Goal: Task Accomplishment & Management: Manage account settings

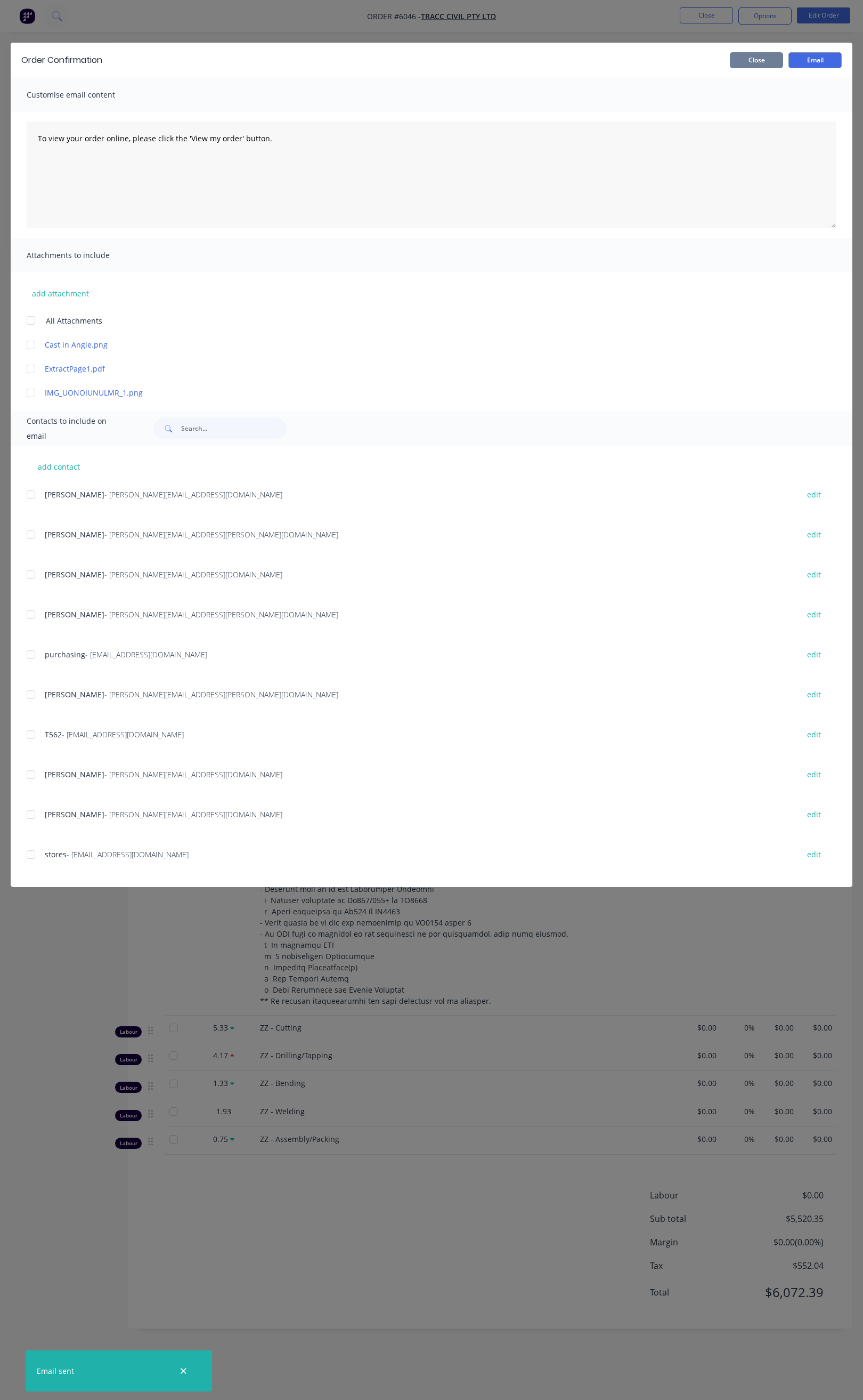
click at [760, 57] on button "Close" at bounding box center [756, 60] width 53 height 16
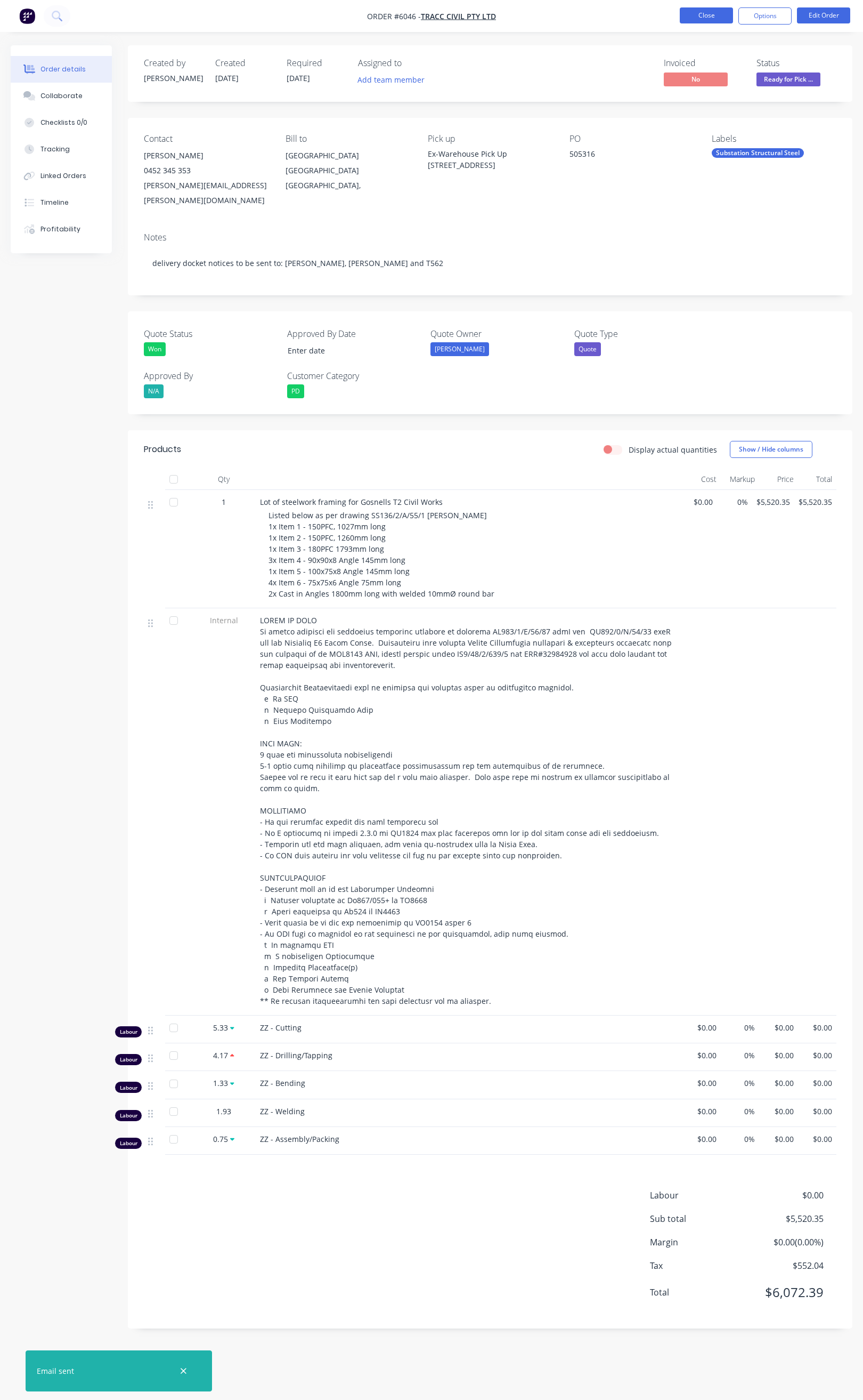
click at [708, 22] on button "Close" at bounding box center [706, 15] width 53 height 16
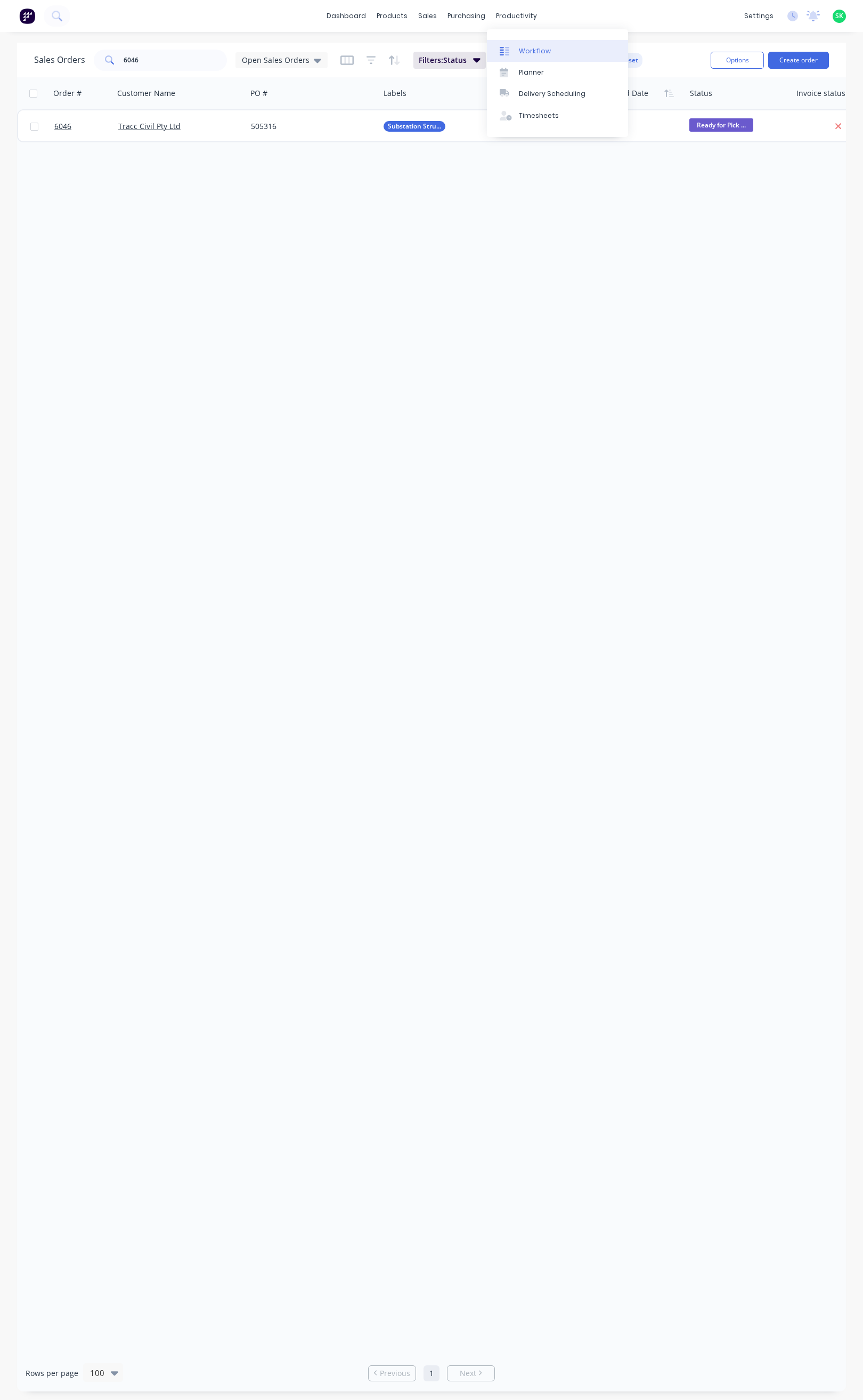
click at [527, 48] on div "Workflow" at bounding box center [535, 52] width 32 height 10
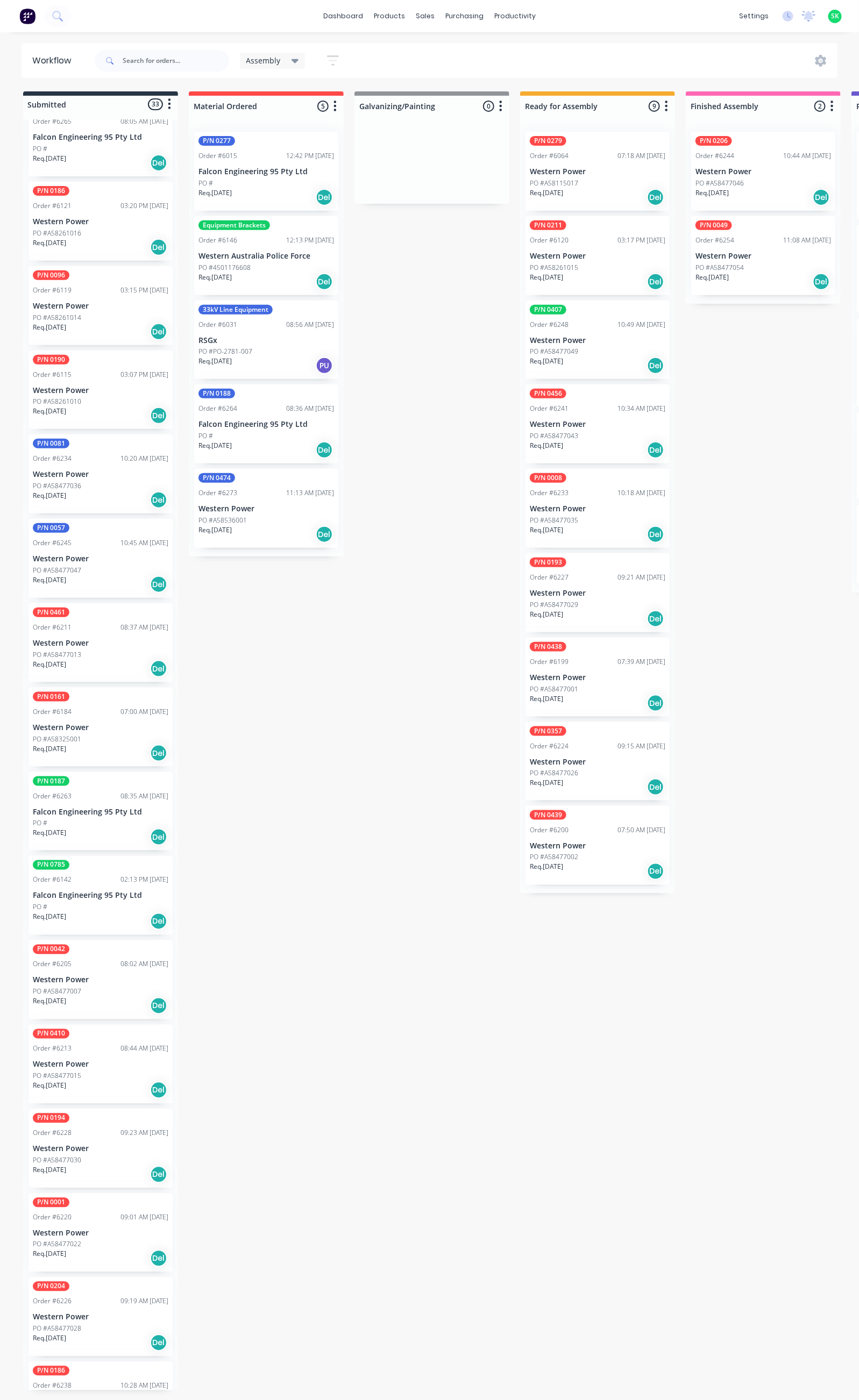
scroll to position [565, 0]
click at [104, 891] on p "Falcon Engineering 95 Pty Ltd" at bounding box center [101, 895] width 136 height 9
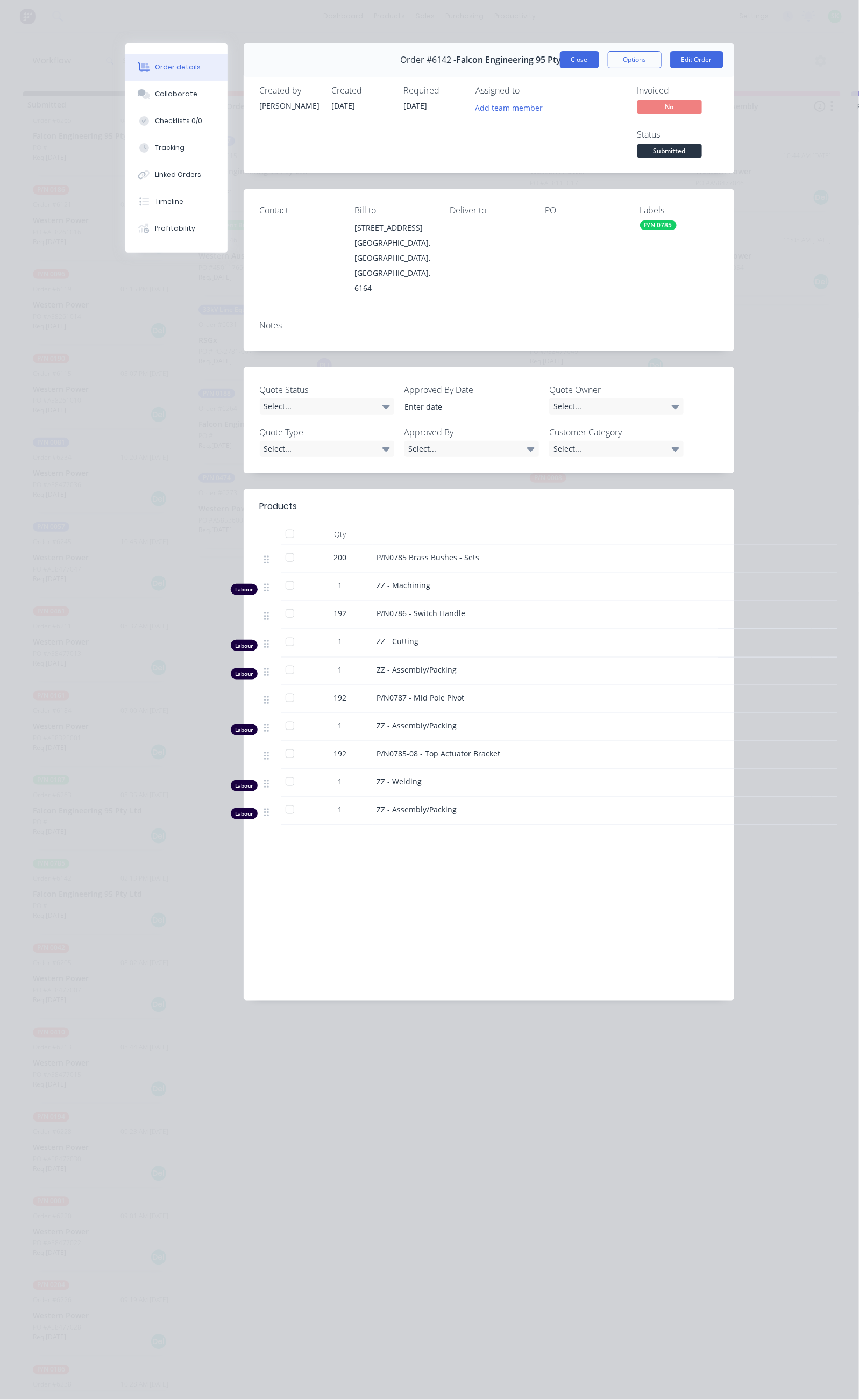
click at [600, 55] on button "Close" at bounding box center [579, 60] width 39 height 17
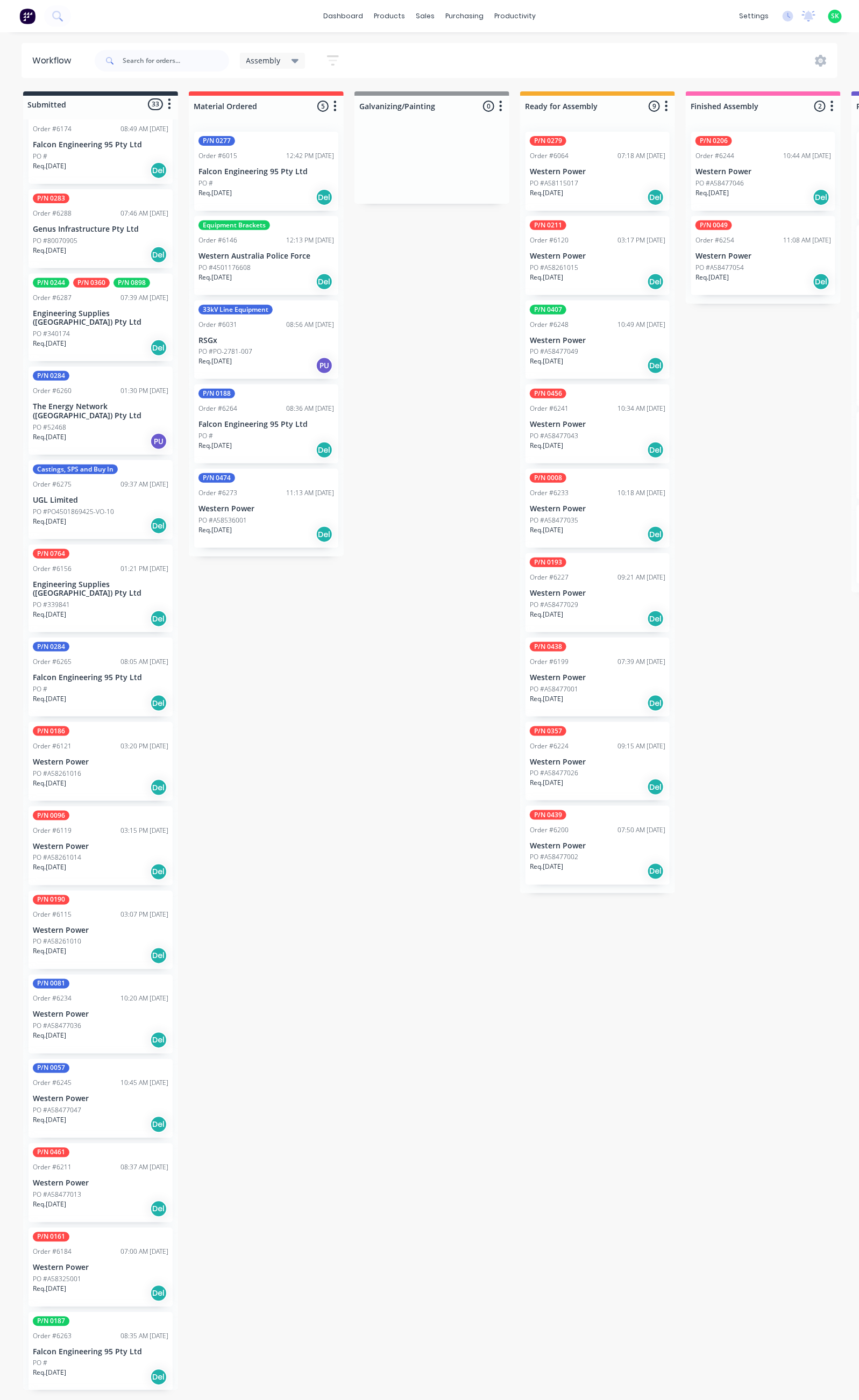
scroll to position [0, 0]
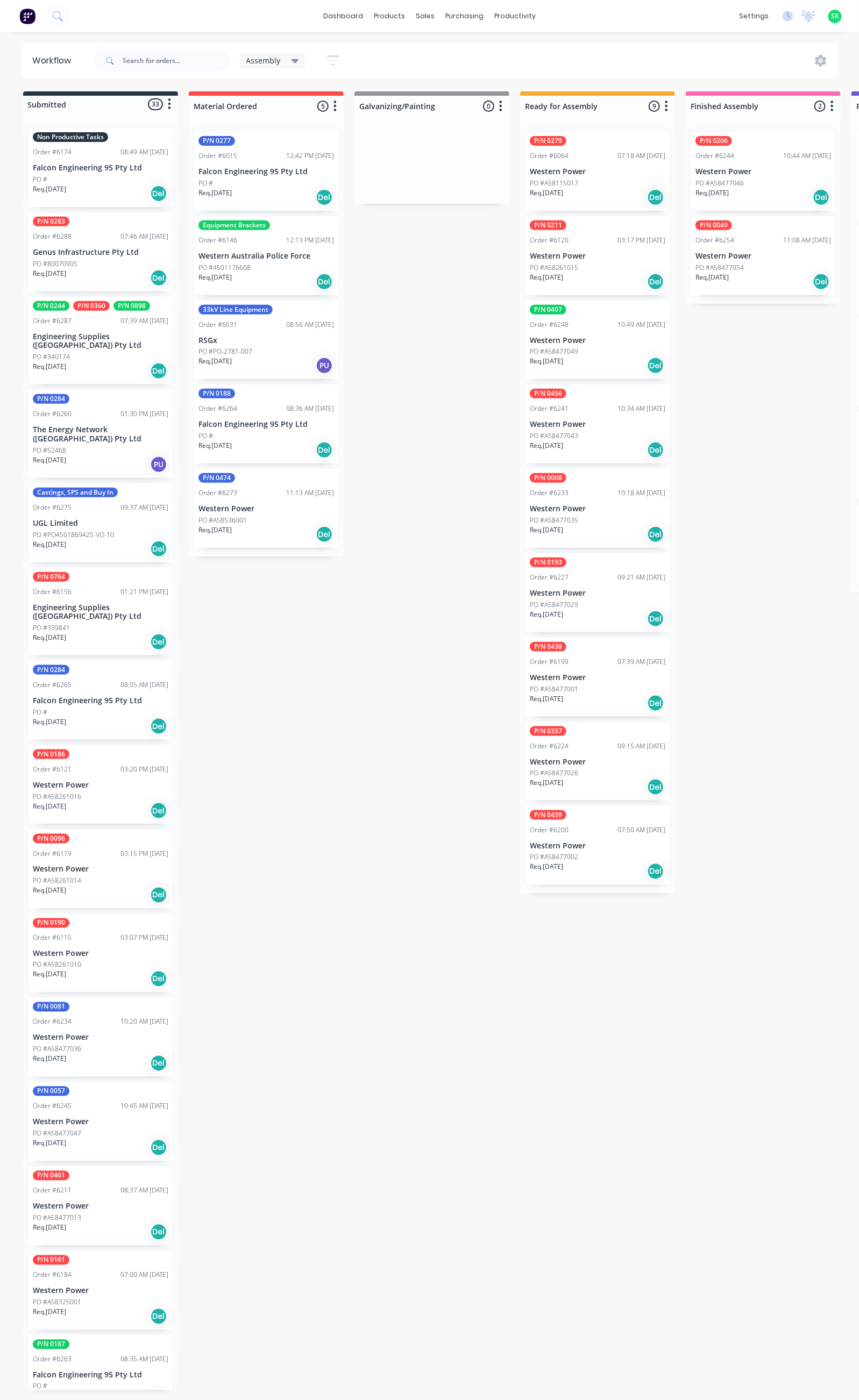
click at [331, 58] on icon "button" at bounding box center [333, 60] width 12 height 13
click at [321, 220] on icon "button" at bounding box center [322, 224] width 7 height 12
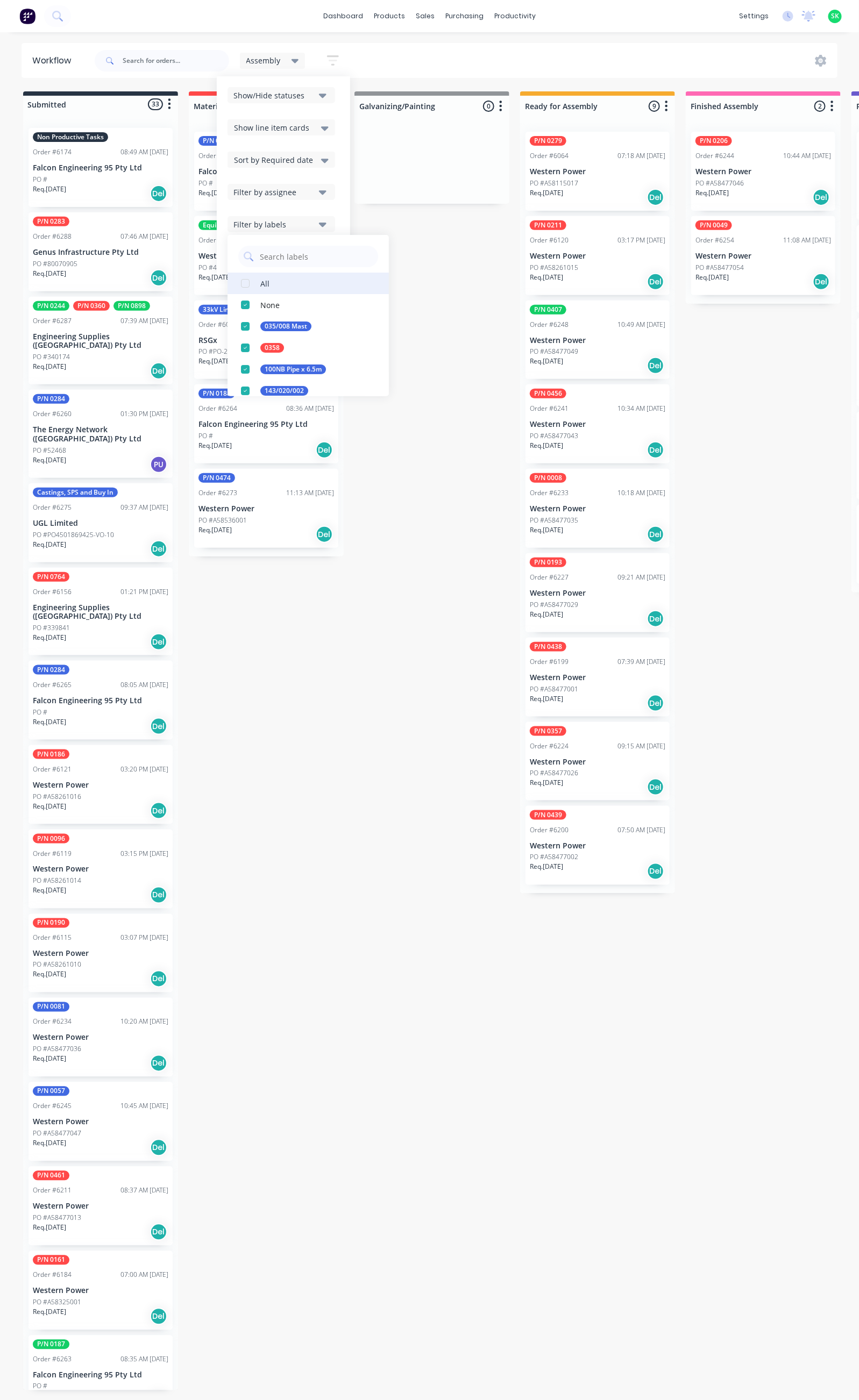
click at [280, 289] on button "All" at bounding box center [308, 283] width 162 height 22
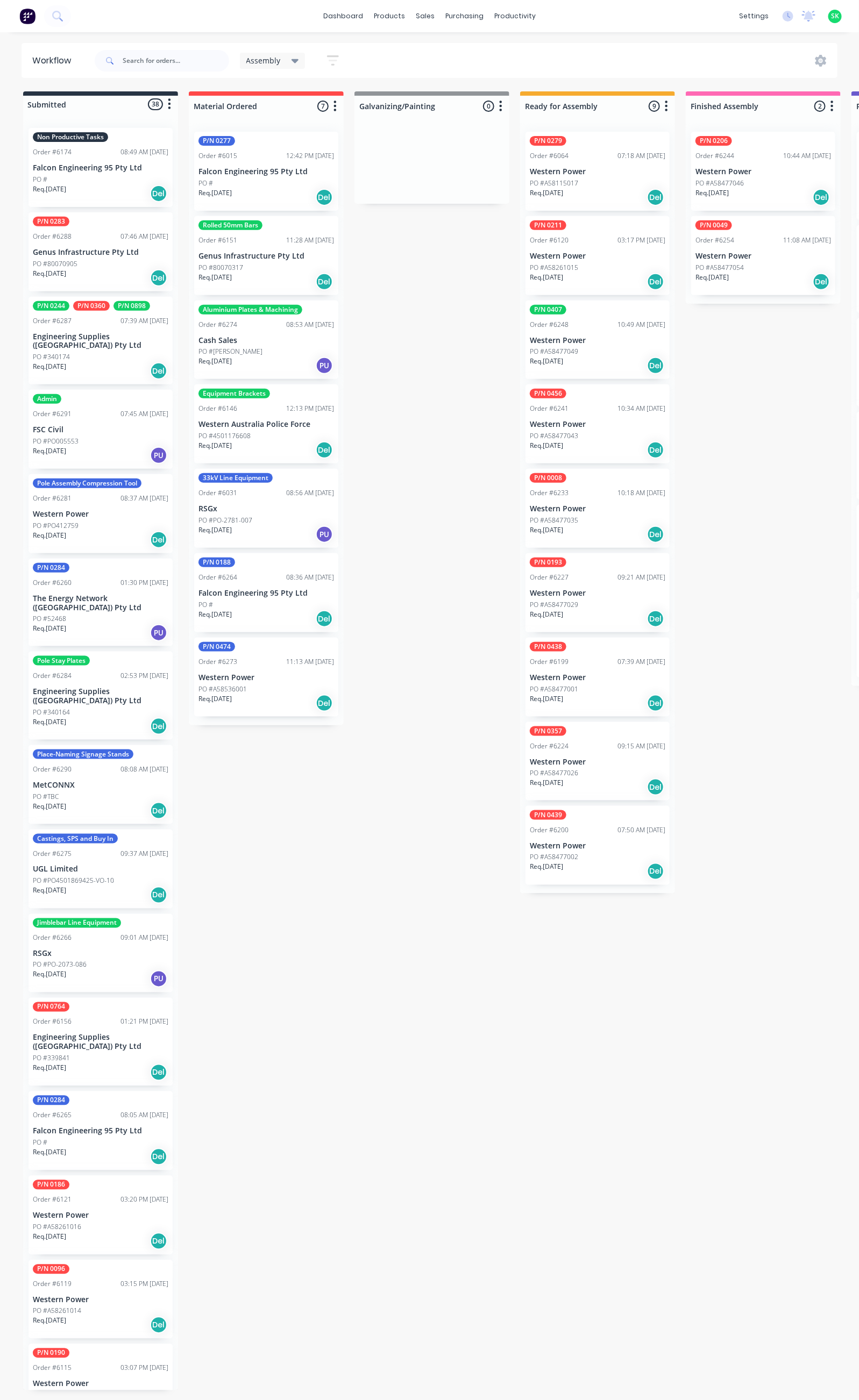
click at [105, 415] on div "Admin Order #6291 07:45 AM 04/09/25 FSC Civil PO #PO005553 Req. 12/09/25 PU" at bounding box center [100, 429] width 144 height 79
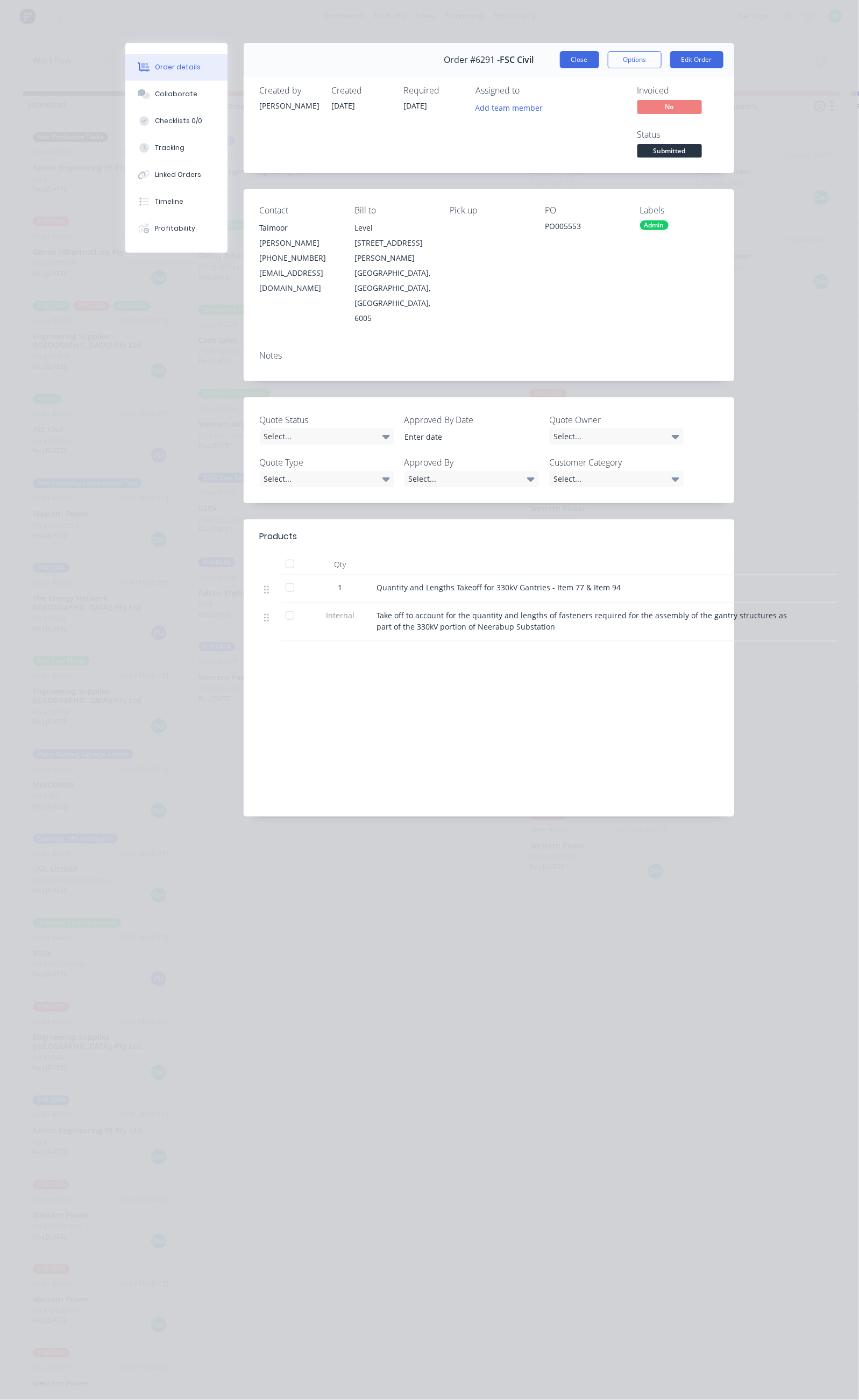
click at [600, 58] on button "Close" at bounding box center [579, 60] width 39 height 17
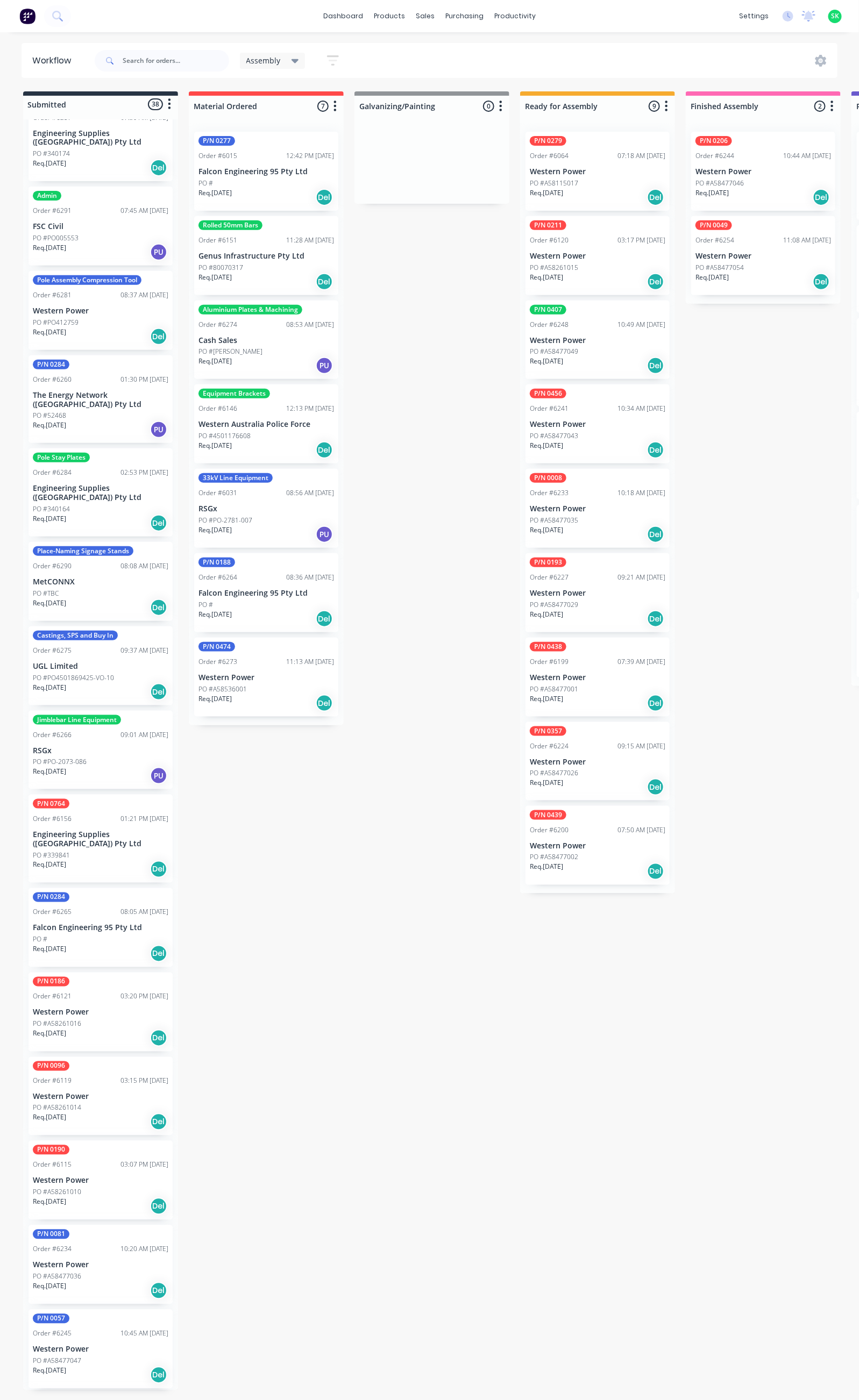
scroll to position [242, 0]
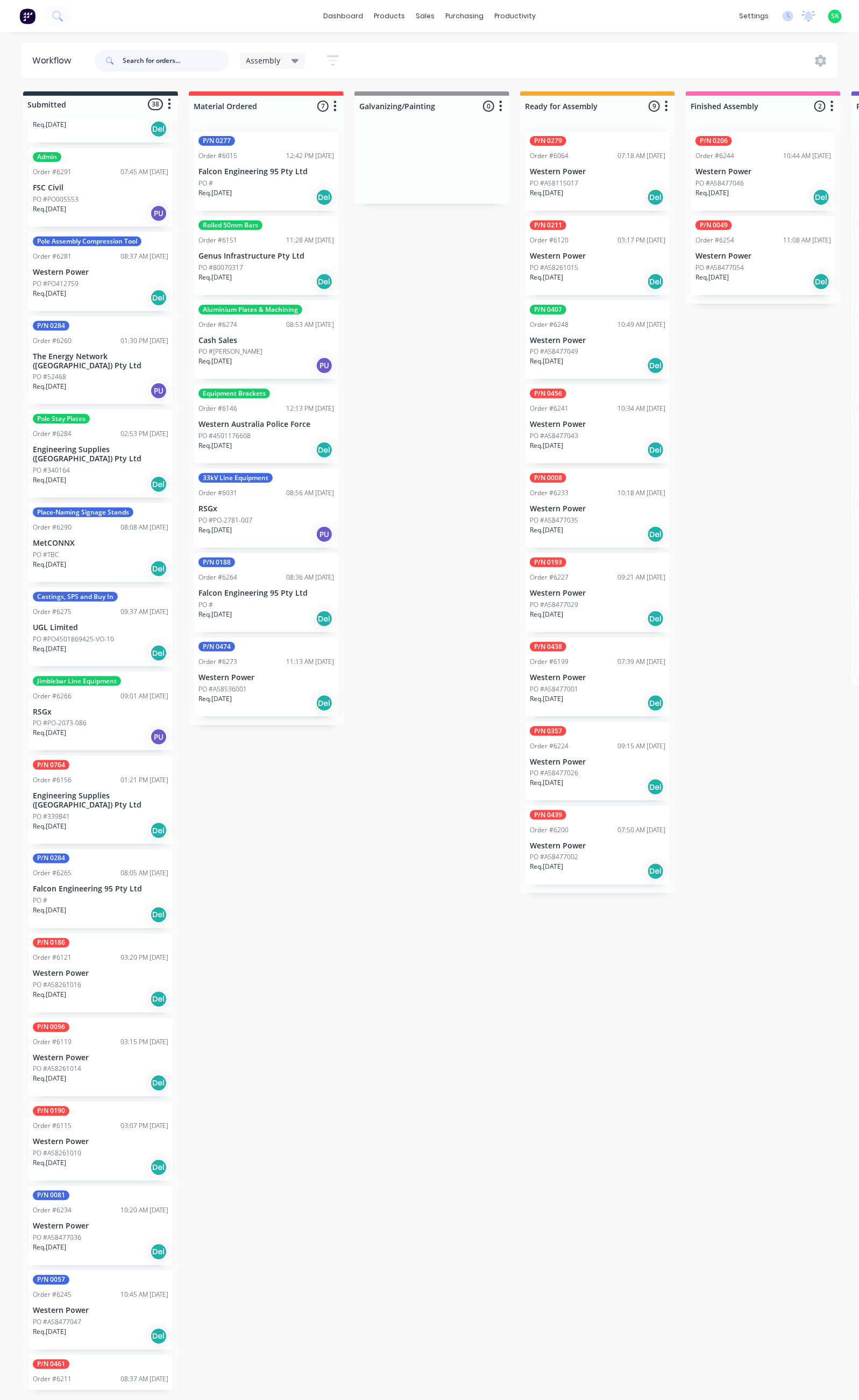
click at [147, 59] on input "text" at bounding box center [176, 60] width 107 height 22
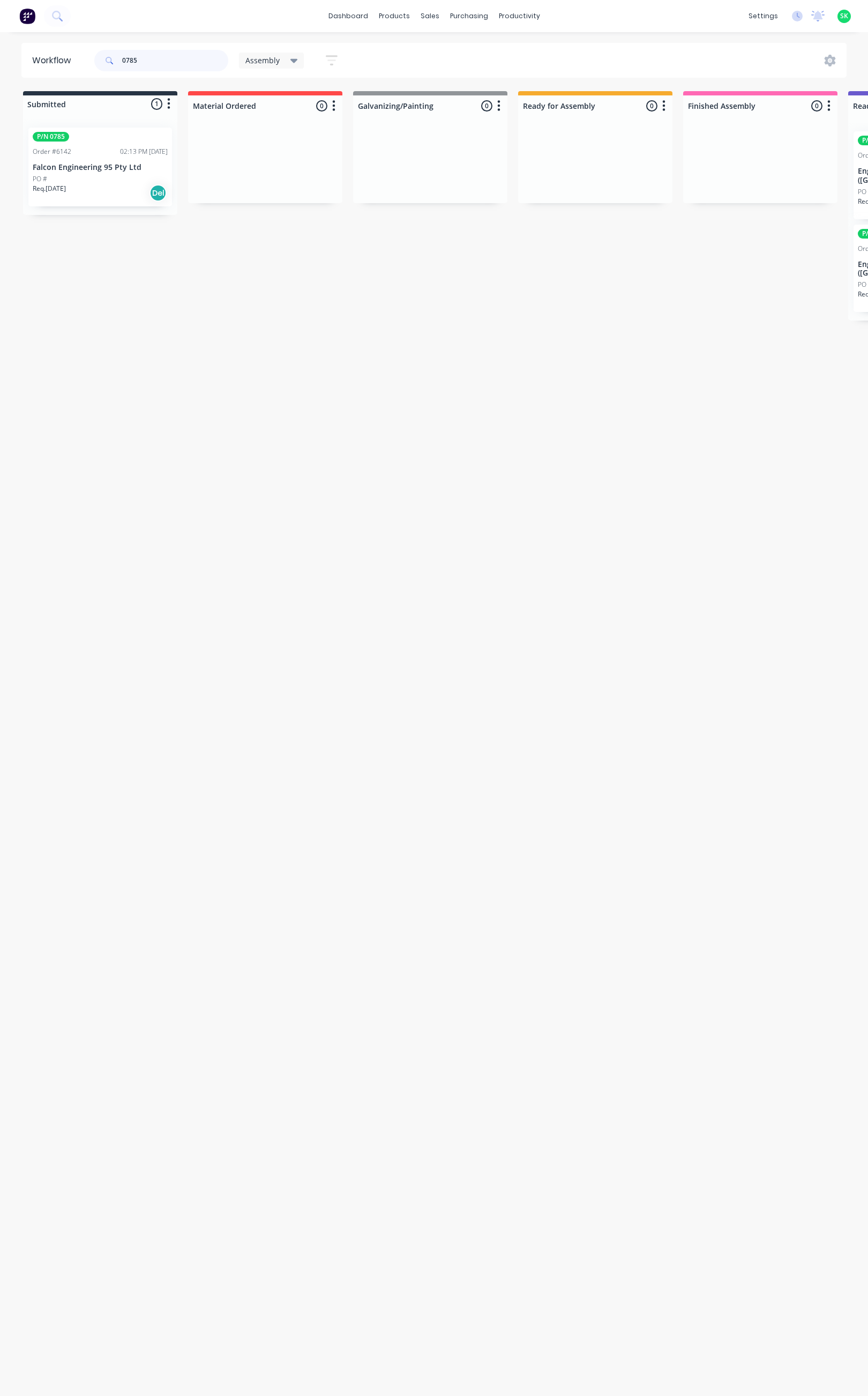
type input "0785"
click at [112, 159] on div "P/N 0785 Order #6142 02:13 PM 22/07/25 Falcon Engineering 95 Pty Ltd PO # Req. …" at bounding box center [100, 167] width 144 height 78
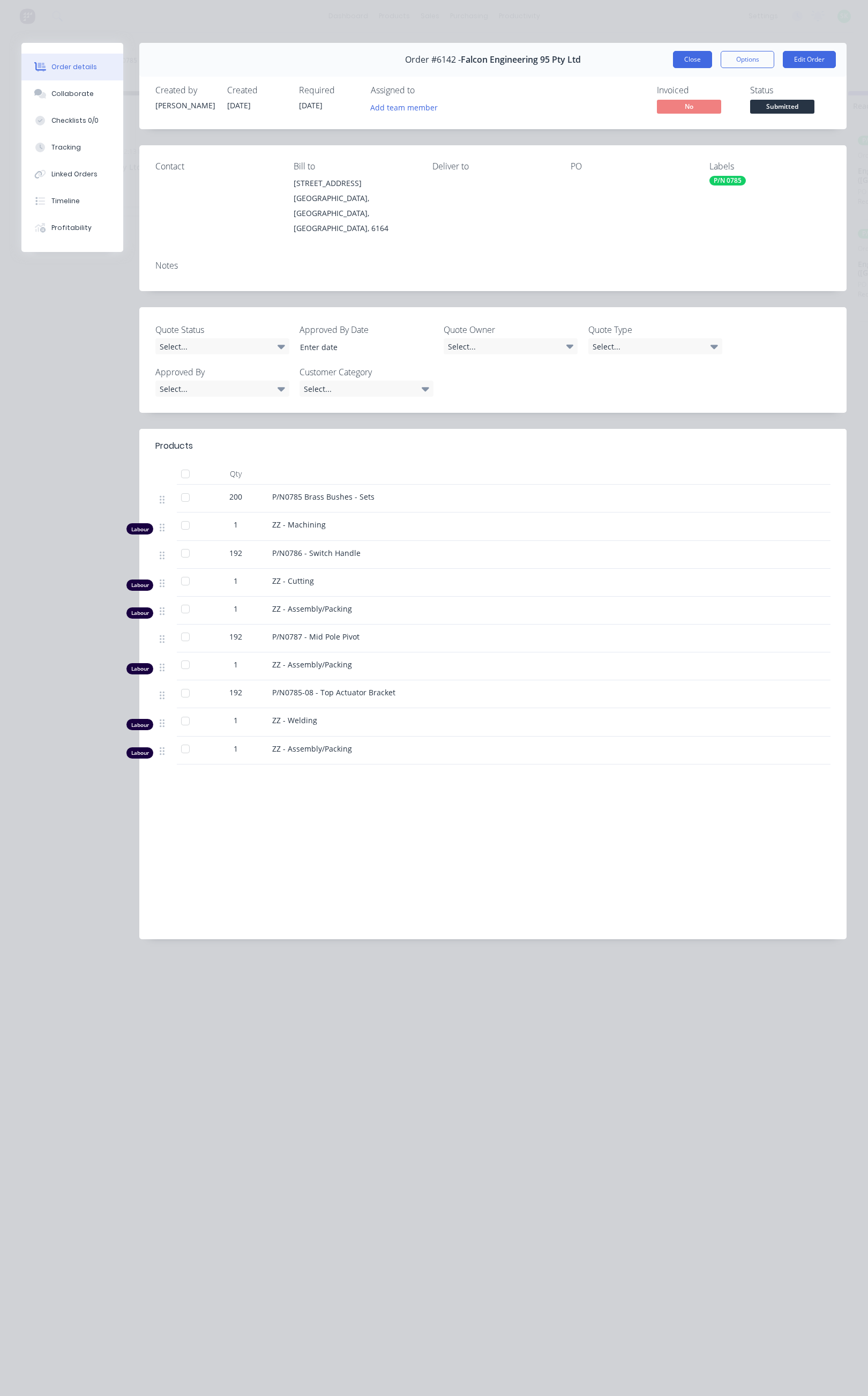
click at [691, 54] on button "Close" at bounding box center [692, 59] width 39 height 17
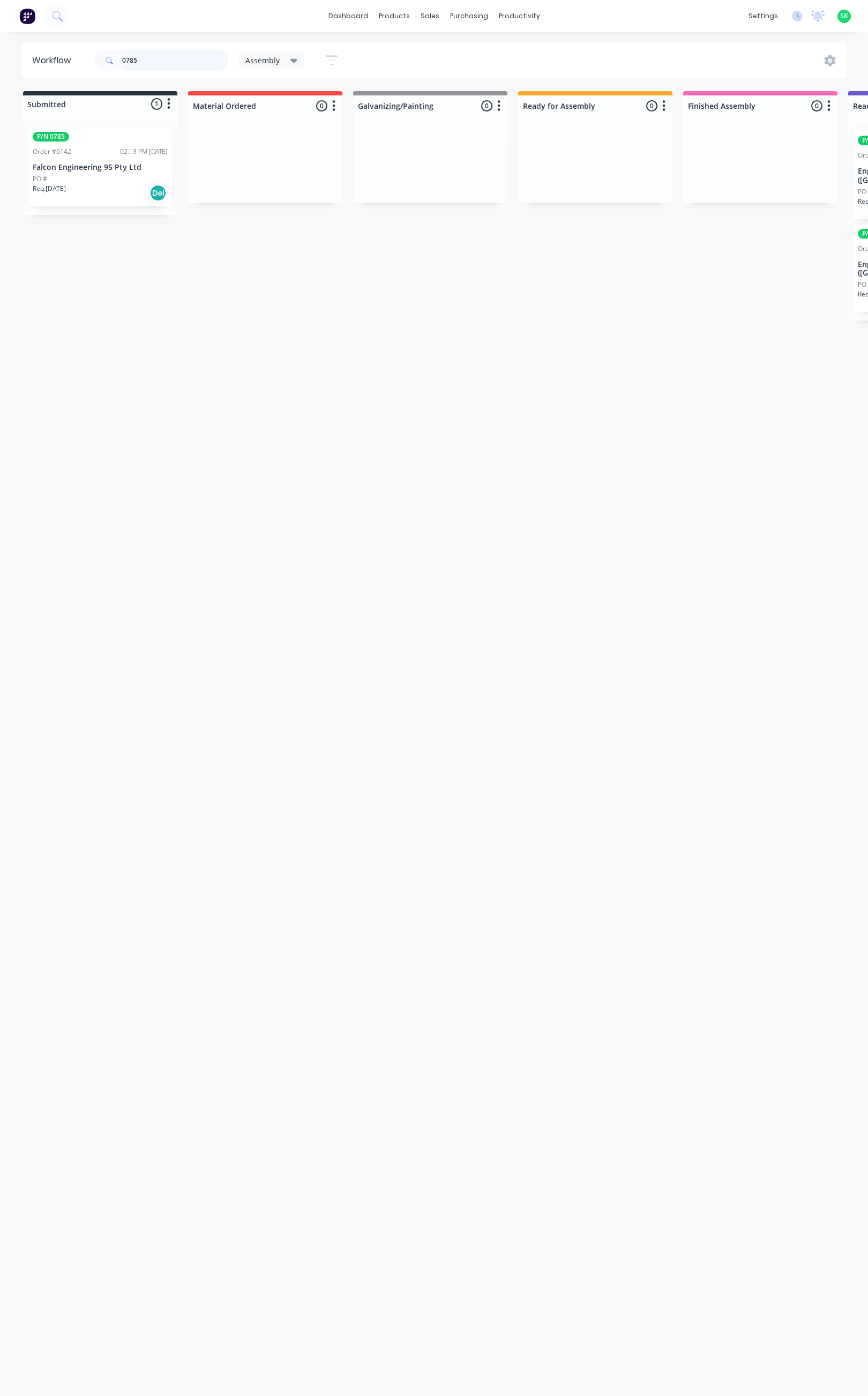
drag, startPoint x: 137, startPoint y: 64, endPoint x: 112, endPoint y: 66, distance: 25.1
click at [112, 66] on div "0785" at bounding box center [161, 60] width 134 height 21
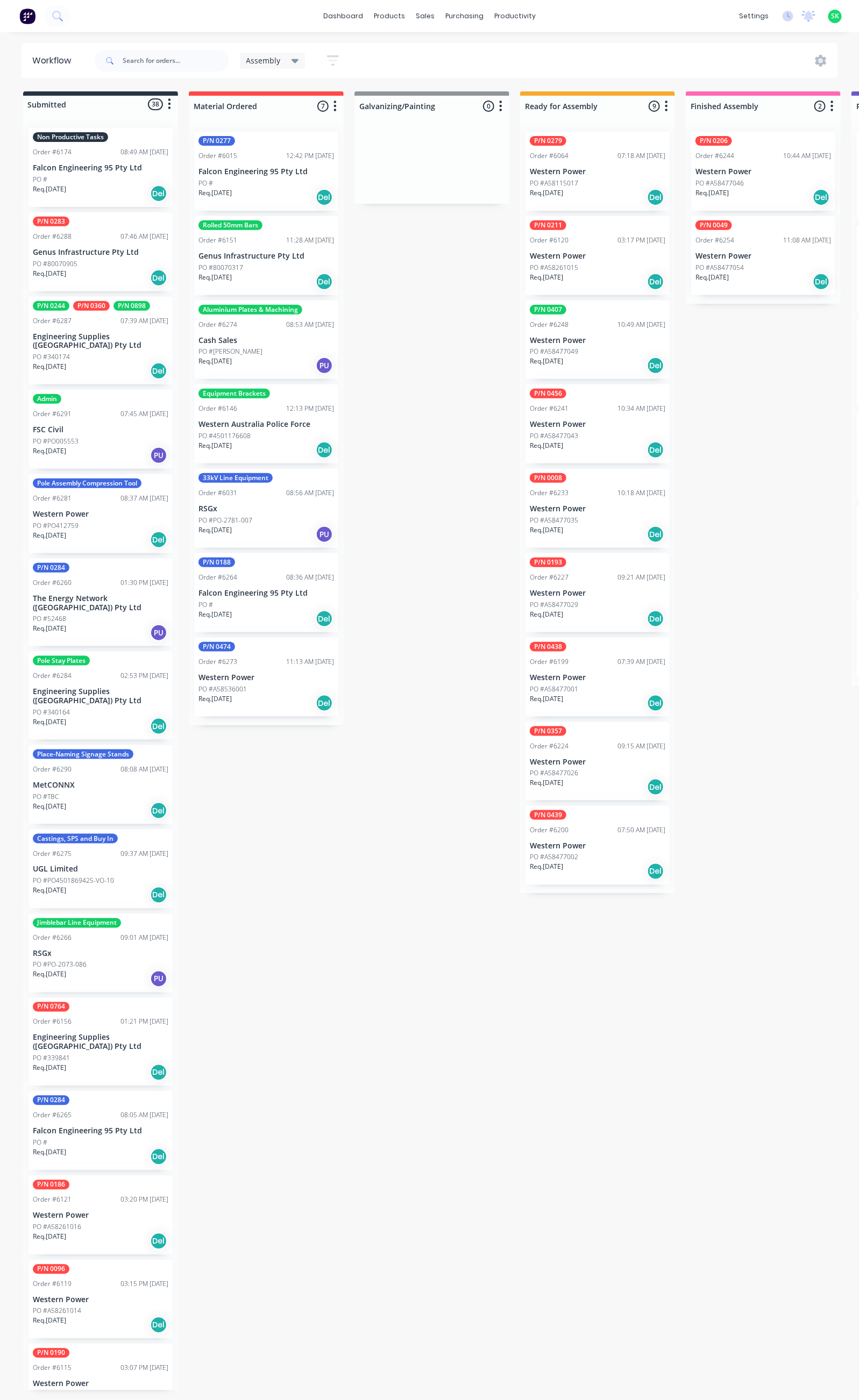
click at [292, 62] on icon at bounding box center [295, 60] width 7 height 4
click at [302, 180] on button "Fabrication - All" at bounding box center [305, 183] width 114 height 12
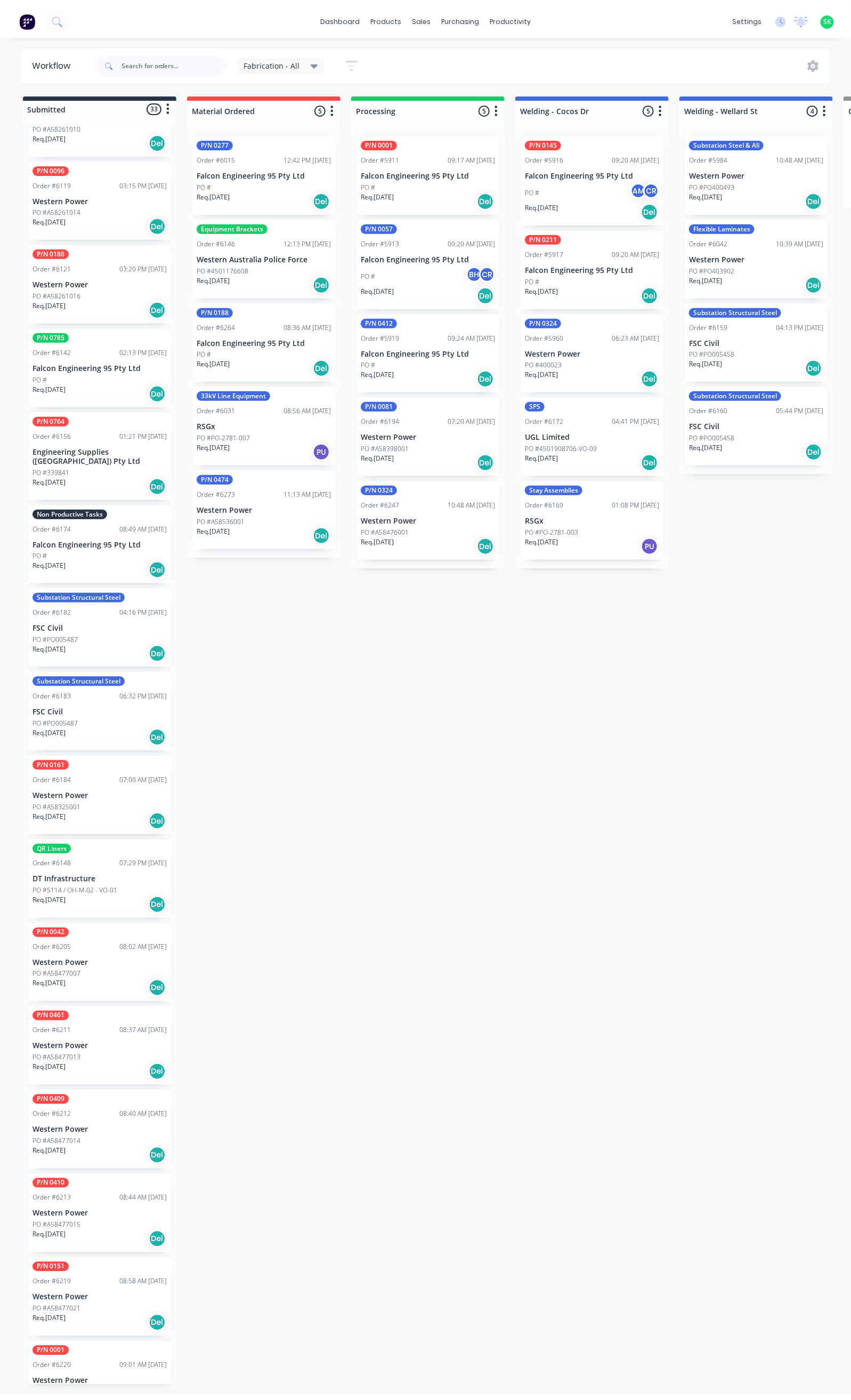
scroll to position [160, 0]
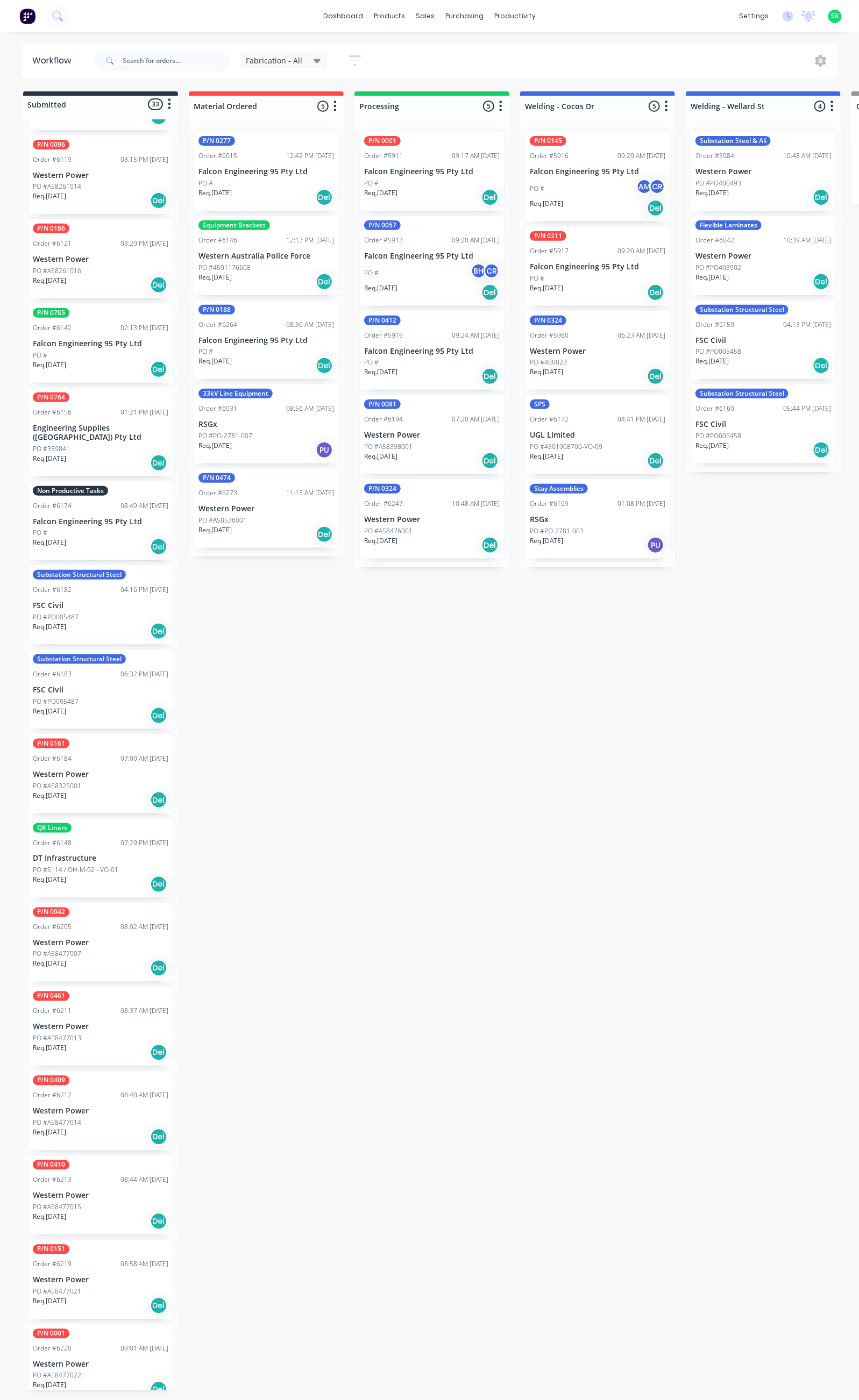
click at [318, 64] on icon at bounding box center [317, 60] width 7 height 12
click at [320, 64] on div "Fabrication - All" at bounding box center [284, 60] width 88 height 16
click at [354, 63] on icon "button" at bounding box center [355, 60] width 12 height 13
click at [341, 222] on icon "button" at bounding box center [345, 224] width 7 height 12
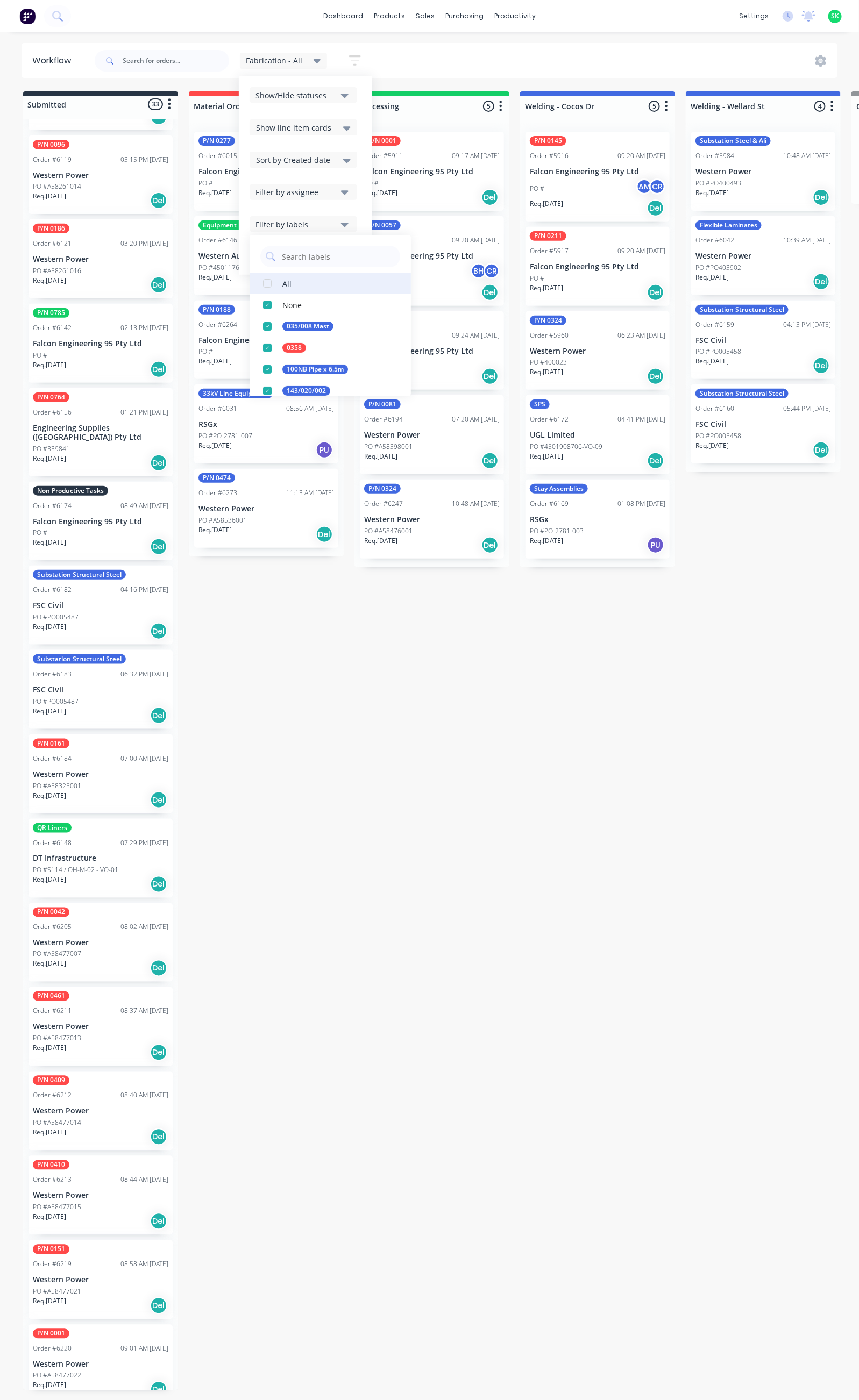
click at [284, 286] on div "All" at bounding box center [287, 283] width 9 height 12
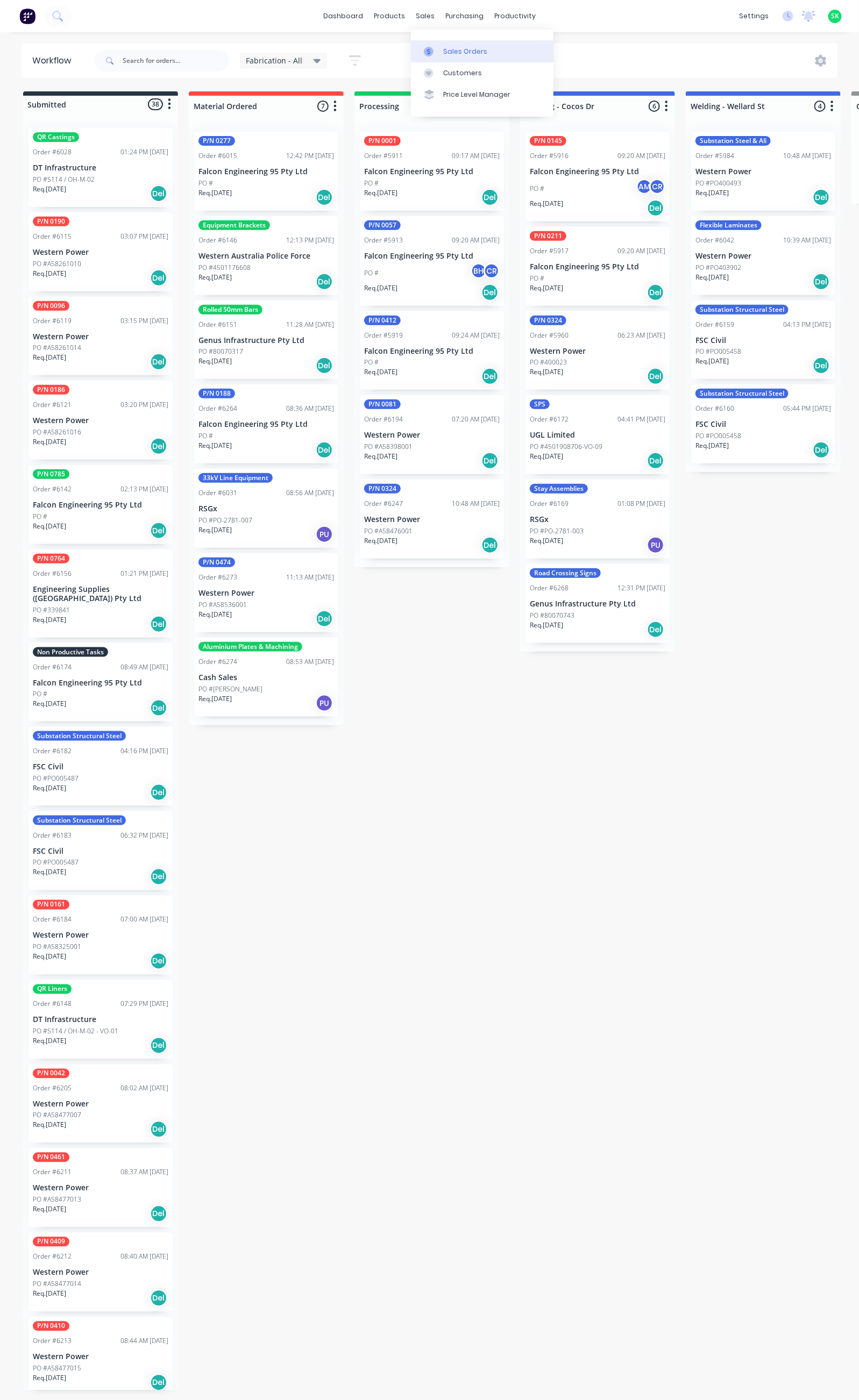
click at [452, 49] on div "Sales Orders" at bounding box center [465, 52] width 44 height 10
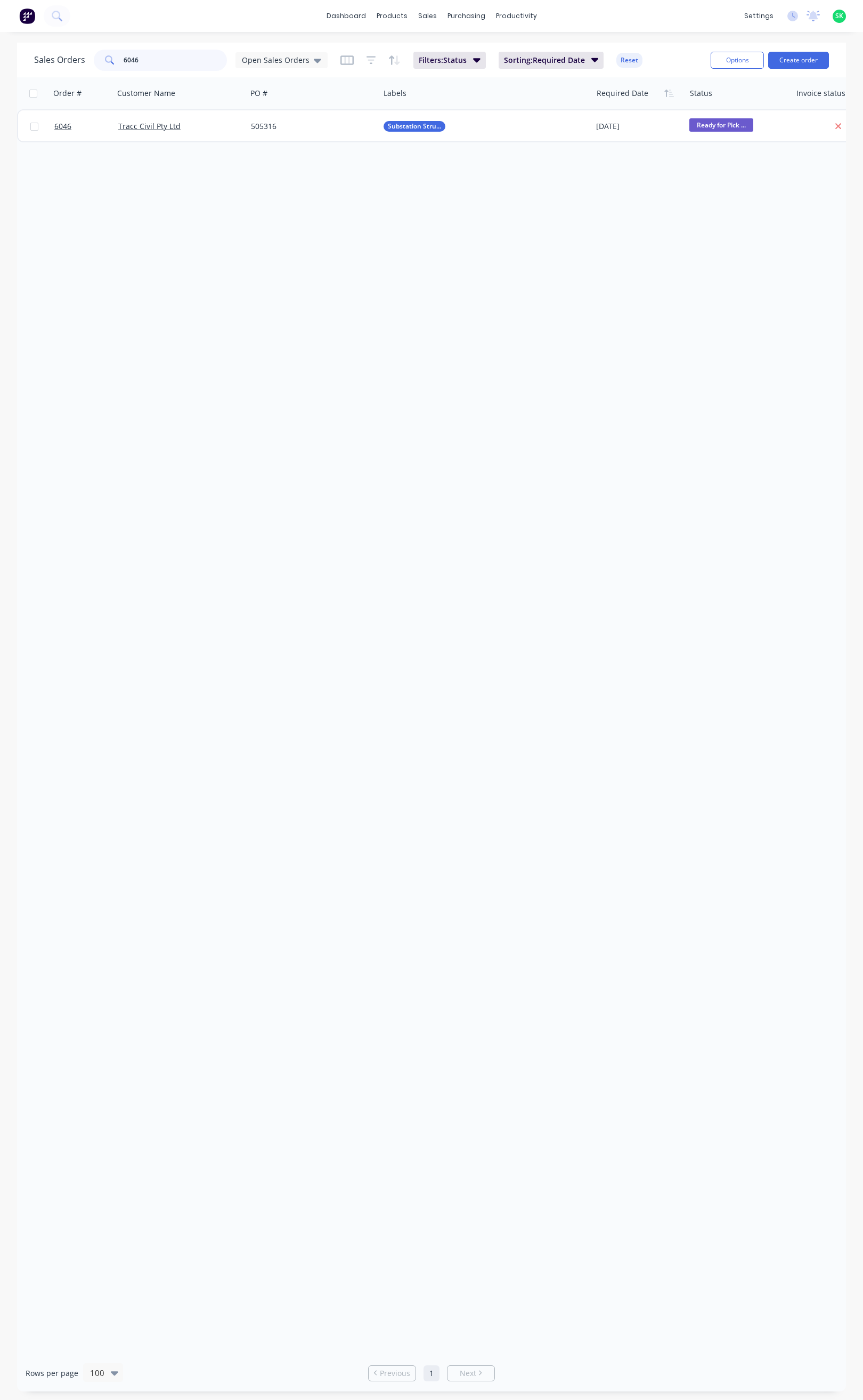
drag, startPoint x: 170, startPoint y: 62, endPoint x: 85, endPoint y: 62, distance: 85.0
click at [85, 62] on div "Sales Orders 6046 Open Sales Orders" at bounding box center [181, 60] width 294 height 21
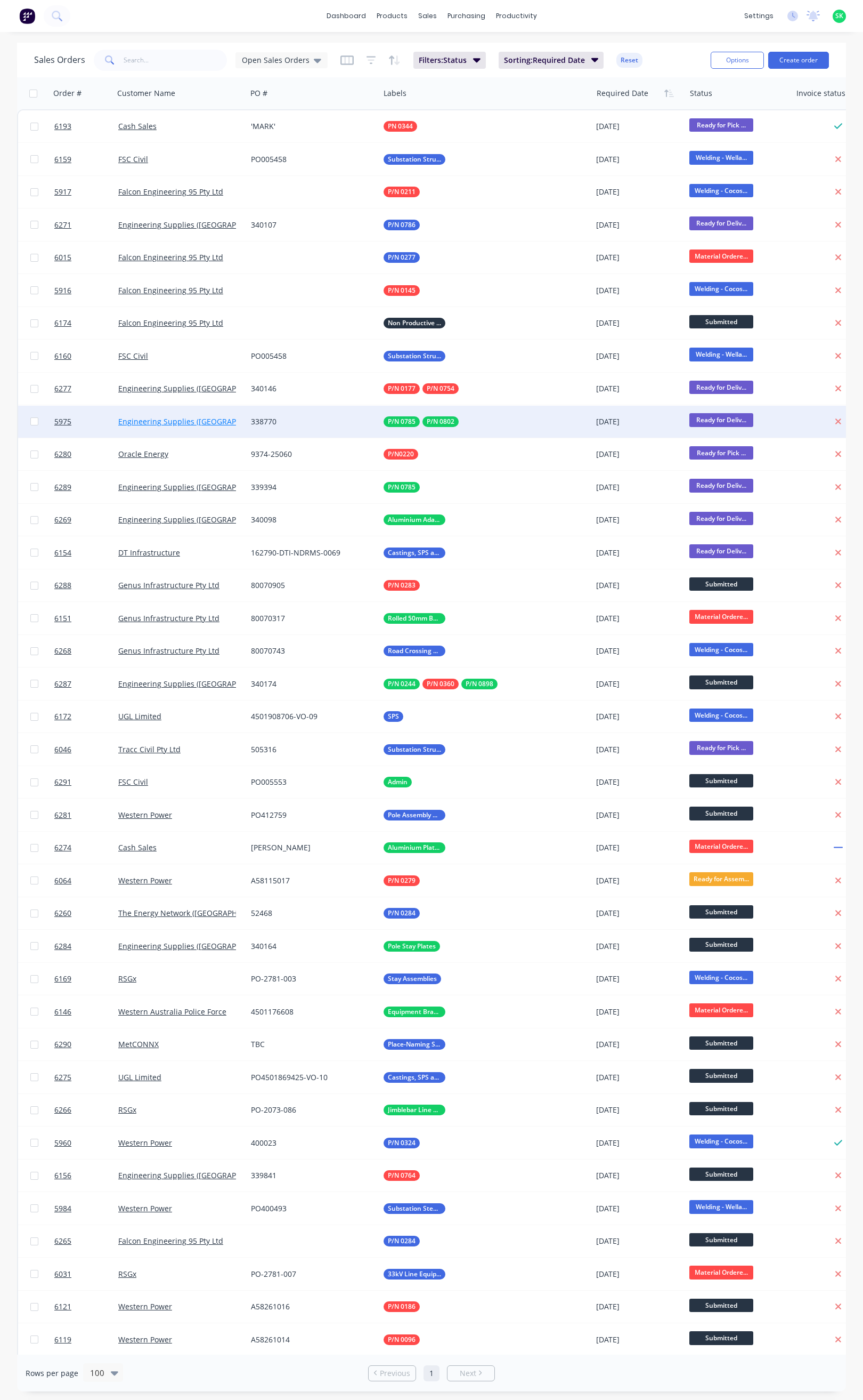
click at [207, 418] on link "Engineering Supplies (WA) Pty Ltd" at bounding box center [209, 421] width 182 height 10
click at [66, 419] on span "5975" at bounding box center [62, 421] width 17 height 11
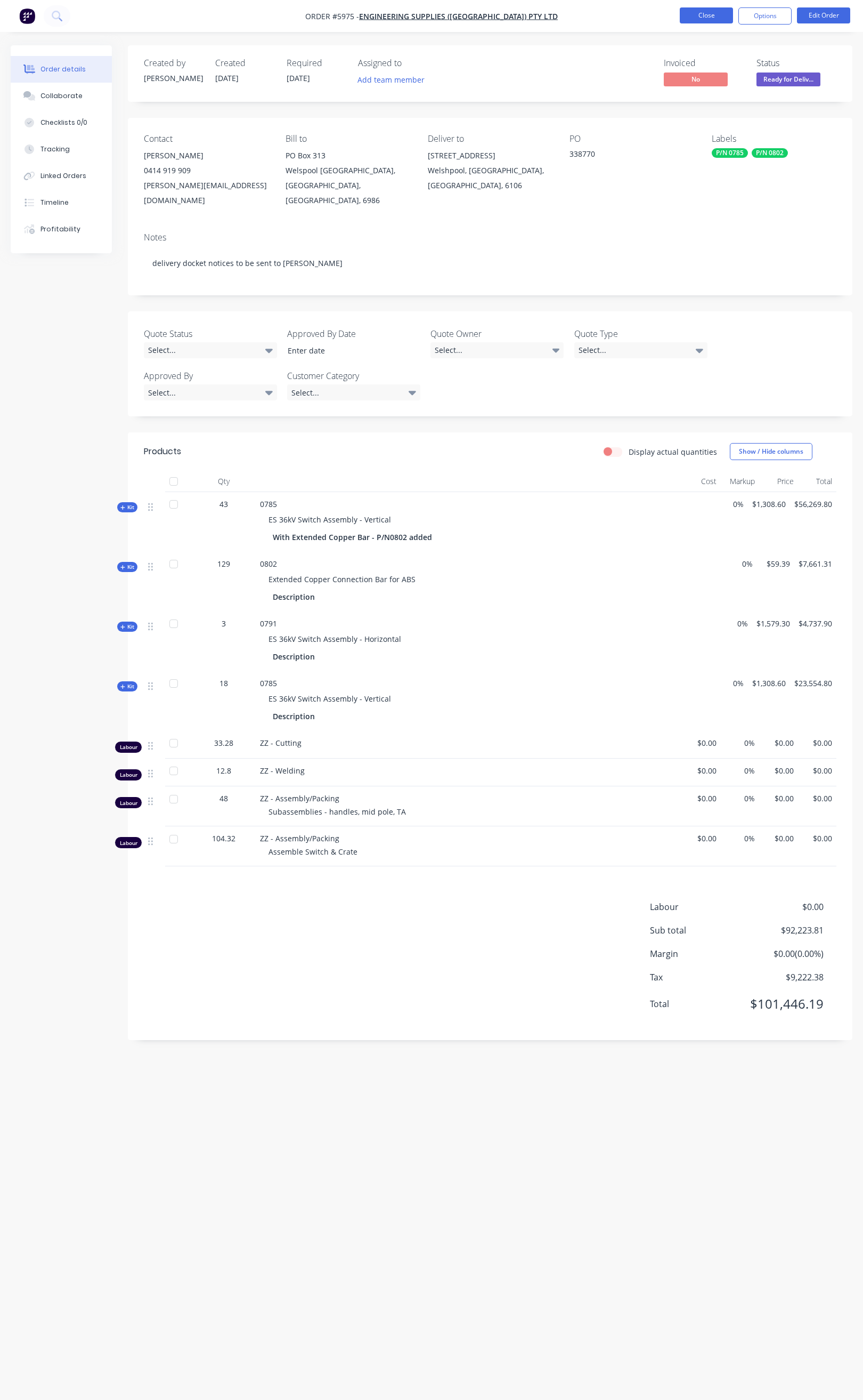
click at [705, 11] on button "Close" at bounding box center [706, 15] width 53 height 16
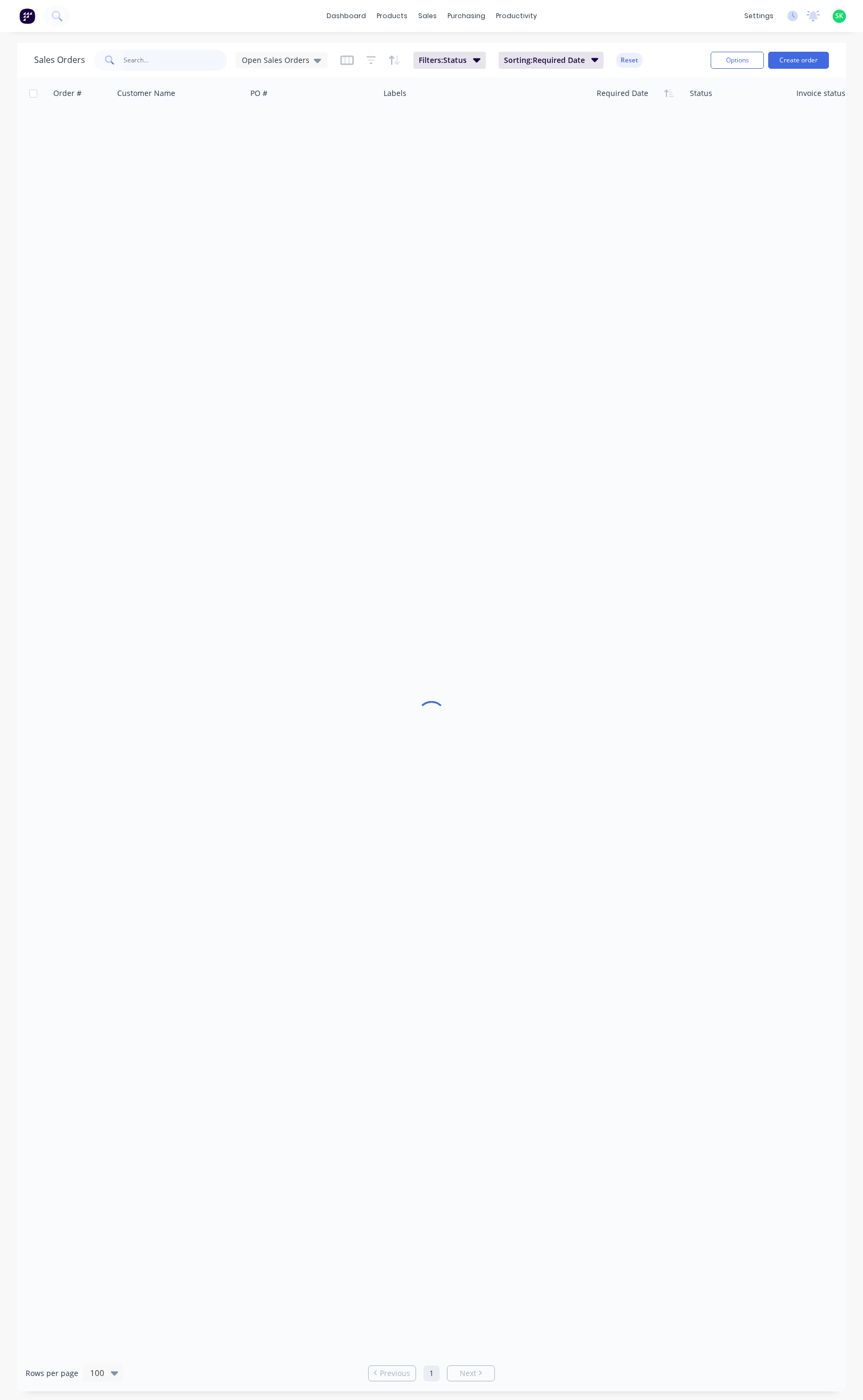
click at [145, 65] on input "text" at bounding box center [176, 60] width 104 height 21
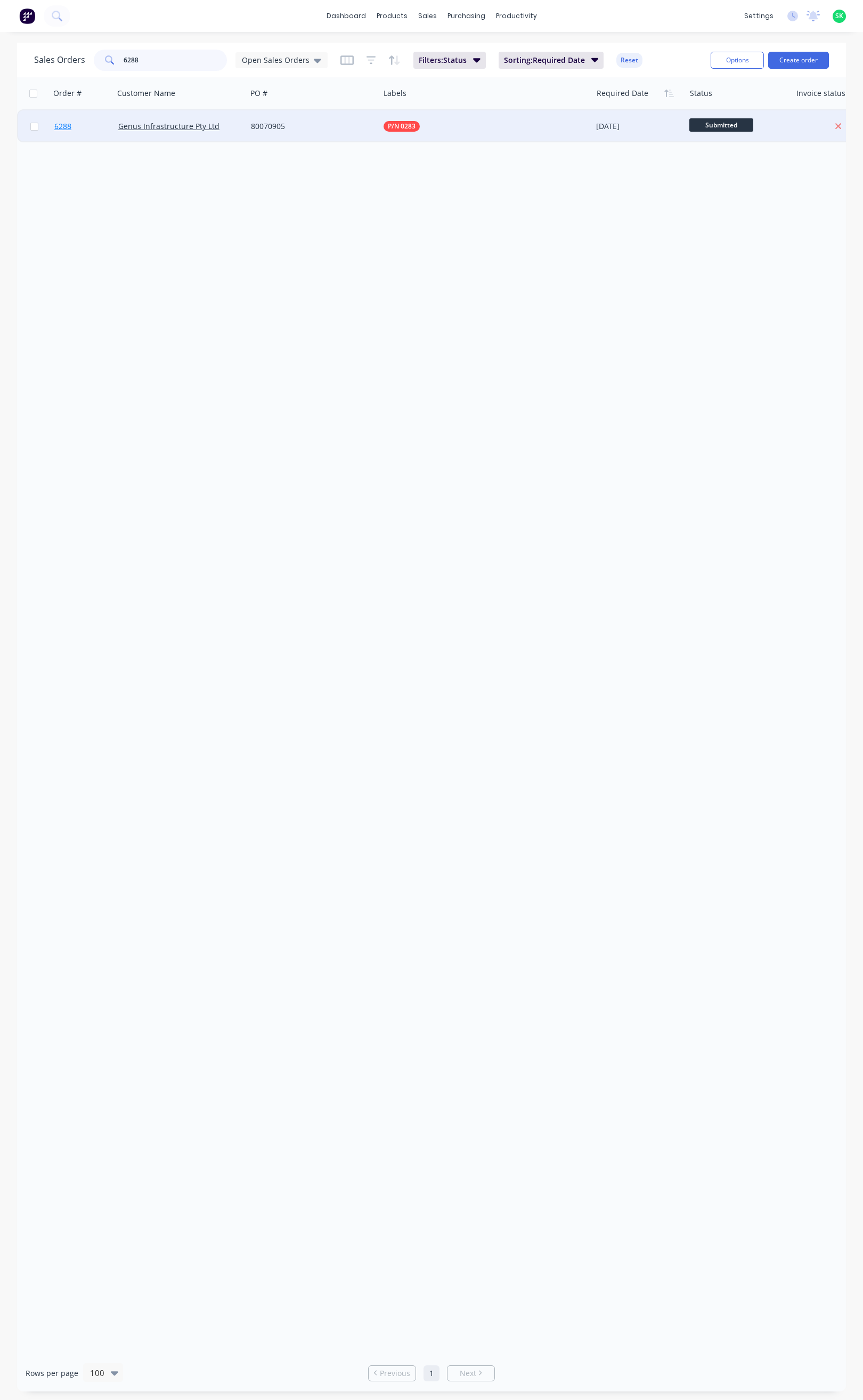
type input "6288"
click at [69, 122] on span "6288" at bounding box center [62, 126] width 17 height 11
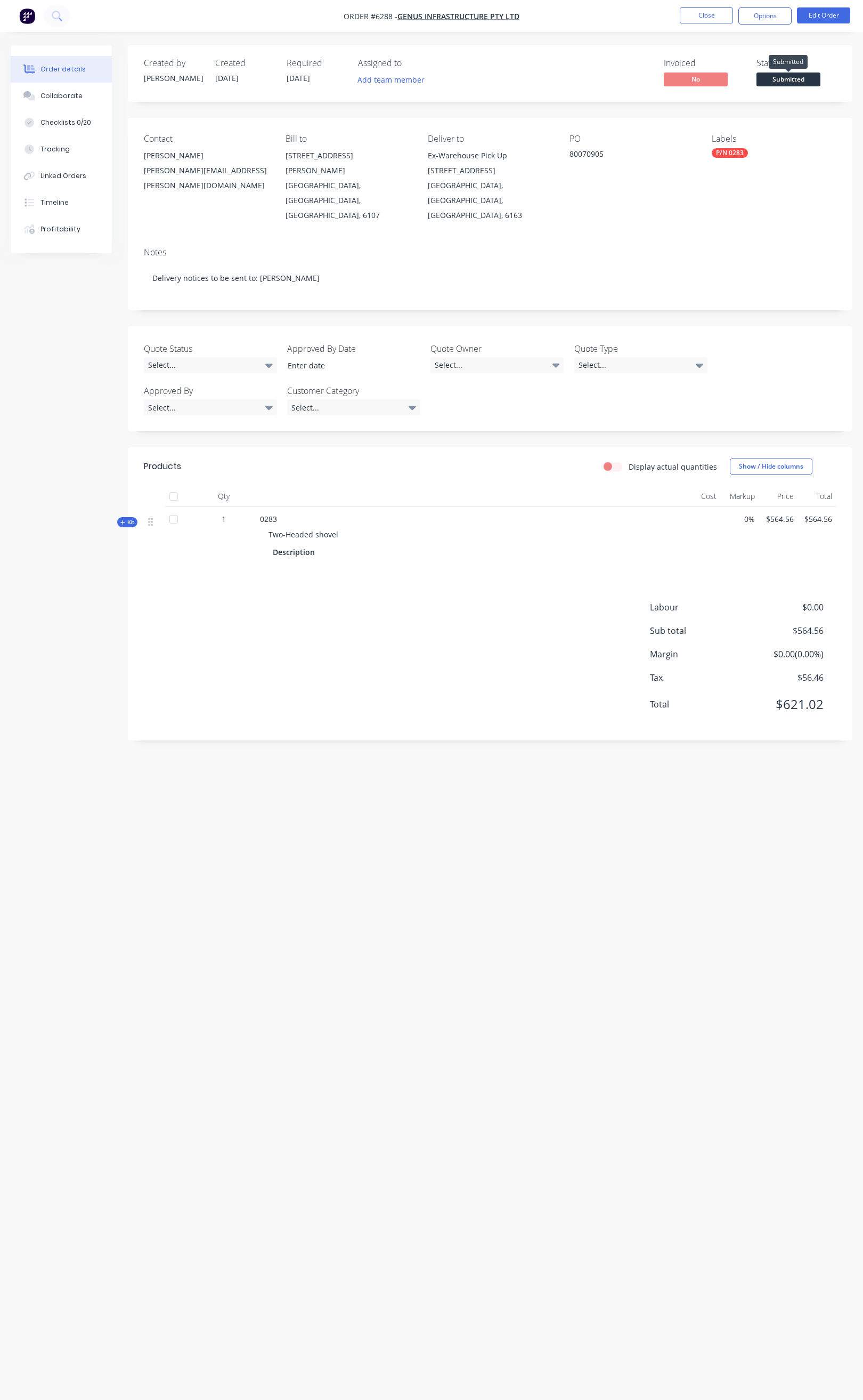
click at [790, 77] on span "Submitted" at bounding box center [788, 79] width 64 height 13
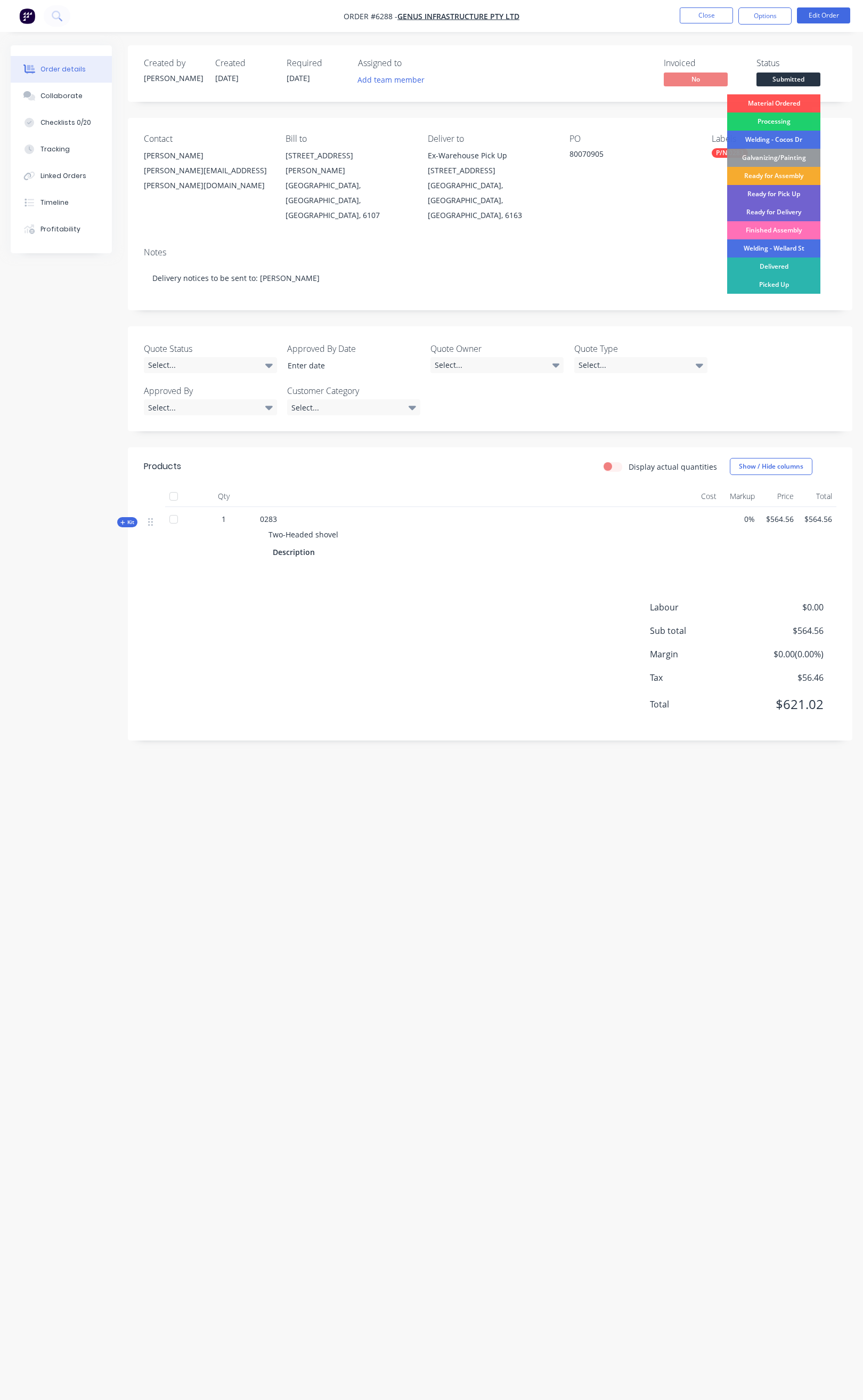
click at [779, 174] on div "Ready for Assembly" at bounding box center [774, 176] width 94 height 18
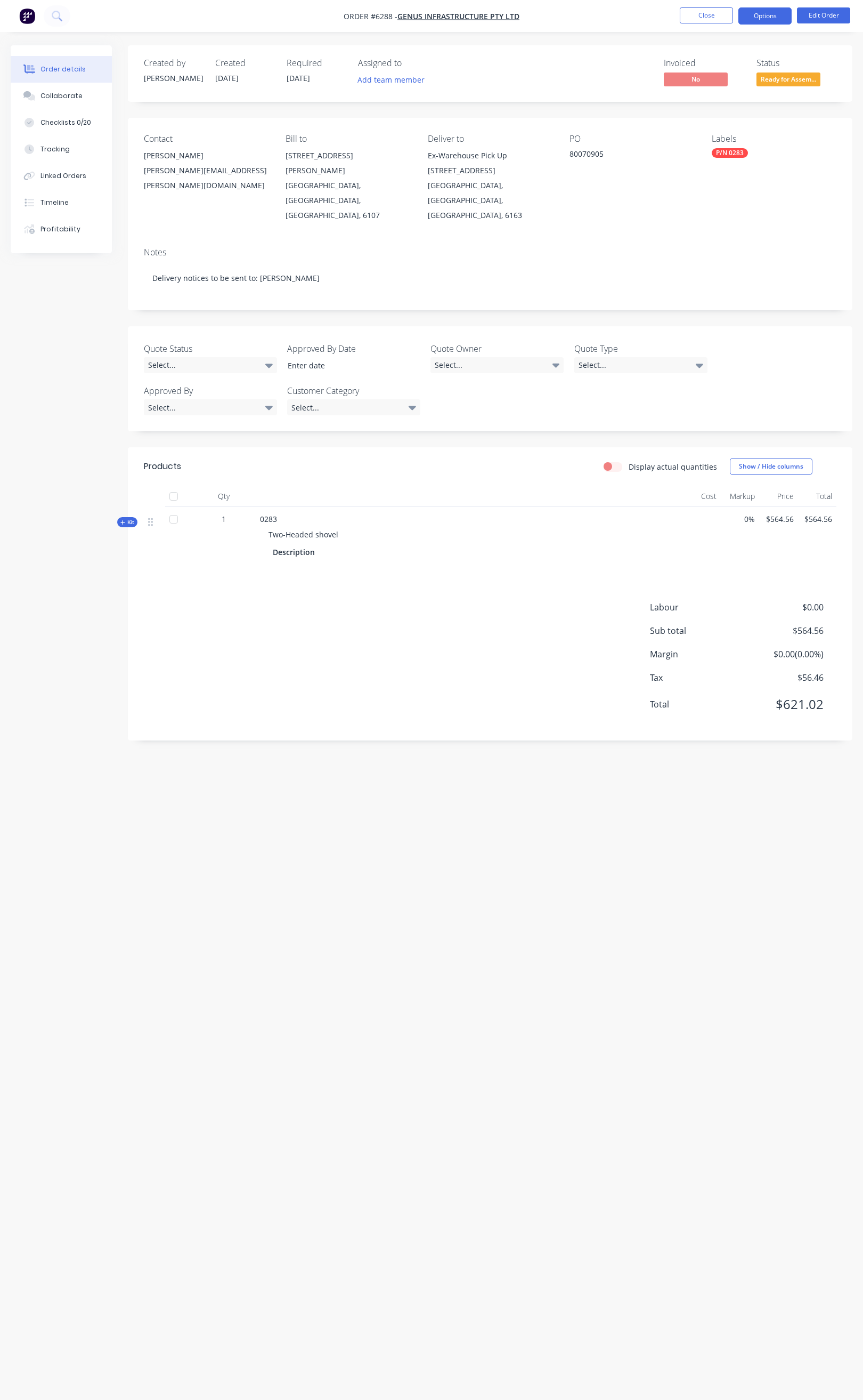
click at [744, 19] on button "Options" at bounding box center [765, 16] width 53 height 17
click at [730, 103] on div "Order Confirmation" at bounding box center [733, 107] width 98 height 16
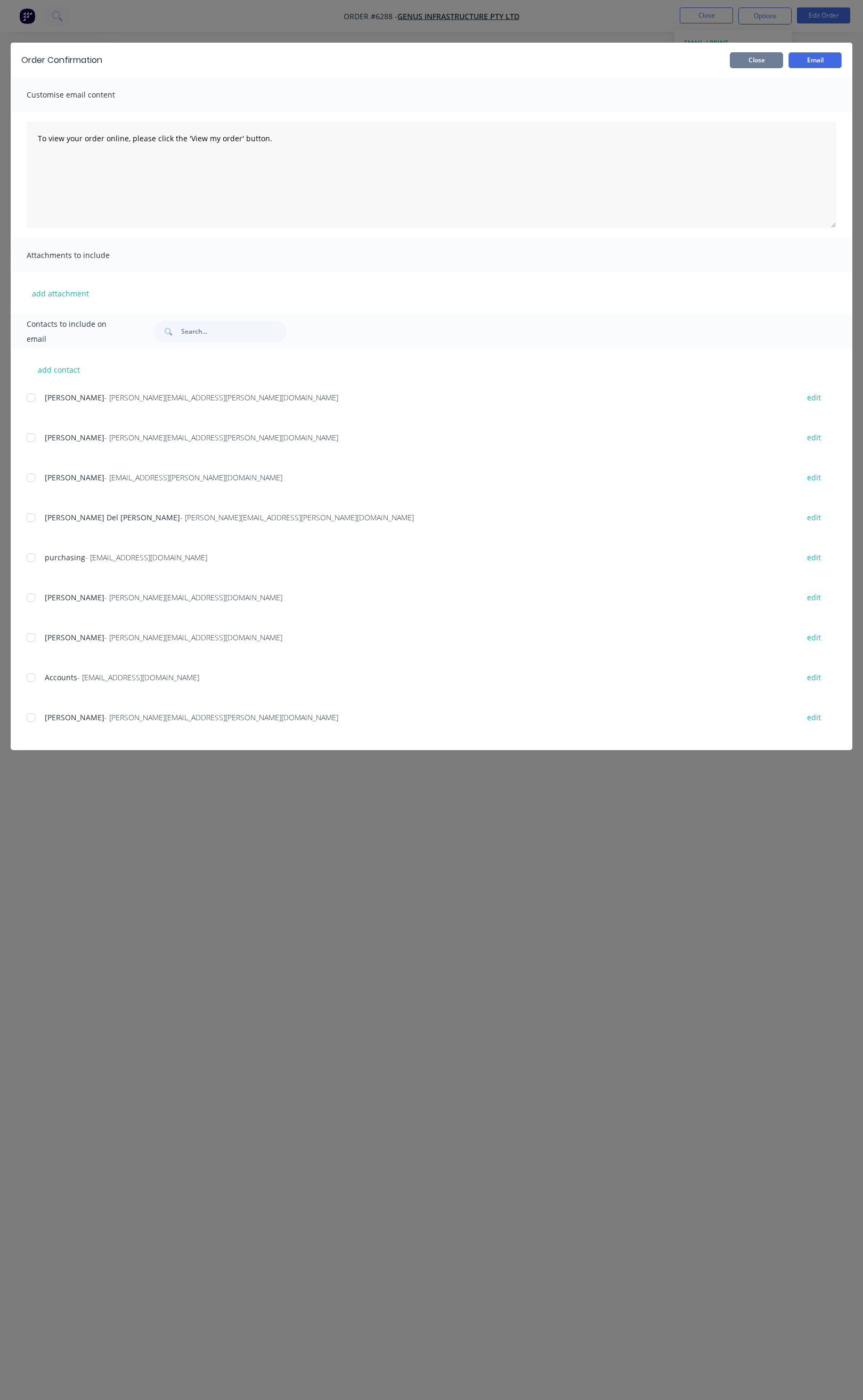
click at [755, 62] on button "Close" at bounding box center [756, 60] width 53 height 16
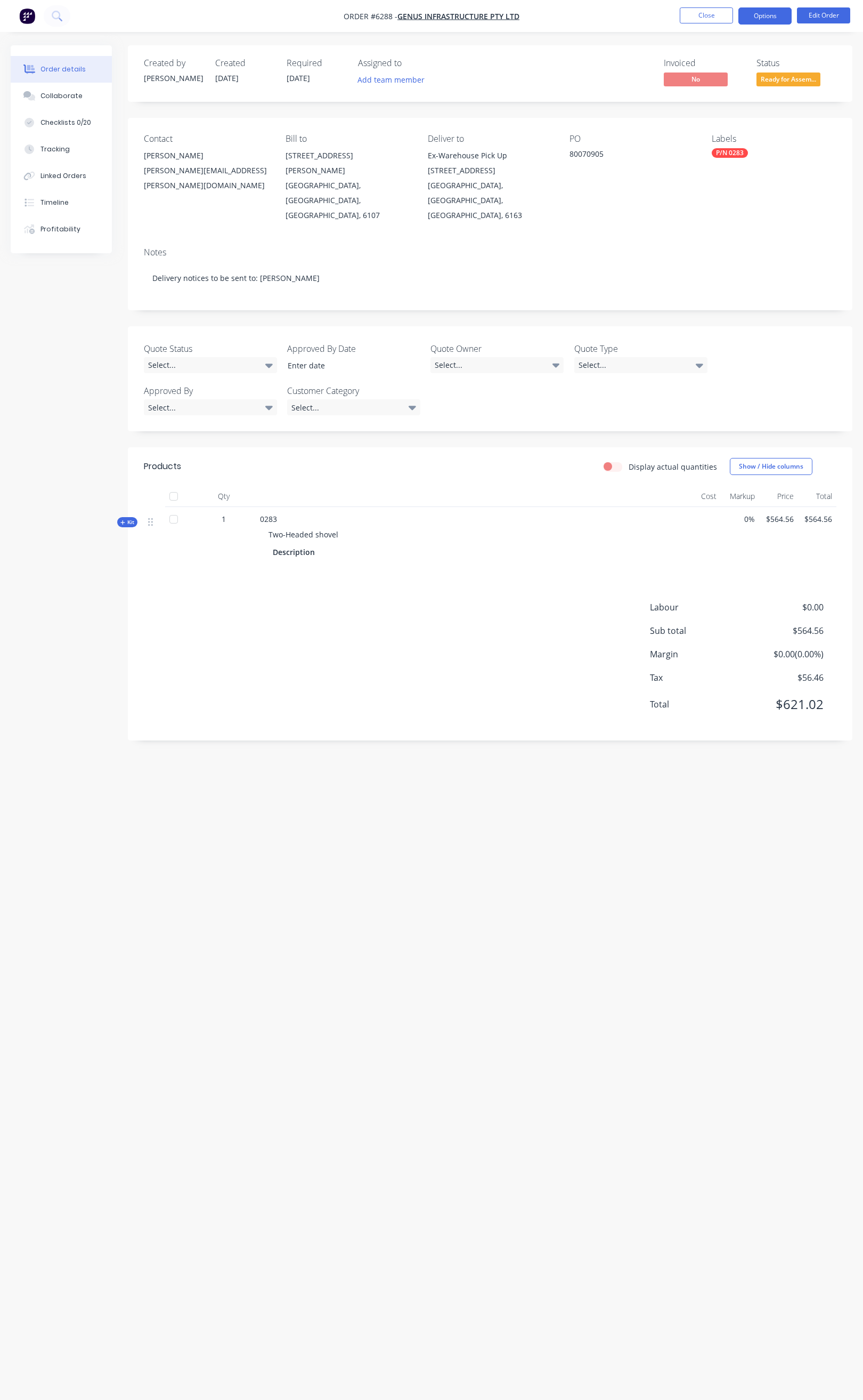
click at [760, 17] on button "Options" at bounding box center [765, 16] width 53 height 17
click at [729, 149] on div "Delivery Docket" at bounding box center [733, 149] width 98 height 16
click at [723, 106] on div "Without pricing" at bounding box center [733, 107] width 98 height 16
click at [692, 13] on button "Close" at bounding box center [706, 15] width 53 height 16
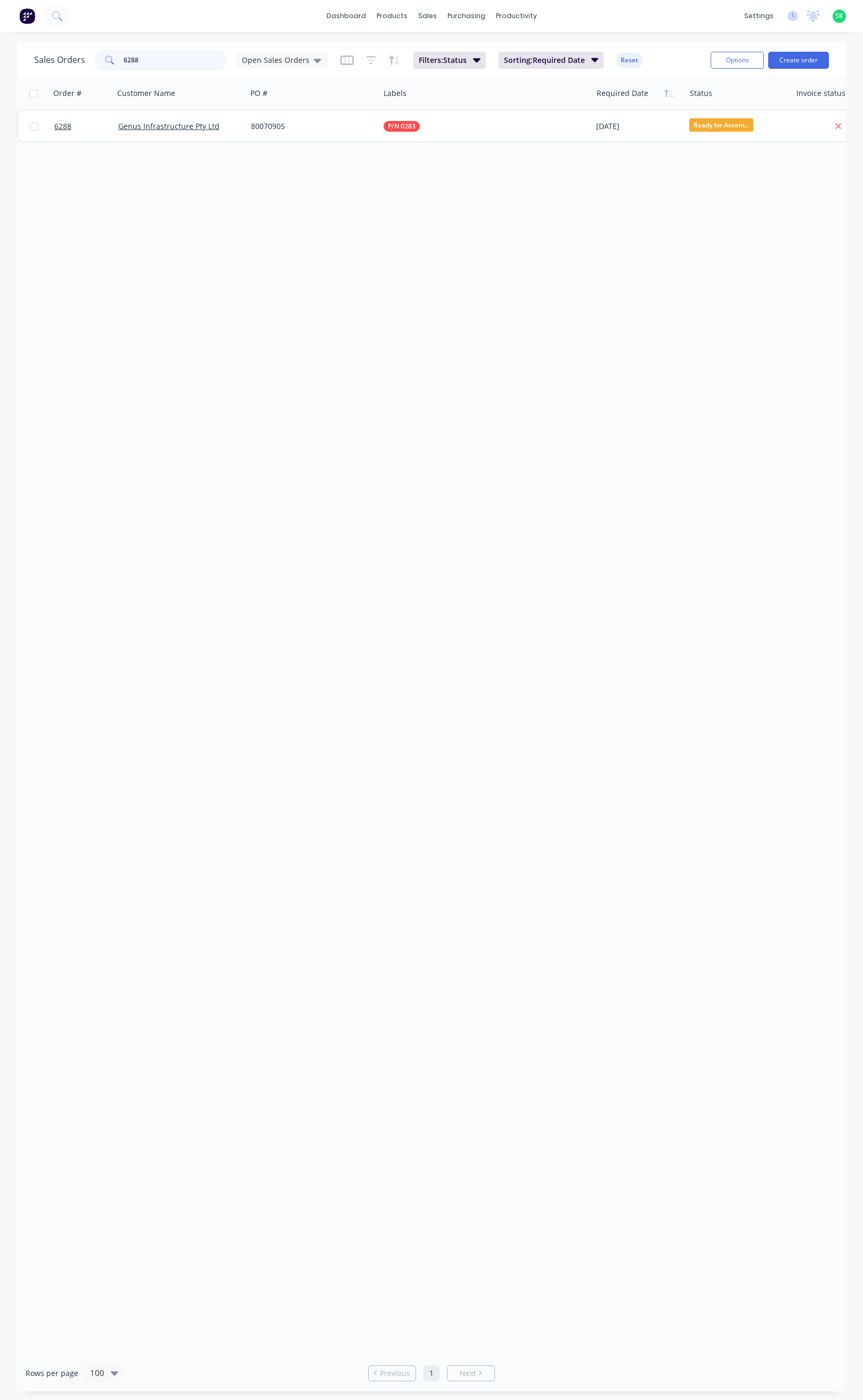
drag, startPoint x: 148, startPoint y: 57, endPoint x: 98, endPoint y: 66, distance: 50.8
click at [101, 65] on div "6288" at bounding box center [160, 60] width 133 height 21
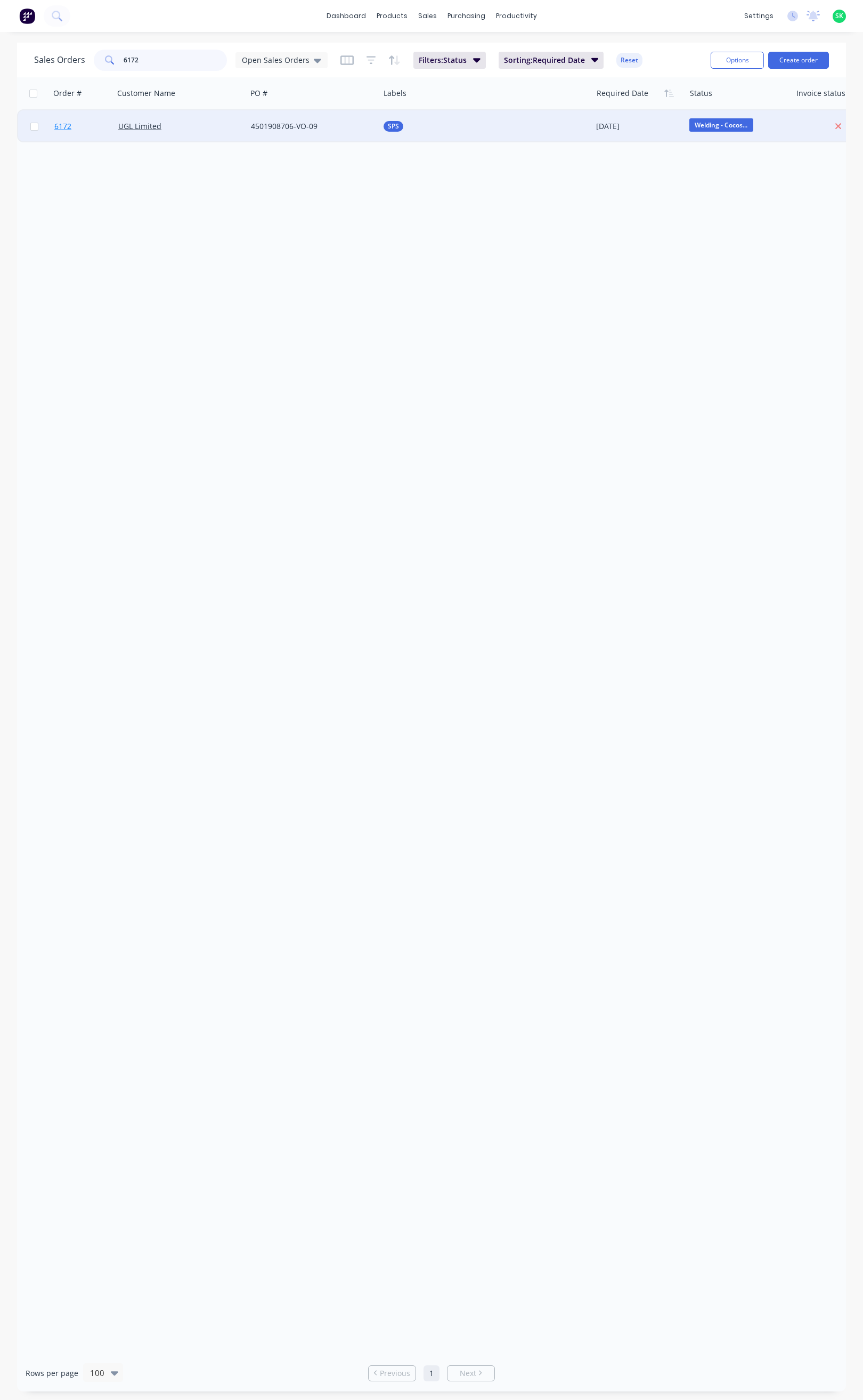
type input "6172"
click at [62, 126] on span "6172" at bounding box center [62, 126] width 17 height 11
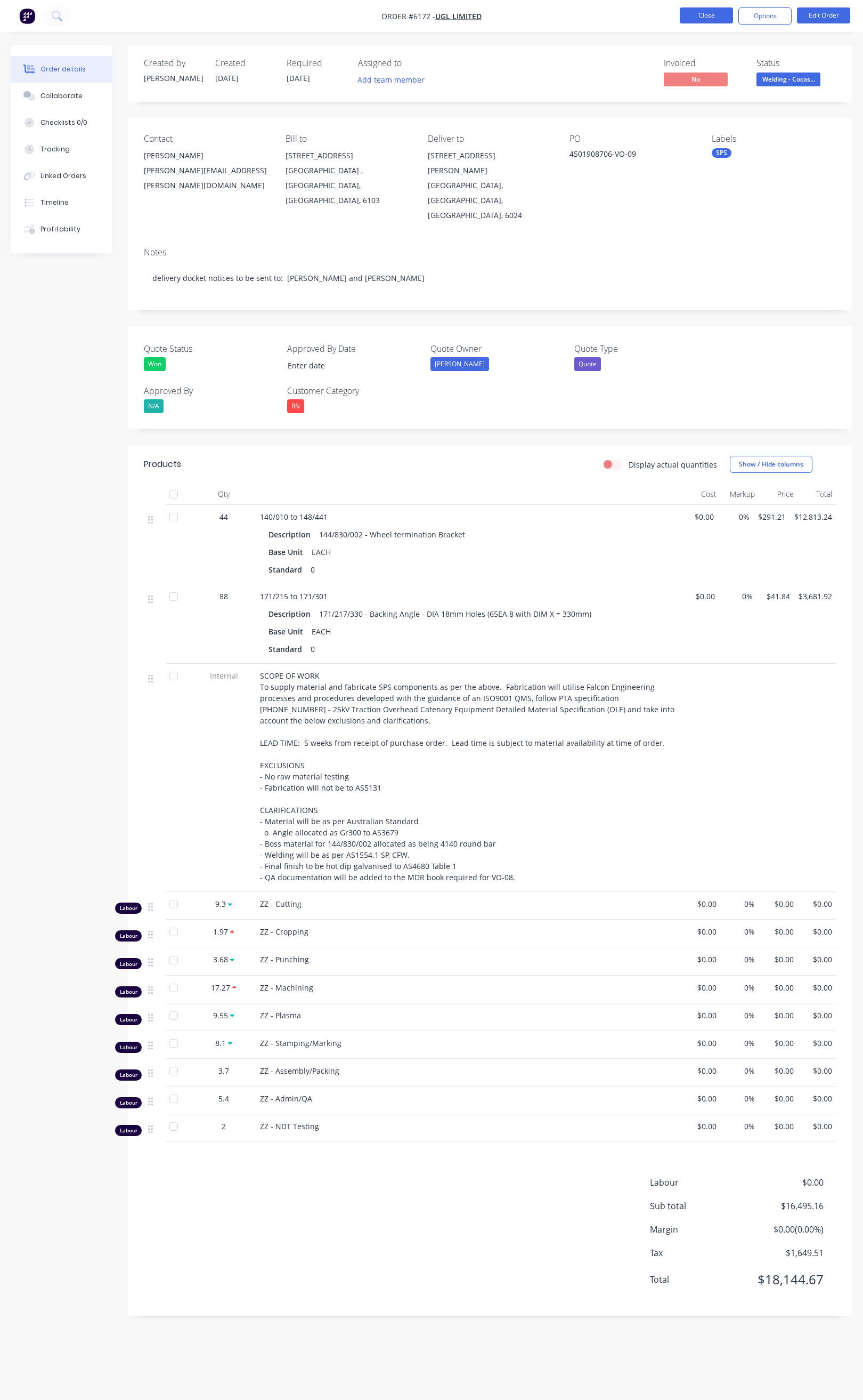
click at [710, 15] on button "Close" at bounding box center [706, 15] width 53 height 16
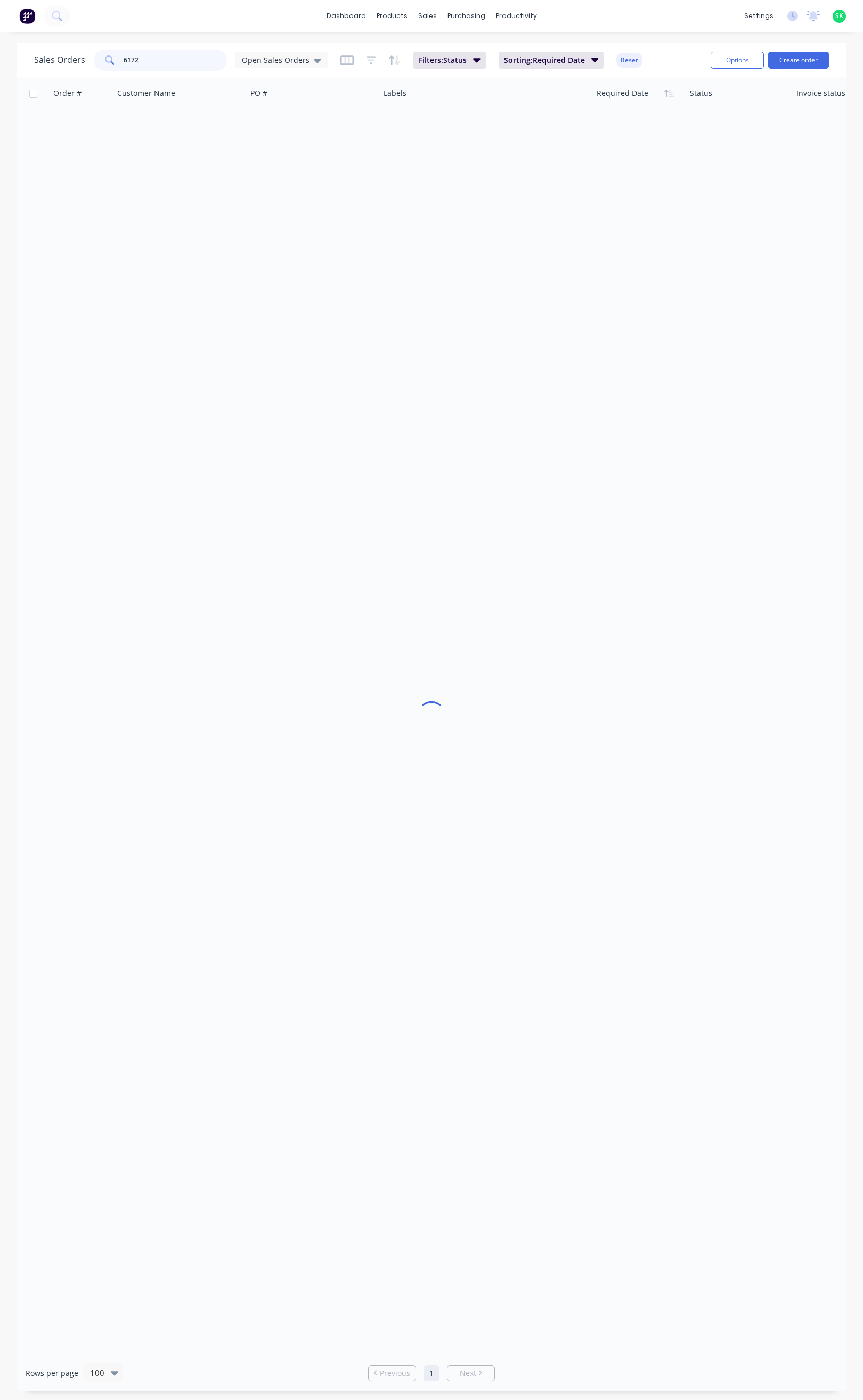
drag, startPoint x: 138, startPoint y: 62, endPoint x: 115, endPoint y: 66, distance: 23.3
click at [115, 66] on div "6172" at bounding box center [160, 60] width 133 height 21
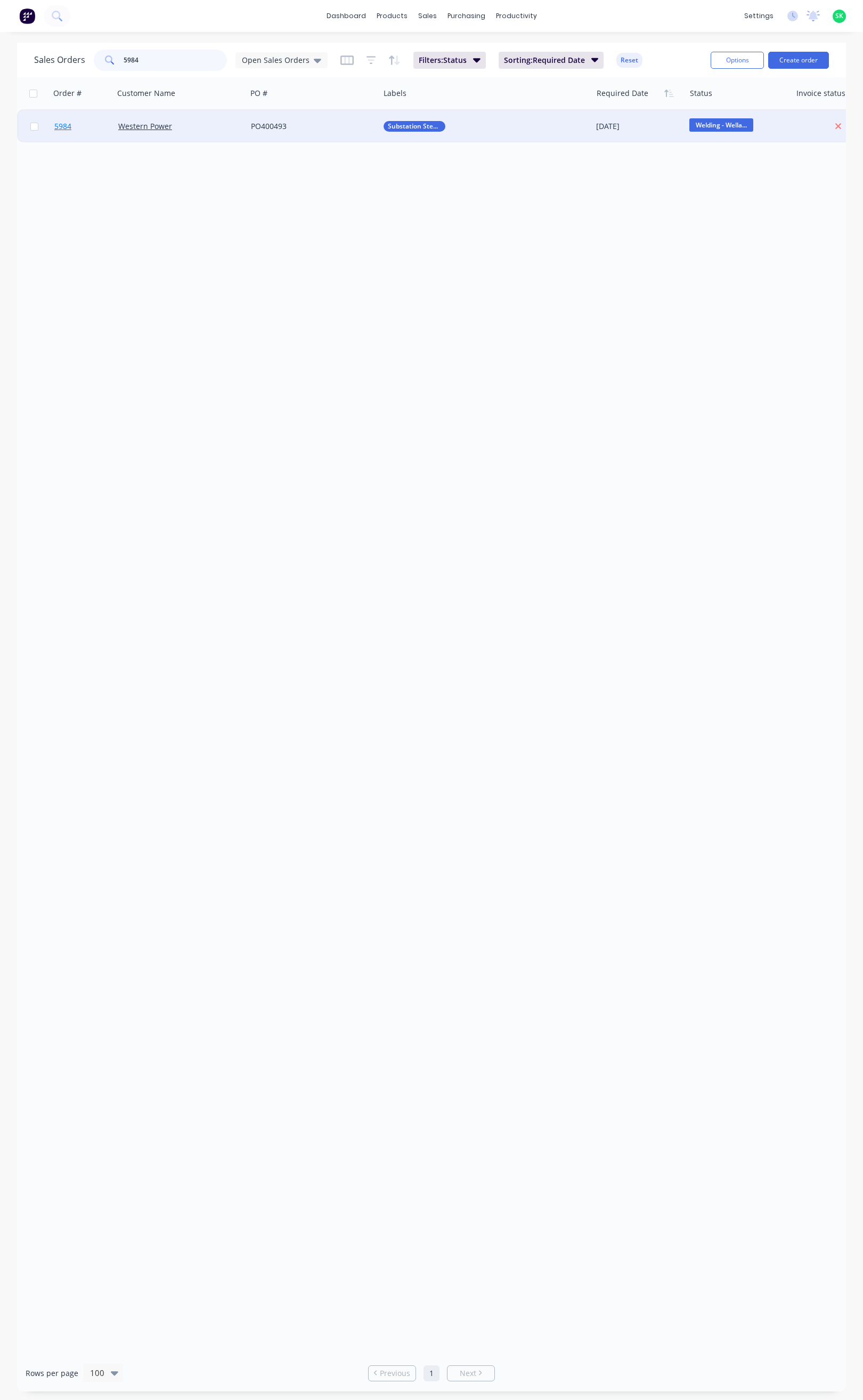
type input "5984"
click at [61, 131] on span "5984" at bounding box center [62, 126] width 17 height 11
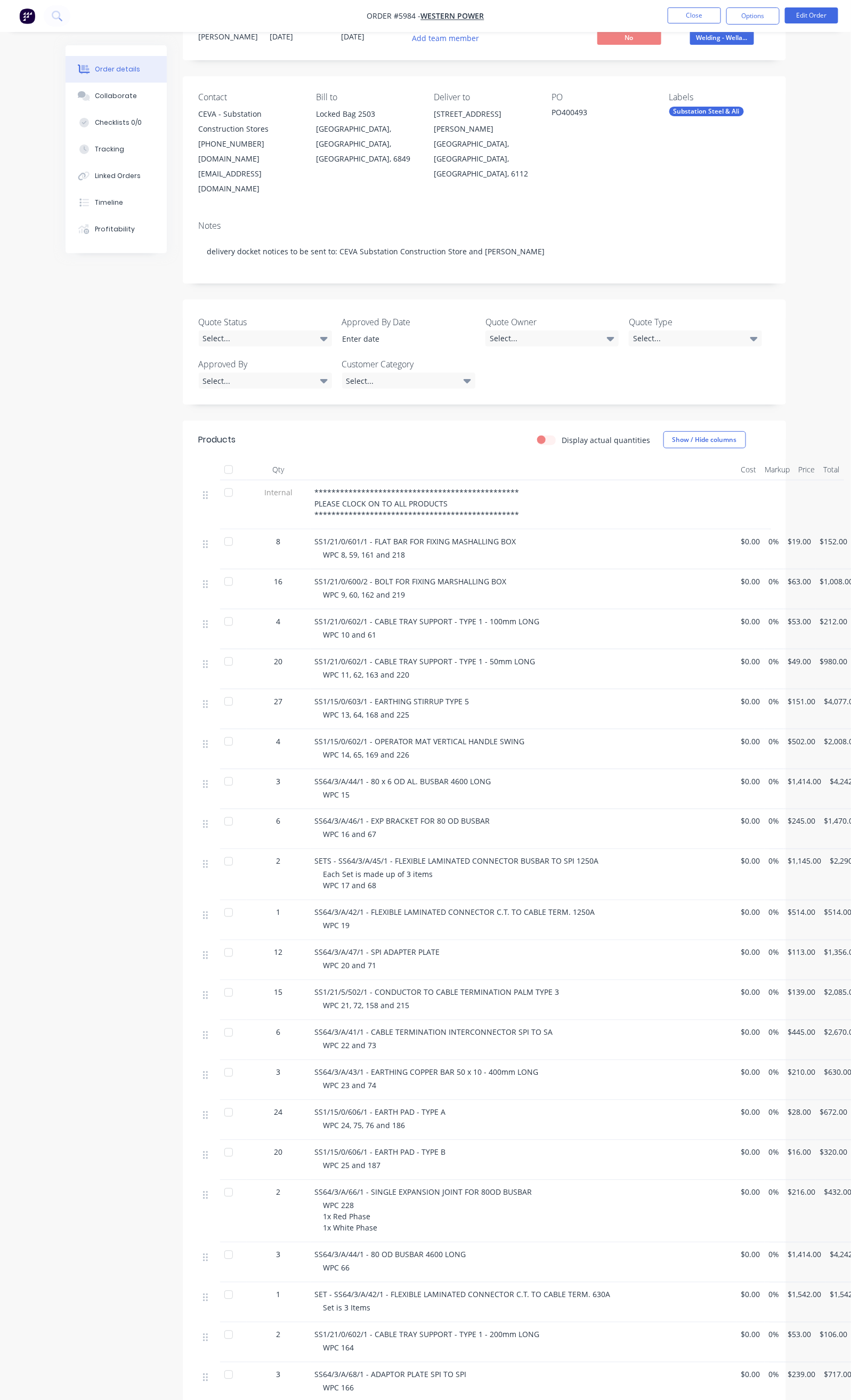
scroll to position [80, 0]
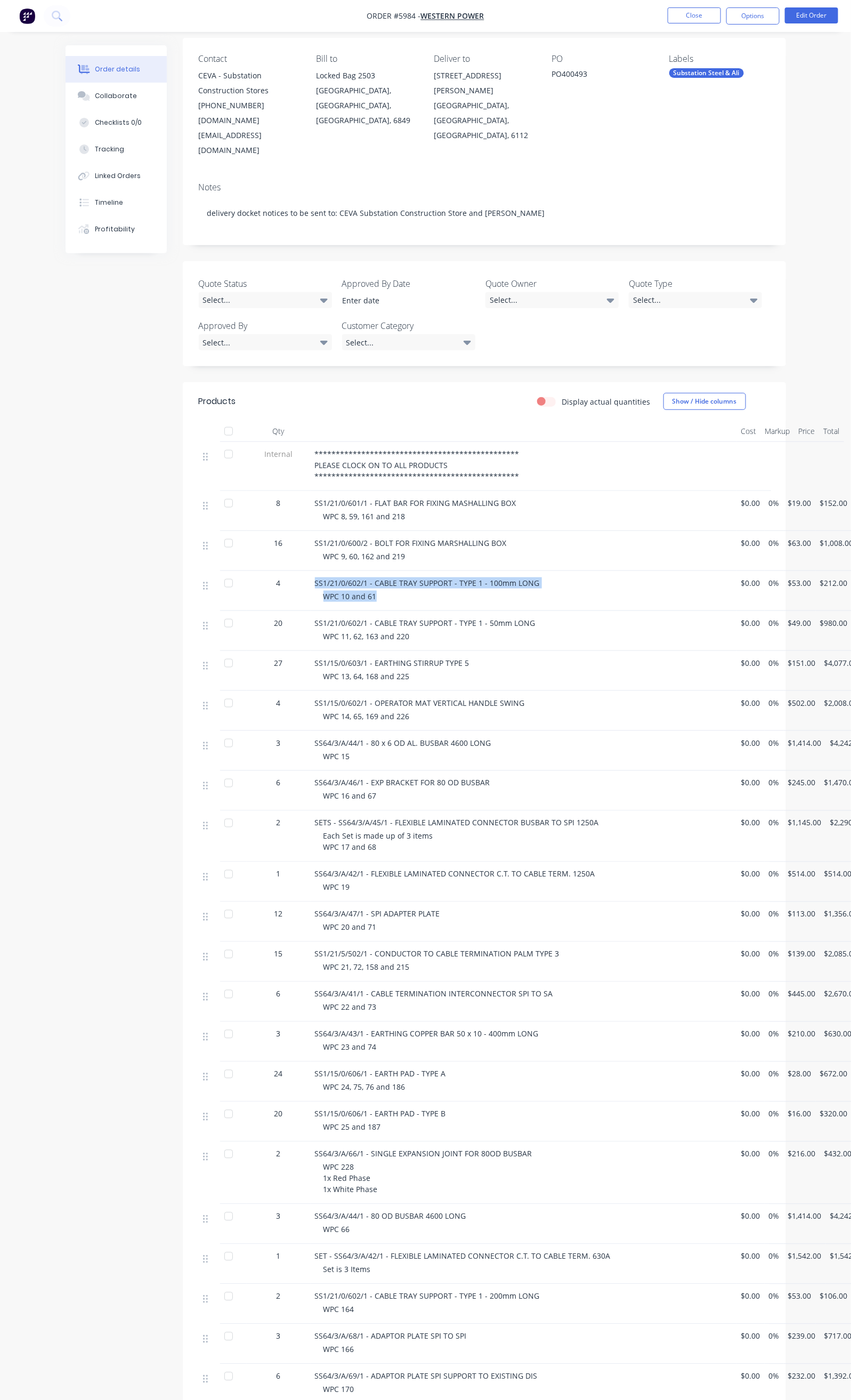
drag, startPoint x: 256, startPoint y: 536, endPoint x: 327, endPoint y: 555, distance: 73.5
click at [327, 571] on div "SS1/21/0/602/1 - CABLE TRAY SUPPORT - TYPE 1 - 100mm LONG WPC 10 and 61" at bounding box center [524, 591] width 427 height 40
copy div "SS1/21/0/602/1 - CABLE TRAY SUPPORT - TYPE 1 - 100mm LONG WPC 10 and 61"
drag, startPoint x: 637, startPoint y: 72, endPoint x: 594, endPoint y: 77, distance: 43.3
click at [594, 77] on div "PO400493" at bounding box center [602, 75] width 101 height 15
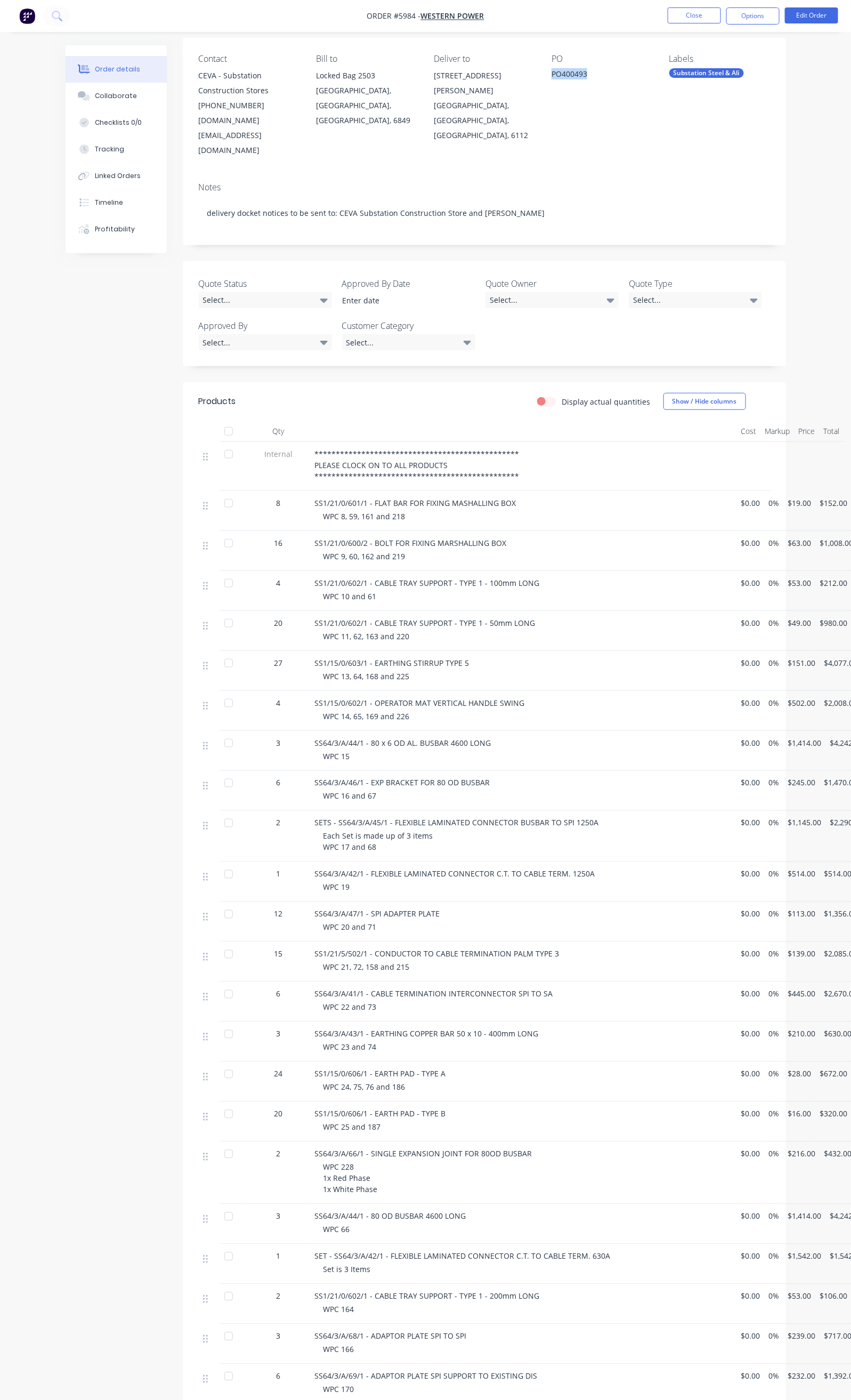
copy div "PO400493"
click at [218, 573] on div at bounding box center [229, 583] width 21 height 21
drag, startPoint x: 261, startPoint y: 577, endPoint x: 487, endPoint y: 589, distance: 226.3
click at [487, 611] on div "SS1/21/0/602/1 - CABLE TRAY SUPPORT - TYPE 1 - 50mm LONG WPC 11, 62, 163 and 220" at bounding box center [524, 630] width 427 height 40
copy div "SS1/21/0/602/1 - CABLE TRAY SUPPORT - TYPE 1 - 50mm LONG WPC 11, 62, 163 and 220"
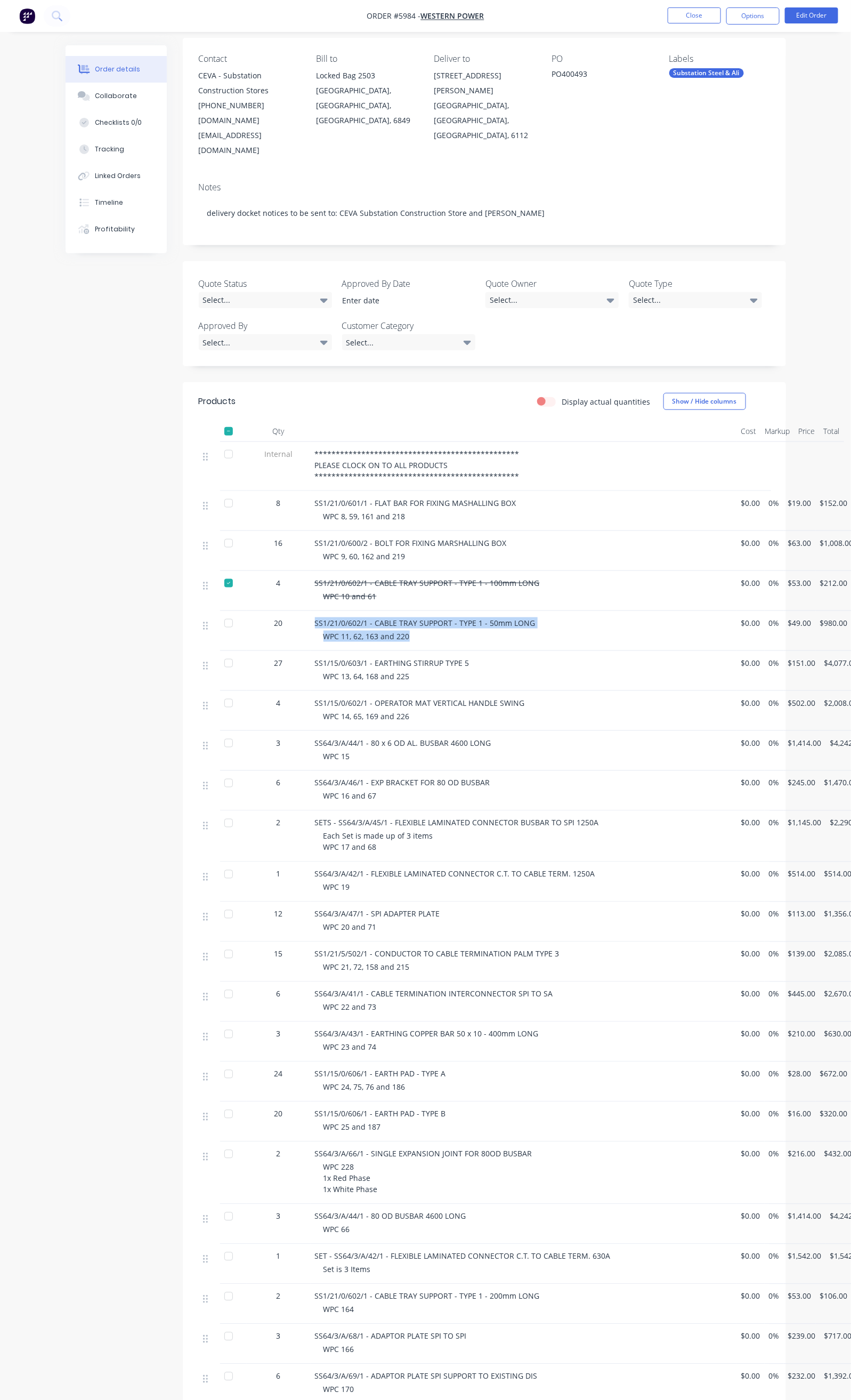
click at [218, 612] on div at bounding box center [229, 623] width 21 height 21
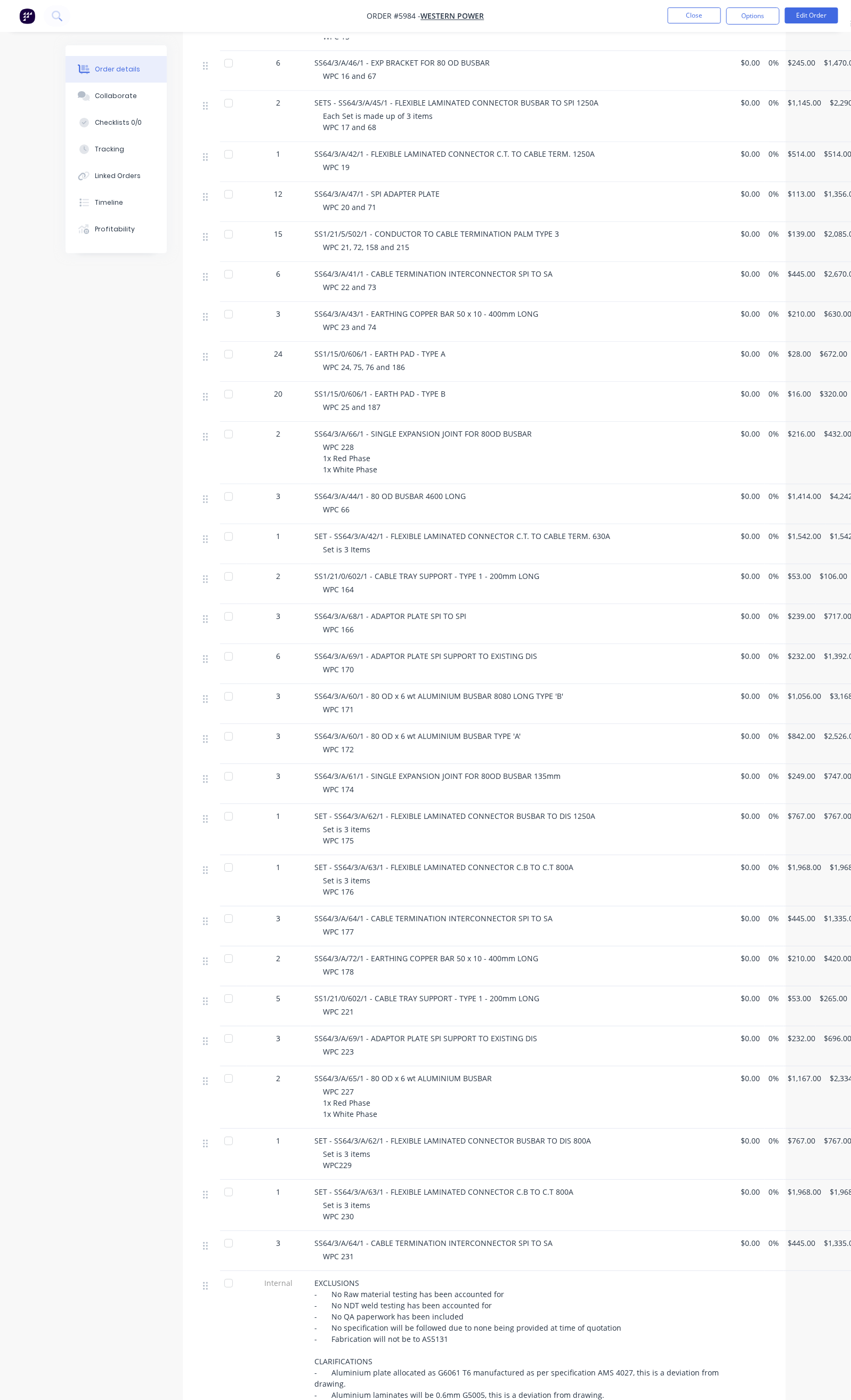
scroll to position [880, 0]
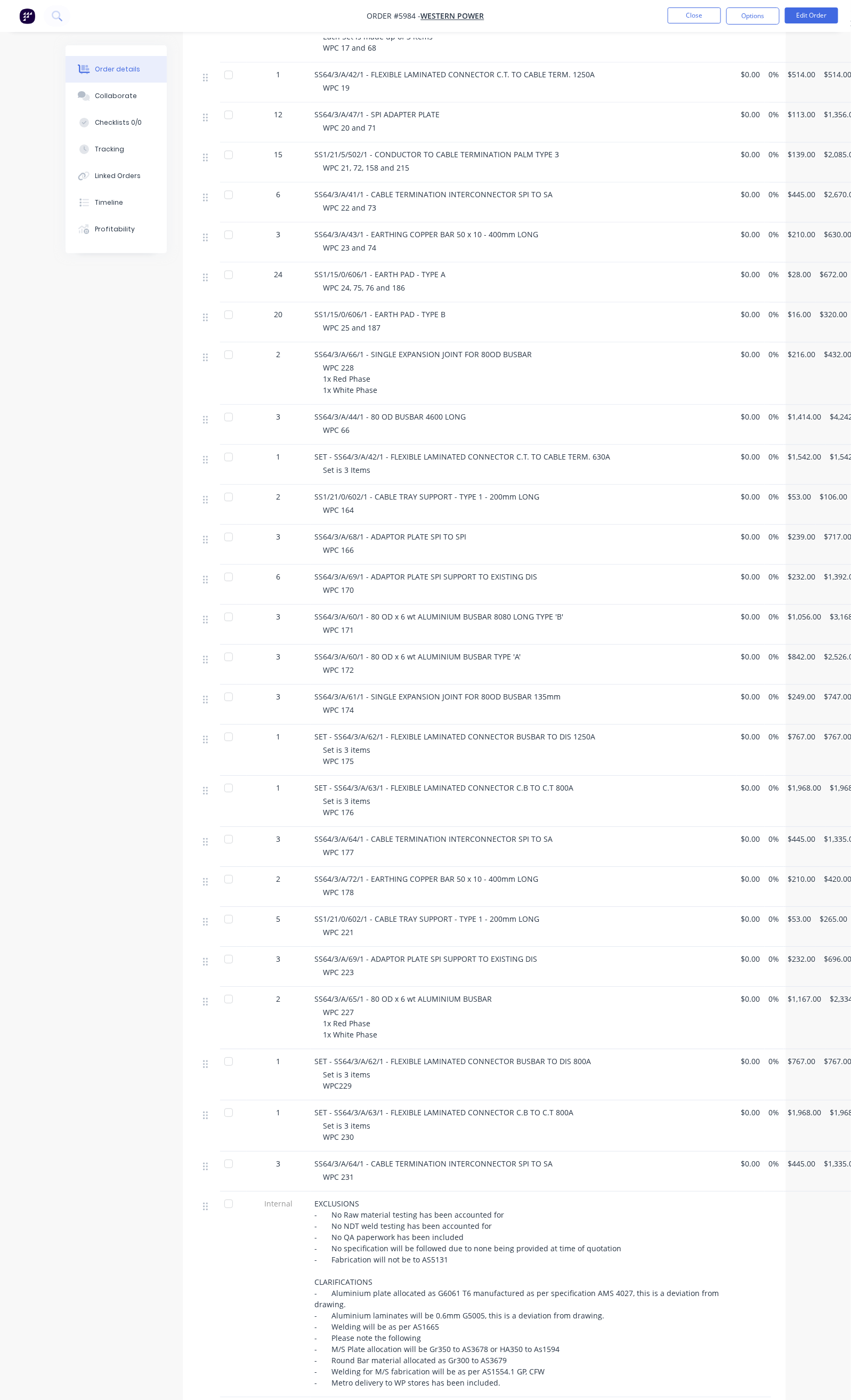
click at [341, 504] on div "WPC 164" at bounding box center [528, 510] width 409 height 11
drag, startPoint x: 254, startPoint y: 457, endPoint x: 313, endPoint y: 472, distance: 60.9
click at [313, 484] on div "2 SS1/21/0/602/1 - CABLE TRAY SUPPORT - TYPE 1 - 200mm LONG WPC 164 $0.00 0% $5…" at bounding box center [484, 504] width 571 height 40
copy div "SS1/21/0/602/1 - CABLE TRAY SUPPORT - TYPE 1 - 200mm LONG WPC 164"
click at [218, 486] on div at bounding box center [229, 496] width 21 height 21
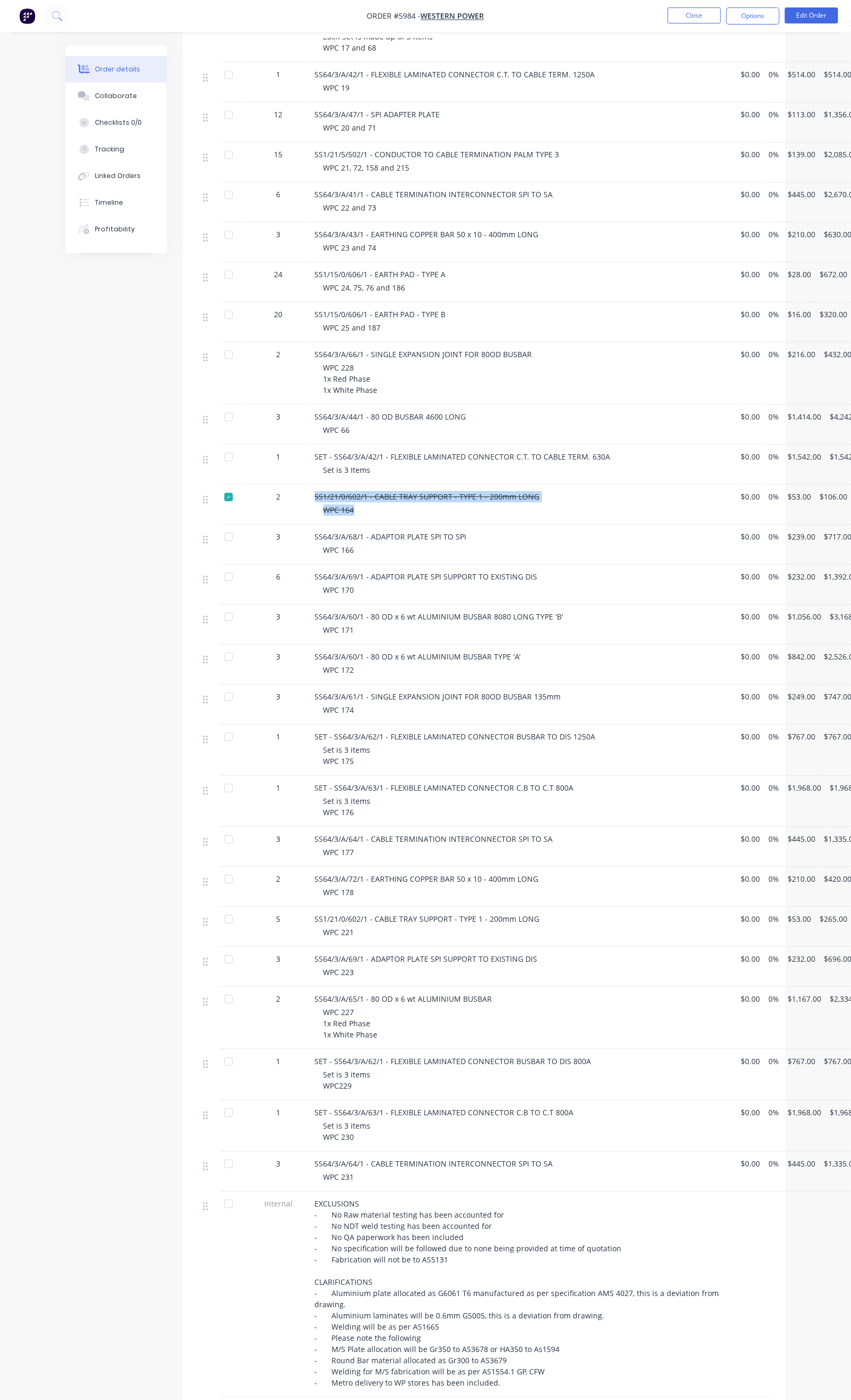
click at [218, 908] on div at bounding box center [229, 919] width 21 height 21
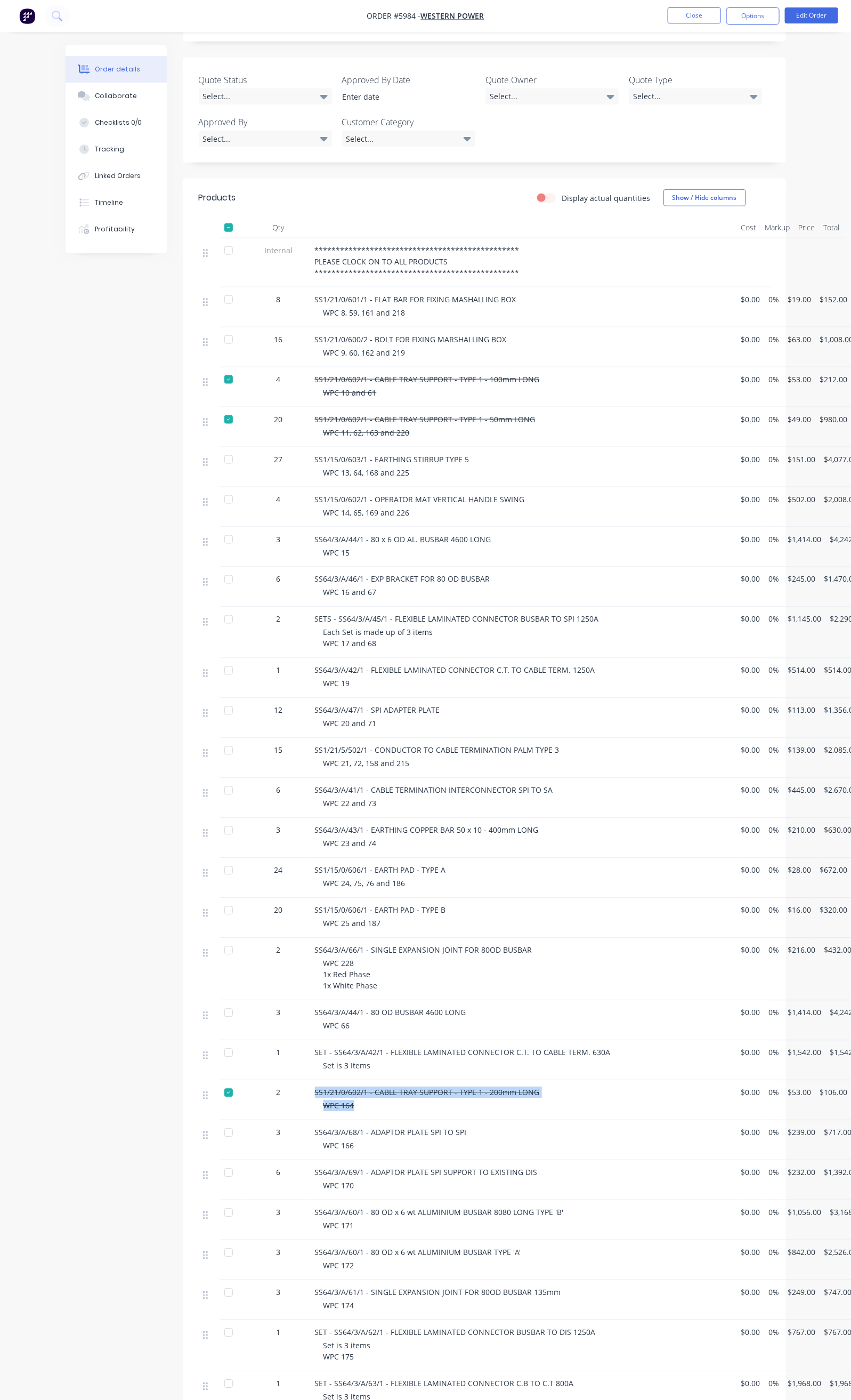
scroll to position [240, 0]
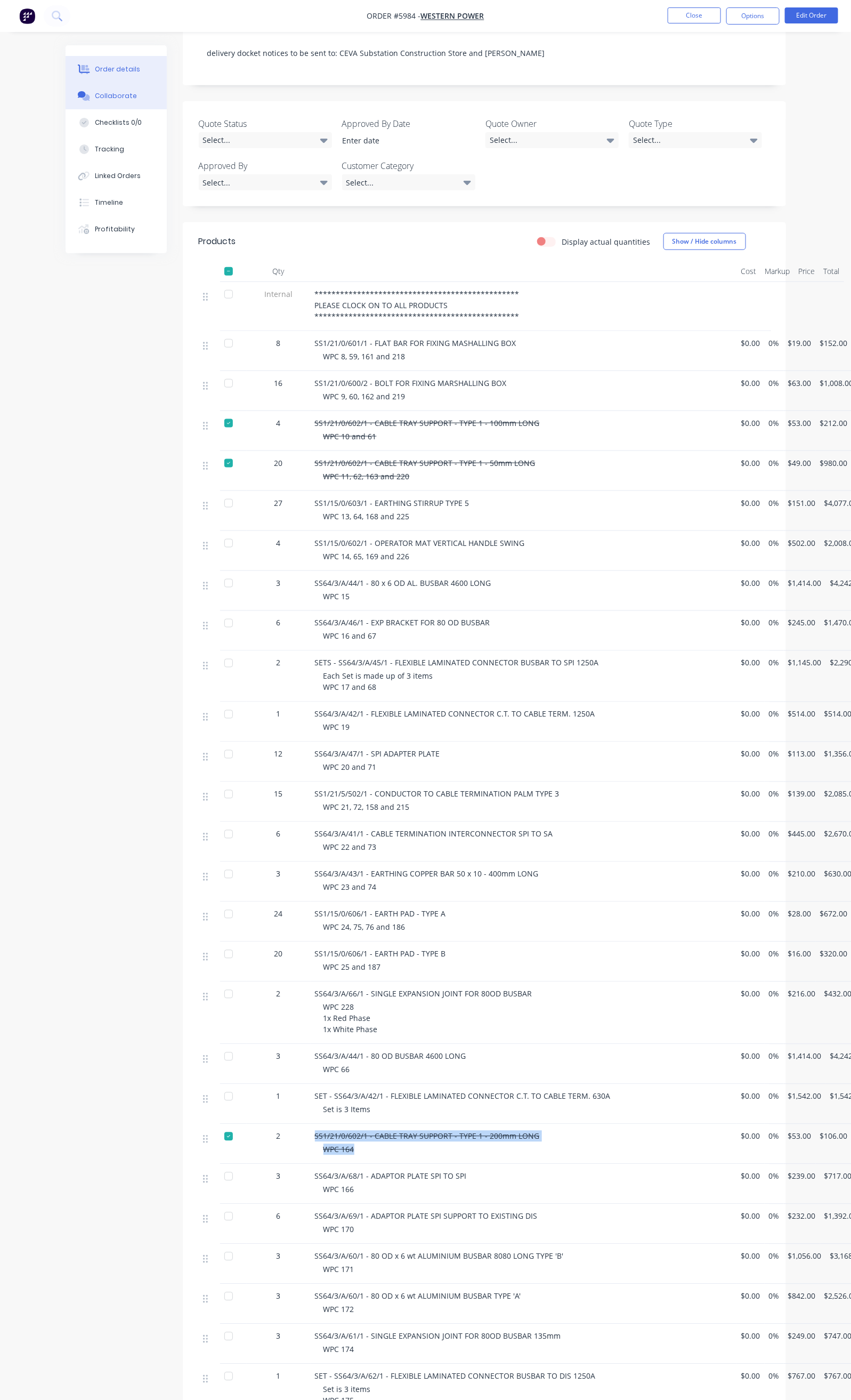
click at [95, 98] on div "Collaborate" at bounding box center [116, 96] width 42 height 10
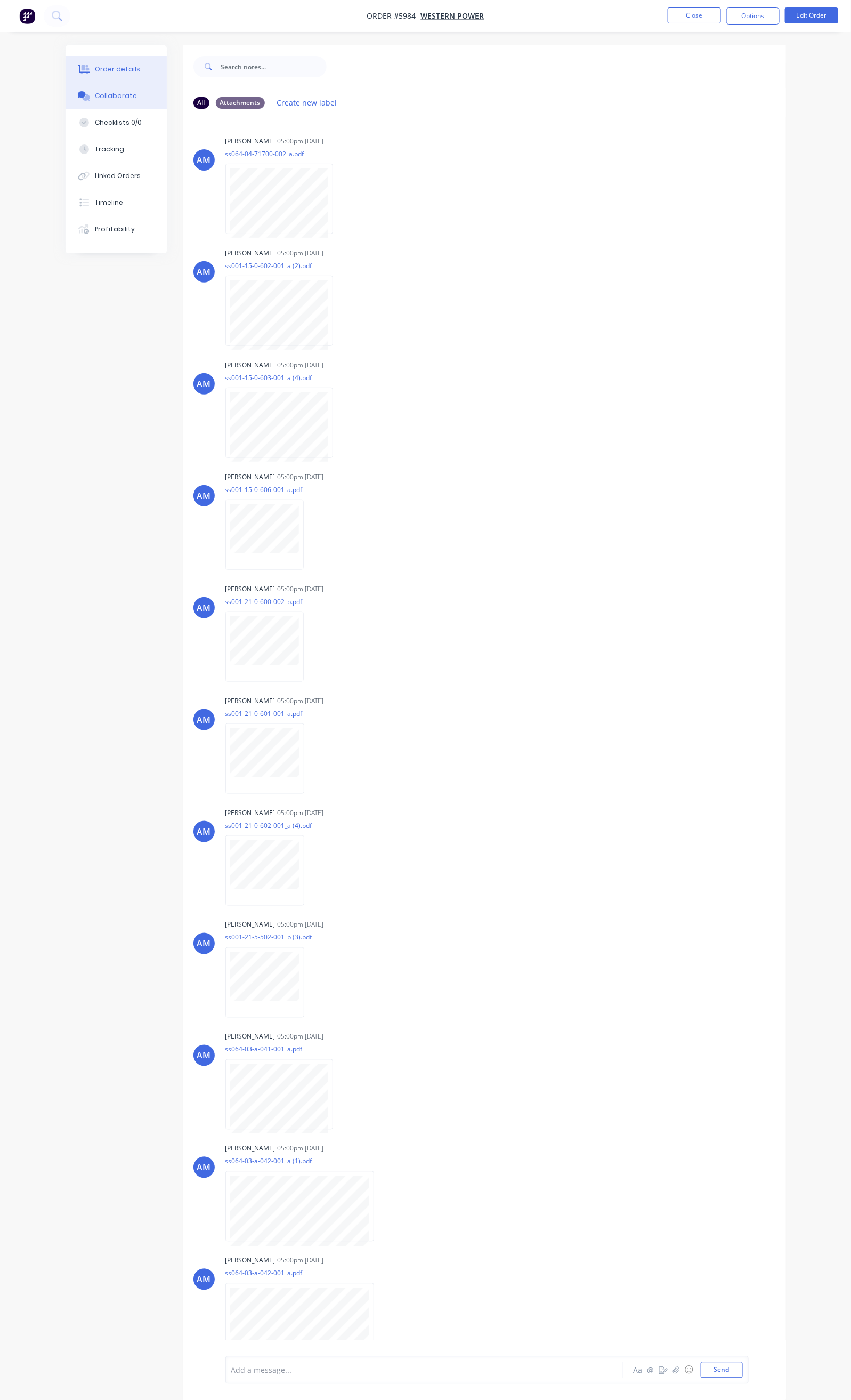
click at [95, 65] on div "Order details" at bounding box center [117, 70] width 45 height 10
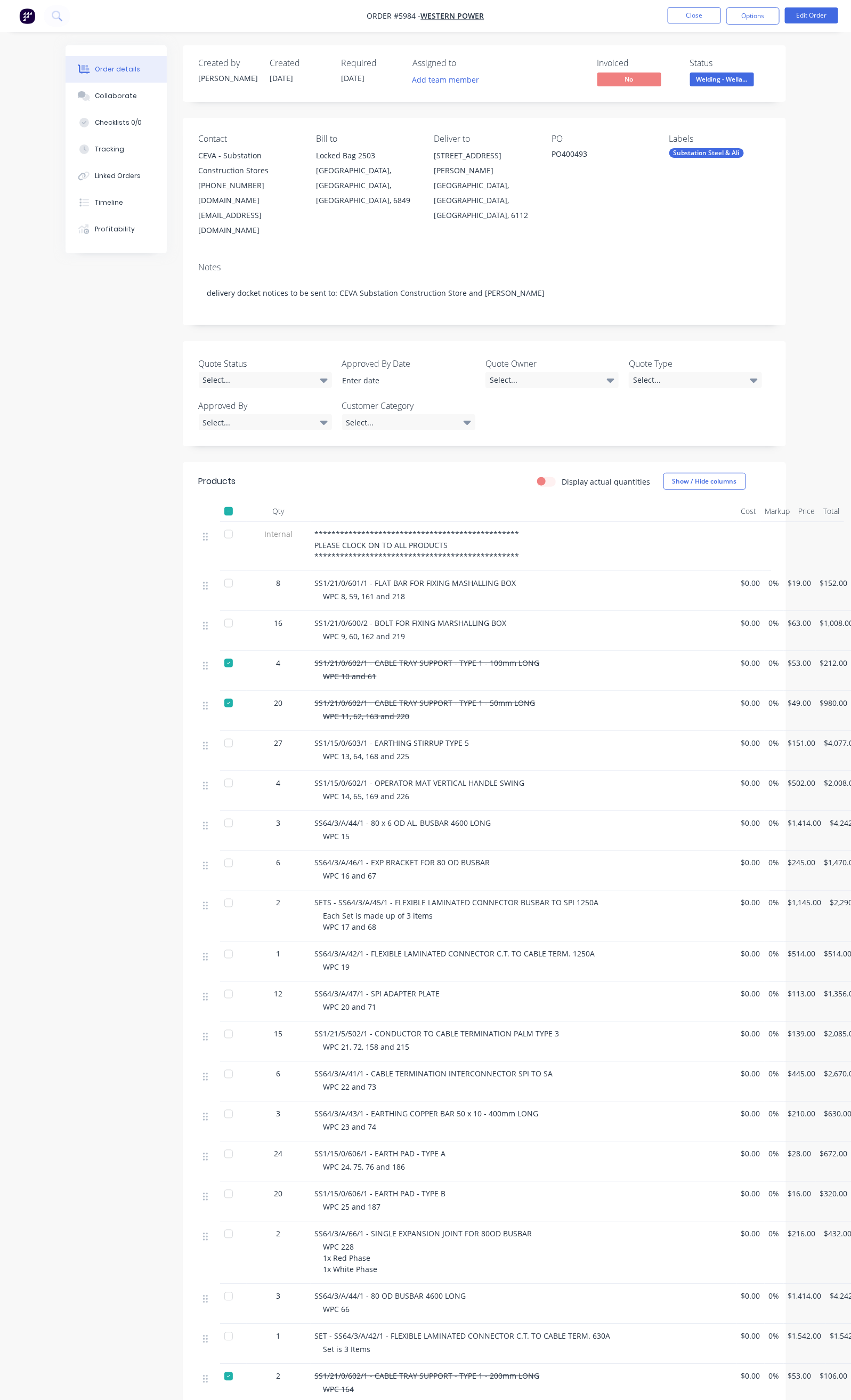
click at [218, 1143] on div at bounding box center [229, 1154] width 21 height 21
drag, startPoint x: 320, startPoint y: 1113, endPoint x: 373, endPoint y: 1128, distance: 55.1
click at [373, 1142] on div "SS1/15/0/606/1 - EARTH PAD - TYPE A WPC 24, 75, 76 and 186" at bounding box center [524, 1161] width 427 height 40
copy div "EARTH PAD - TYPE A WPC 24, 75, 76 and 186"
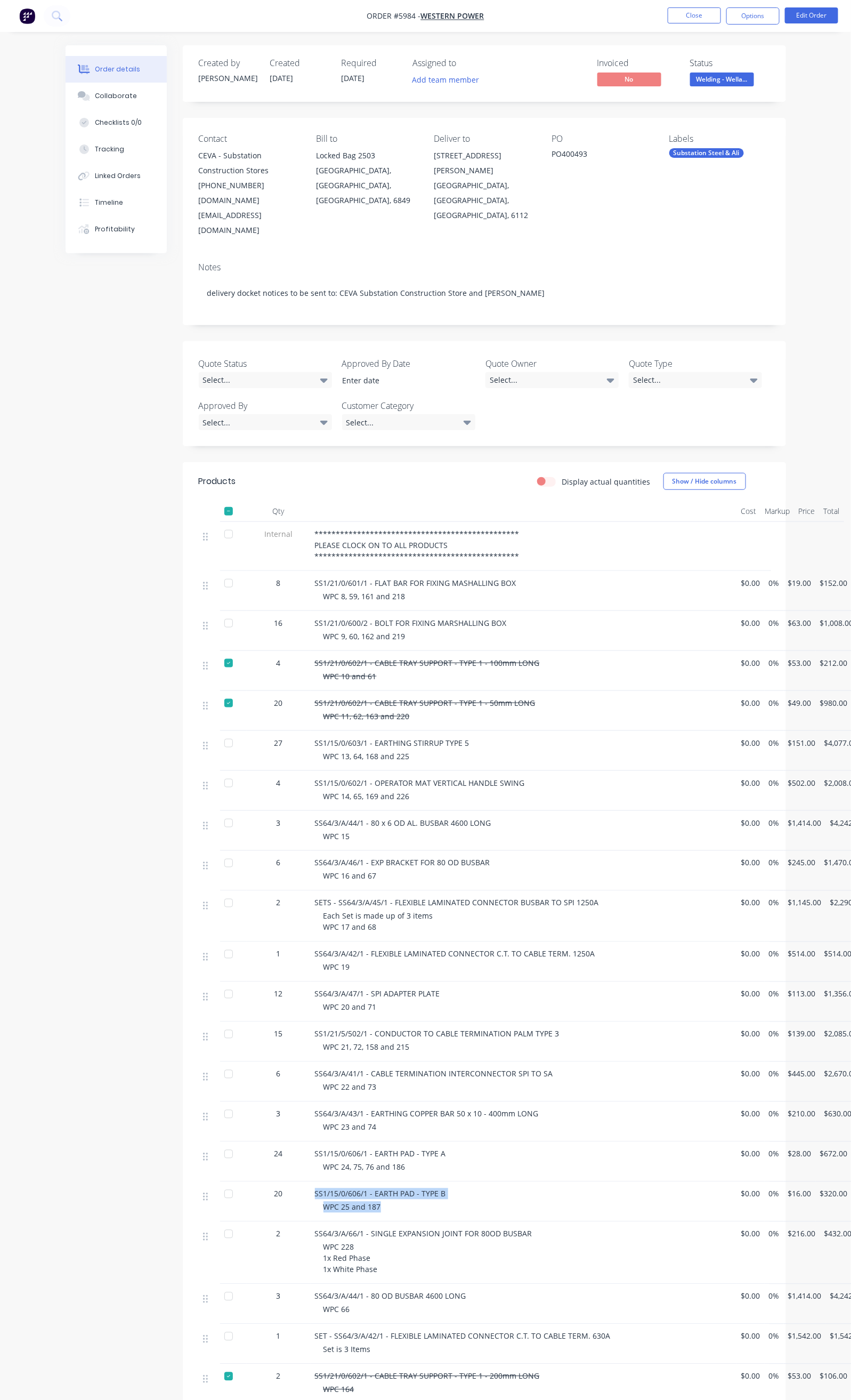
drag, startPoint x: 365, startPoint y: 1166, endPoint x: 259, endPoint y: 1151, distance: 107.1
click at [311, 1182] on div "SS1/15/0/606/1 - EARTH PAD - TYPE B WPC 25 and 187" at bounding box center [524, 1201] width 427 height 40
copy div "SS1/15/0/606/1 - EARTH PAD - TYPE B WPC 25 and 187"
click at [218, 1143] on div at bounding box center [229, 1154] width 21 height 21
click at [218, 1183] on div at bounding box center [229, 1194] width 21 height 21
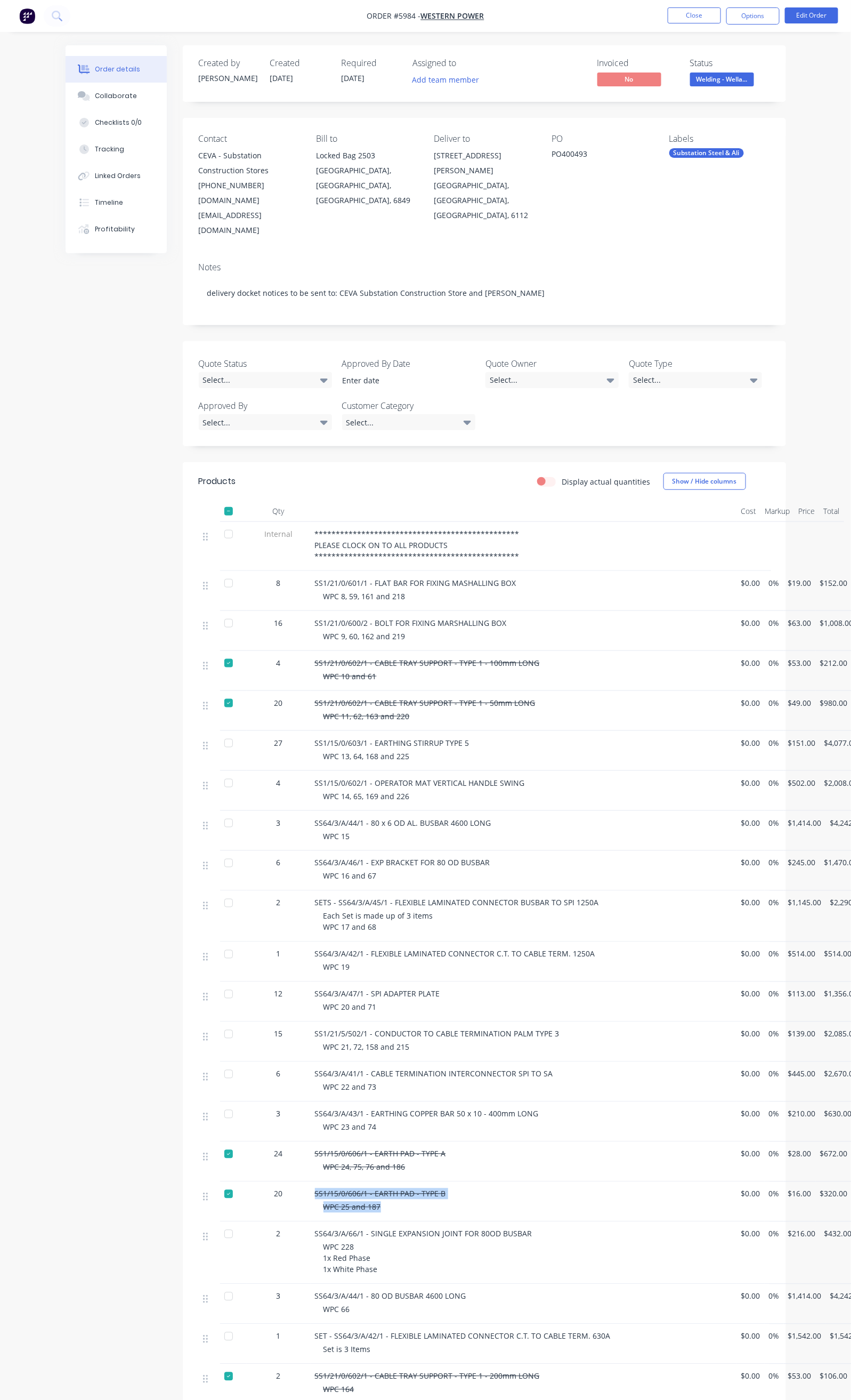
click at [218, 652] on div at bounding box center [229, 663] width 21 height 21
drag, startPoint x: 249, startPoint y: 616, endPoint x: 369, endPoint y: 637, distance: 121.8
click at [369, 651] on div "4 SS1/21/0/602/1 - CABLE TRAY SUPPORT - TYPE 1 - 100mm LONG WPC 10 and 61 $0.00…" at bounding box center [484, 670] width 571 height 40
click at [368, 670] on div "WPC 10 and 61" at bounding box center [528, 676] width 409 height 11
drag, startPoint x: 318, startPoint y: 614, endPoint x: 419, endPoint y: 630, distance: 102.3
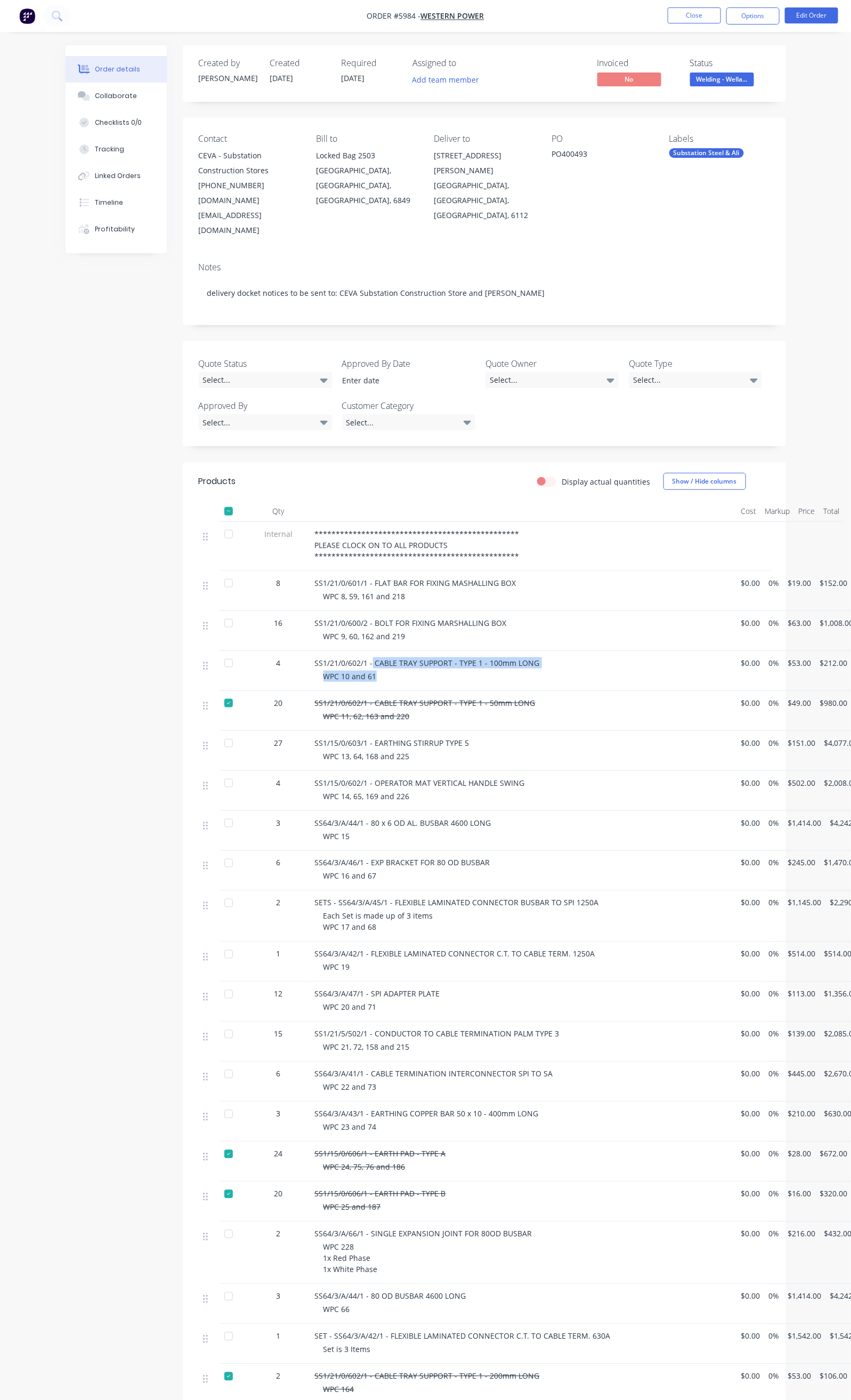
click at [419, 651] on div "SS1/21/0/602/1 - CABLE TRAY SUPPORT - TYPE 1 - 100mm LONG WPC 10 and 61" at bounding box center [524, 670] width 427 height 40
click at [95, 99] on div "Collaborate" at bounding box center [116, 96] width 42 height 10
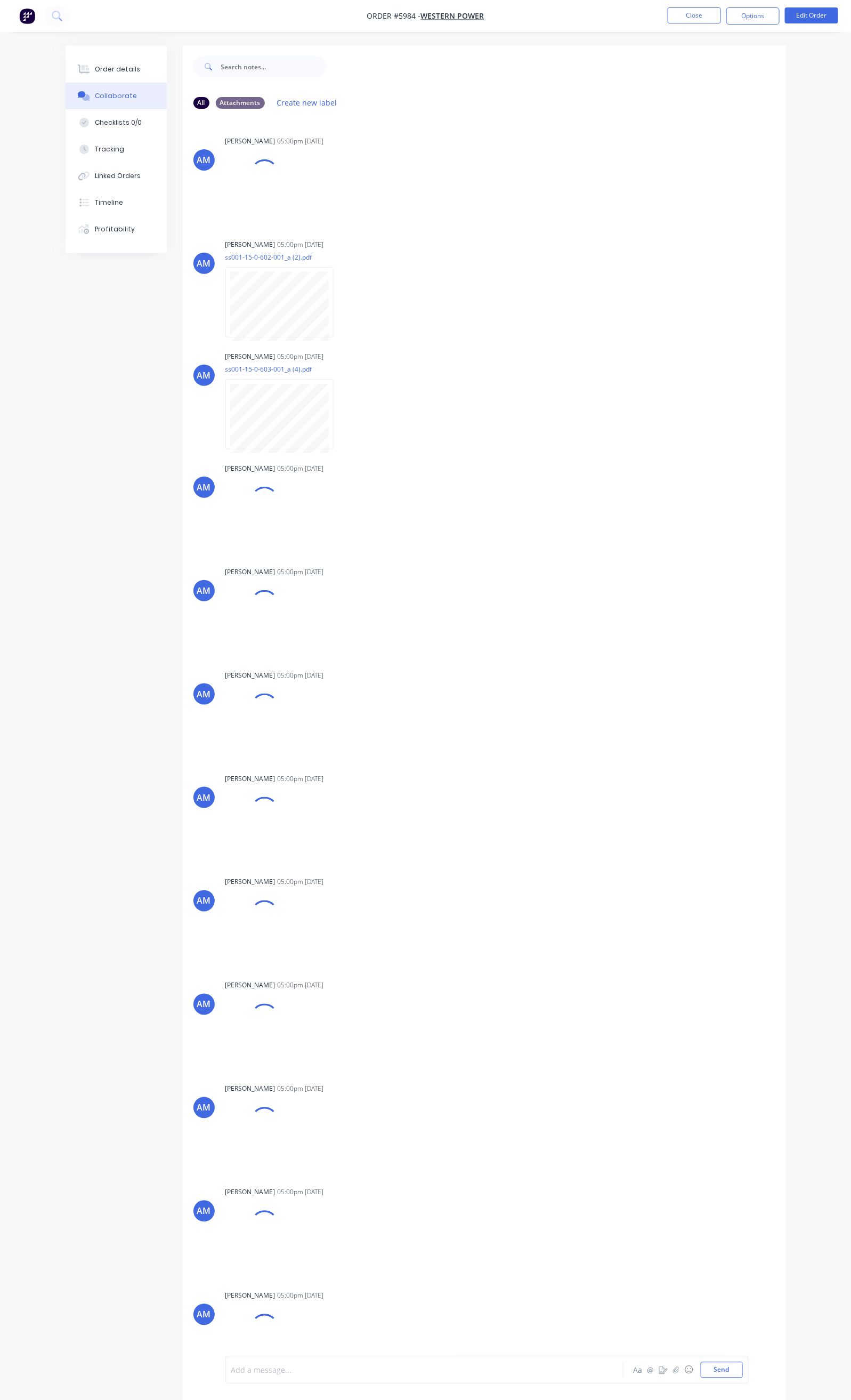
click at [232, 1366] on div at bounding box center [423, 1370] width 383 height 11
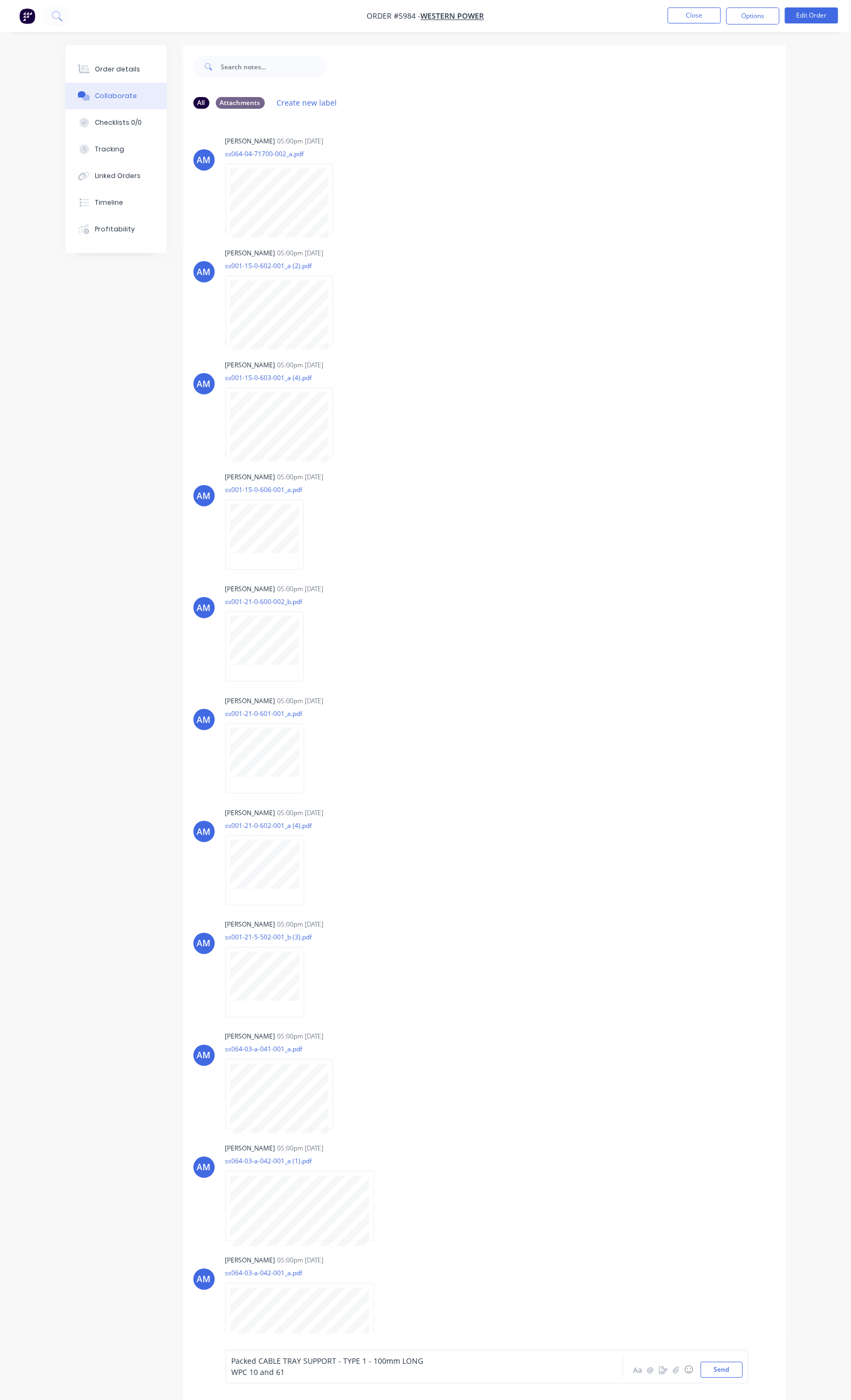
click at [226, 1370] on div "Packed CABLE TRAY SUPPORT - TYPE 1 - 100mm LONG WPC 10 and 61 Aa @ ☺ Send" at bounding box center [487, 1367] width 524 height 34
click at [232, 1370] on span "WPC 10 and 61" at bounding box center [259, 1372] width 53 height 10
click at [232, 1368] on span "Packed CABLE TRAY SUPPORT - TYPE 1 - 100mm LONG WPC 10 and 61" at bounding box center [355, 1370] width 247 height 10
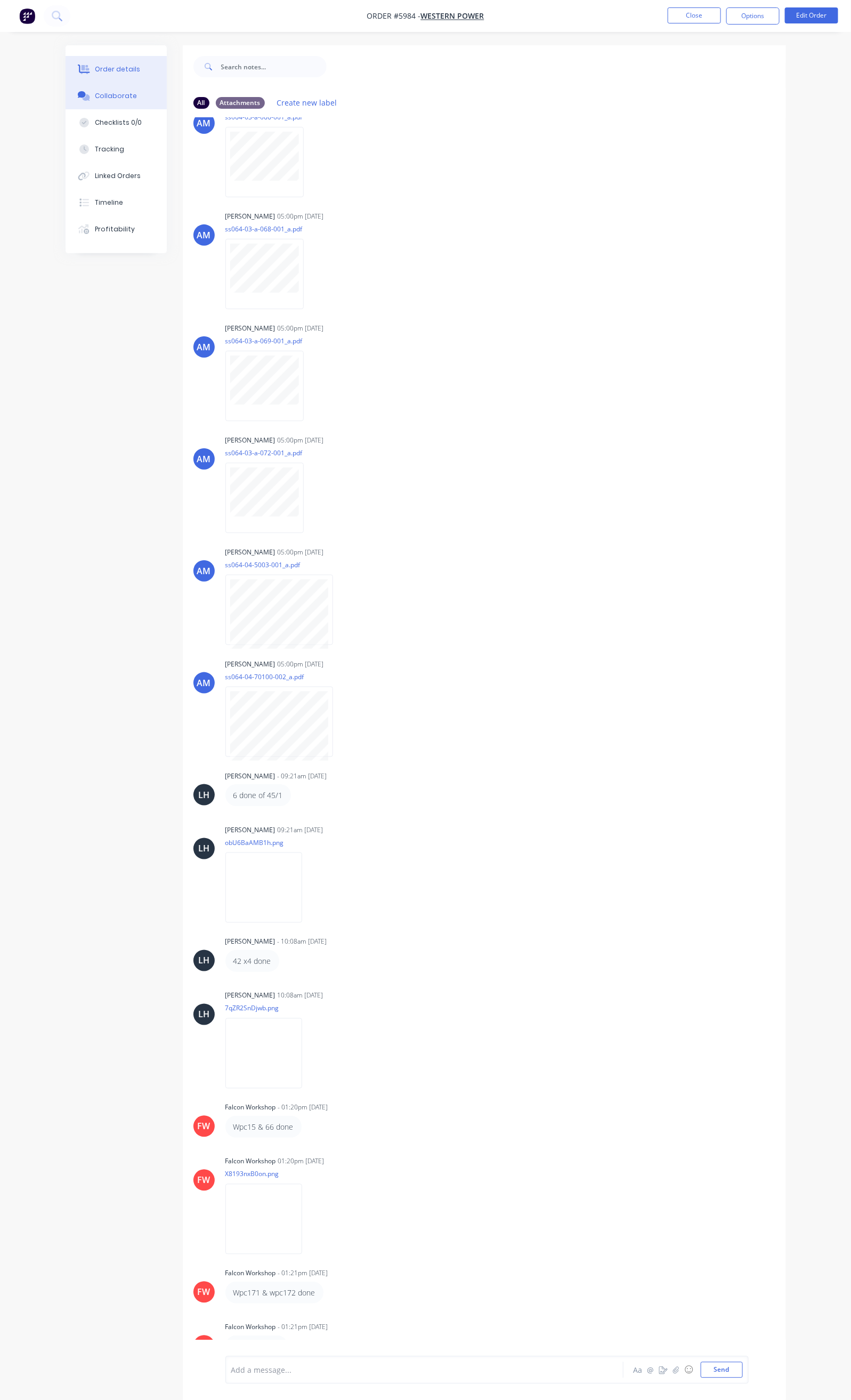
click at [95, 72] on div "Order details" at bounding box center [117, 70] width 45 height 10
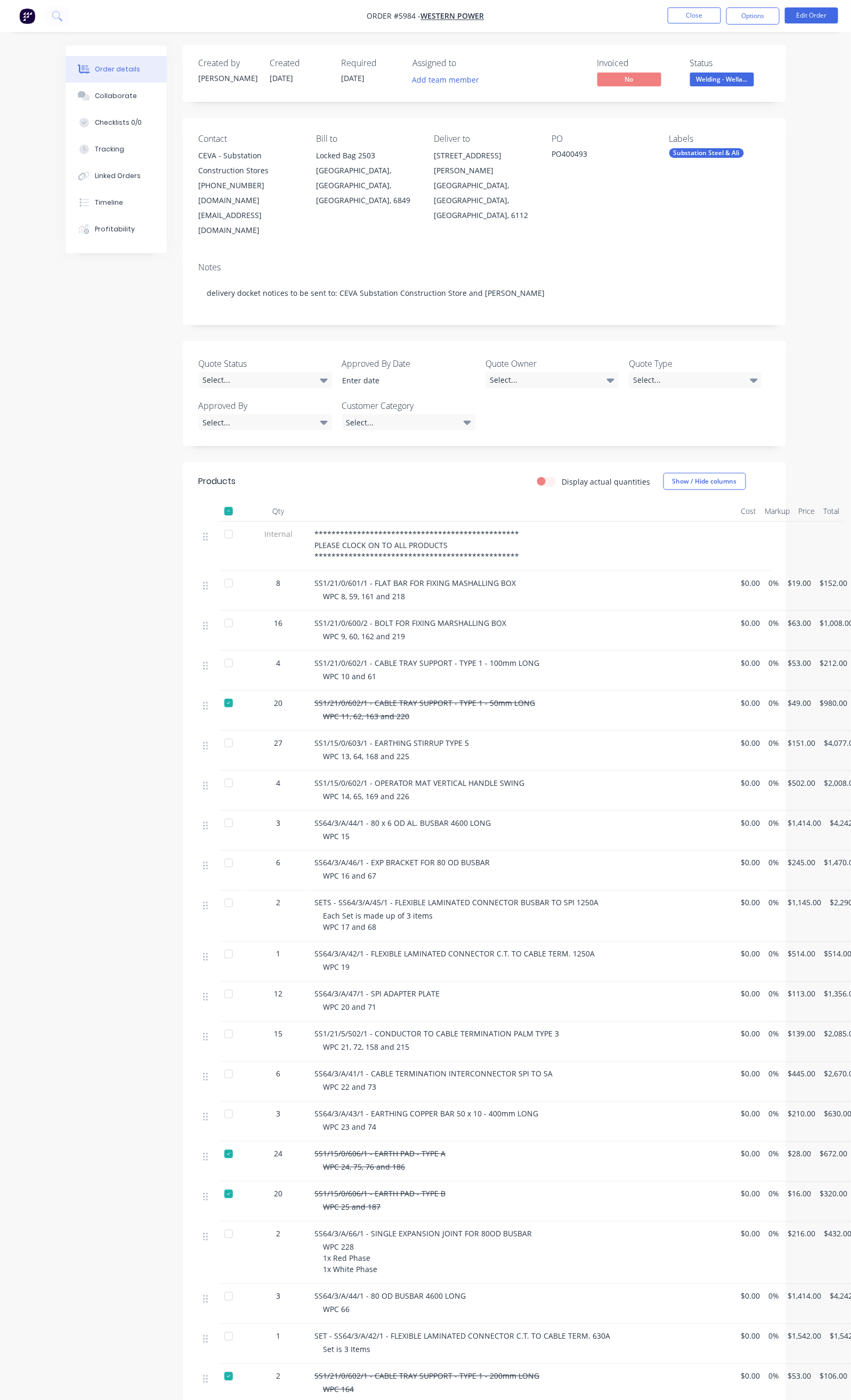
click at [218, 652] on div at bounding box center [229, 663] width 21 height 21
click at [218, 693] on div at bounding box center [229, 703] width 21 height 21
drag, startPoint x: 322, startPoint y: 655, endPoint x: 484, endPoint y: 666, distance: 162.4
click at [484, 691] on div "SS1/21/0/602/1 - CABLE TRAY SUPPORT - TYPE 1 - 50mm LONG WPC 11, 62, 163 and 220" at bounding box center [524, 711] width 427 height 40
click at [95, 97] on div "Collaborate" at bounding box center [116, 96] width 42 height 10
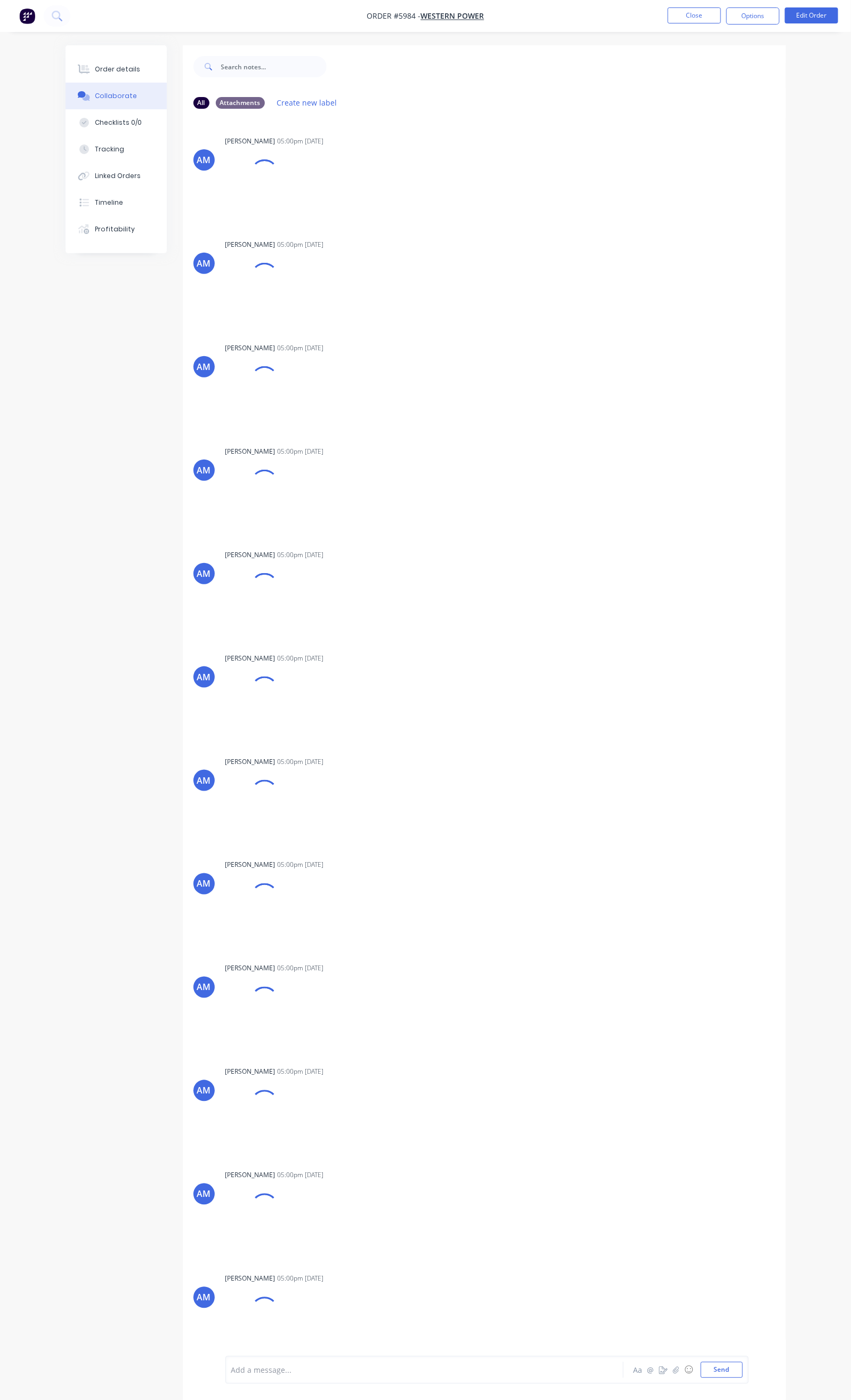
click at [232, 1370] on div at bounding box center [423, 1370] width 383 height 11
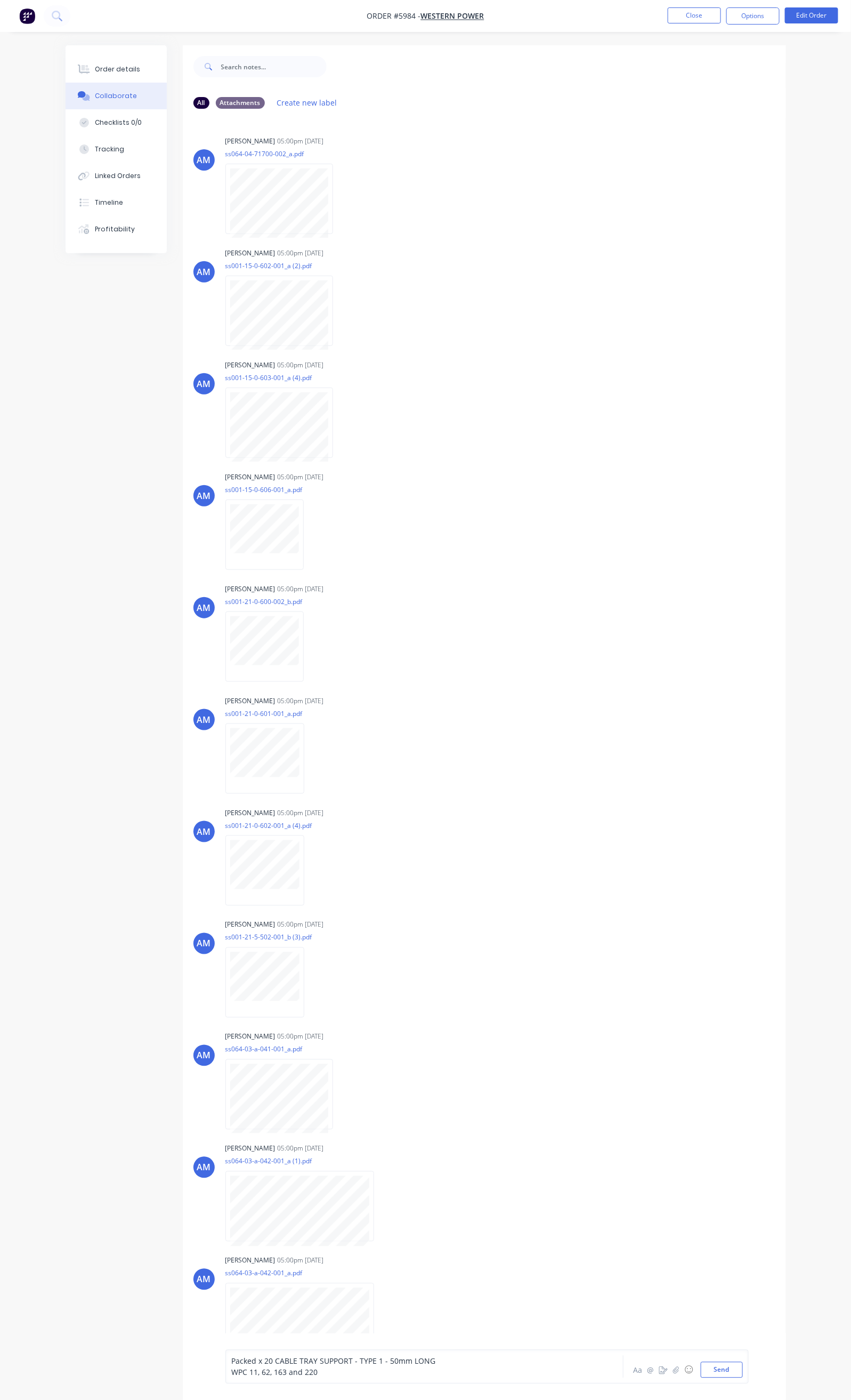
click at [232, 1372] on span "WPC 11, 62, 163 and 220" at bounding box center [275, 1372] width 86 height 10
click at [743, 1367] on button "Send" at bounding box center [721, 1369] width 42 height 16
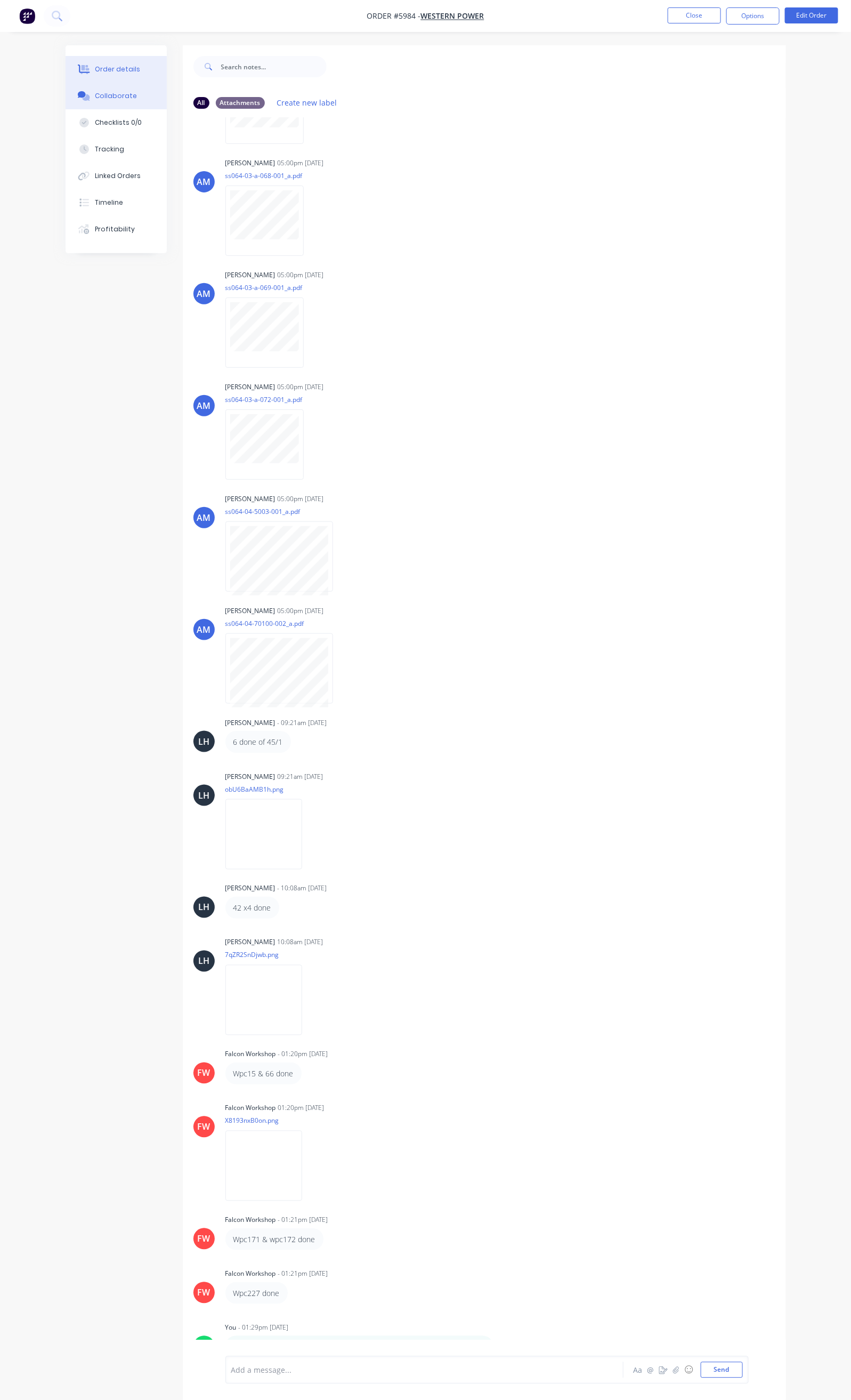
click at [95, 66] on div "Order details" at bounding box center [117, 70] width 45 height 10
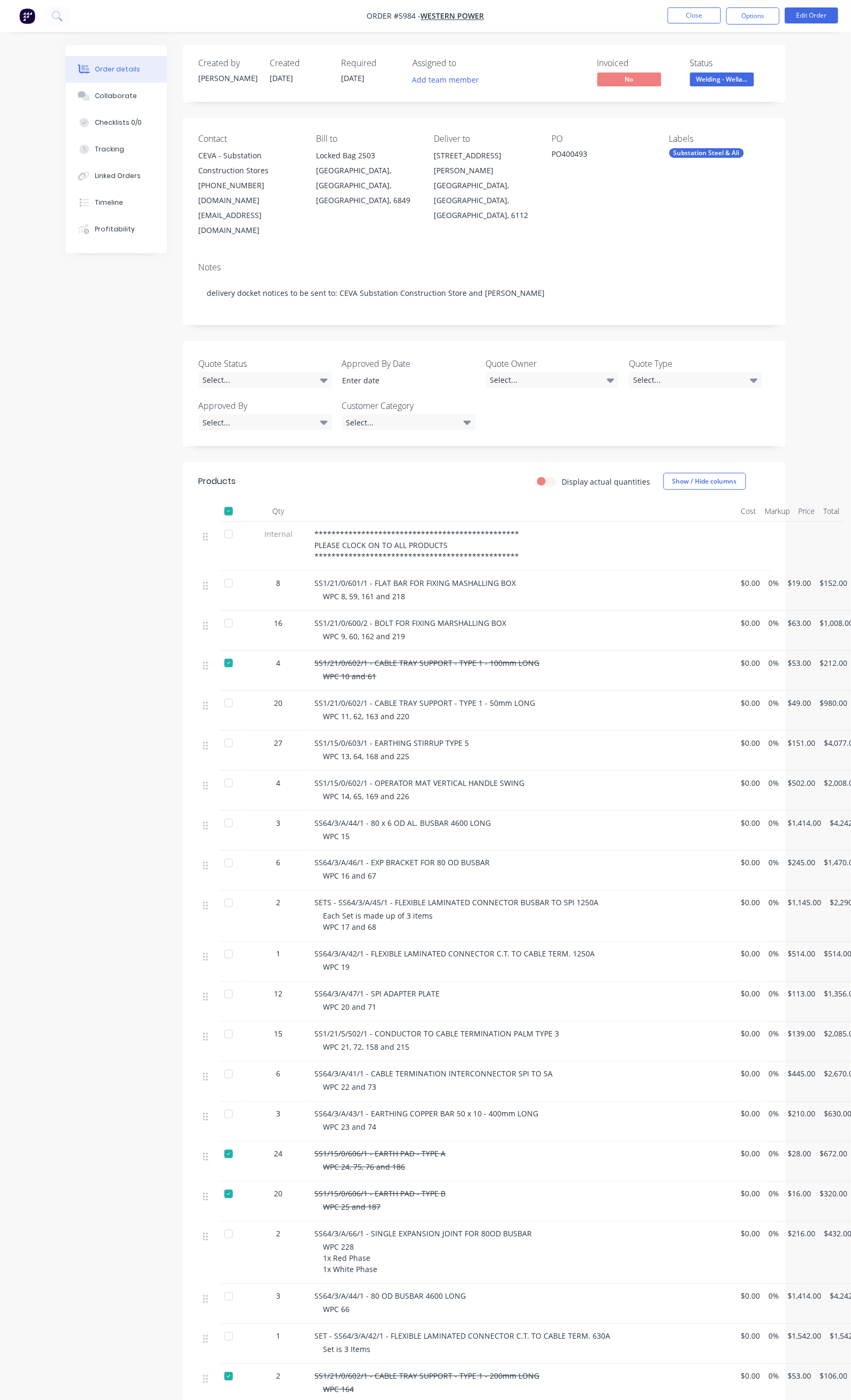
click at [218, 693] on div at bounding box center [229, 703] width 21 height 21
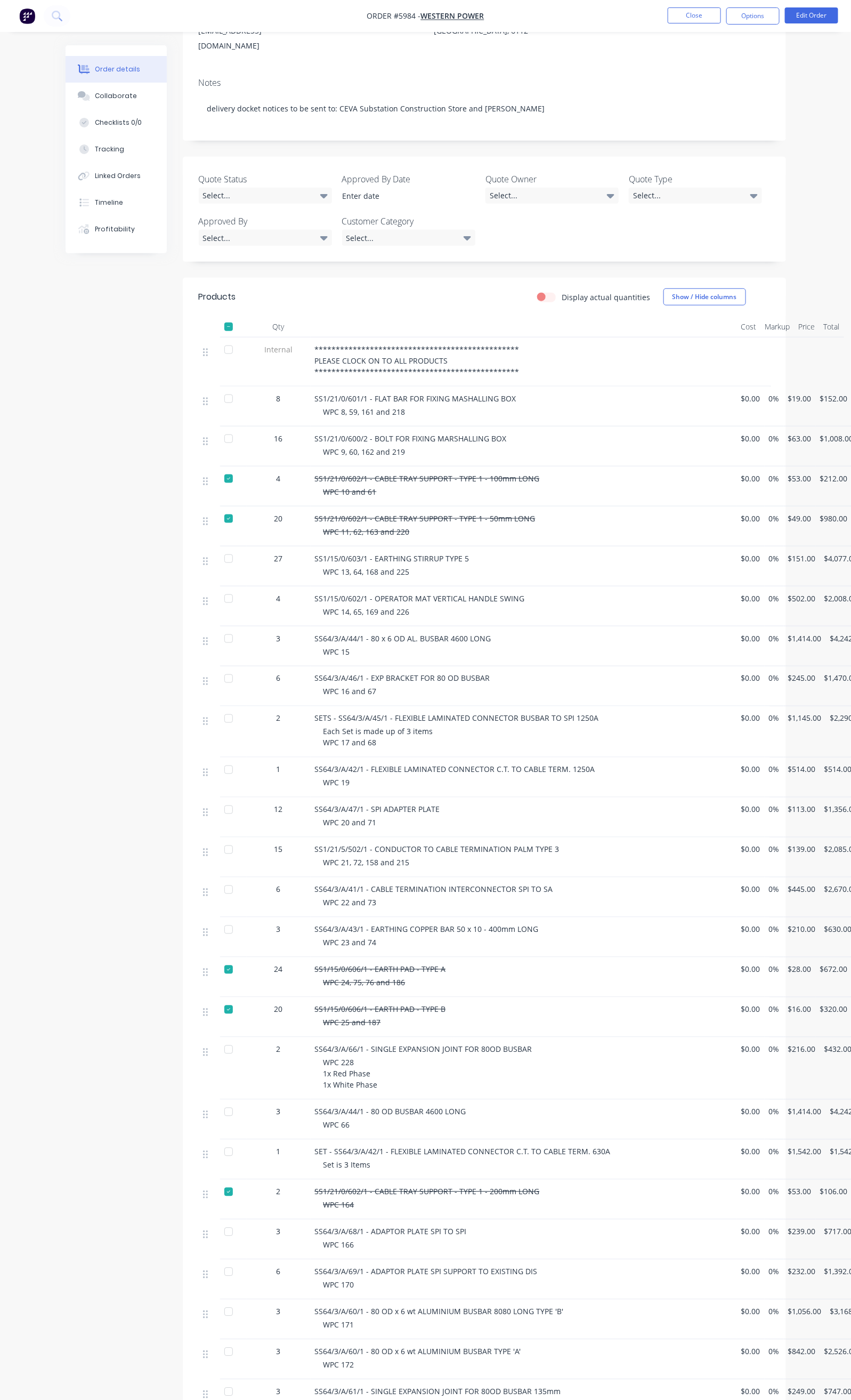
scroll to position [240, 0]
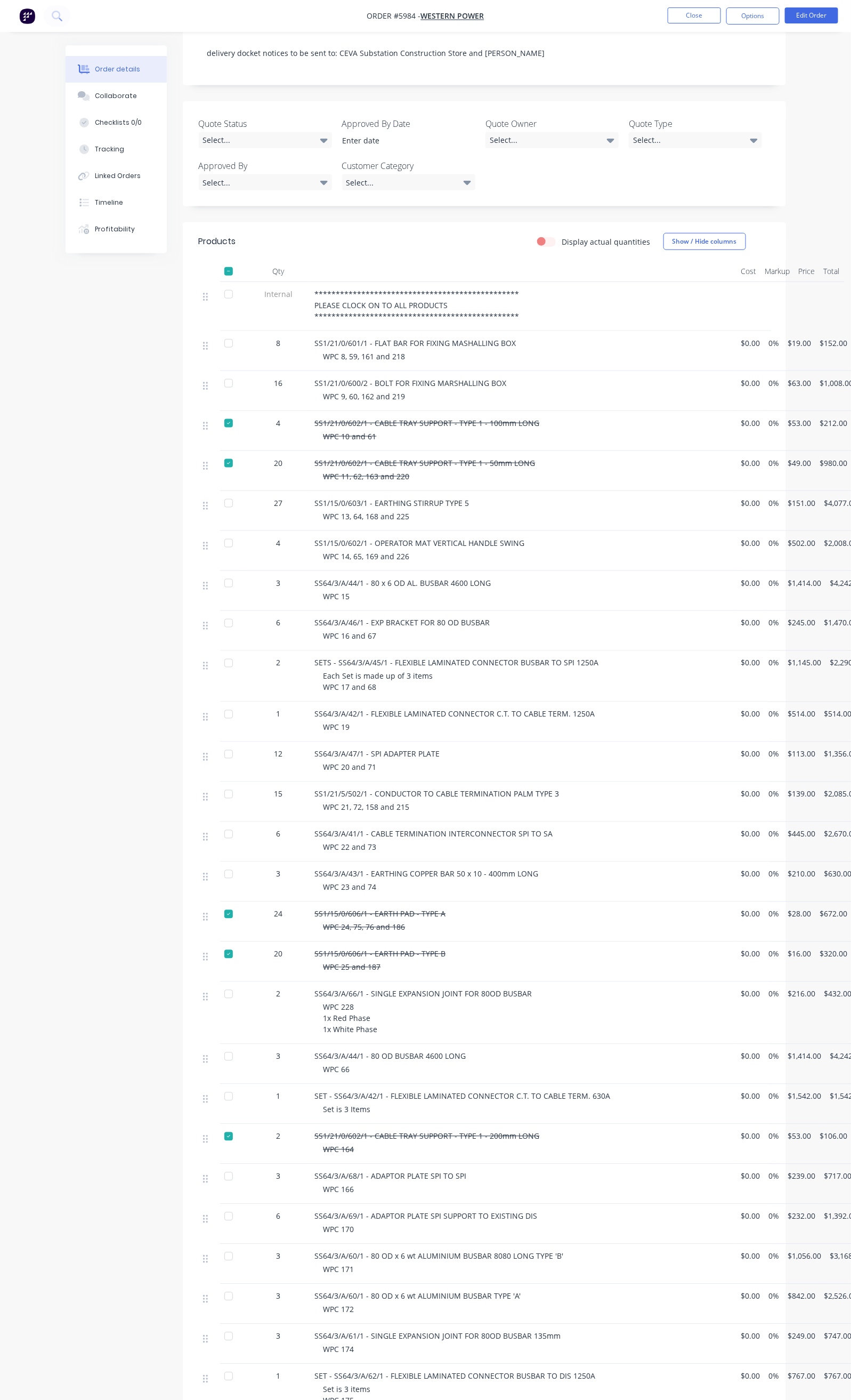
click at [218, 904] on div at bounding box center [229, 914] width 21 height 21
drag, startPoint x: 318, startPoint y: 871, endPoint x: 375, endPoint y: 883, distance: 58.2
click at [375, 902] on div "SS1/15/0/606/1 - EARTH PAD - TYPE A WPC 24, 75, 76 and 186" at bounding box center [524, 922] width 427 height 40
copy div "EARTH PAD - TYPE A WPC 24, 75, 76 and 186"
click at [79, 90] on button "Collaborate" at bounding box center [116, 96] width 101 height 26
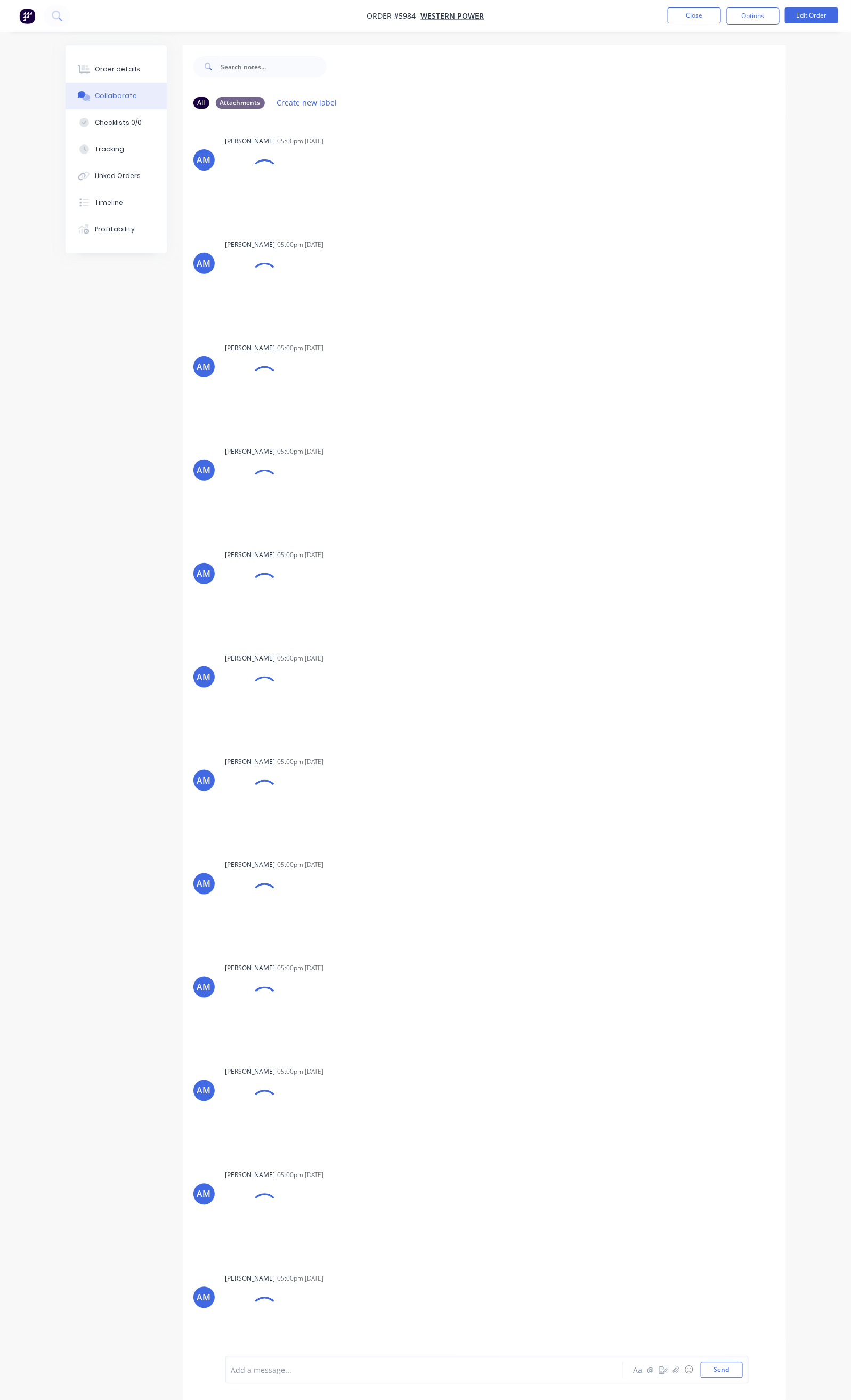
click at [232, 1366] on div at bounding box center [423, 1370] width 383 height 11
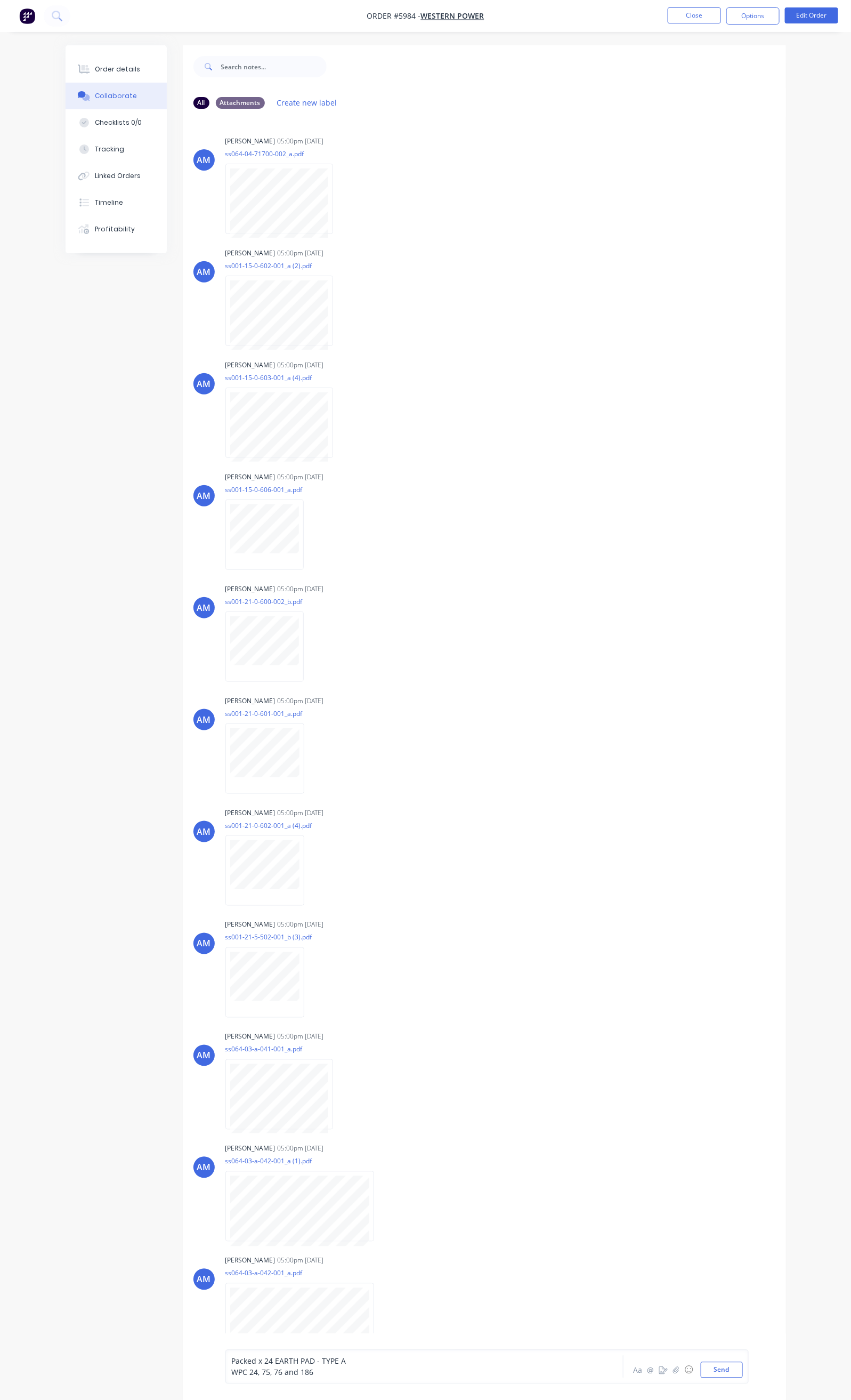
click at [226, 1372] on div "Packed x 24 EARTH PAD - TYPE A WPC 24, 75, 76 and 186 Aa @ ☺ Send" at bounding box center [487, 1367] width 524 height 34
click at [232, 1371] on span "WPC 24, 75, 76 and 186" at bounding box center [273, 1372] width 82 height 10
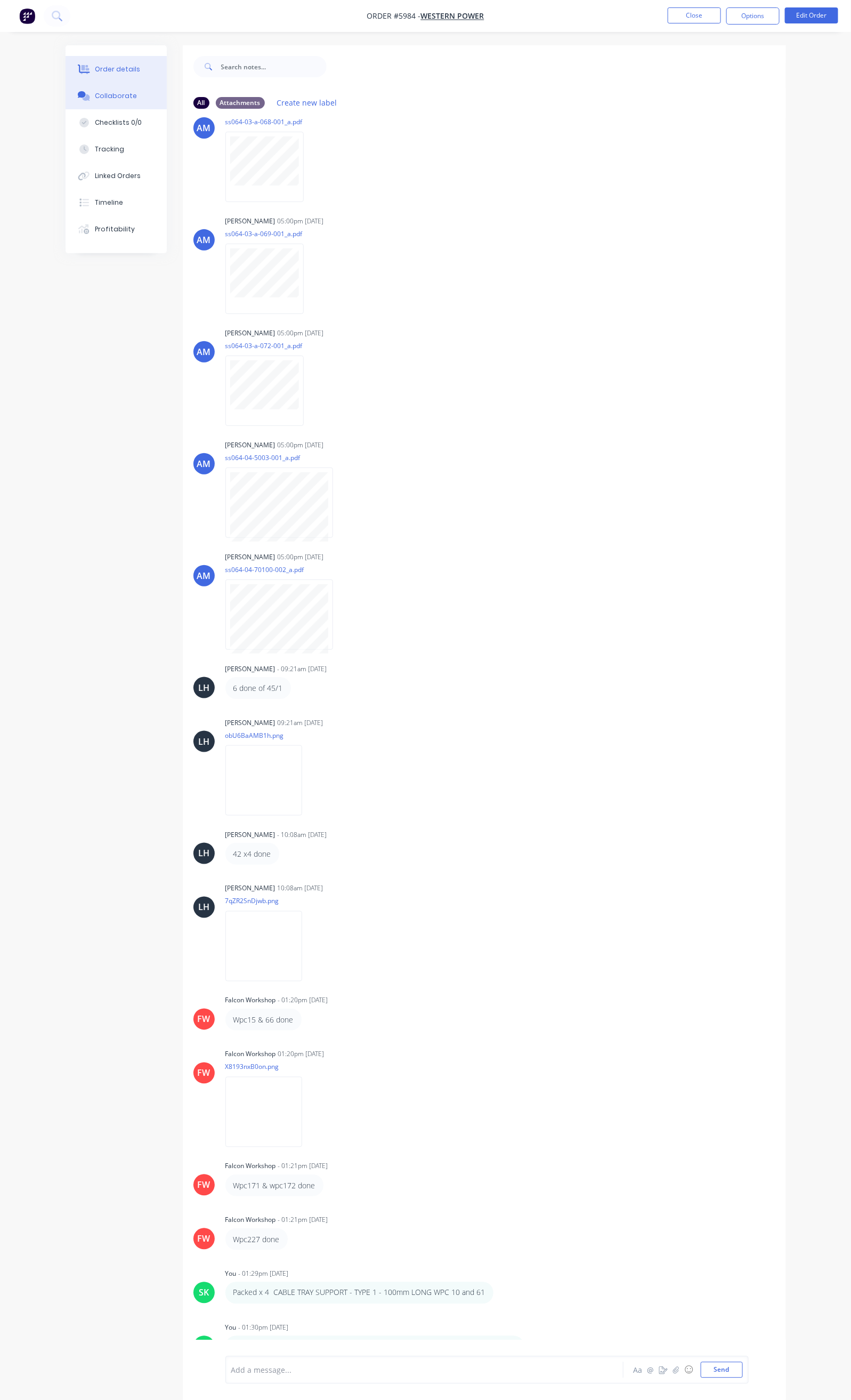
click at [95, 71] on div "Order details" at bounding box center [117, 70] width 45 height 10
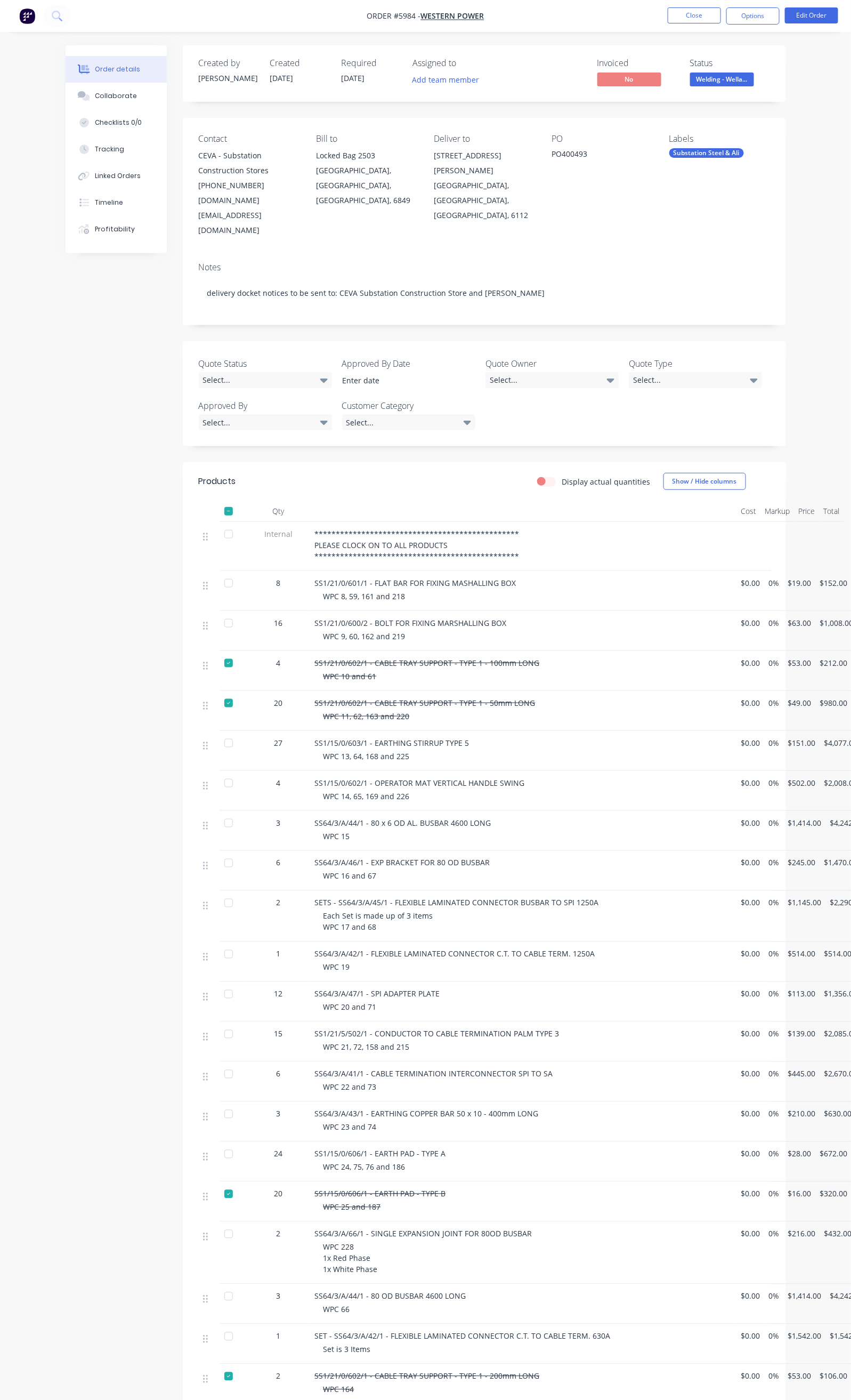
click at [218, 1143] on div at bounding box center [229, 1154] width 21 height 21
click at [218, 1183] on div at bounding box center [229, 1194] width 21 height 21
drag, startPoint x: 322, startPoint y: 1151, endPoint x: 352, endPoint y: 1153, distance: 30.1
click at [381, 1182] on div "SS1/15/0/606/1 - EARTH PAD - TYPE B WPC 25 and 187" at bounding box center [524, 1201] width 427 height 40
drag, startPoint x: 325, startPoint y: 1153, endPoint x: 359, endPoint y: 1163, distance: 35.4
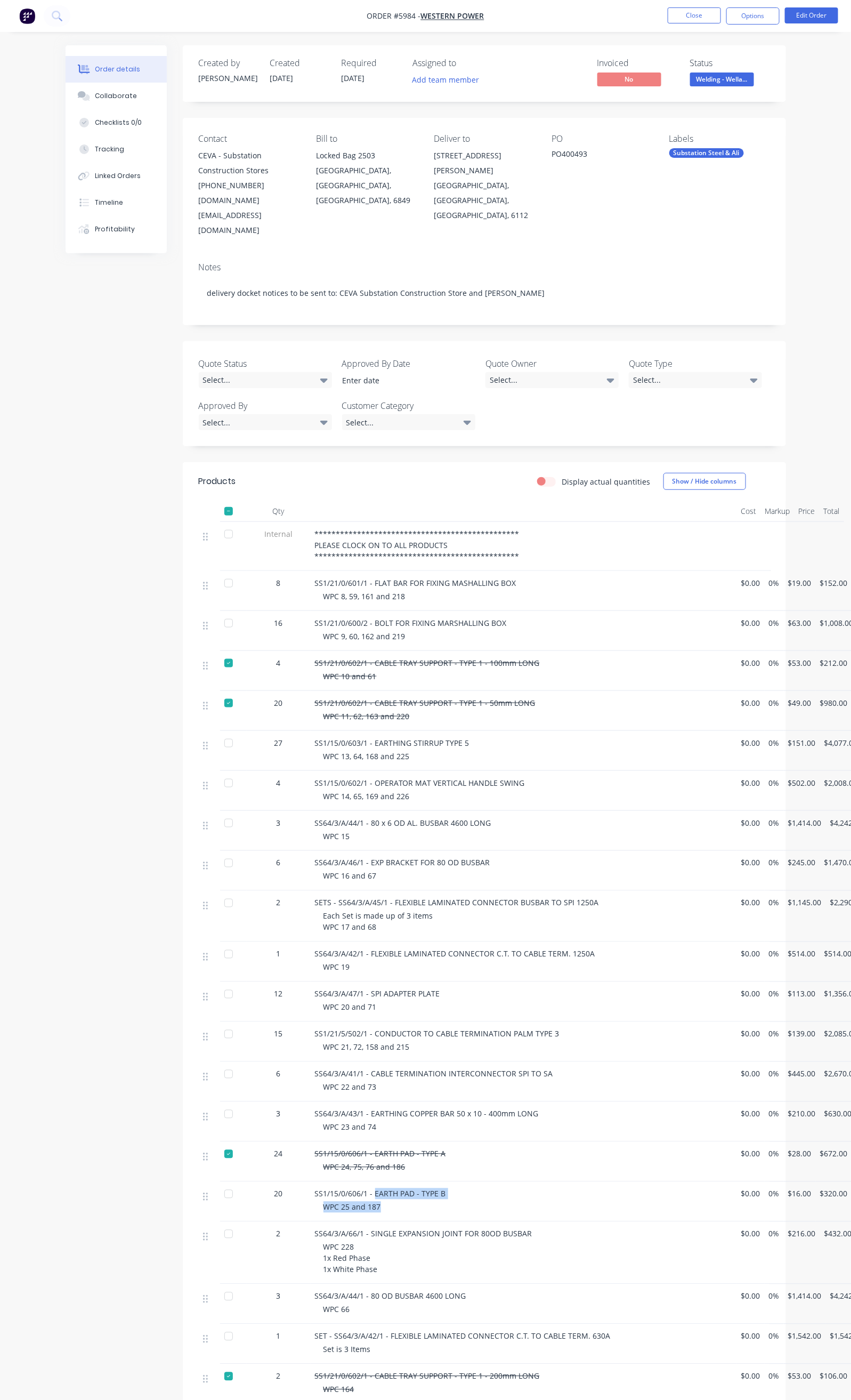
click at [359, 1182] on div "SS1/15/0/606/1 - EARTH PAD - TYPE B WPC 25 and 187" at bounding box center [524, 1201] width 427 height 40
copy div "EARTH PAD - TYPE B WPC 25 and 187"
click at [66, 156] on button "Tracking" at bounding box center [116, 149] width 101 height 26
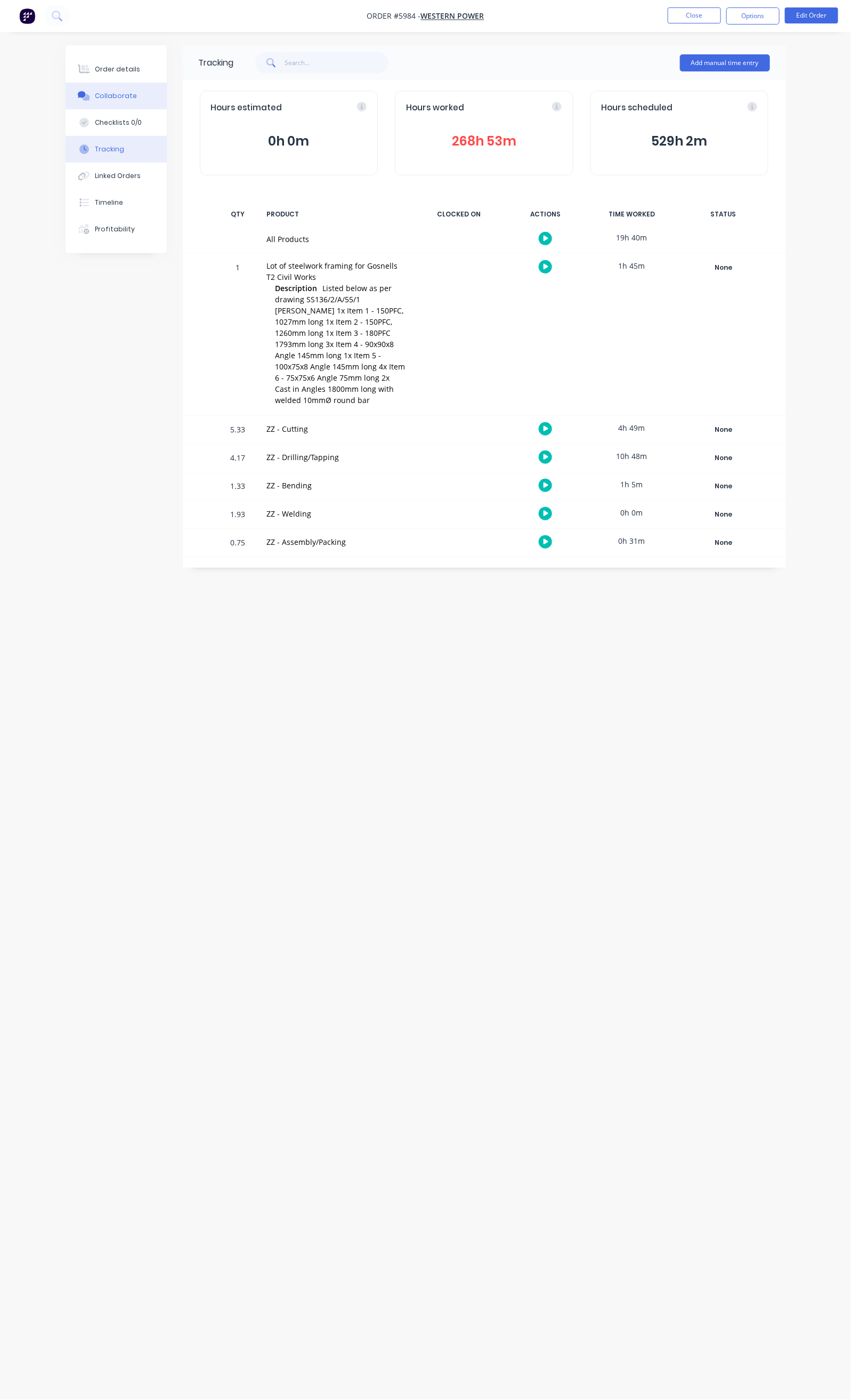
click at [82, 94] on button "Collaborate" at bounding box center [116, 96] width 101 height 26
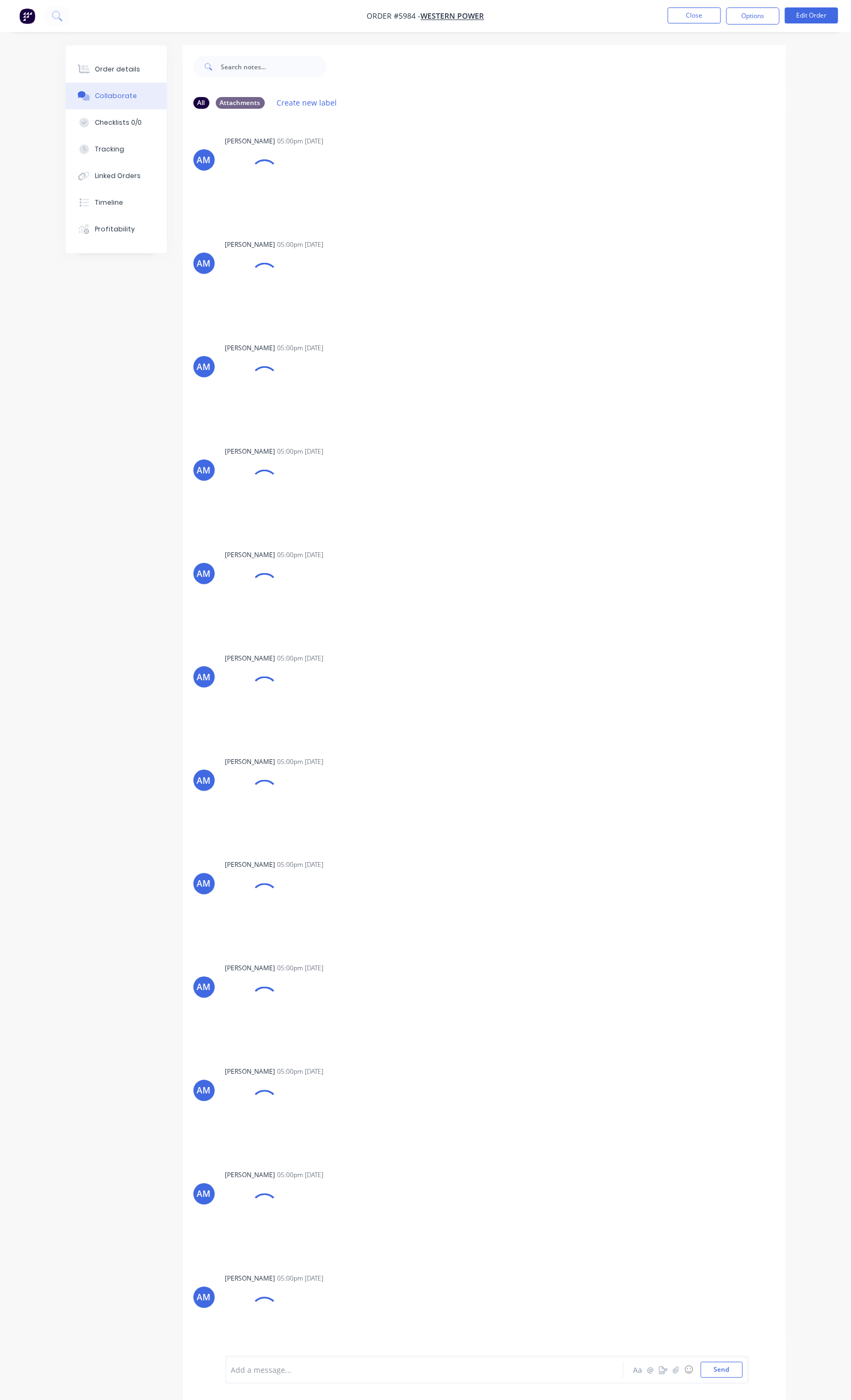
click at [232, 1370] on div at bounding box center [423, 1370] width 383 height 11
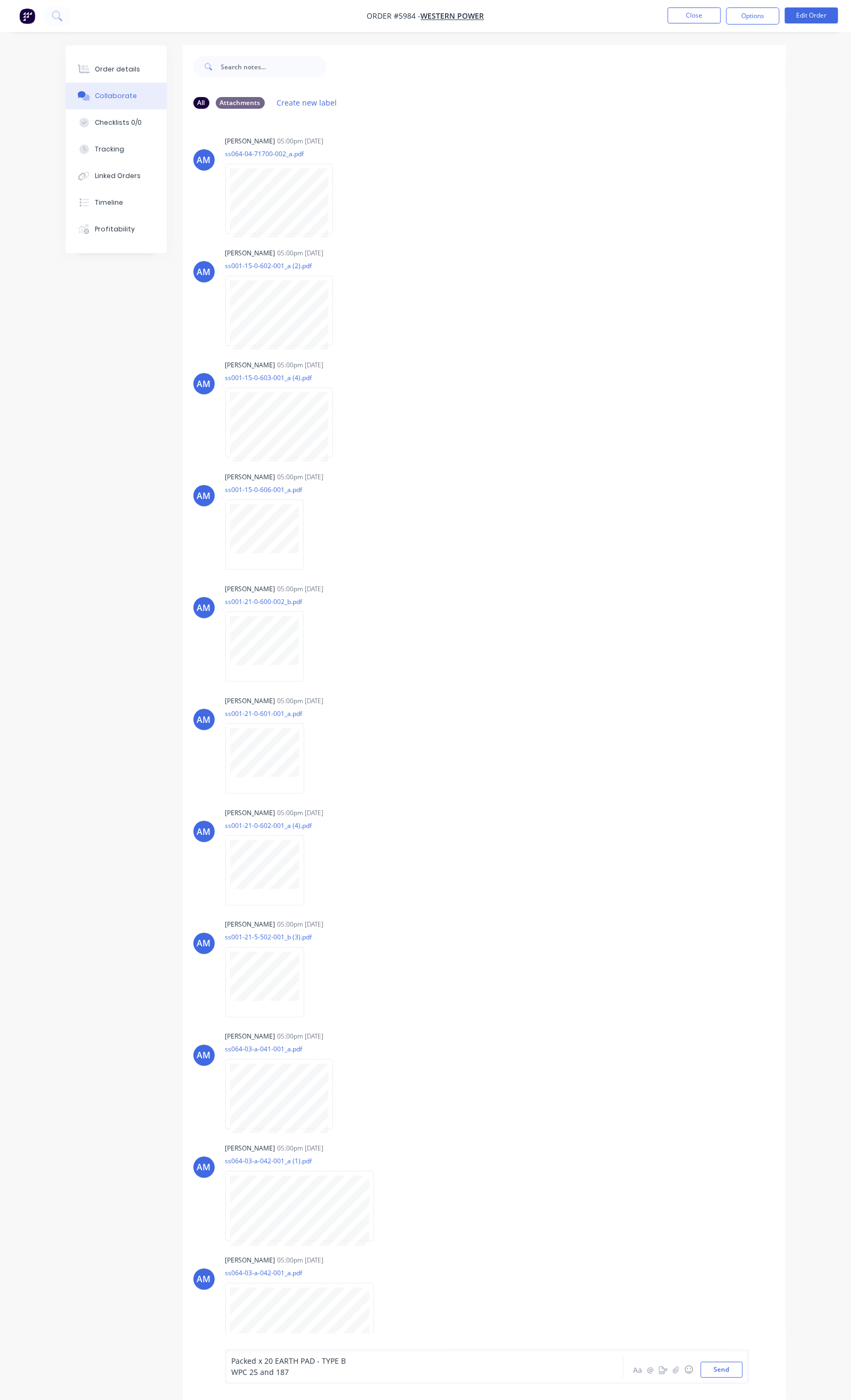
drag, startPoint x: 176, startPoint y: 1370, endPoint x: 180, endPoint y: 1381, distance: 11.7
click at [232, 1375] on span "WPC 25 and 187" at bounding box center [261, 1372] width 57 height 10
click at [743, 1366] on button "Send" at bounding box center [721, 1369] width 42 height 16
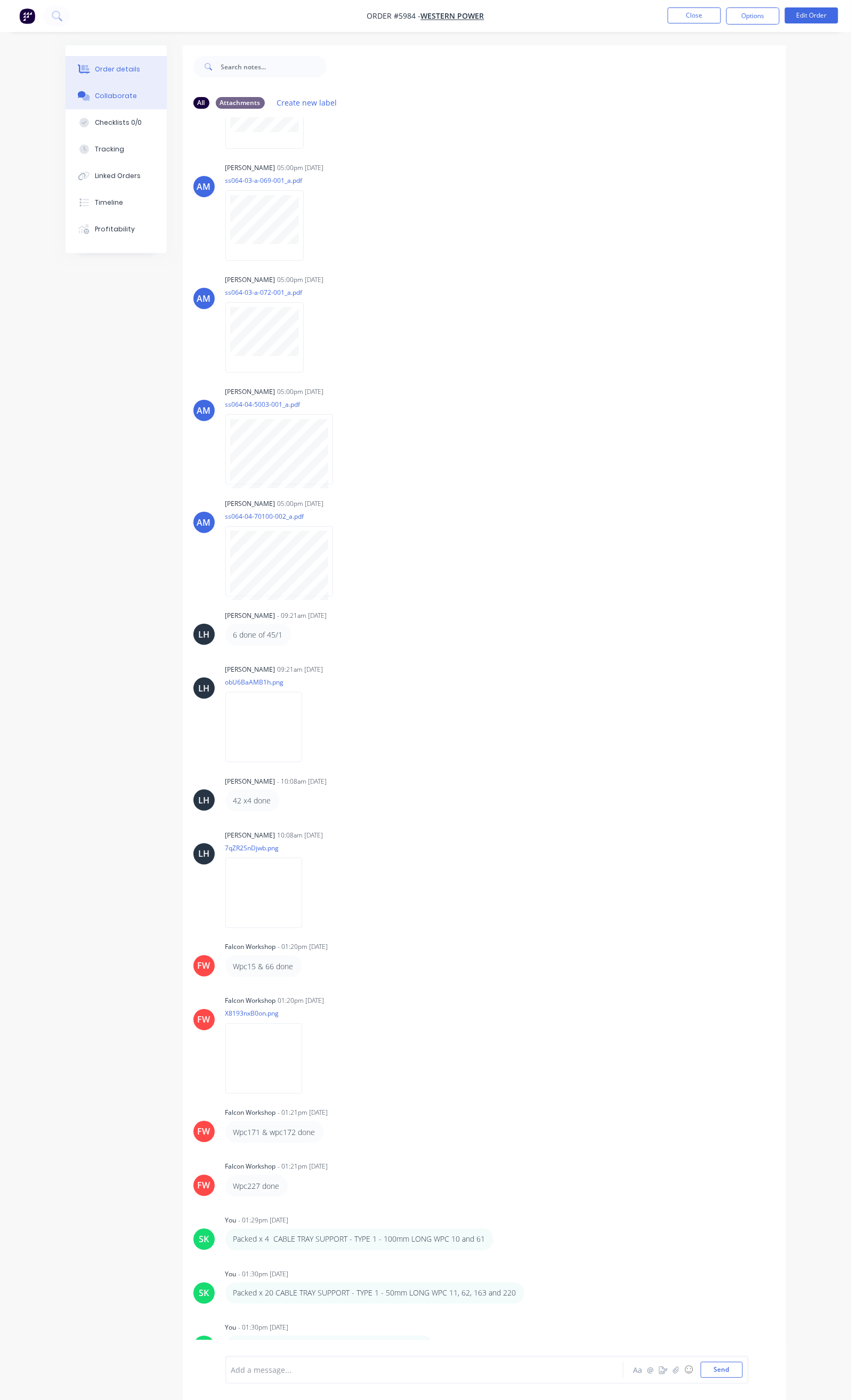
click at [95, 69] on div "Order details" at bounding box center [117, 70] width 45 height 10
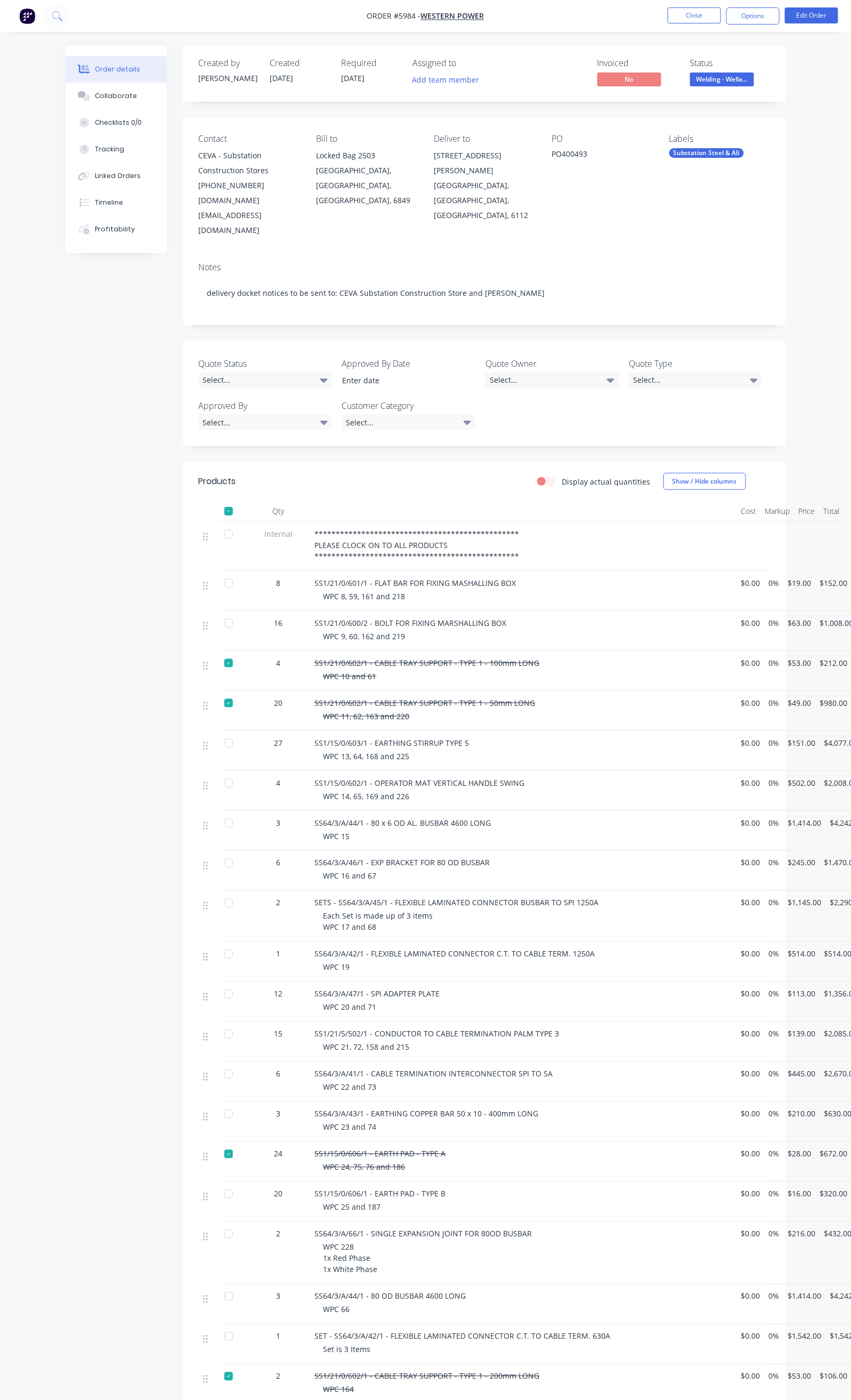
click at [218, 1183] on div at bounding box center [229, 1194] width 21 height 21
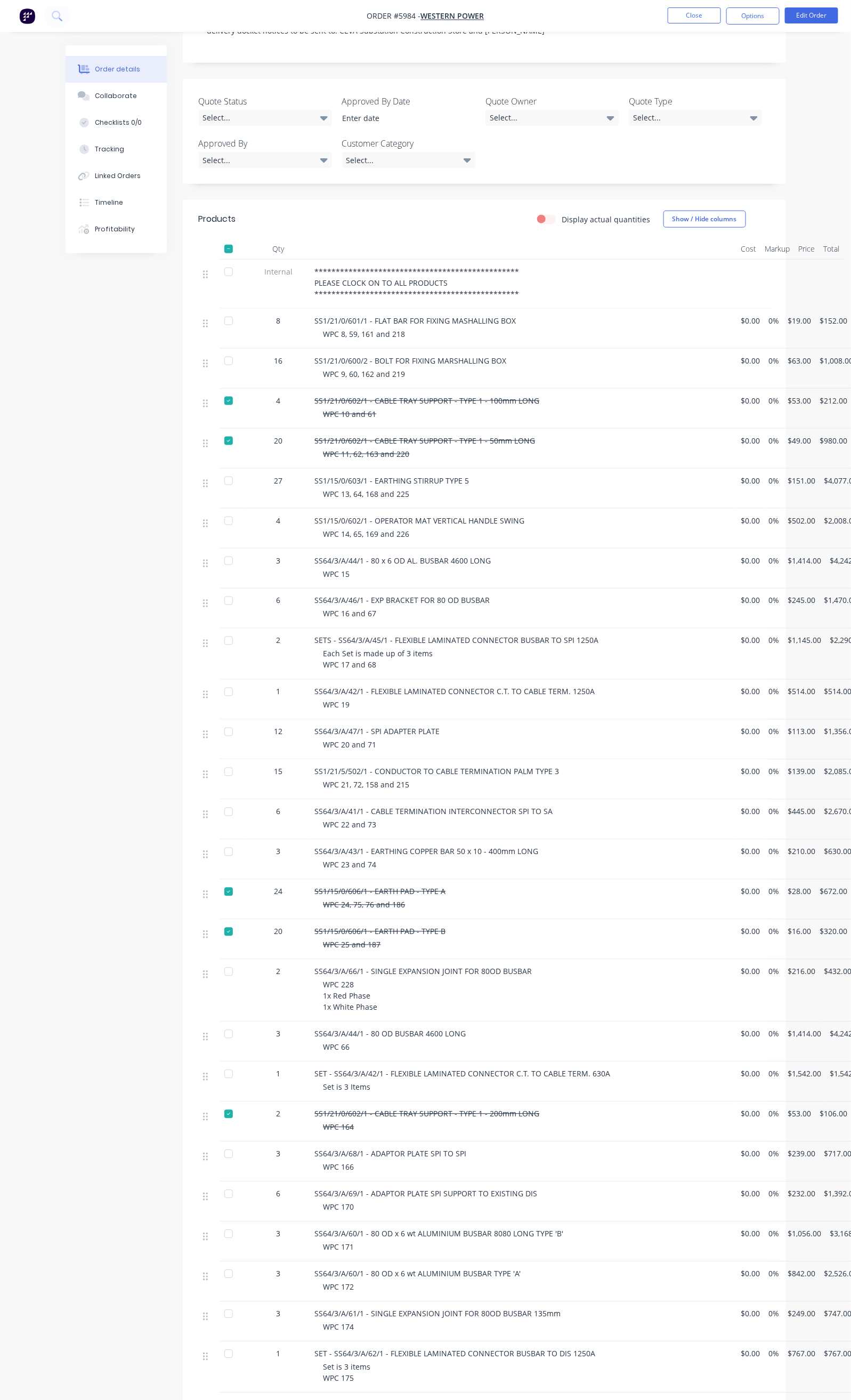
scroll to position [400, 0]
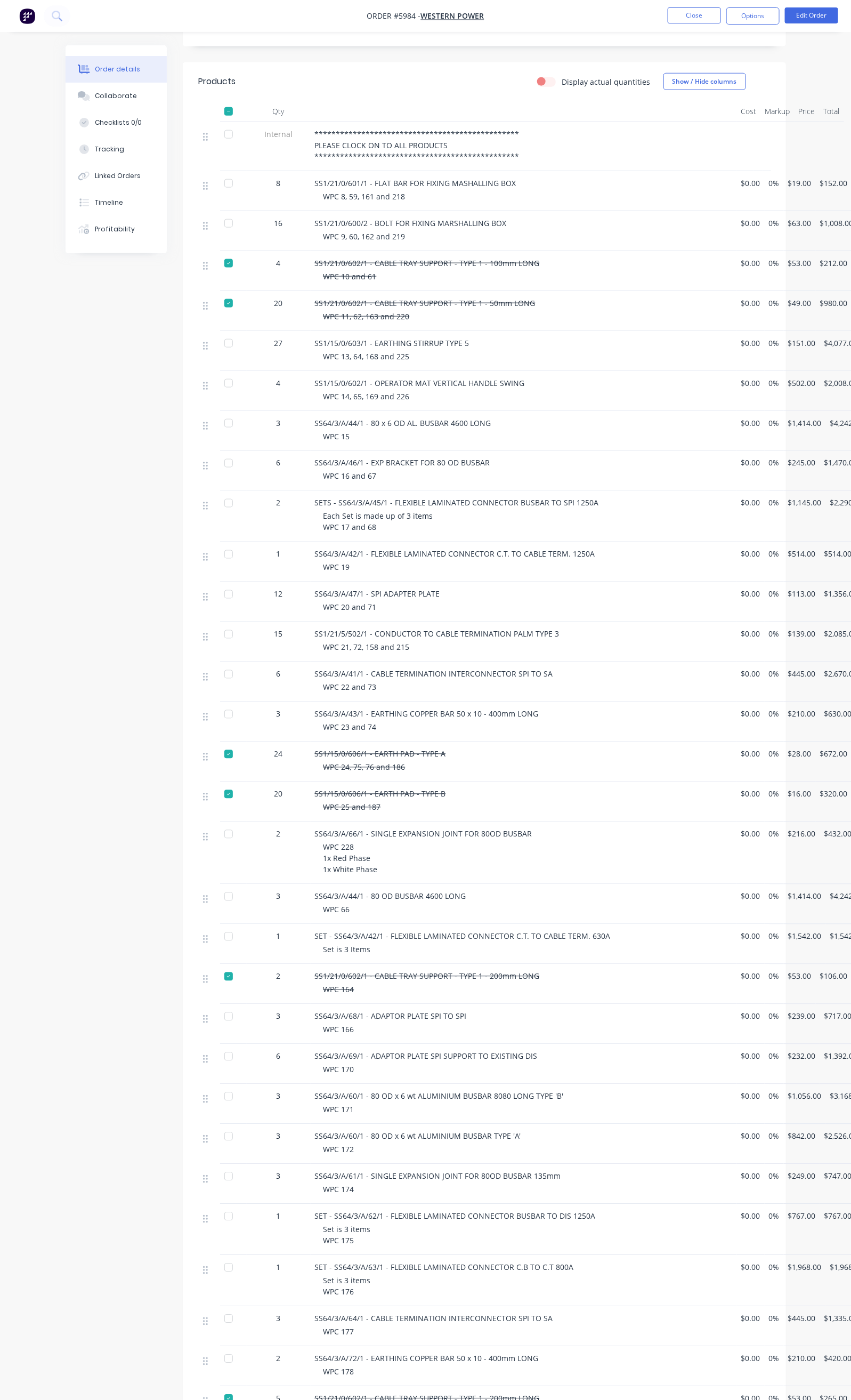
click at [218, 966] on div at bounding box center [229, 977] width 21 height 21
drag, startPoint x: 320, startPoint y: 936, endPoint x: 475, endPoint y: 948, distance: 155.5
click at [475, 964] on div "SS1/21/0/602/1 - CABLE TRAY SUPPORT - TYPE 1 - 200mm LONG WPC 164" at bounding box center [524, 984] width 427 height 40
copy div "CABLE TRAY SUPPORT - TYPE 1 - 200mm LONG WPC 164"
click at [95, 92] on div "Collaborate" at bounding box center [116, 96] width 42 height 10
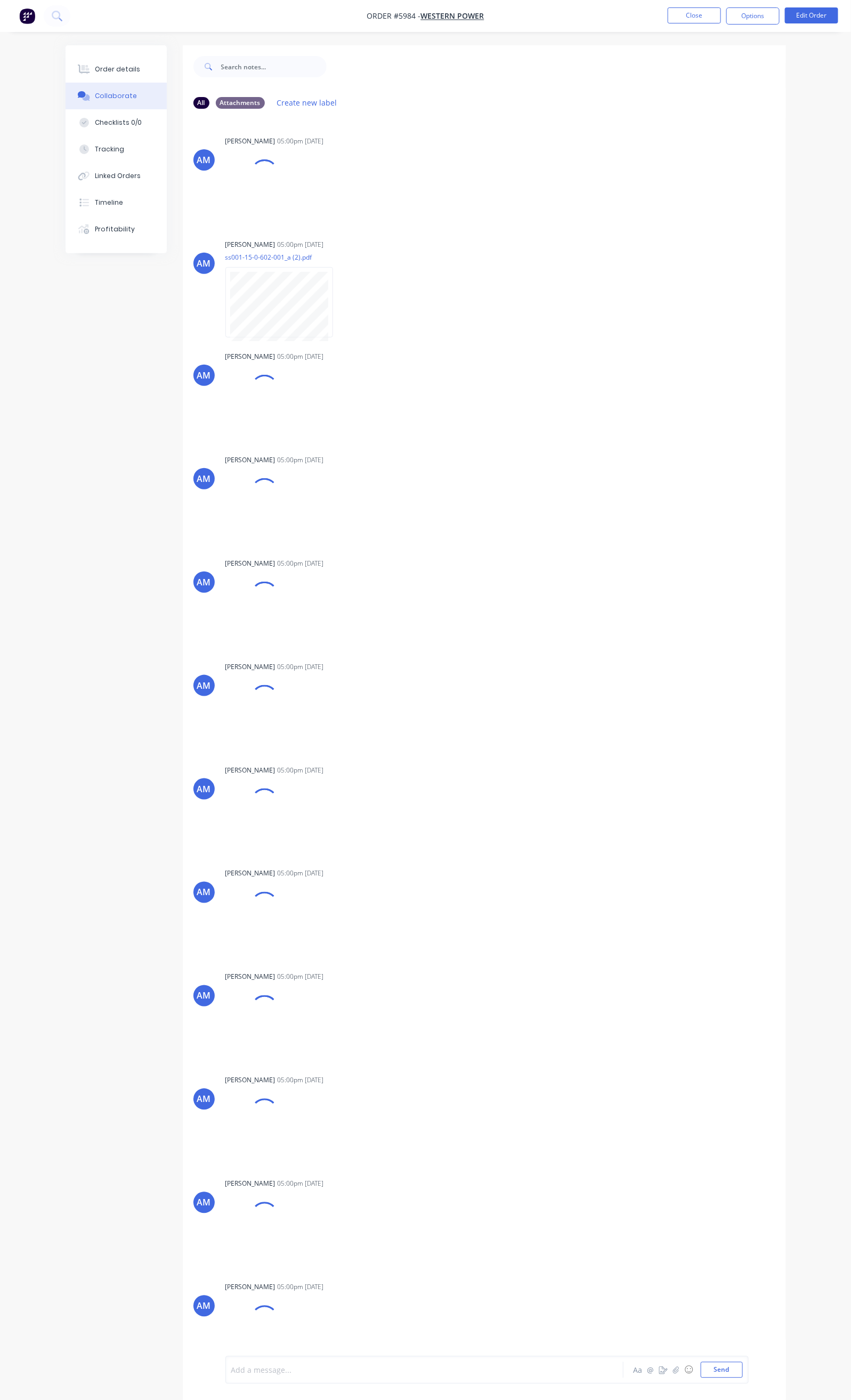
click at [232, 1372] on div at bounding box center [423, 1370] width 383 height 11
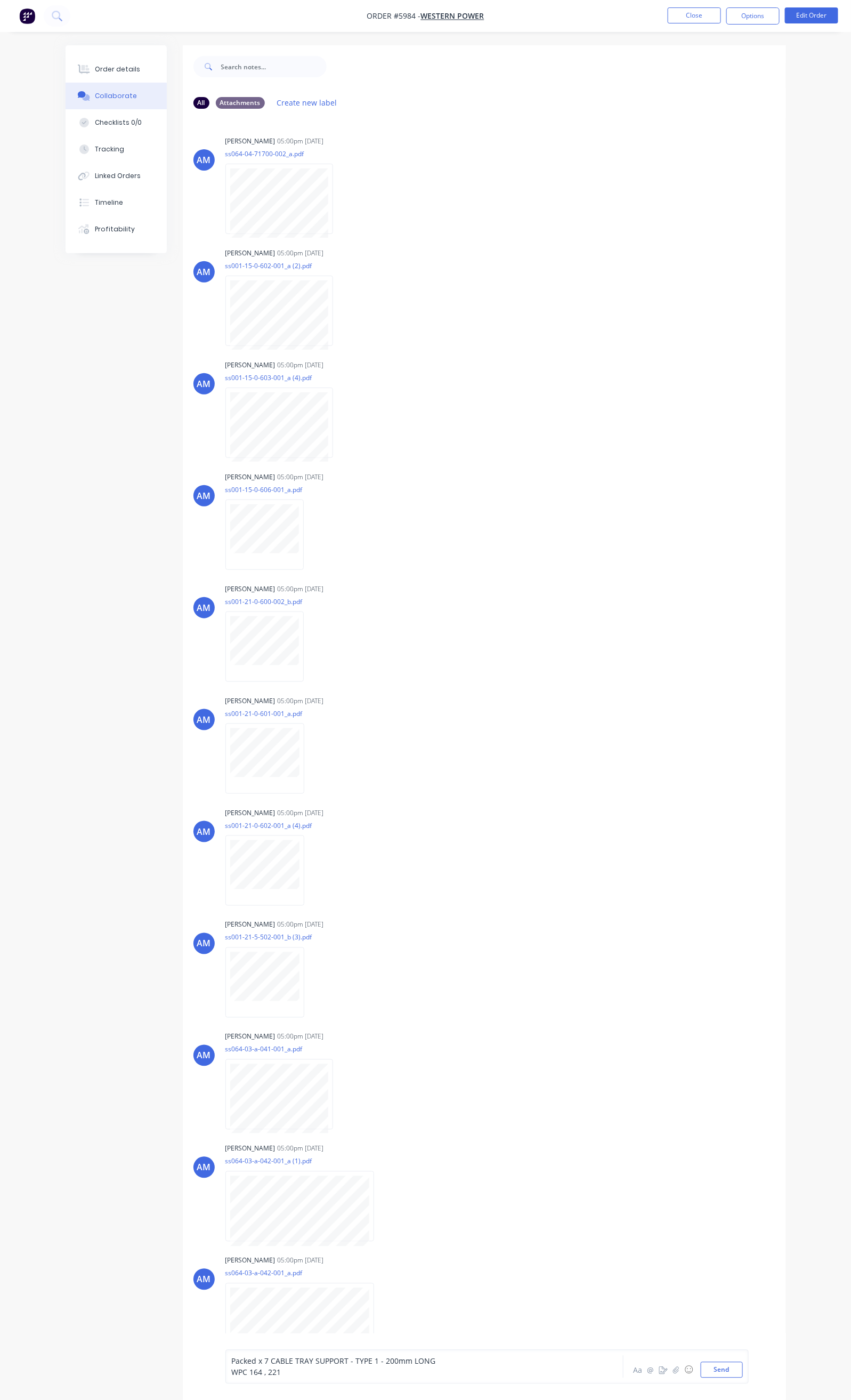
click at [231, 1372] on div "Packed x 7 CABLE TRAY SUPPORT - TYPE 1 - 200mm LONG WPC 164 , 221" at bounding box center [423, 1366] width 384 height 22
click at [232, 1372] on span "WPC 164 , 221" at bounding box center [257, 1372] width 49 height 10
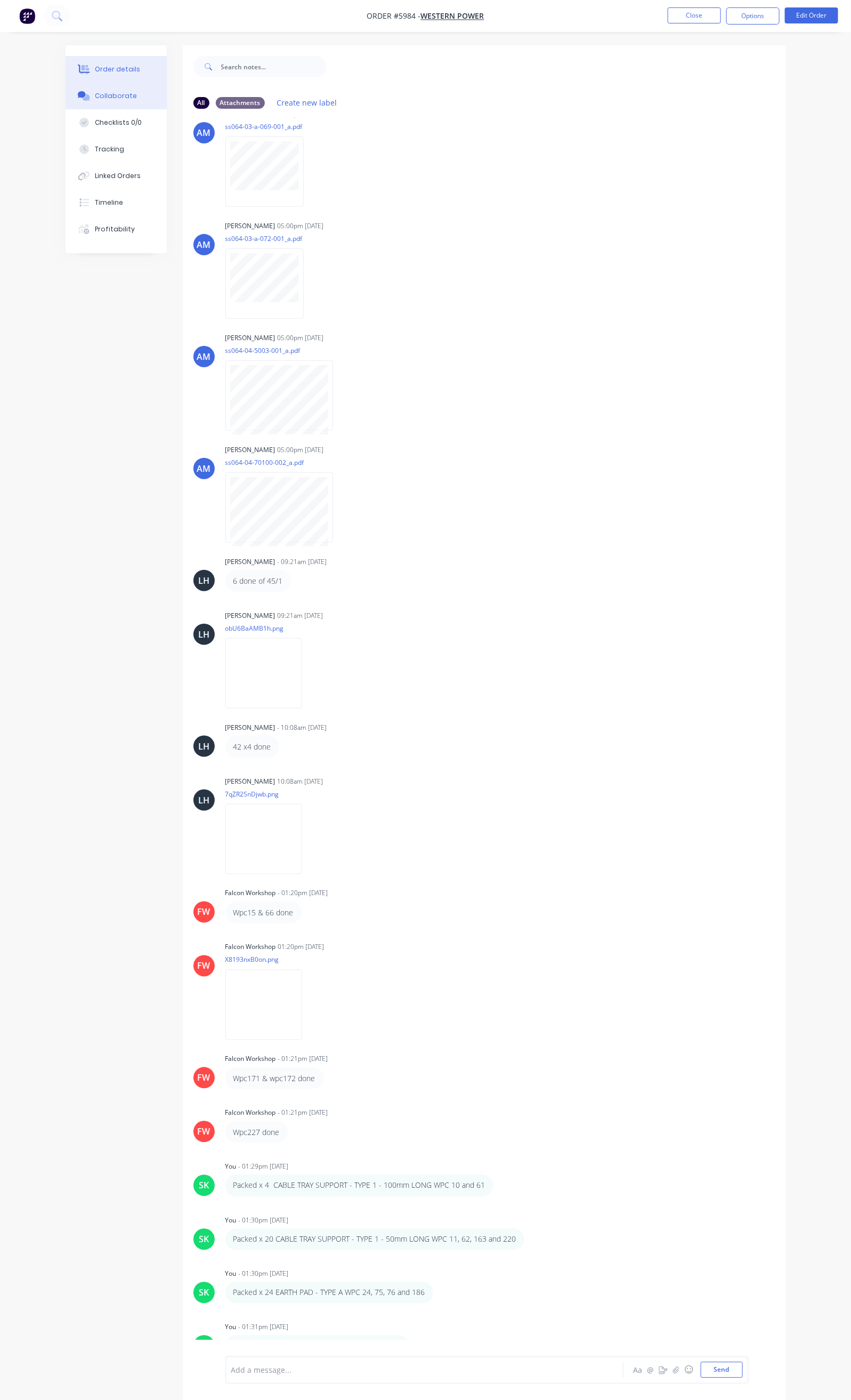
click at [95, 71] on div "Order details" at bounding box center [117, 70] width 45 height 10
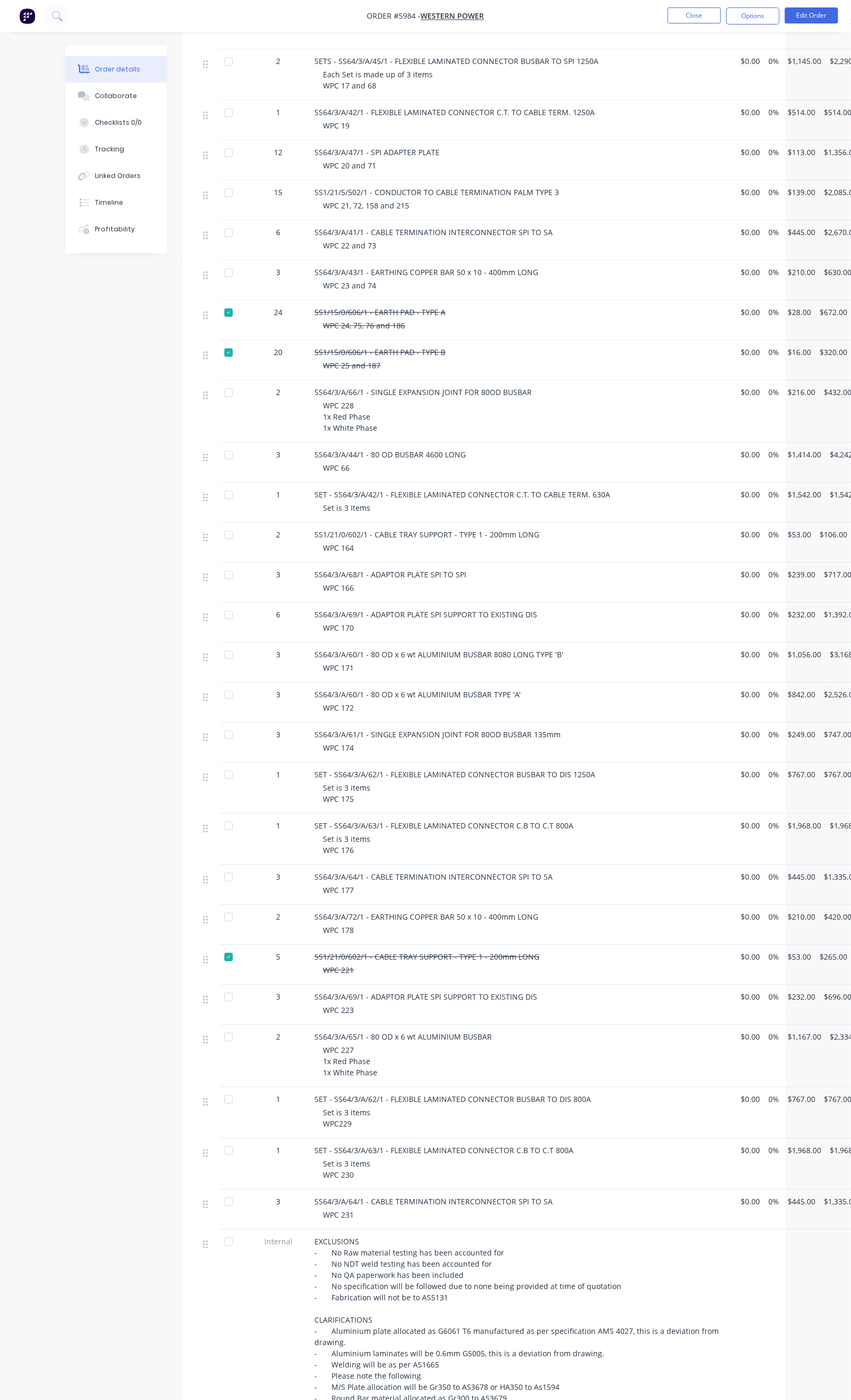
scroll to position [799, 0]
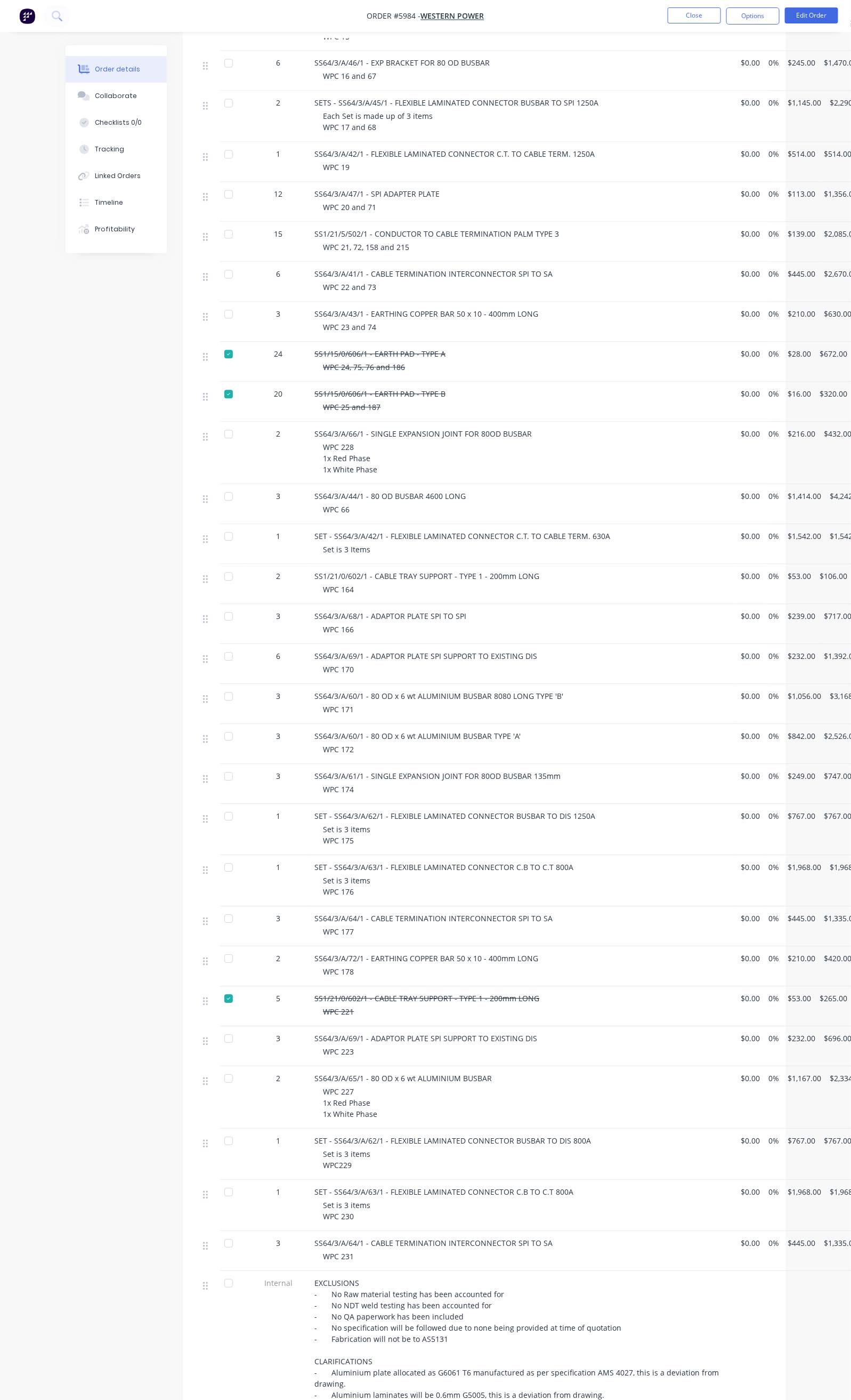
click at [218, 566] on div at bounding box center [229, 577] width 21 height 21
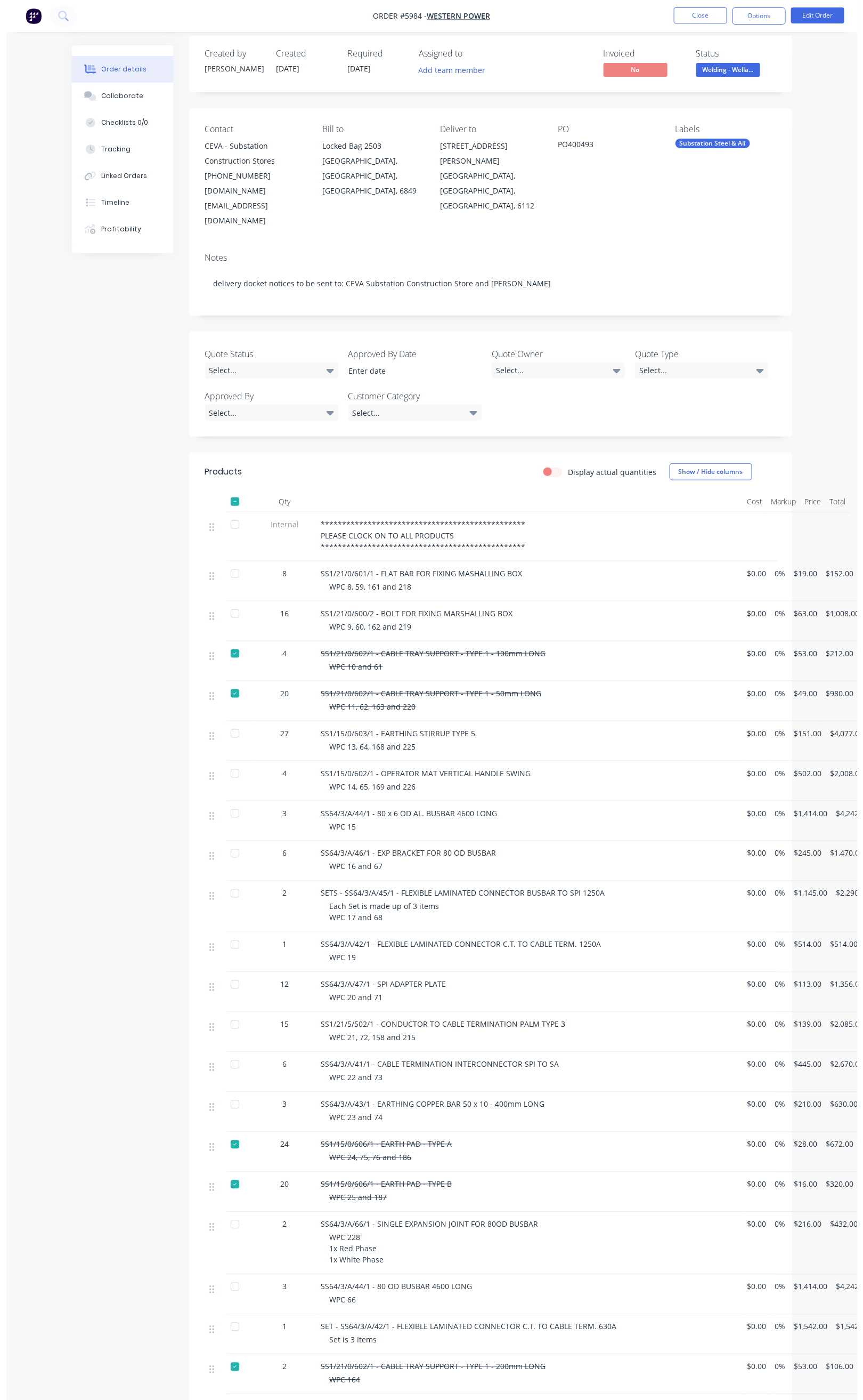
scroll to position [0, 0]
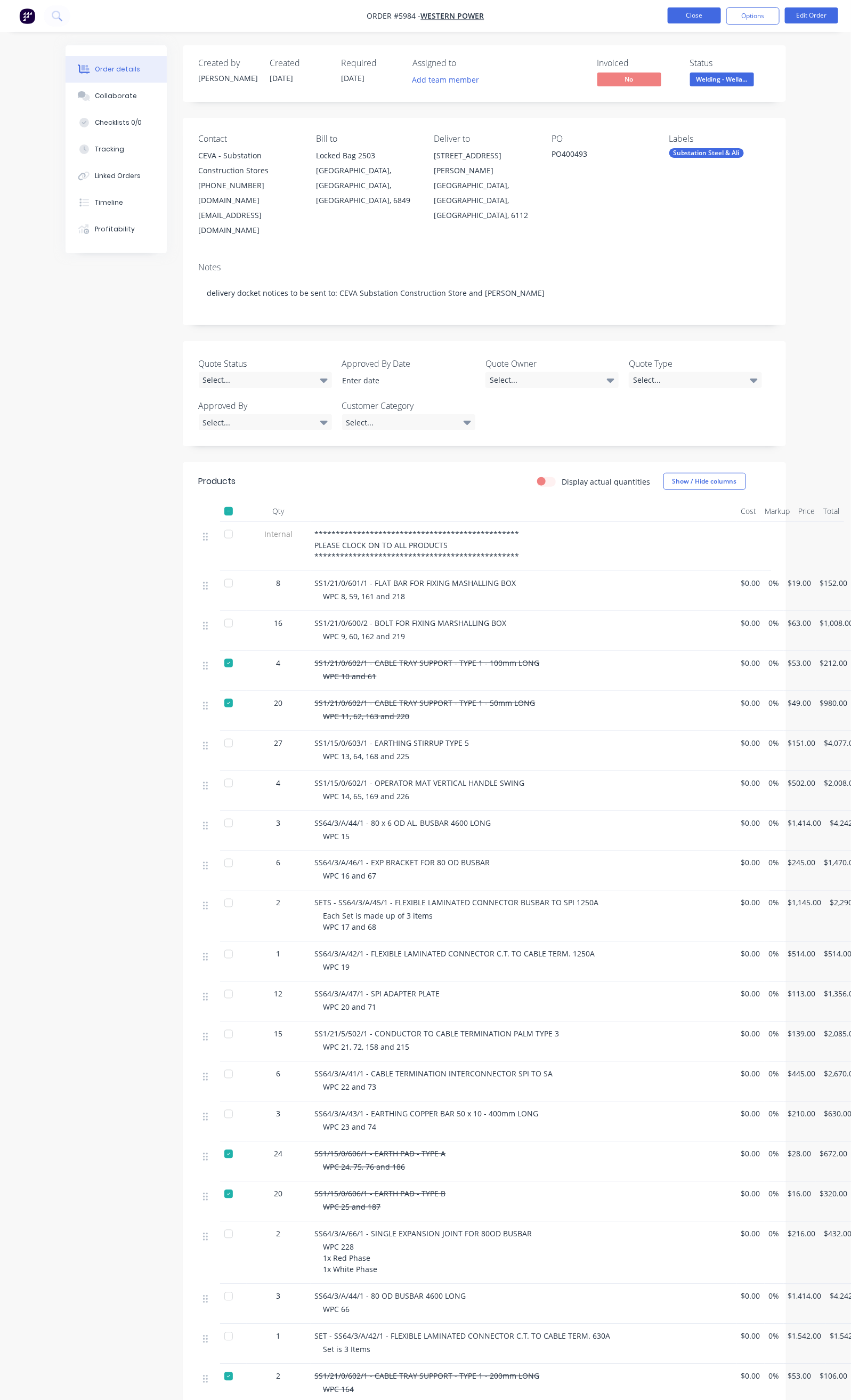
click at [689, 16] on button "Close" at bounding box center [694, 15] width 53 height 16
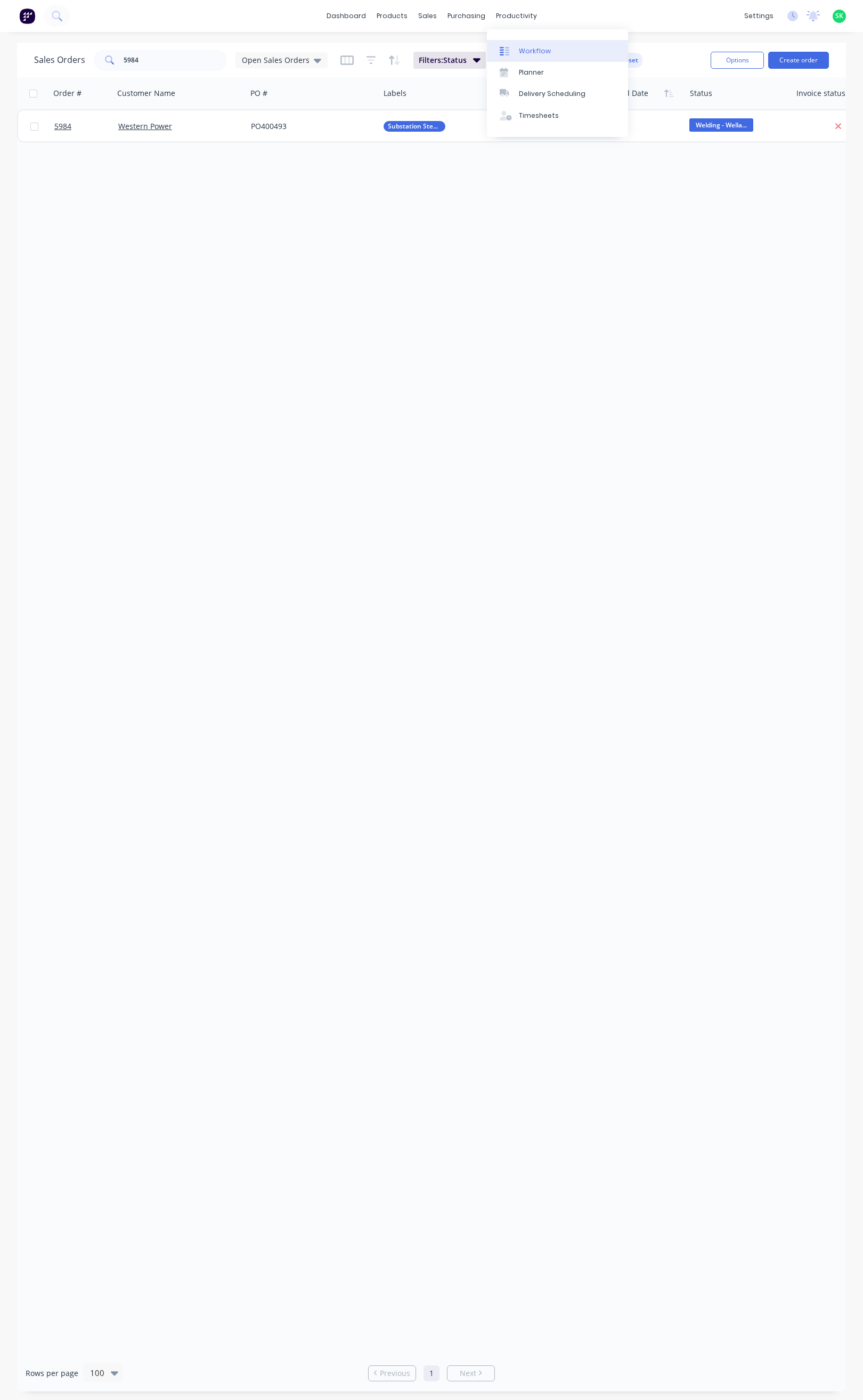
click at [520, 47] on div "Workflow" at bounding box center [535, 52] width 32 height 10
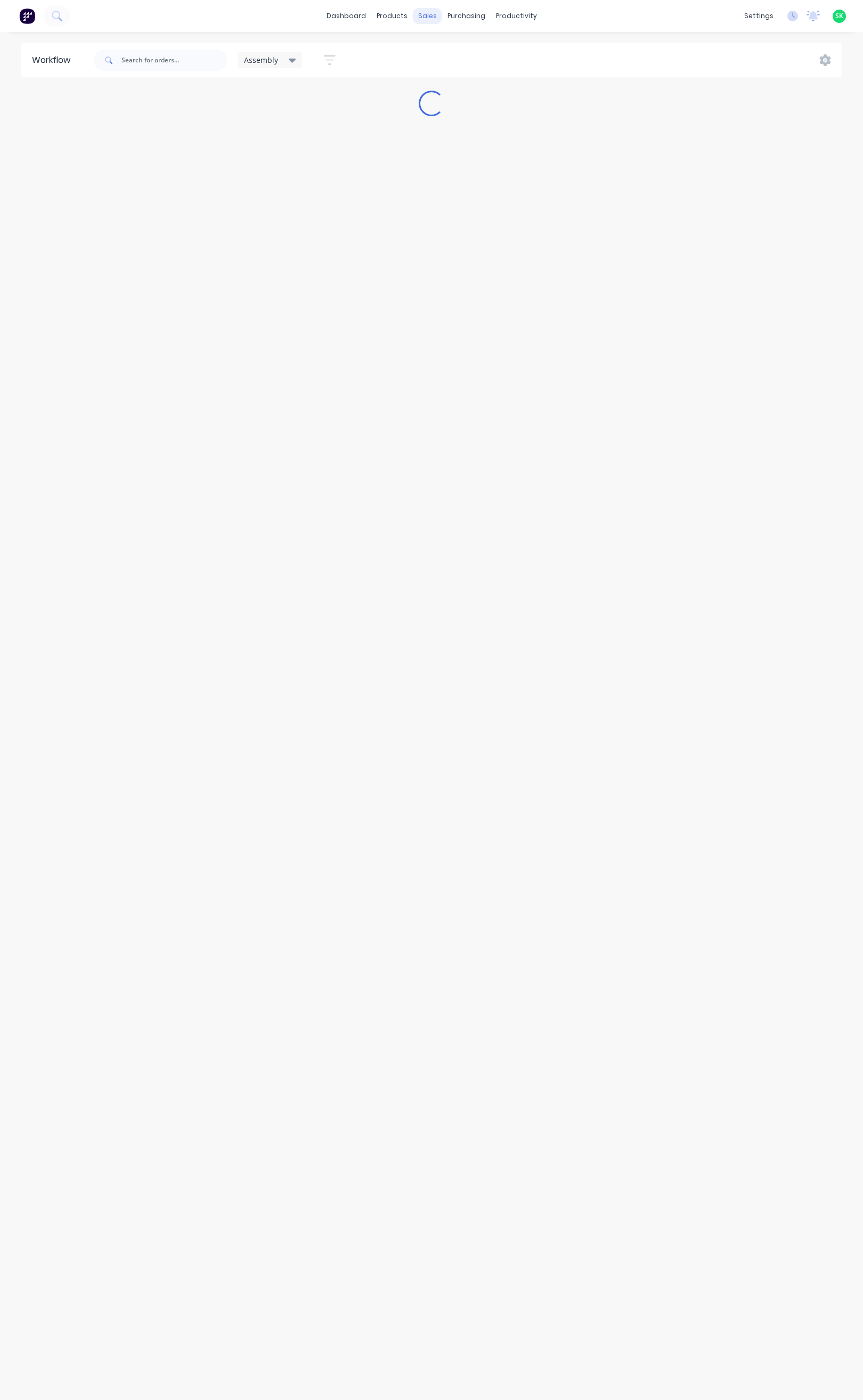
click at [421, 17] on div "sales" at bounding box center [427, 16] width 30 height 16
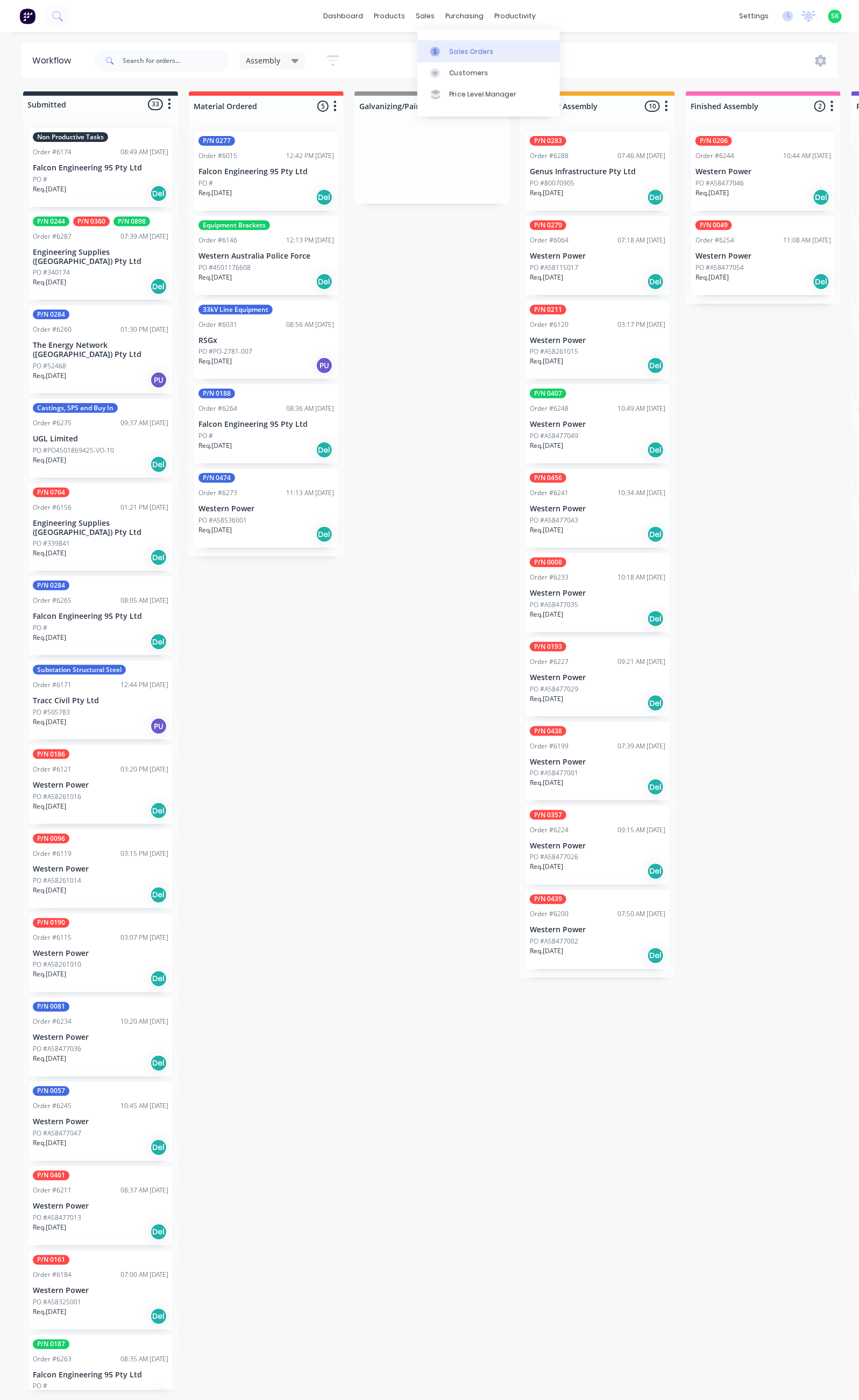
click at [442, 49] on div at bounding box center [438, 52] width 16 height 10
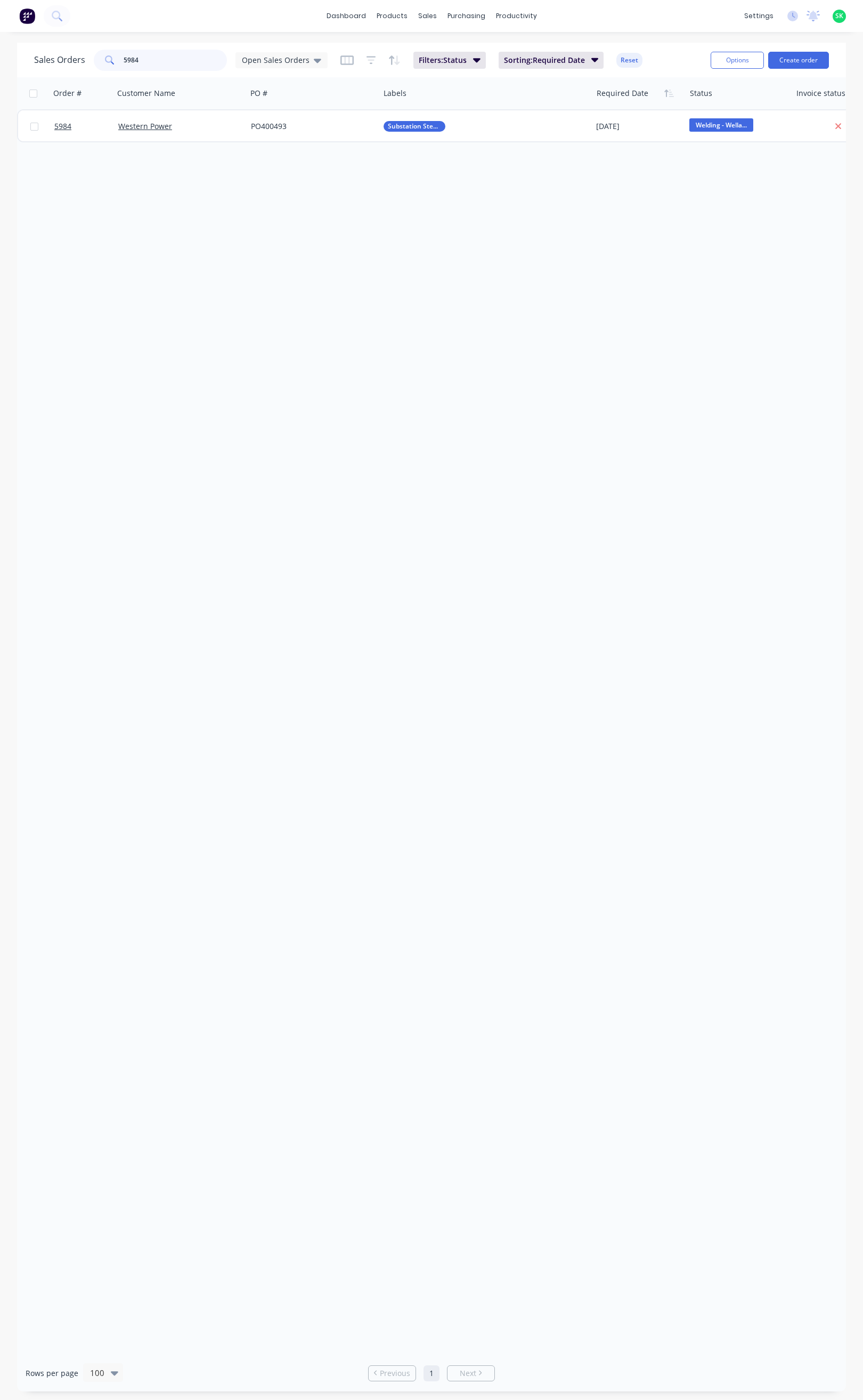
drag, startPoint x: 142, startPoint y: 55, endPoint x: 113, endPoint y: 57, distance: 29.1
click at [113, 57] on div "5984" at bounding box center [160, 60] width 133 height 21
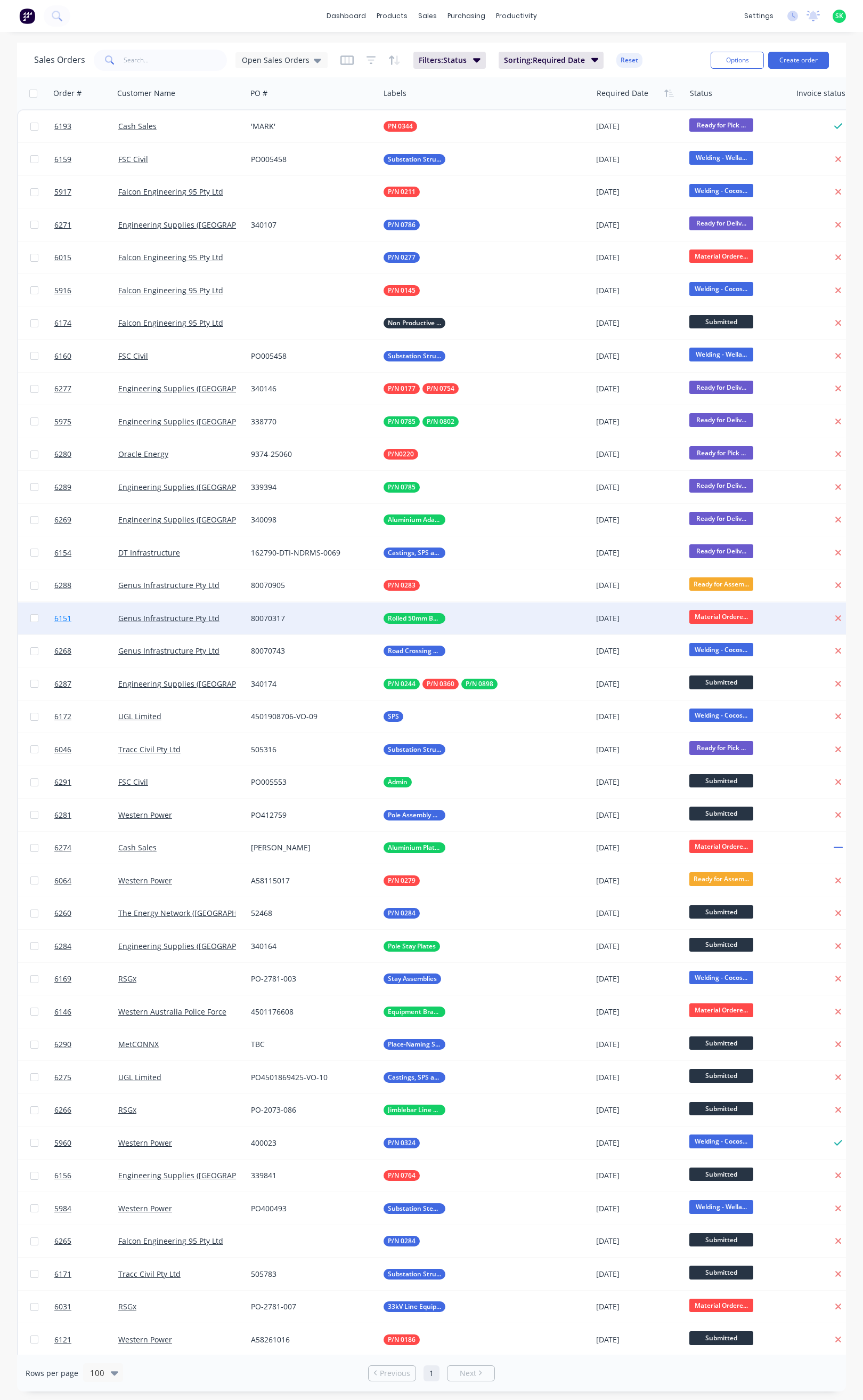
click at [66, 615] on span "6151" at bounding box center [62, 618] width 17 height 11
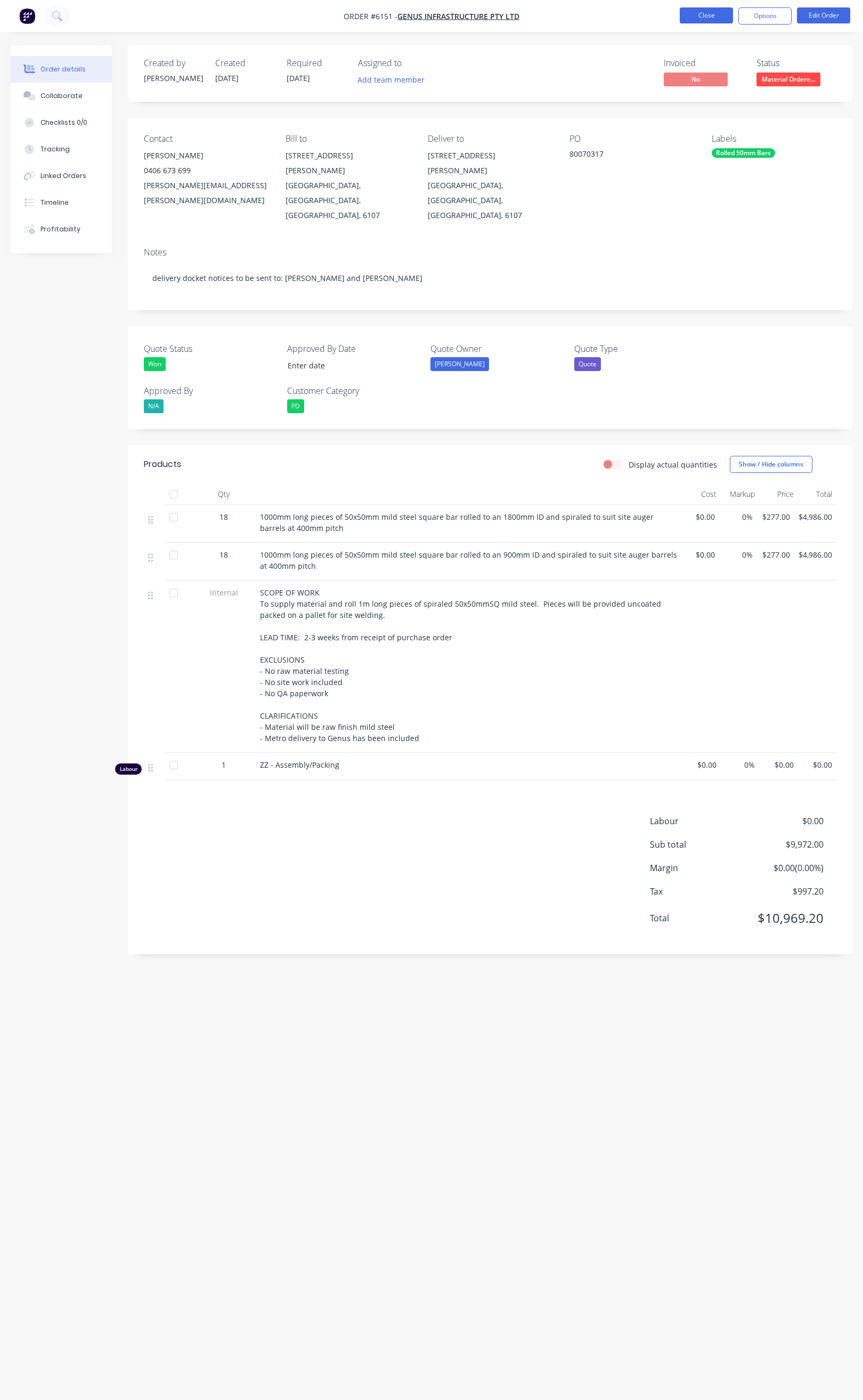
click at [701, 13] on button "Close" at bounding box center [706, 15] width 53 height 16
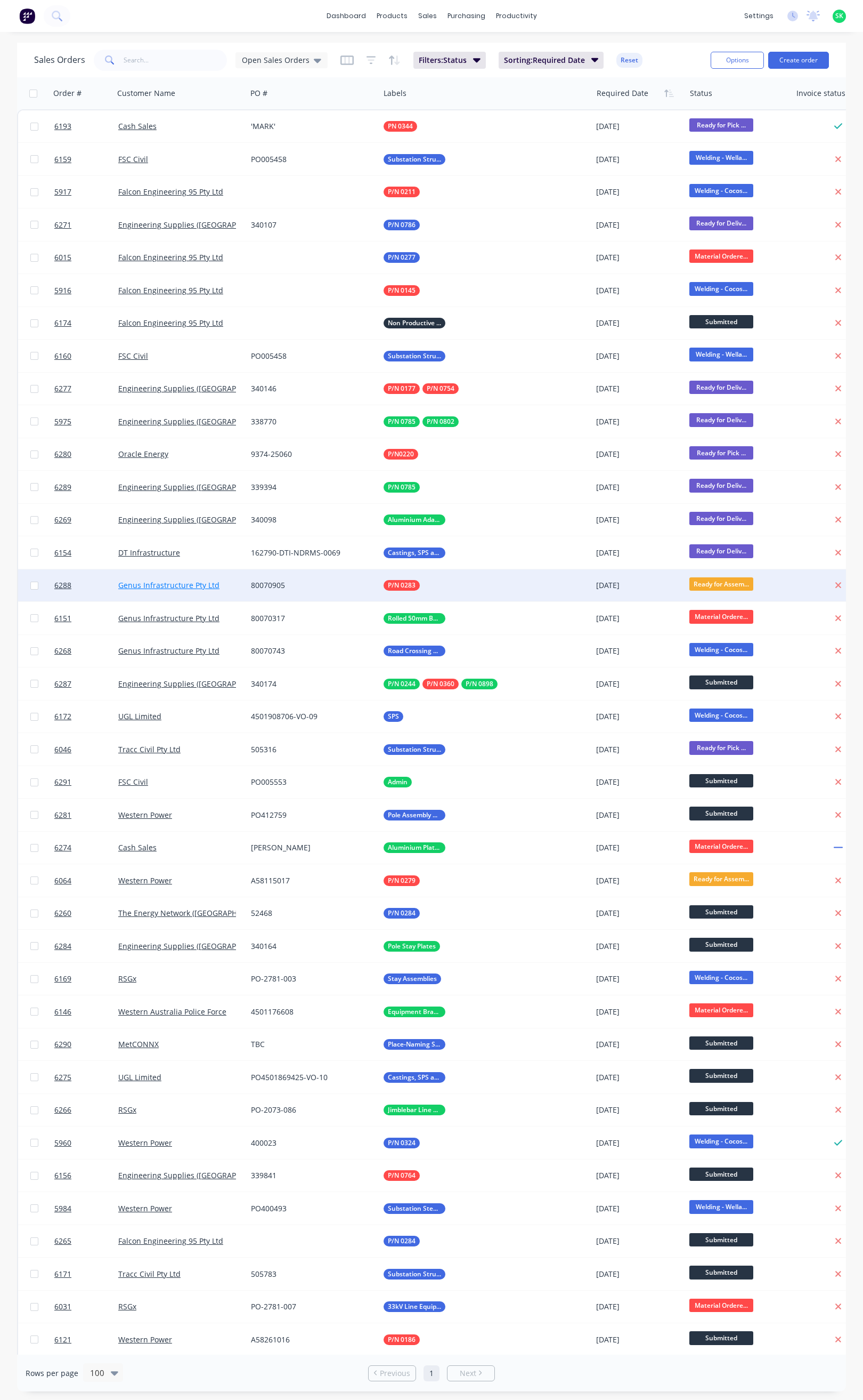
click at [148, 581] on link "Genus Infrastructure Pty Ltd" at bounding box center [168, 585] width 101 height 10
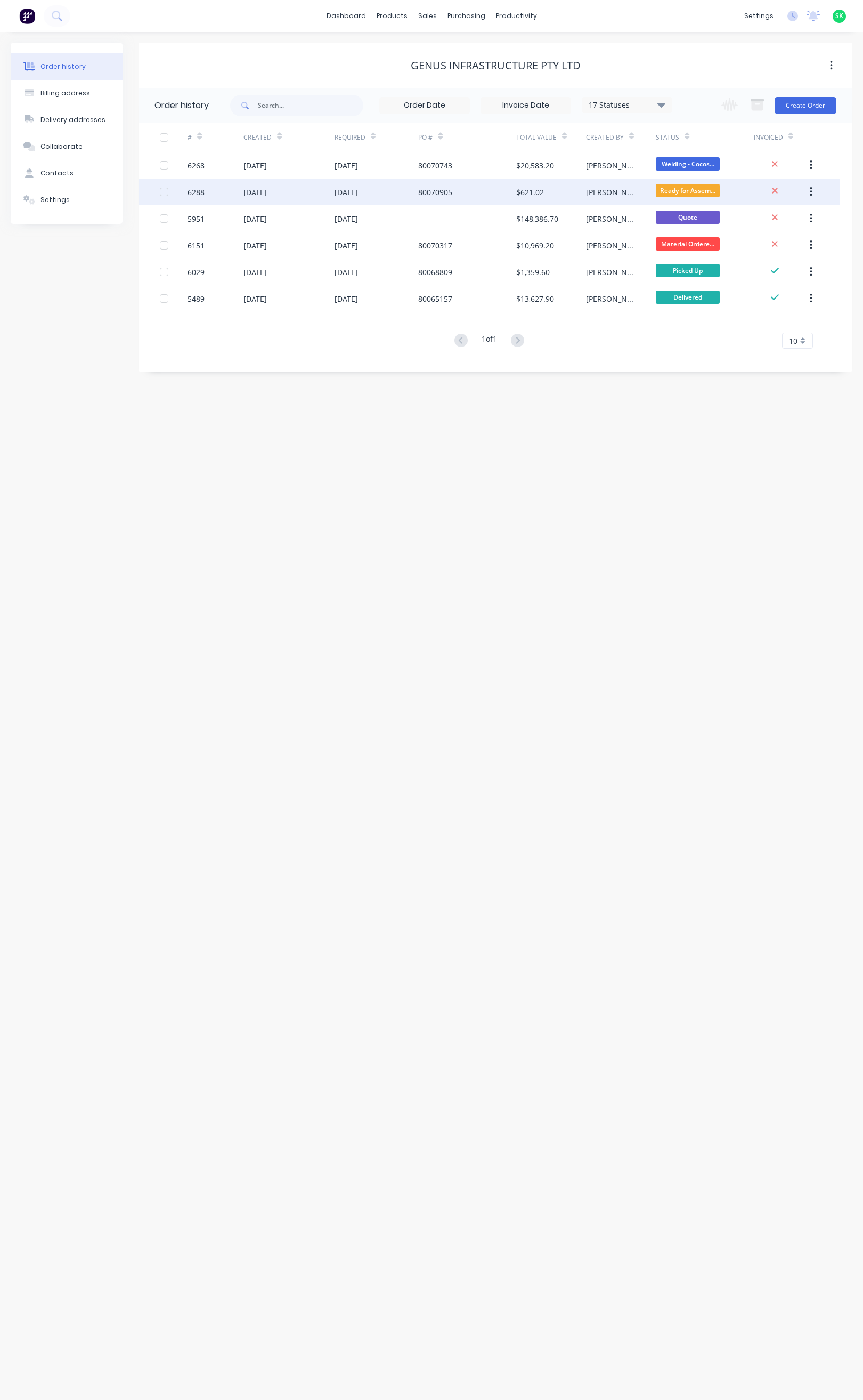
click at [231, 189] on div "6288" at bounding box center [216, 192] width 56 height 26
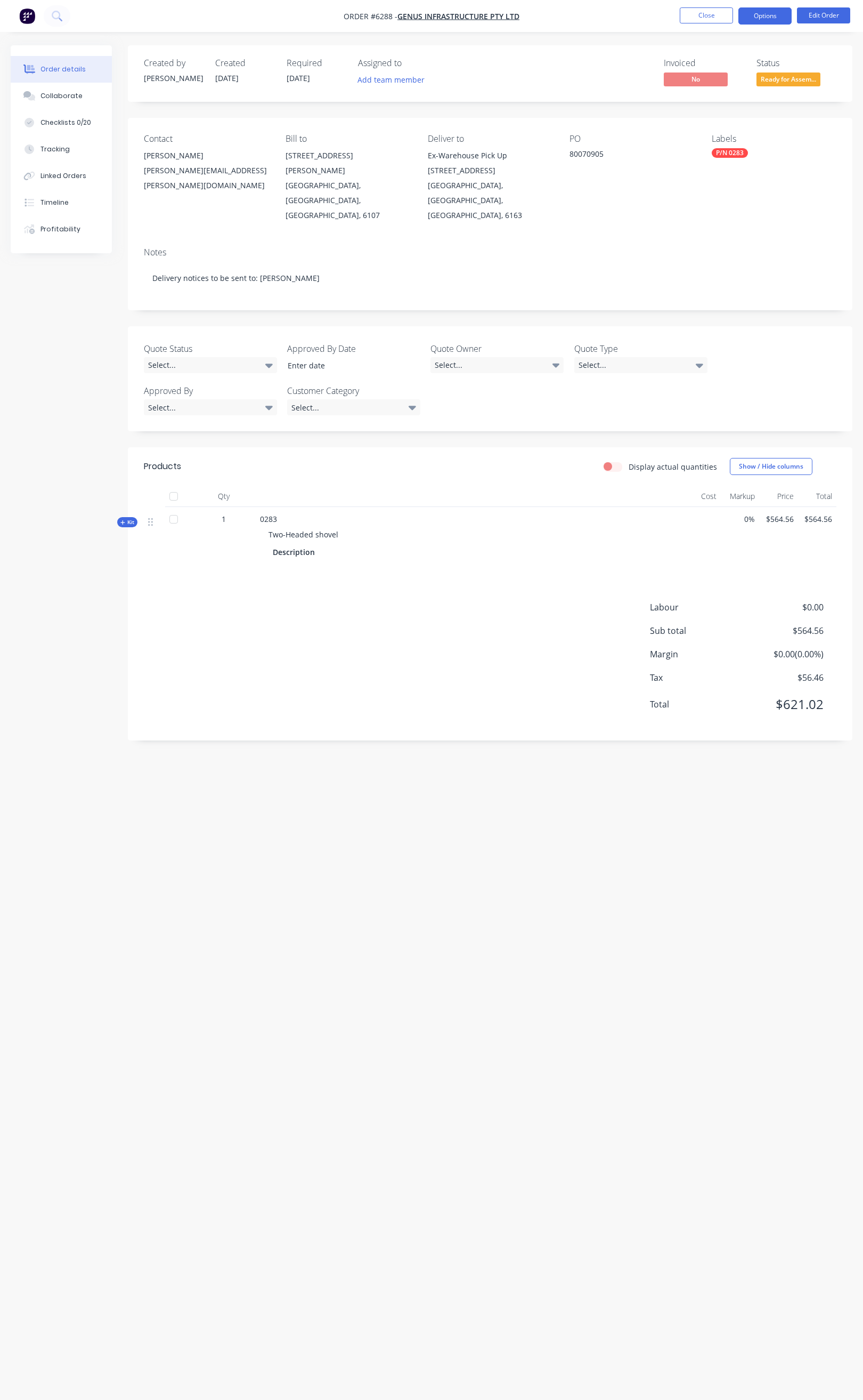
click at [763, 16] on button "Options" at bounding box center [765, 16] width 53 height 17
click at [708, 106] on div "Order Confirmation" at bounding box center [733, 107] width 98 height 16
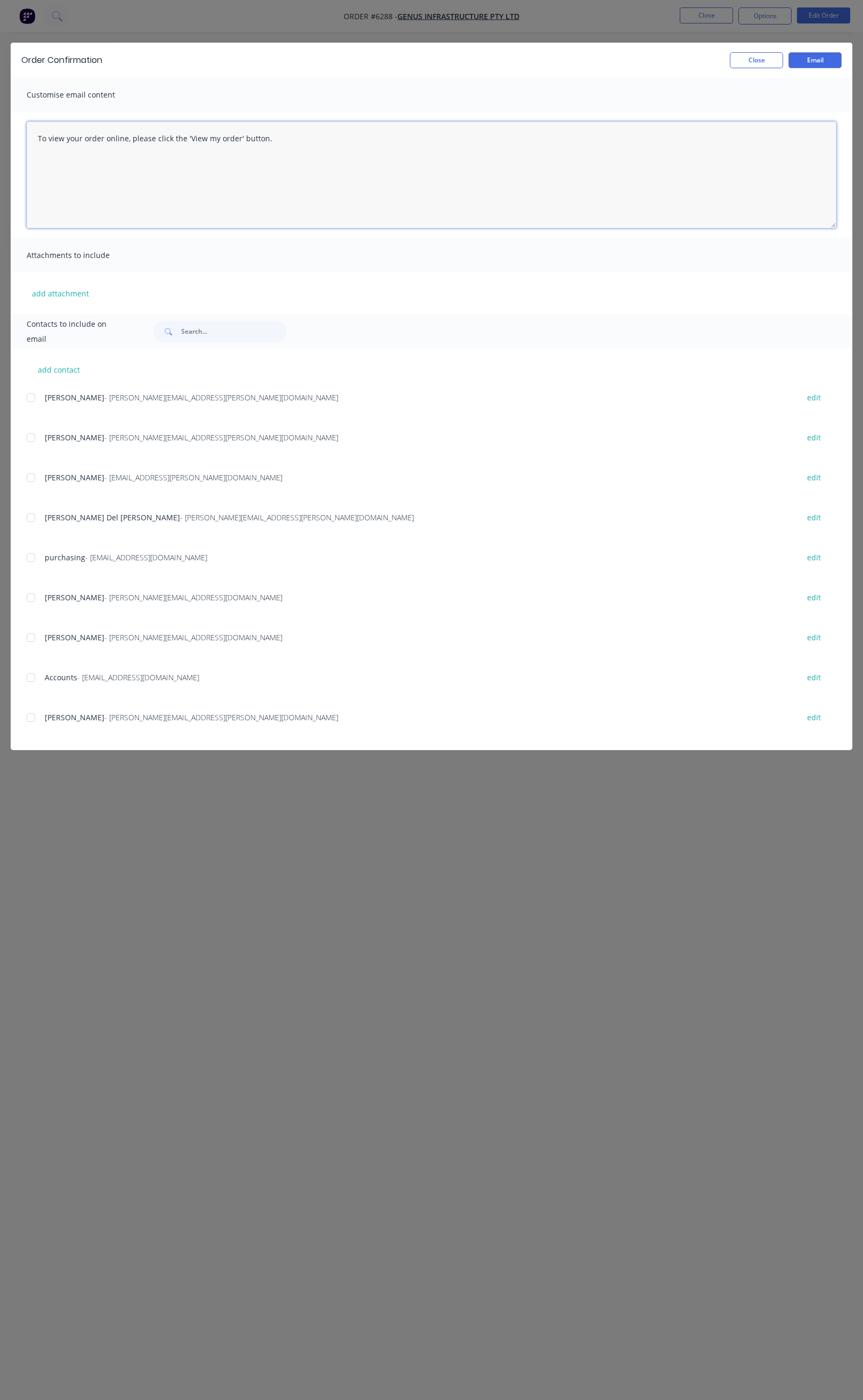
drag, startPoint x: 302, startPoint y: 138, endPoint x: 34, endPoint y: 145, distance: 268.1
click at [34, 145] on textarea "To view your order online, please click the 'View my order' button." at bounding box center [431, 175] width 810 height 107
paste textarea "Hi All, Your order _______ is now ready for you to pick up in full. Please come…"
click at [101, 174] on textarea at bounding box center [431, 175] width 810 height 107
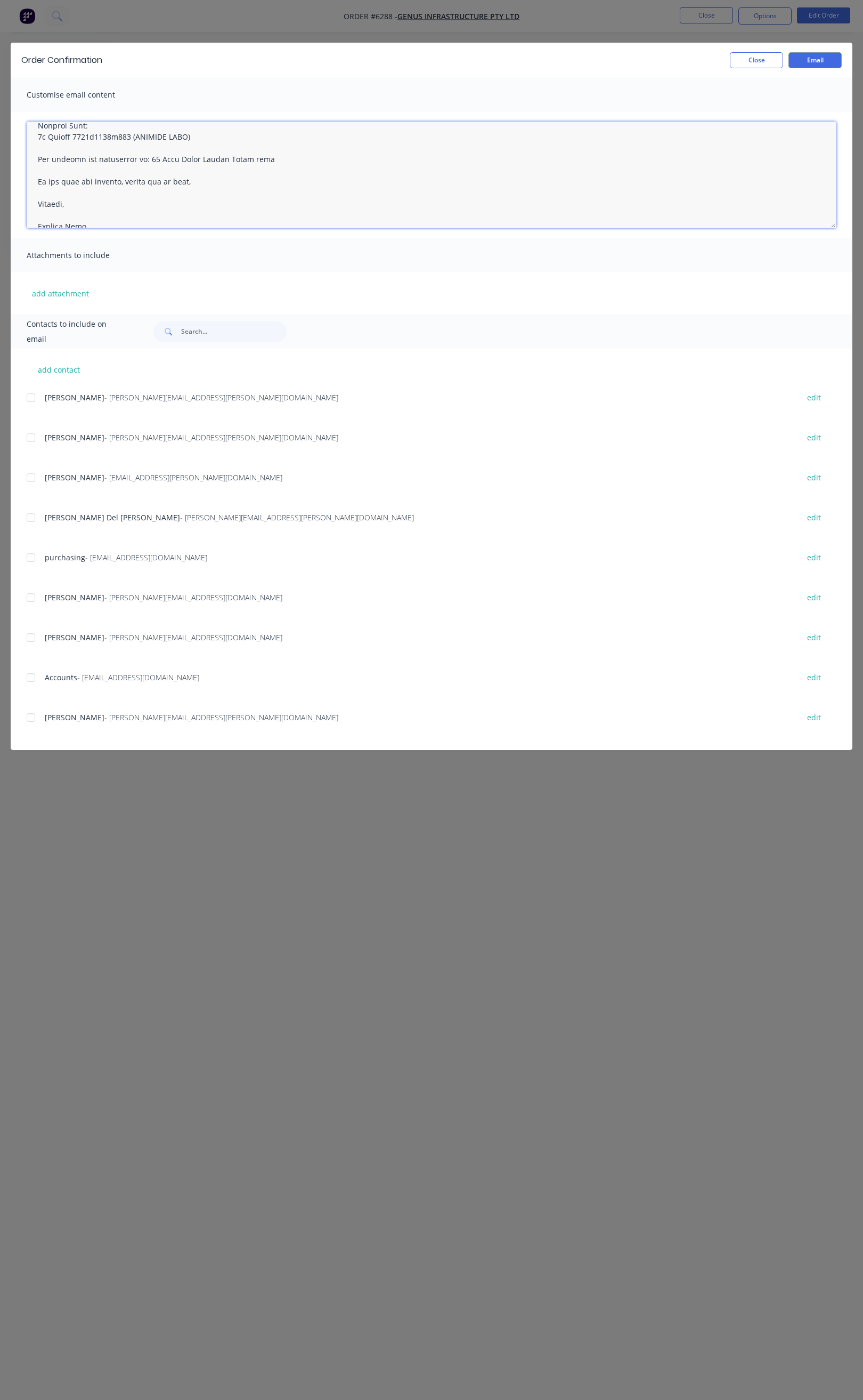
drag, startPoint x: 184, startPoint y: 147, endPoint x: 48, endPoint y: 148, distance: 136.0
click at [48, 148] on textarea at bounding box center [431, 175] width 810 height 107
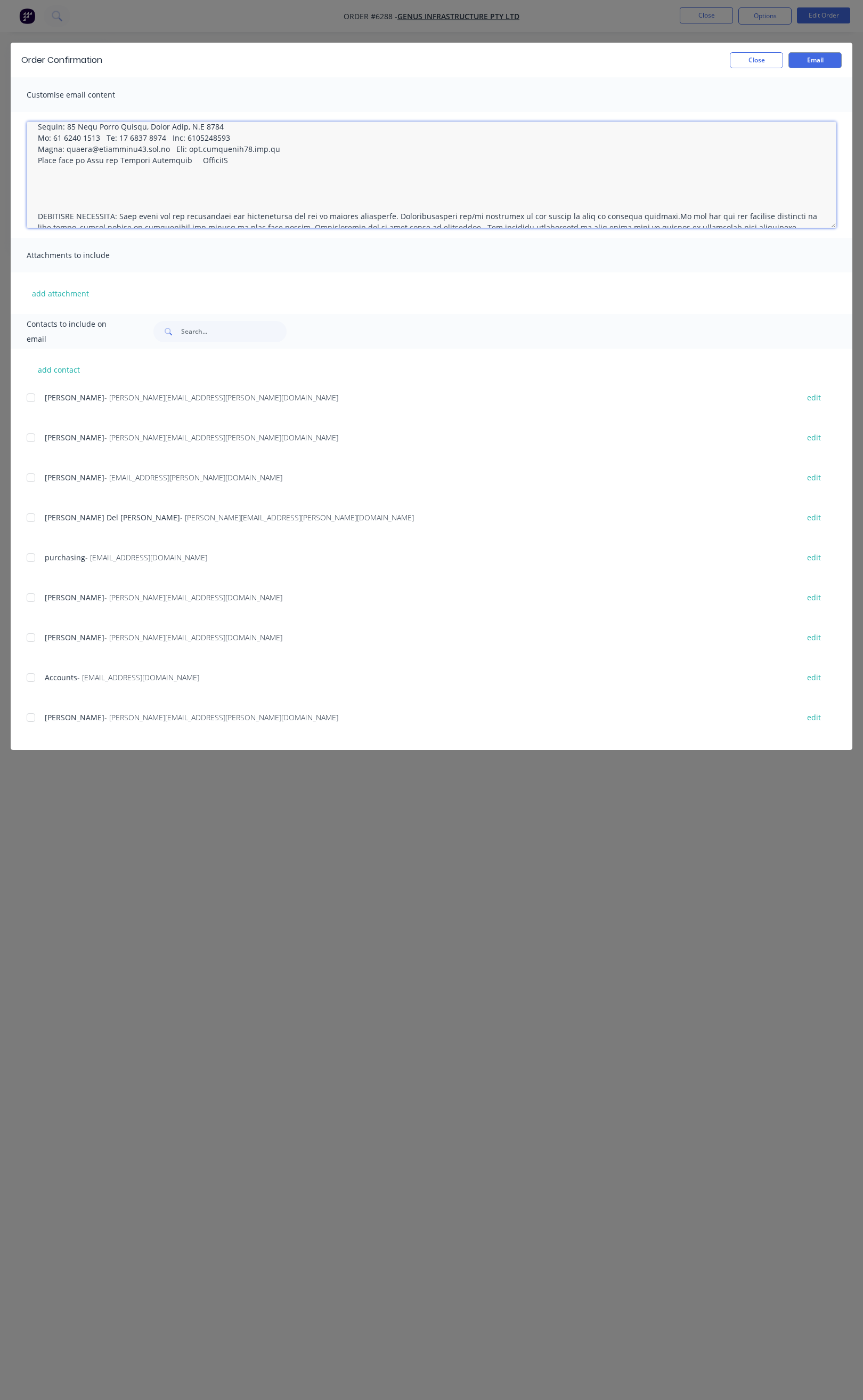
scroll to position [285, 0]
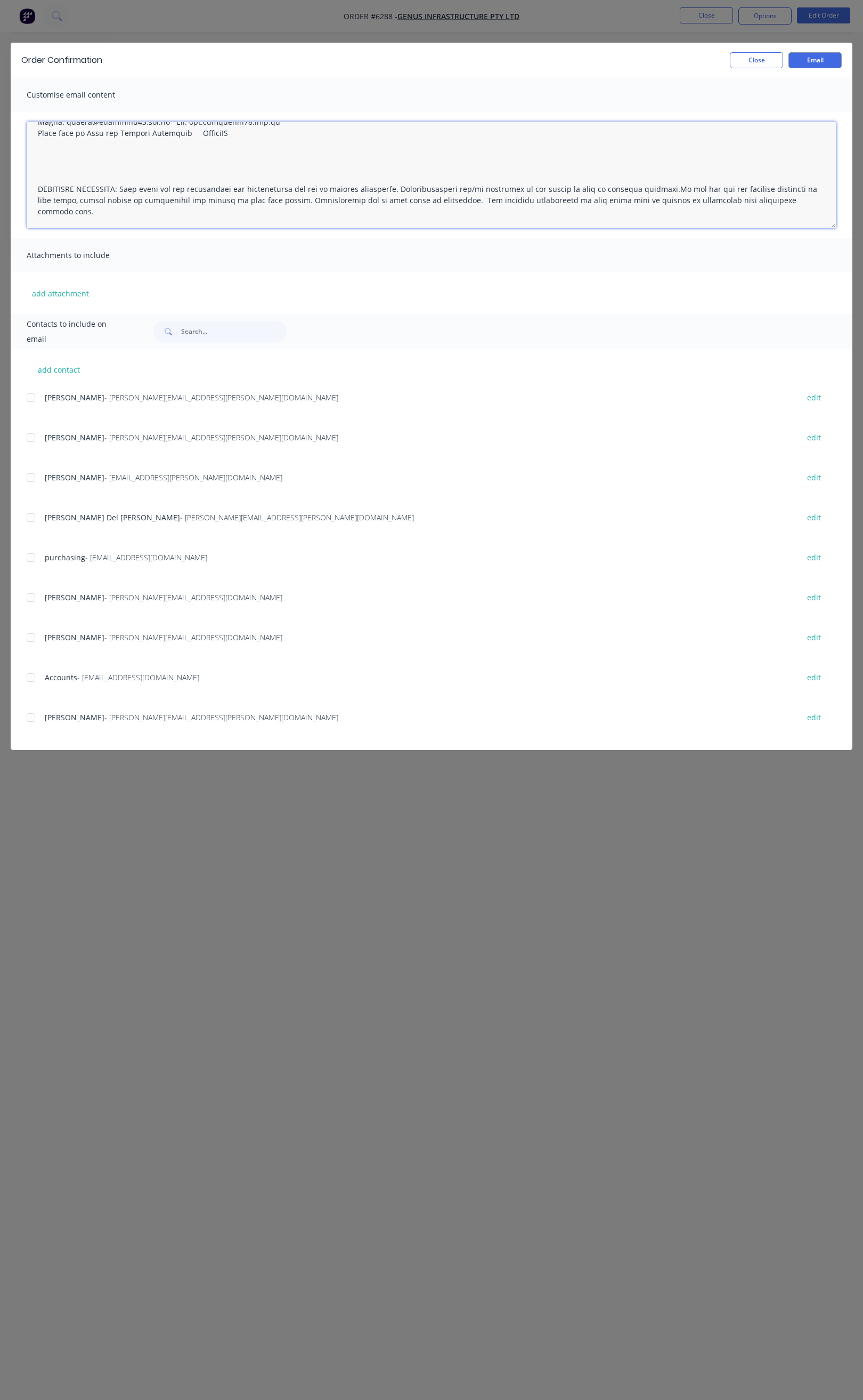
drag, startPoint x: 34, startPoint y: 143, endPoint x: 146, endPoint y: 232, distance: 143.1
click at [146, 232] on div at bounding box center [432, 174] width 842 height 126
type textarea "Hi All, Your order 6288 is now ready for you to pick up in full. Please come an…"
click at [760, 63] on button "Close" at bounding box center [756, 60] width 53 height 16
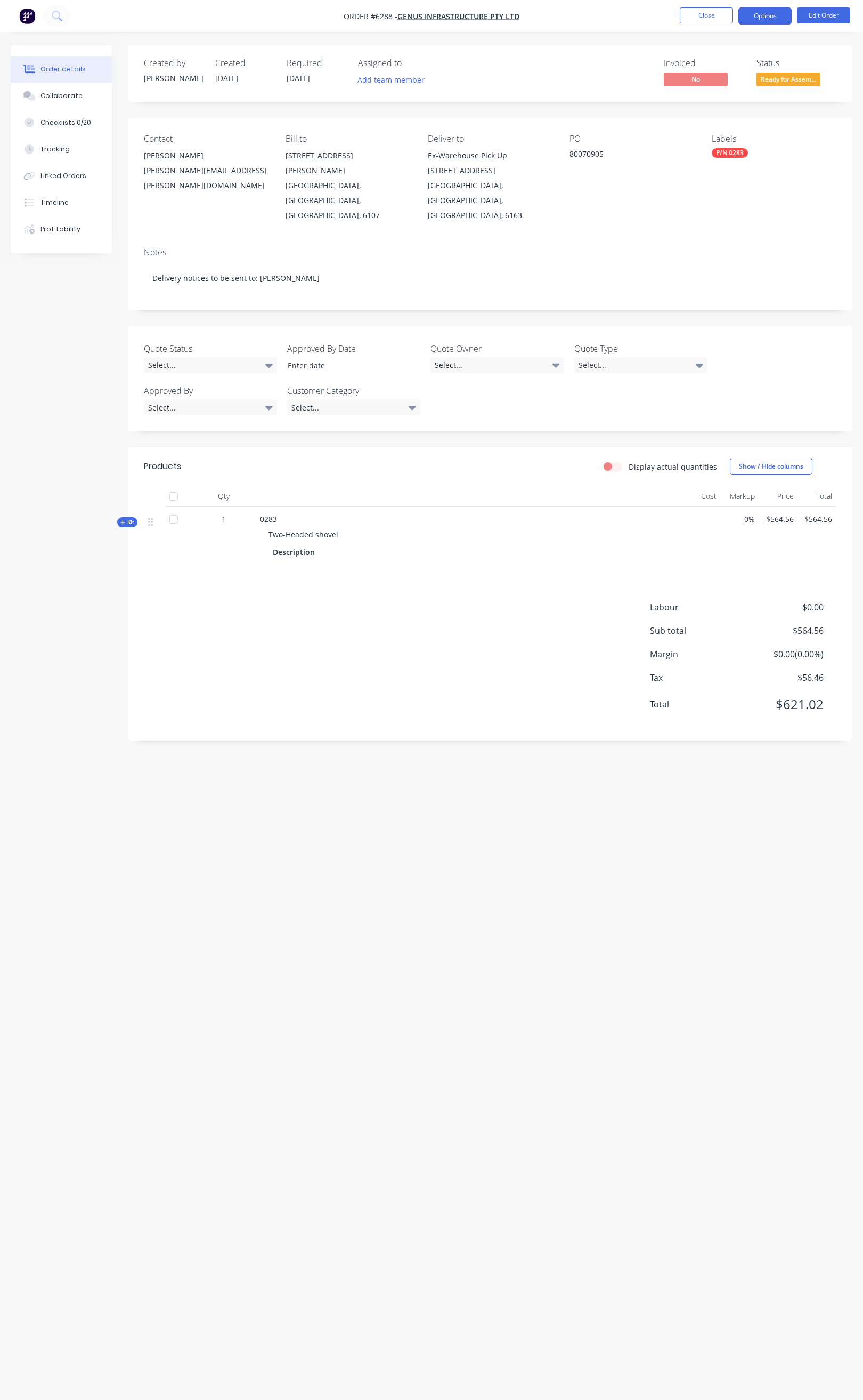
click at [755, 23] on button "Options" at bounding box center [765, 16] width 53 height 17
click at [729, 108] on div "Order Confirmation" at bounding box center [733, 107] width 98 height 16
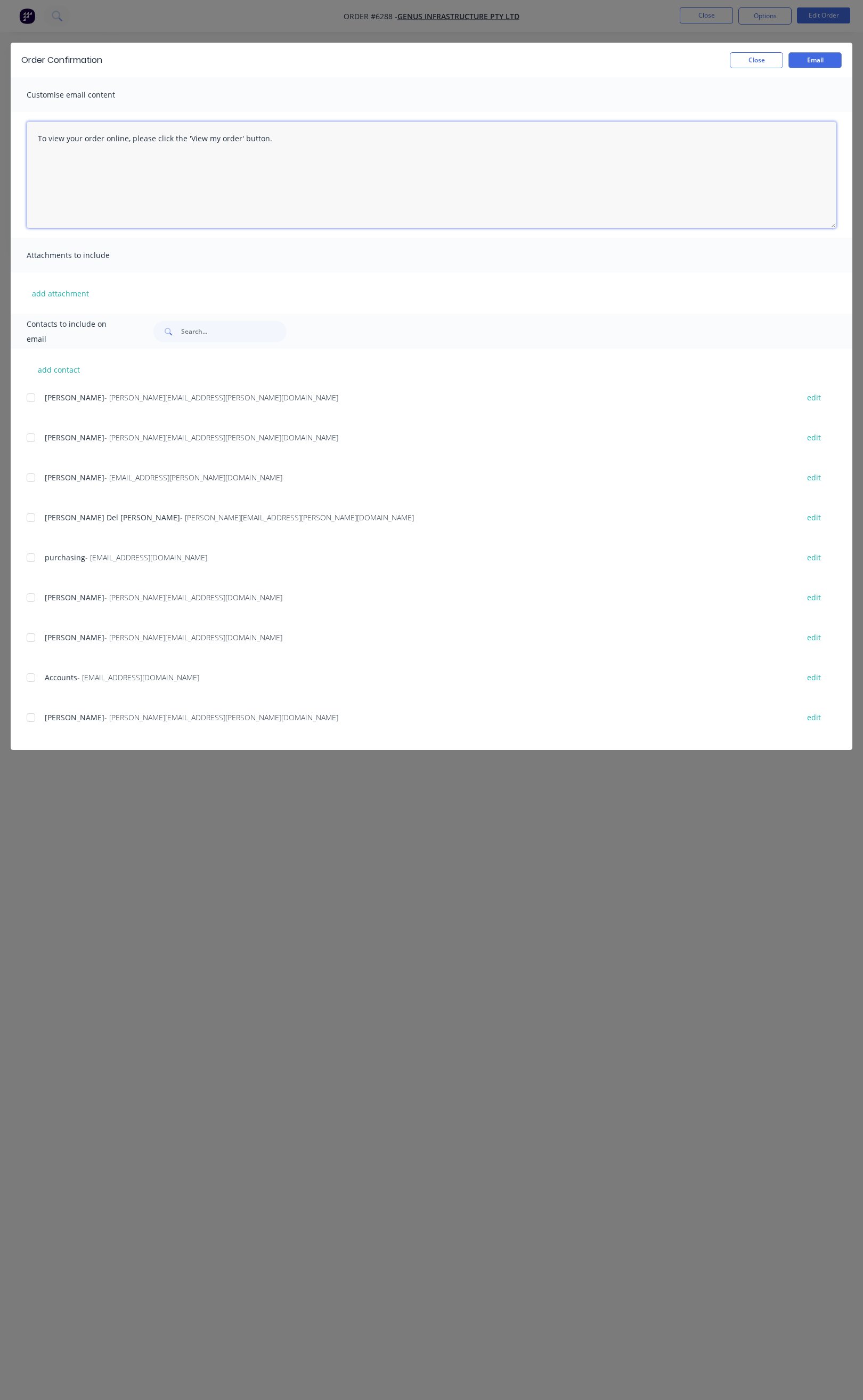
drag, startPoint x: 293, startPoint y: 149, endPoint x: 34, endPoint y: 144, distance: 259.0
click at [34, 144] on textarea "To view your order online, please click the 'View my order' button." at bounding box center [431, 175] width 810 height 107
paste textarea "Hi All, Your order 6288 is now ready for you to pick up in full. Please come an…"
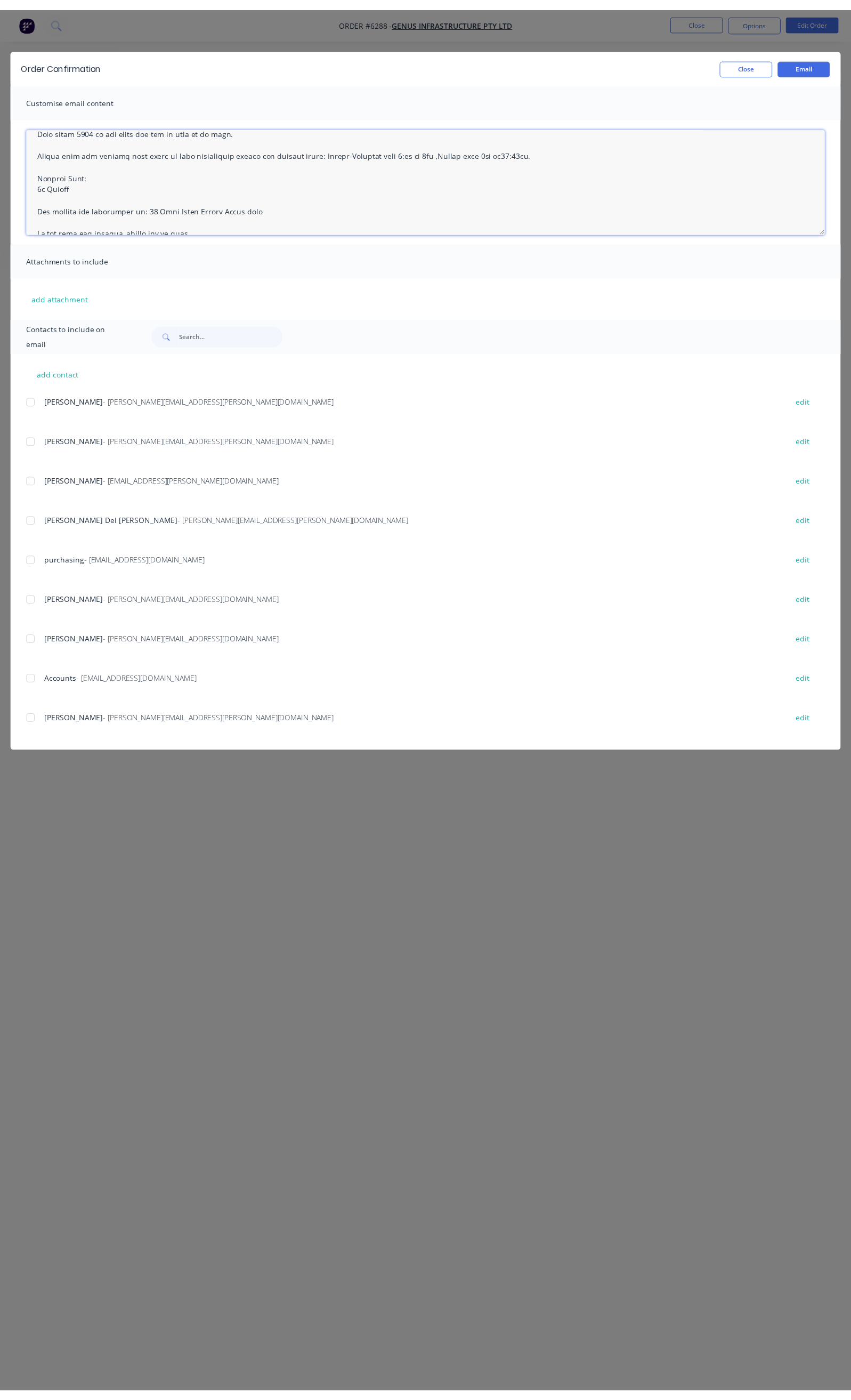
scroll to position [34, 0]
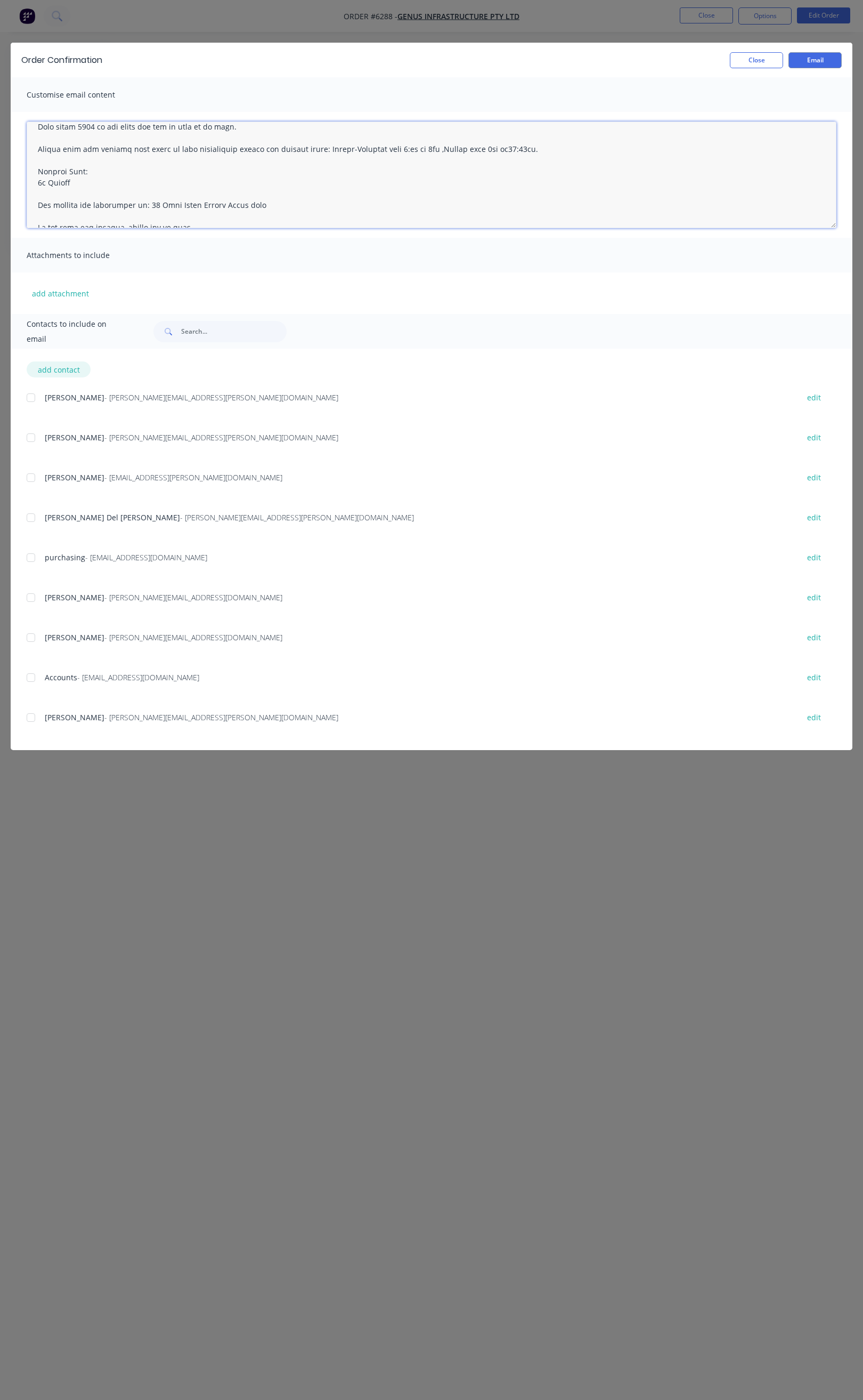
type textarea "Hi All, Your order 6288 is now ready for you to pick up in full. Please come an…"
click at [59, 364] on button "add contact" at bounding box center [58, 368] width 64 height 16
select select "AU"
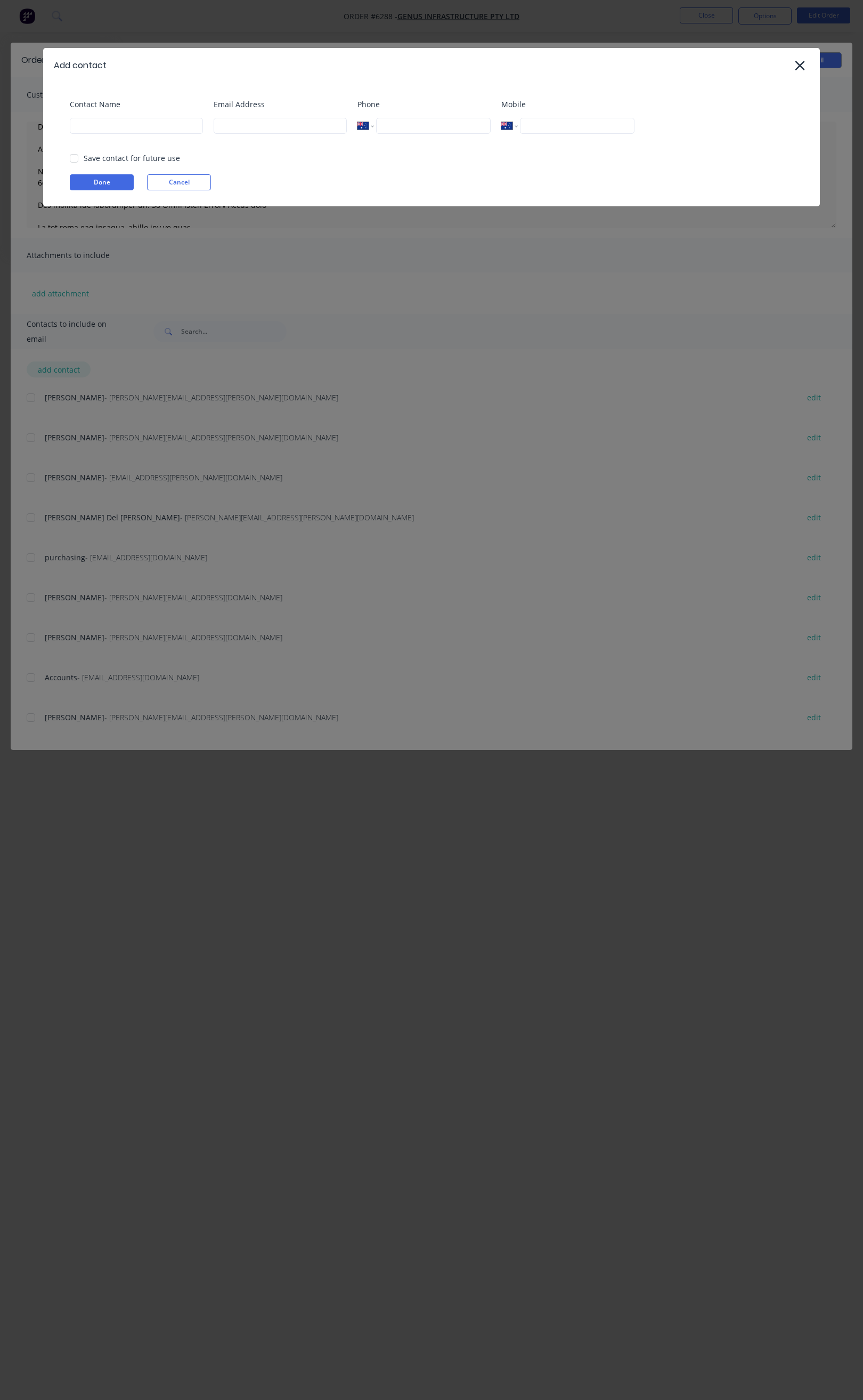
scroll to position [0, 0]
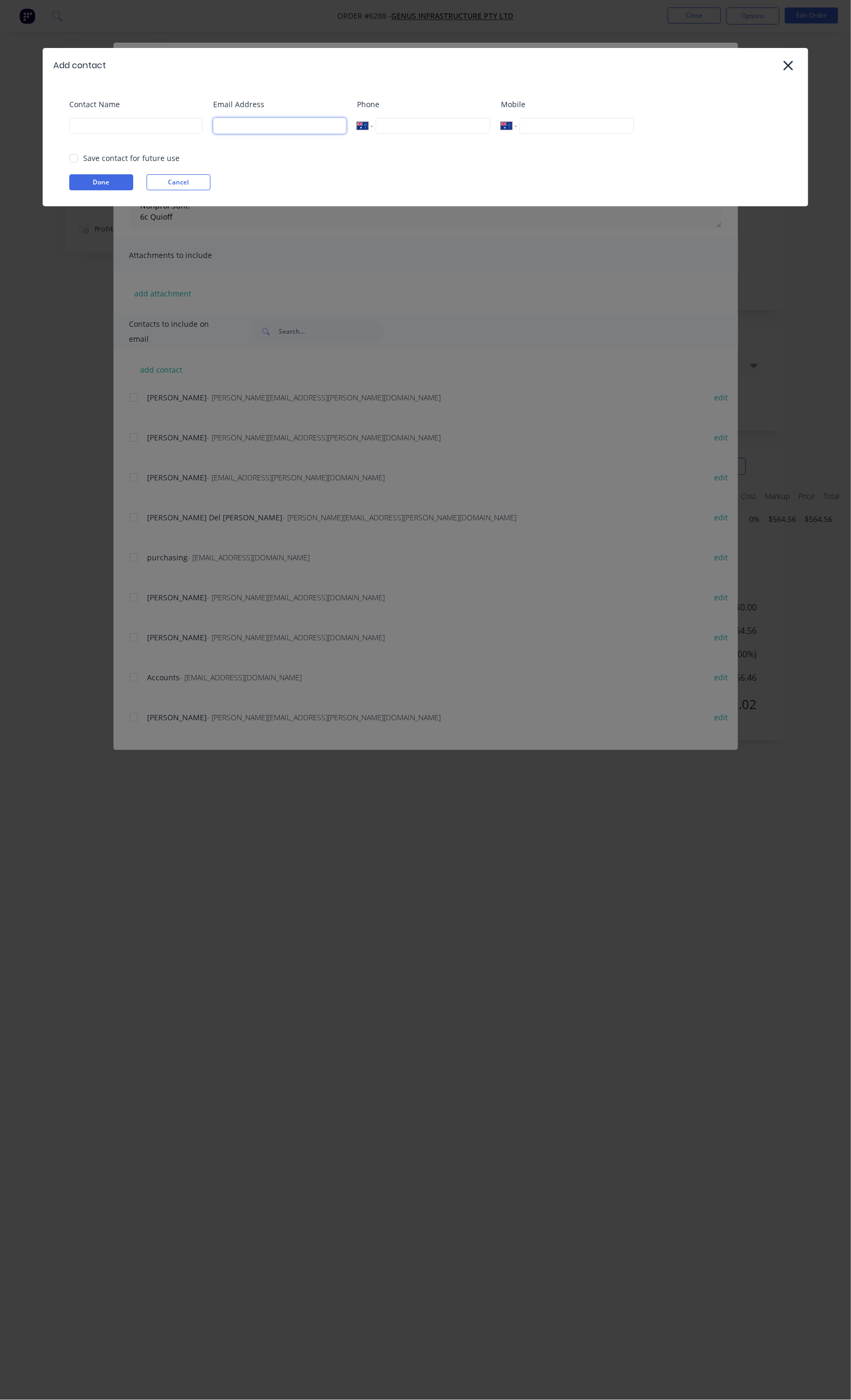
click at [232, 122] on input at bounding box center [280, 126] width 133 height 16
type input "brendon"
drag, startPoint x: 252, startPoint y: 130, endPoint x: 216, endPoint y: 131, distance: 36.0
click at [216, 131] on input "brendon" at bounding box center [280, 126] width 133 height 16
click at [789, 67] on icon at bounding box center [789, 66] width 11 height 15
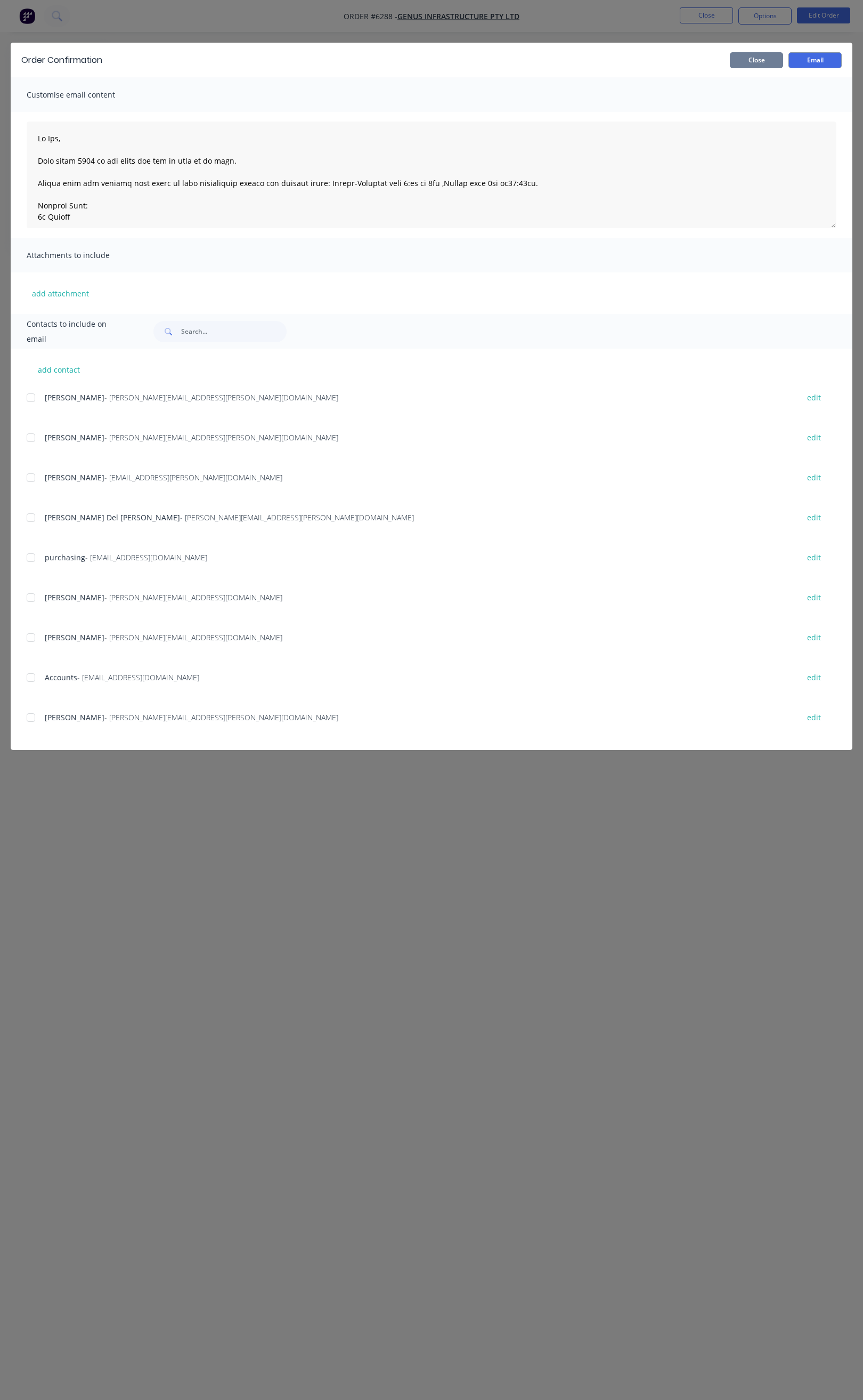
click at [756, 61] on button "Close" at bounding box center [756, 60] width 53 height 16
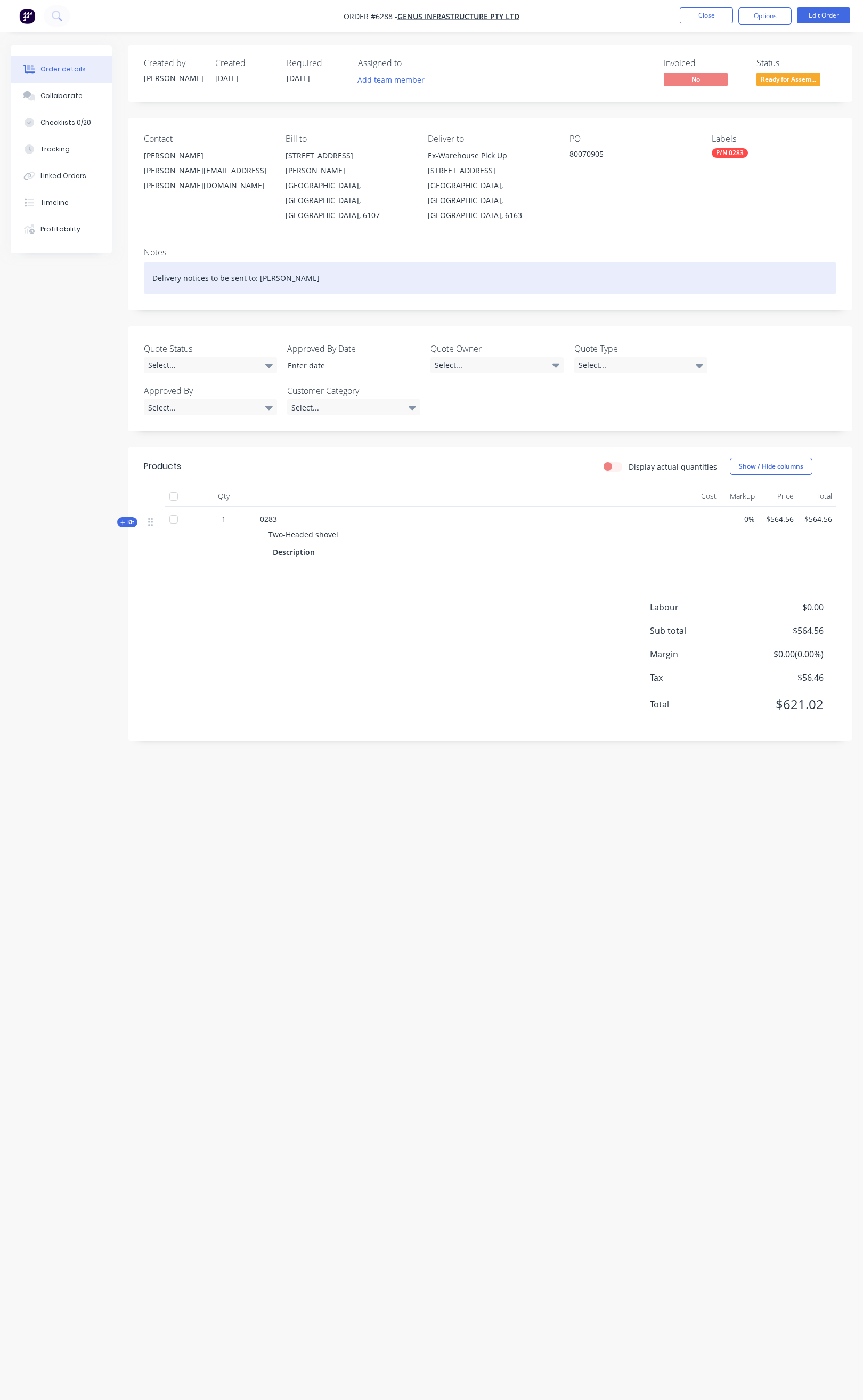
drag, startPoint x: 339, startPoint y: 261, endPoint x: 253, endPoint y: 266, distance: 86.1
click at [253, 266] on div "Delivery notices to be sent to: Brendan Hornby" at bounding box center [490, 278] width 692 height 33
copy div ": Brendan Hornby"
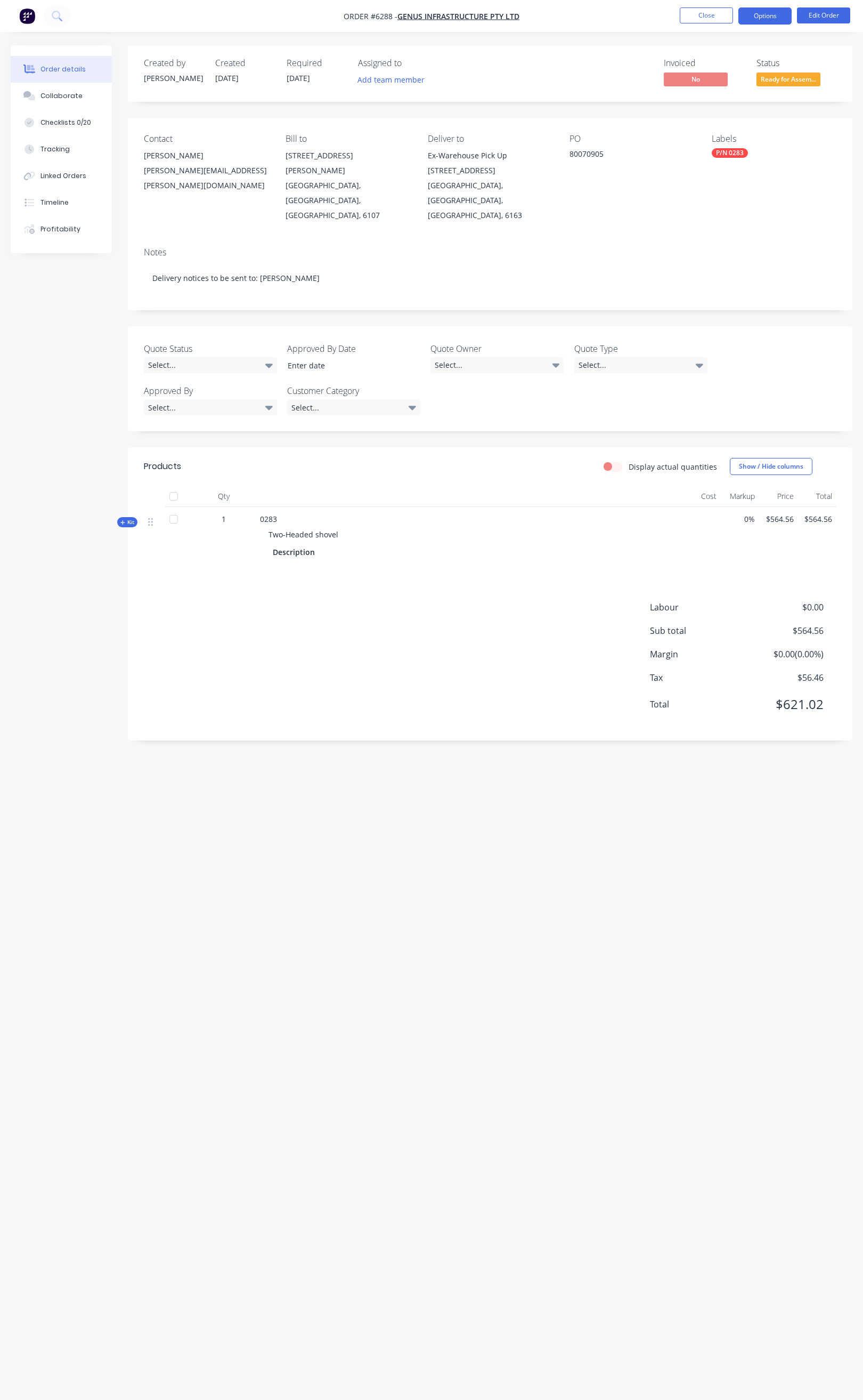
click at [772, 16] on button "Options" at bounding box center [765, 16] width 53 height 17
click at [733, 108] on div "Order Confirmation" at bounding box center [733, 107] width 98 height 16
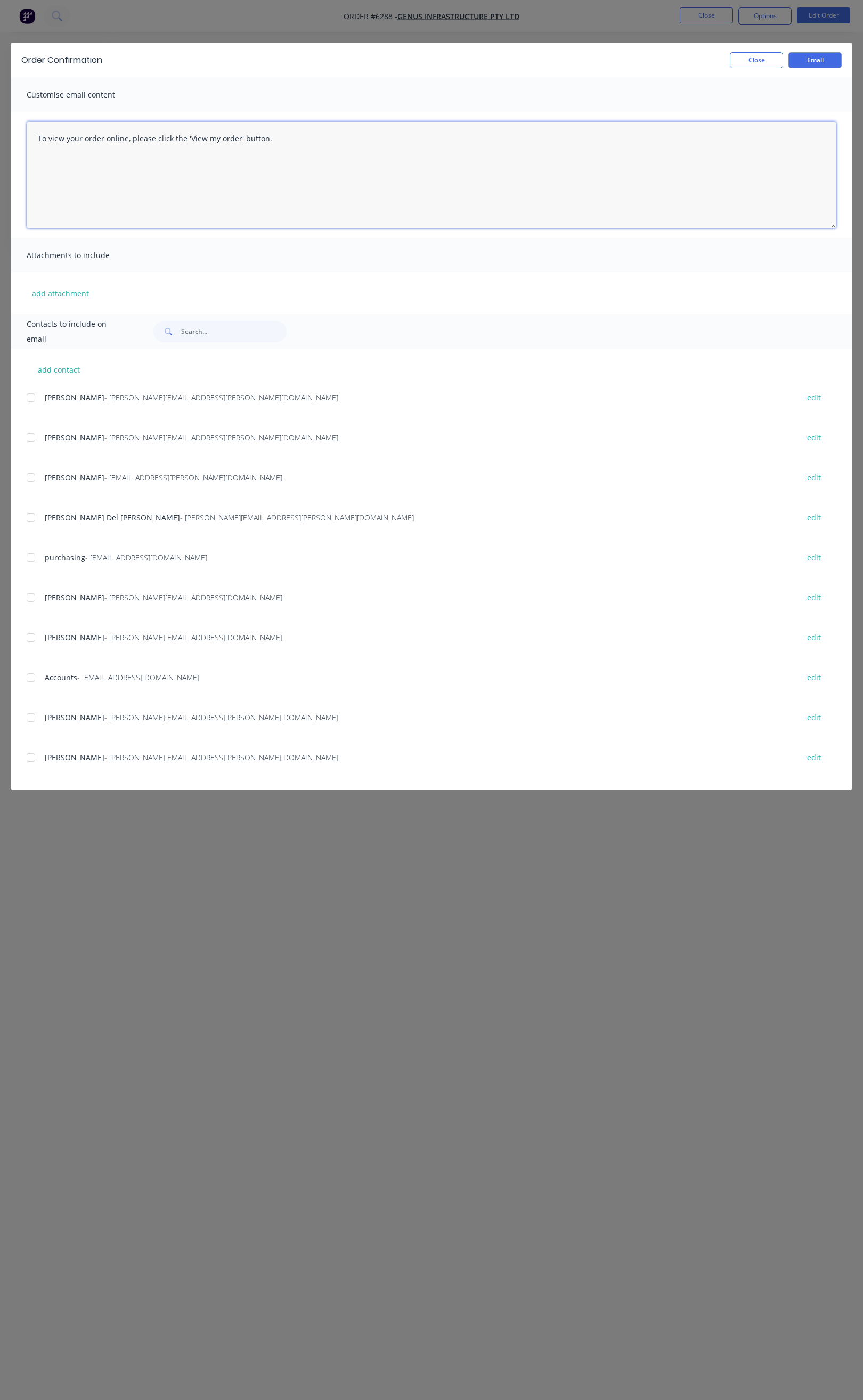
drag, startPoint x: 264, startPoint y: 156, endPoint x: 30, endPoint y: 149, distance: 234.1
click at [30, 149] on textarea "To view your order online, please click the 'View my order' button." at bounding box center [431, 175] width 810 height 107
paste textarea ": Brendan Hornby"
type textarea ": Brendan Hornby"
drag, startPoint x: 131, startPoint y: 142, endPoint x: 1, endPoint y: 146, distance: 130.1
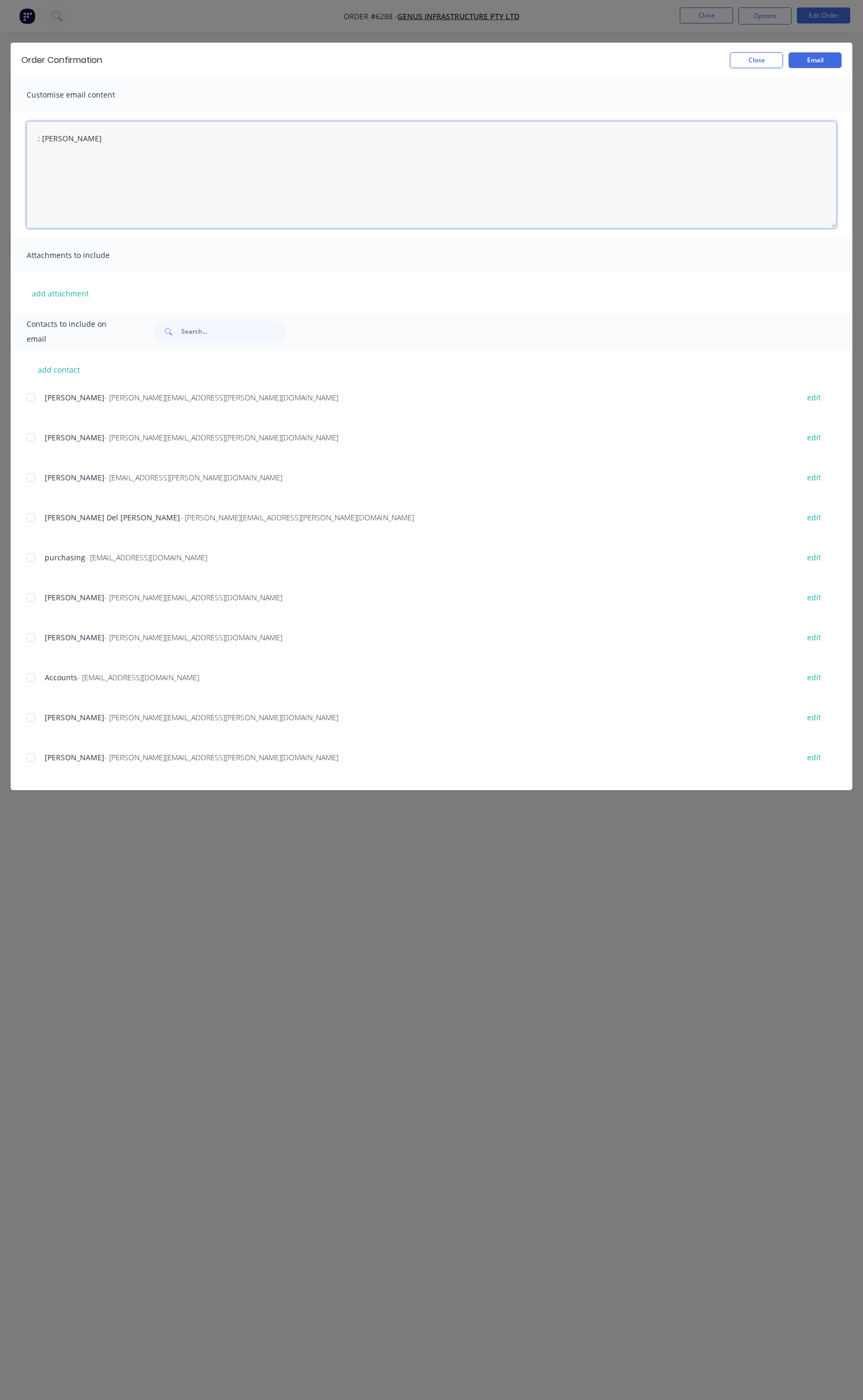
click at [1, 146] on div "Order Confirmation Close Email Customise email content : Brendan Hornby Attachm…" at bounding box center [432, 700] width 863 height 1400
click at [261, 140] on textarea at bounding box center [431, 175] width 810 height 107
paste textarea "Hi All, Your order _______ is now ready for you to pick up in full. Please come…"
drag, startPoint x: 98, startPoint y: 162, endPoint x: 101, endPoint y: 168, distance: 6.7
click at [99, 165] on textarea at bounding box center [431, 175] width 810 height 107
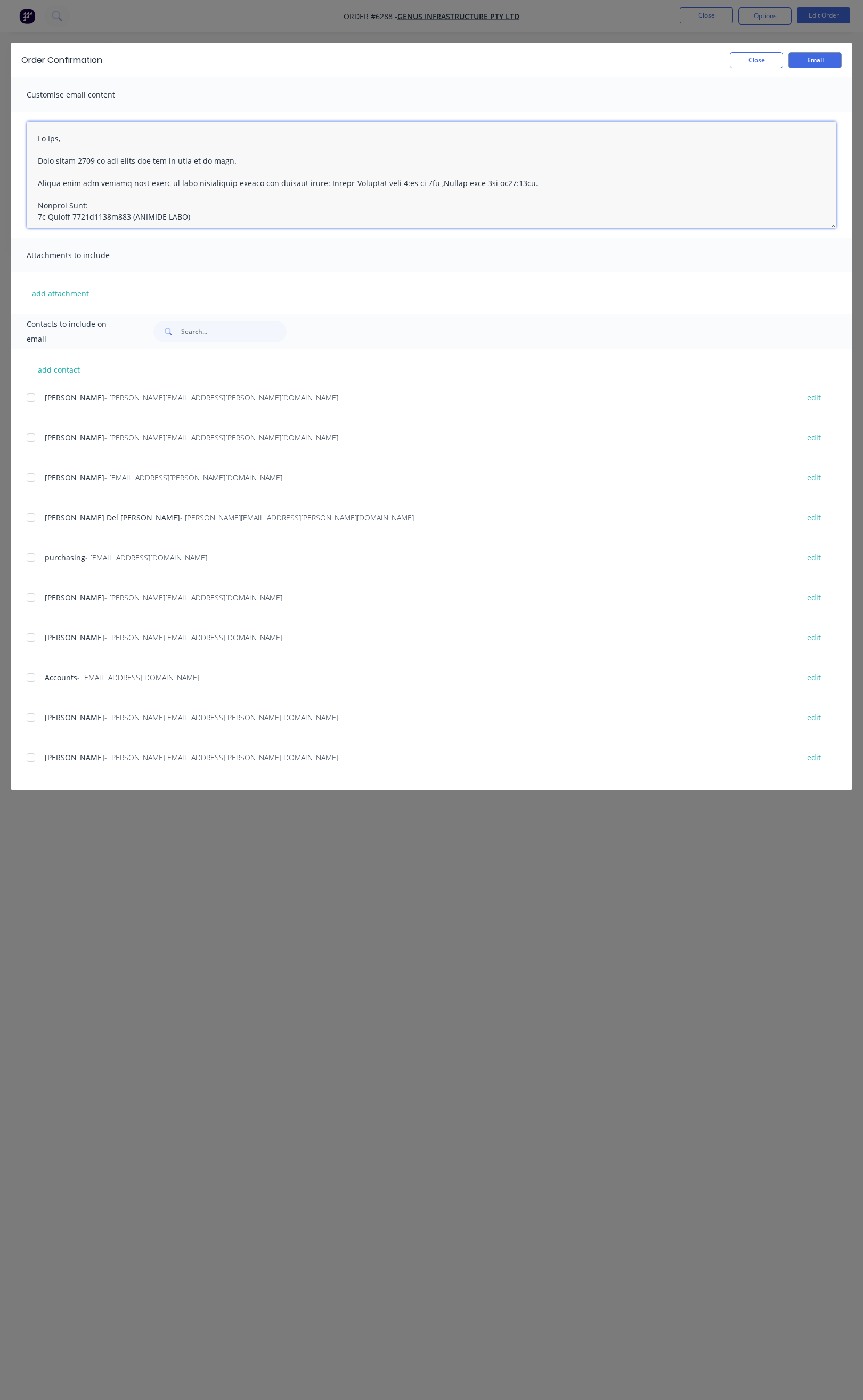
click at [57, 138] on textarea at bounding box center [431, 175] width 810 height 107
drag, startPoint x: 200, startPoint y: 214, endPoint x: 116, endPoint y: 208, distance: 84.2
click at [115, 208] on textarea at bounding box center [431, 175] width 810 height 107
drag, startPoint x: 304, startPoint y: 171, endPoint x: 296, endPoint y: 170, distance: 8.1
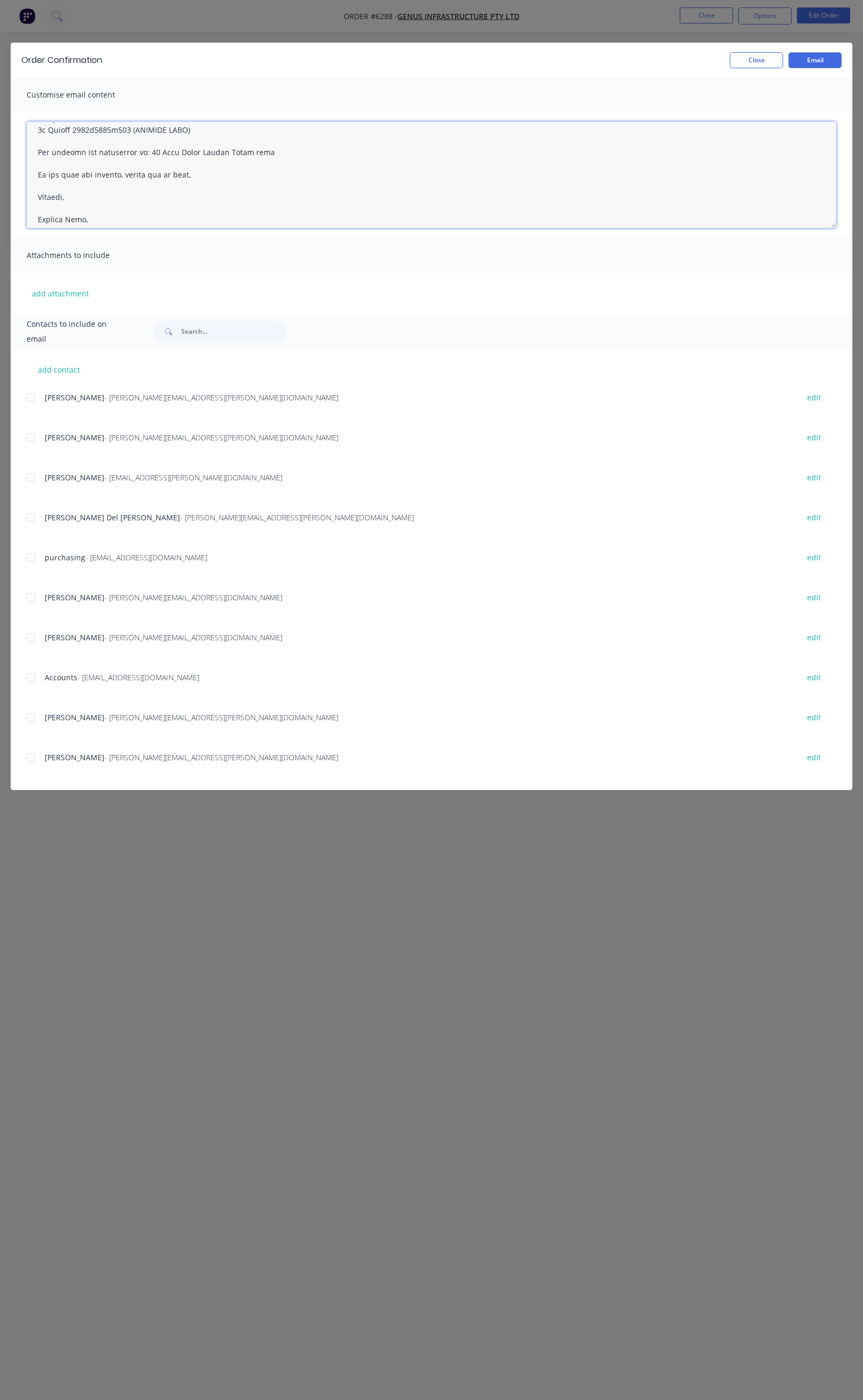
click at [303, 171] on textarea at bounding box center [431, 175] width 810 height 107
drag, startPoint x: 221, startPoint y: 138, endPoint x: 211, endPoint y: 130, distance: 12.8
click at [221, 136] on textarea at bounding box center [431, 175] width 810 height 107
click at [199, 126] on textarea at bounding box center [431, 175] width 810 height 107
click at [197, 126] on textarea at bounding box center [431, 175] width 810 height 107
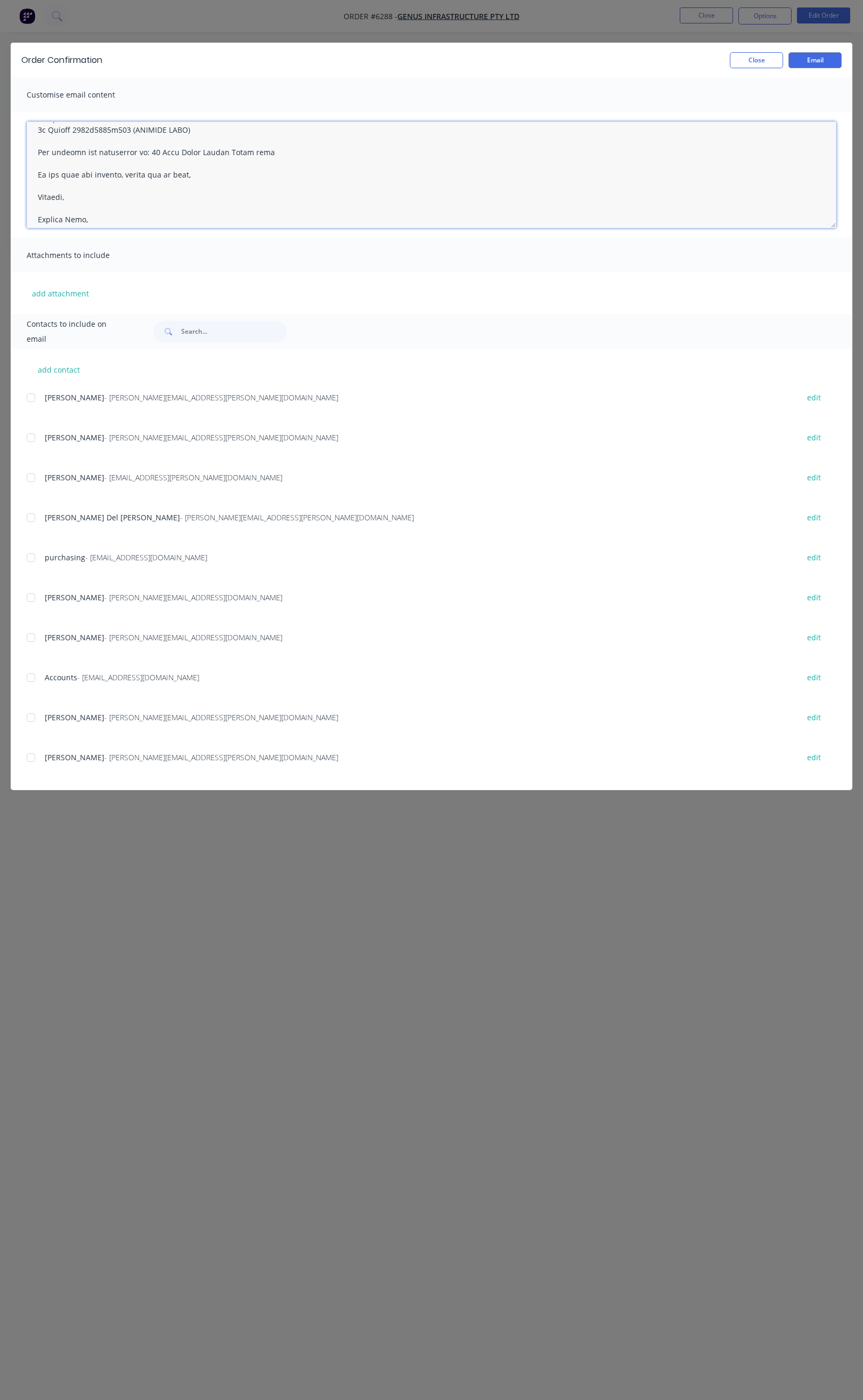
click at [197, 126] on textarea at bounding box center [431, 175] width 810 height 107
click at [192, 145] on textarea at bounding box center [431, 175] width 810 height 107
click at [33, 755] on div at bounding box center [31, 757] width 21 height 21
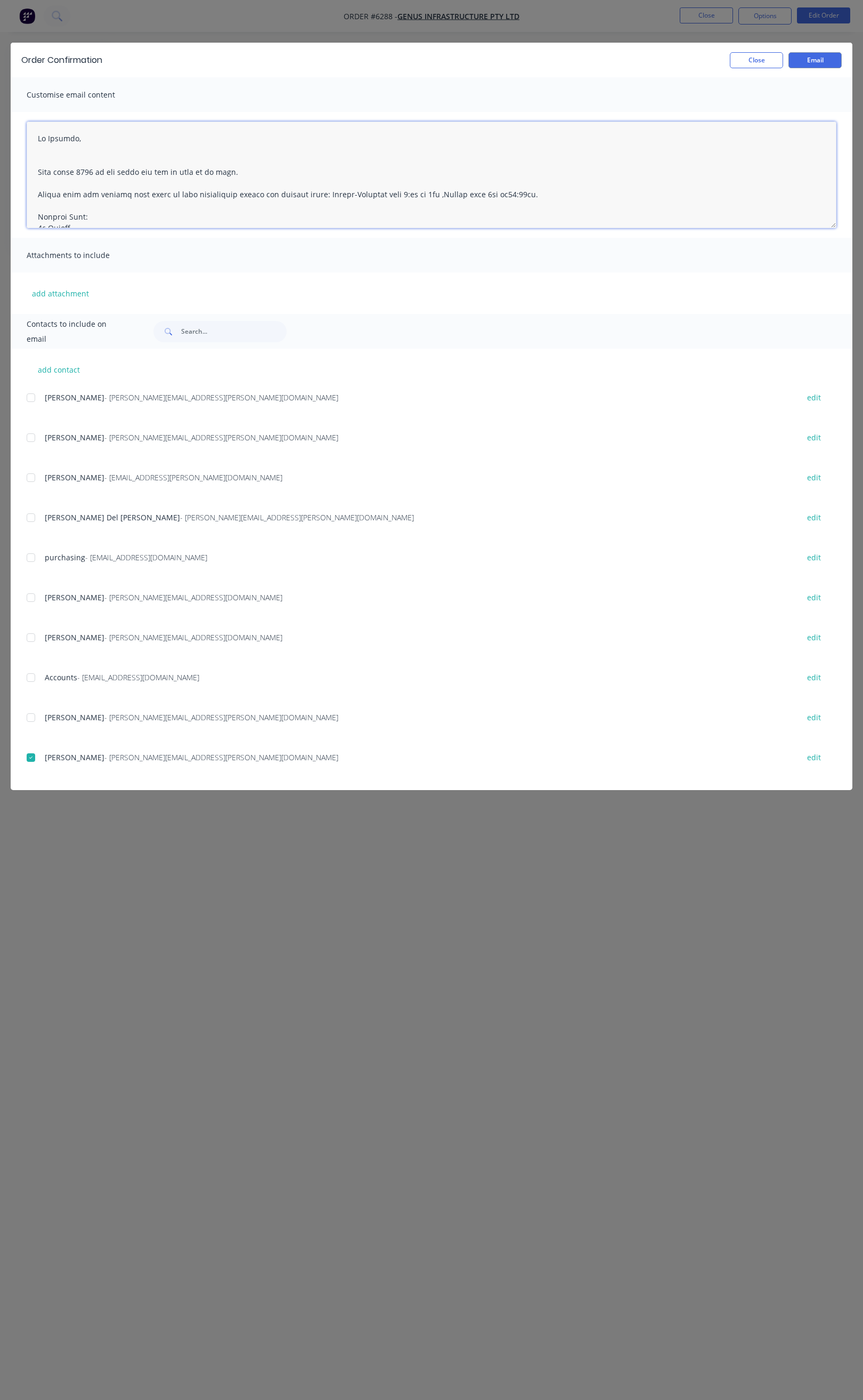
click at [30, 638] on div at bounding box center [31, 638] width 21 height 21
type textarea "To view your order online, please click the 'View my order' button."
click at [25, 598] on div "add contact Shaun Oliver - shaun.oliver@genus.com.au edit Mayur Padhiyar - mayu…" at bounding box center [432, 570] width 842 height 442
click at [27, 597] on div at bounding box center [31, 597] width 21 height 21
click at [71, 365] on button "add contact" at bounding box center [58, 368] width 64 height 16
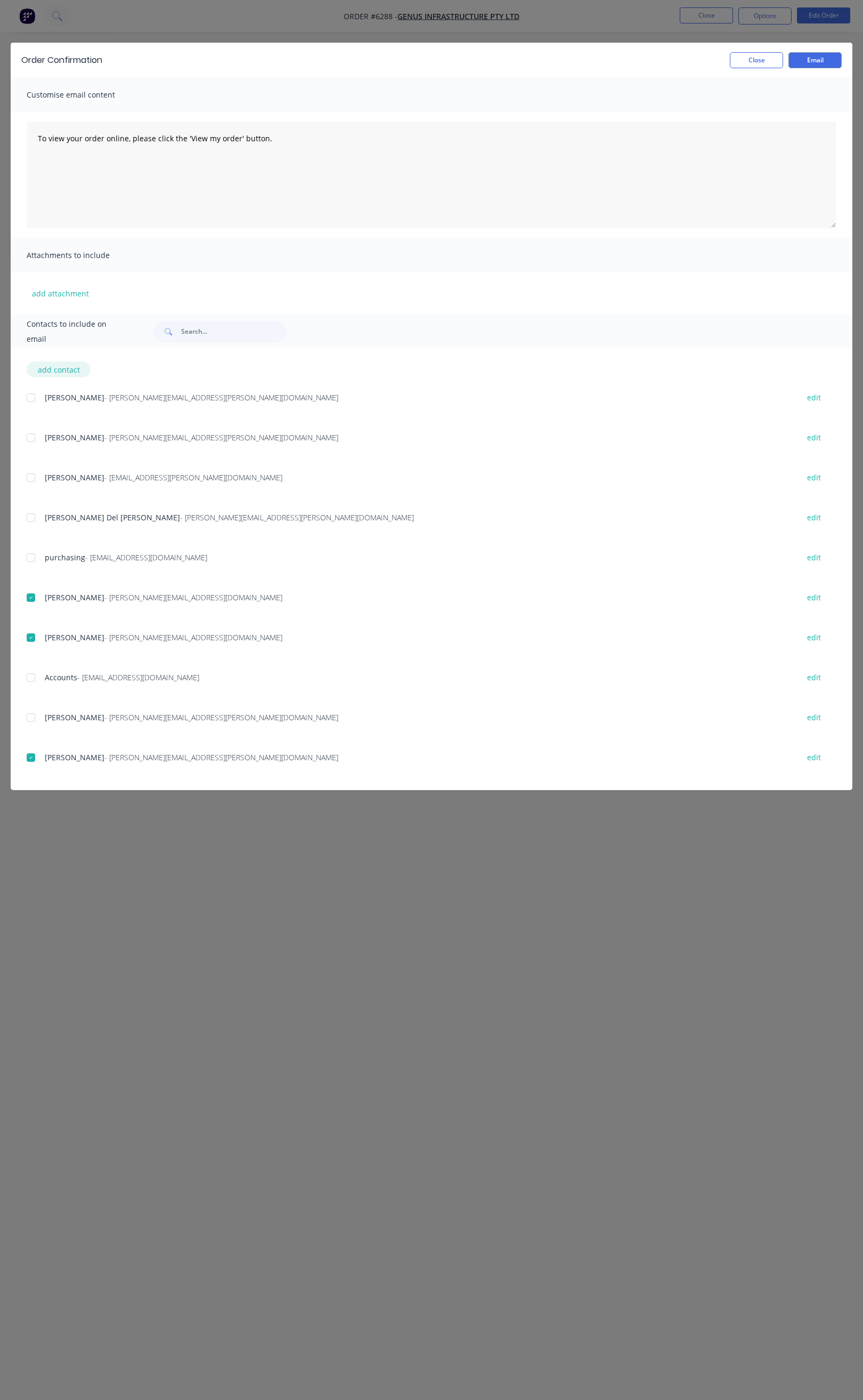
select select "AU"
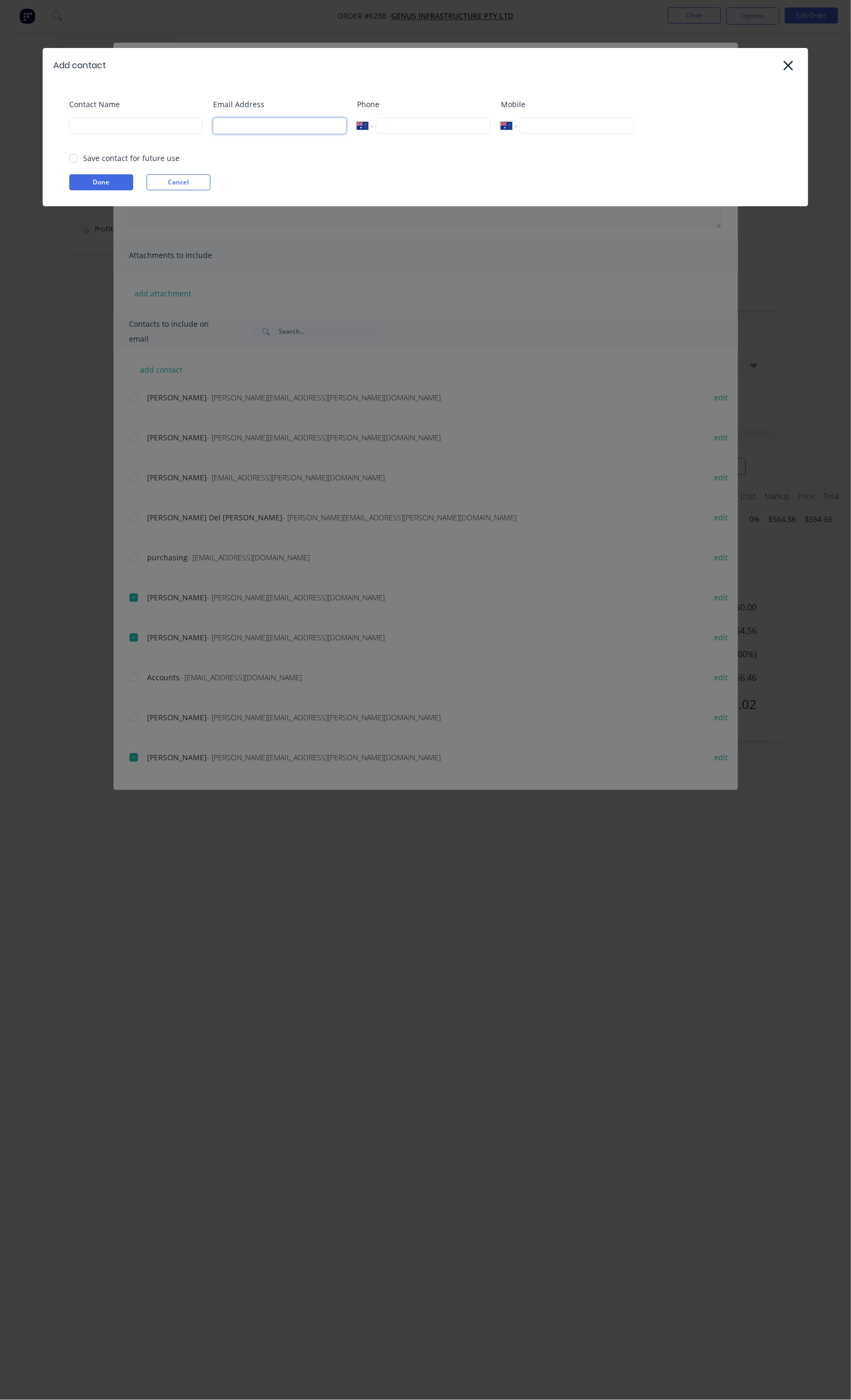
click at [236, 123] on input at bounding box center [280, 126] width 133 height 16
type input "stores@falconeng95.com"
click at [142, 121] on input at bounding box center [135, 126] width 133 height 16
type input "stores"
click at [101, 181] on button "Done" at bounding box center [101, 181] width 64 height 16
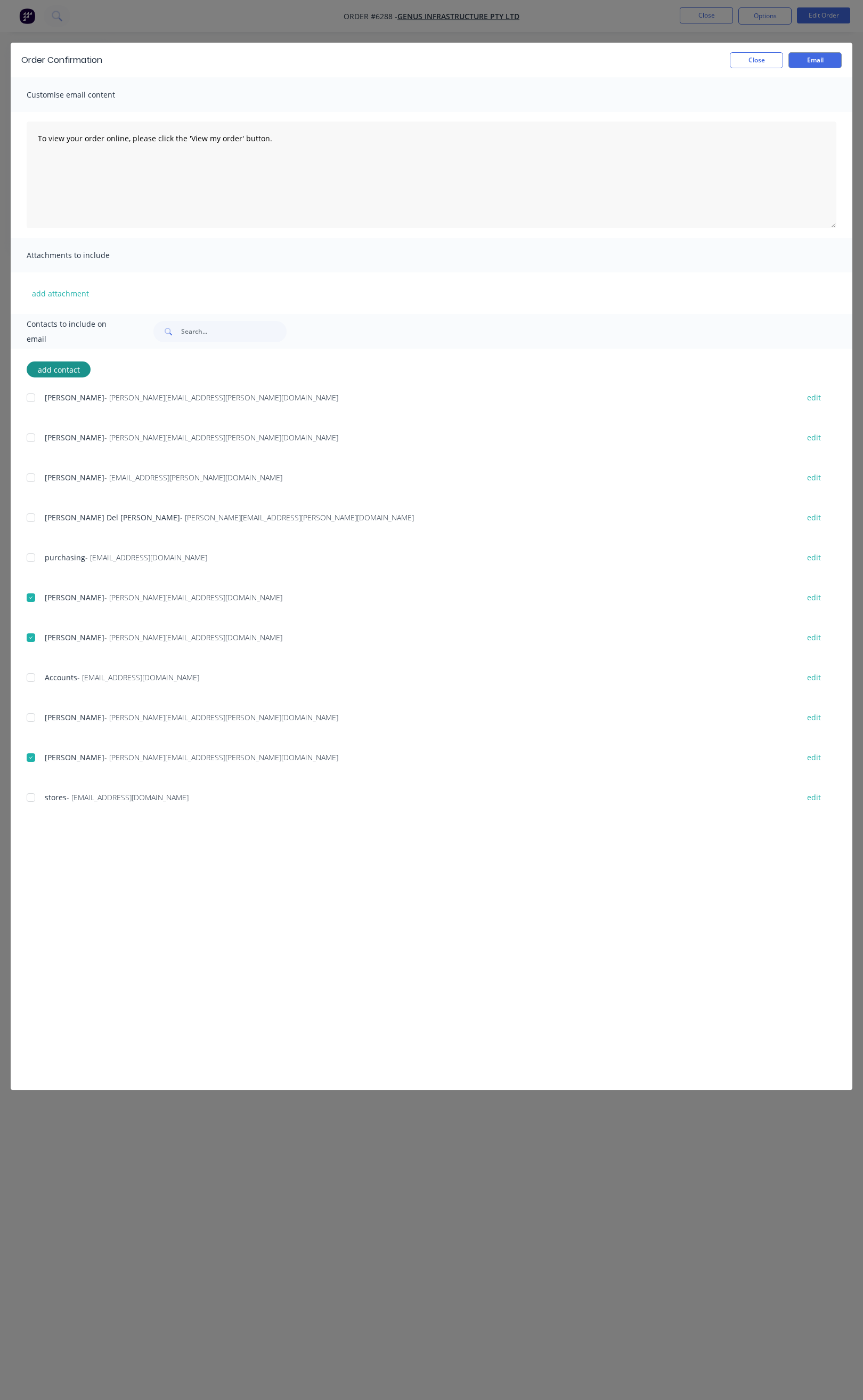
click at [29, 798] on div at bounding box center [31, 798] width 21 height 21
drag, startPoint x: 275, startPoint y: 140, endPoint x: 26, endPoint y: 131, distance: 249.2
click at [26, 131] on textarea "To view your order online, please click the 'View my order' button." at bounding box center [431, 175] width 810 height 107
paste textarea "Hi All, Your order _______ is now ready for you to pick up in full. Please come…"
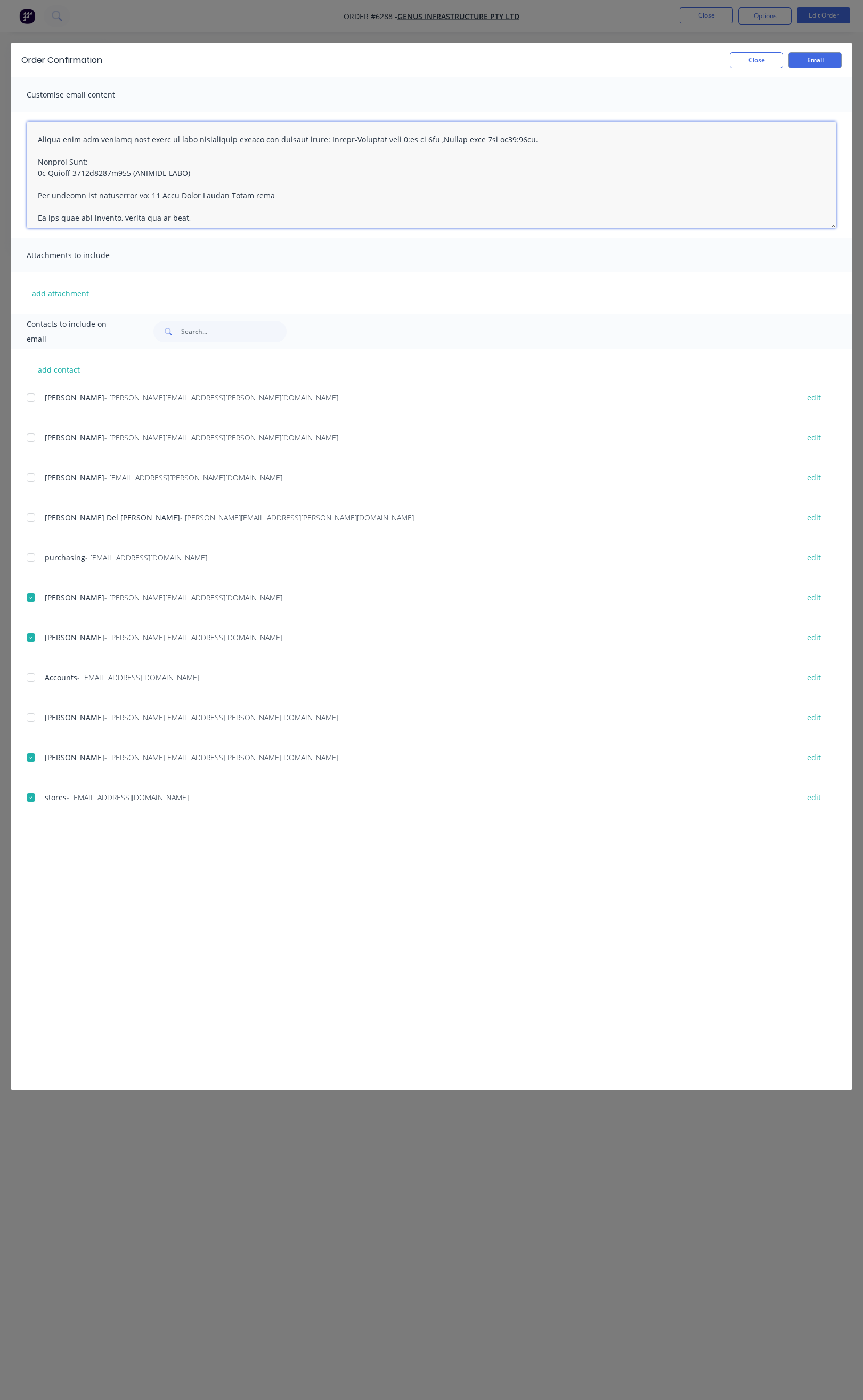
scroll to position [23, 0]
click at [188, 194] on textarea at bounding box center [431, 175] width 810 height 107
click at [101, 140] on textarea at bounding box center [431, 175] width 810 height 107
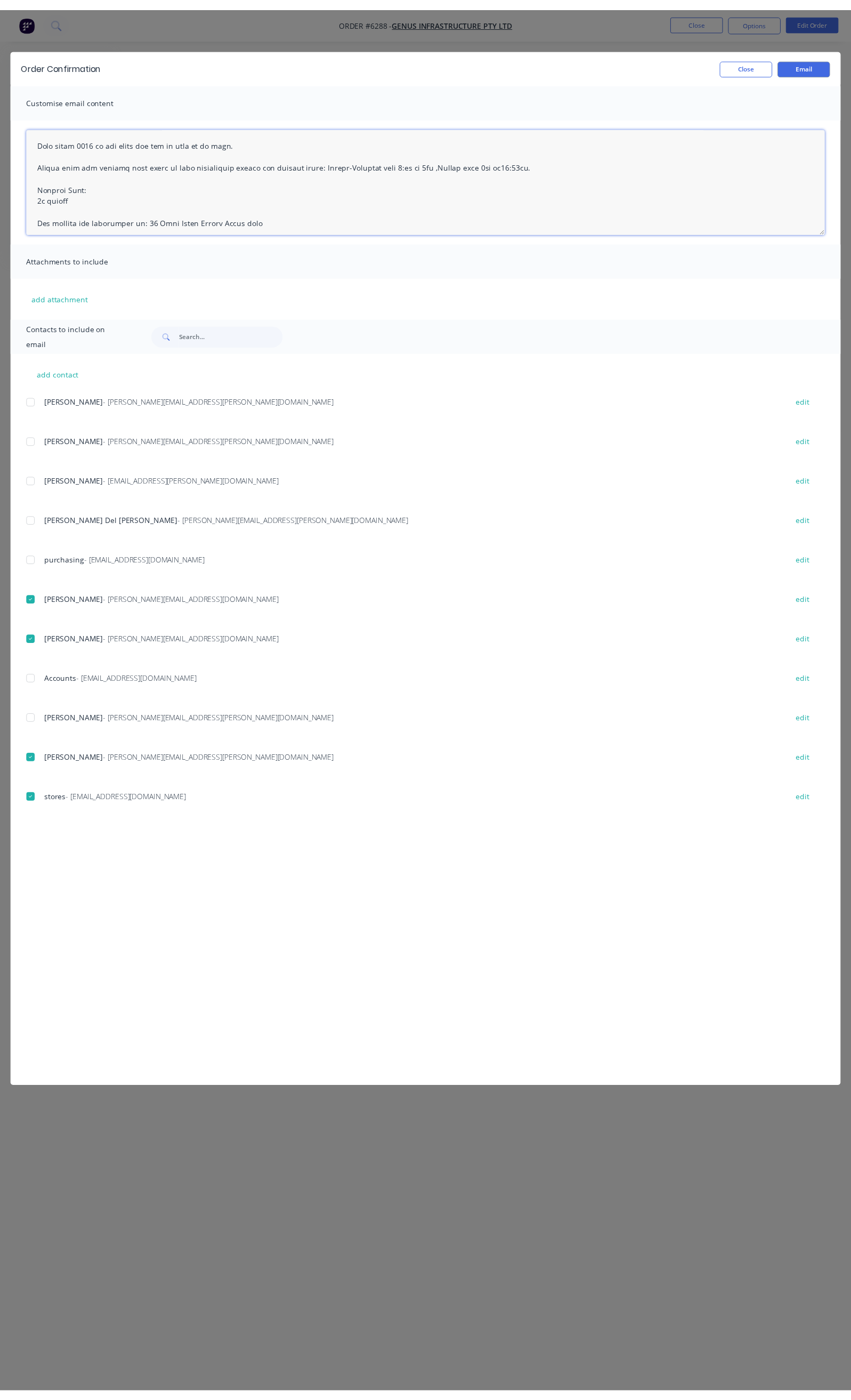
scroll to position [0, 0]
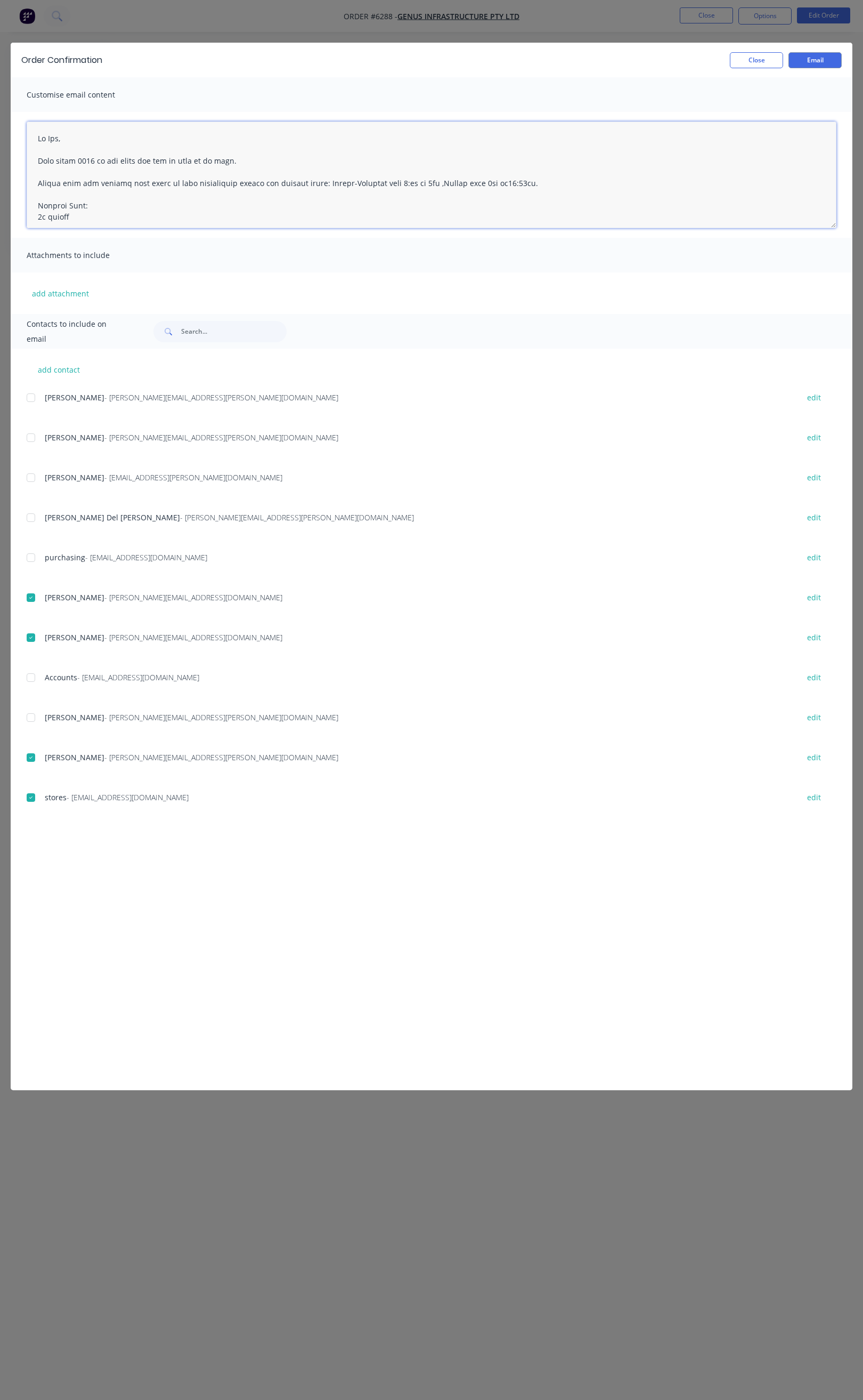
drag, startPoint x: 56, startPoint y: 138, endPoint x: 57, endPoint y: 147, distance: 9.1
click at [56, 140] on textarea at bounding box center [431, 175] width 810 height 107
type textarea "Hi Brendan, Your order 6288 is now ready for you to pick up in full. Please com…"
click at [822, 61] on button "Email" at bounding box center [815, 60] width 53 height 16
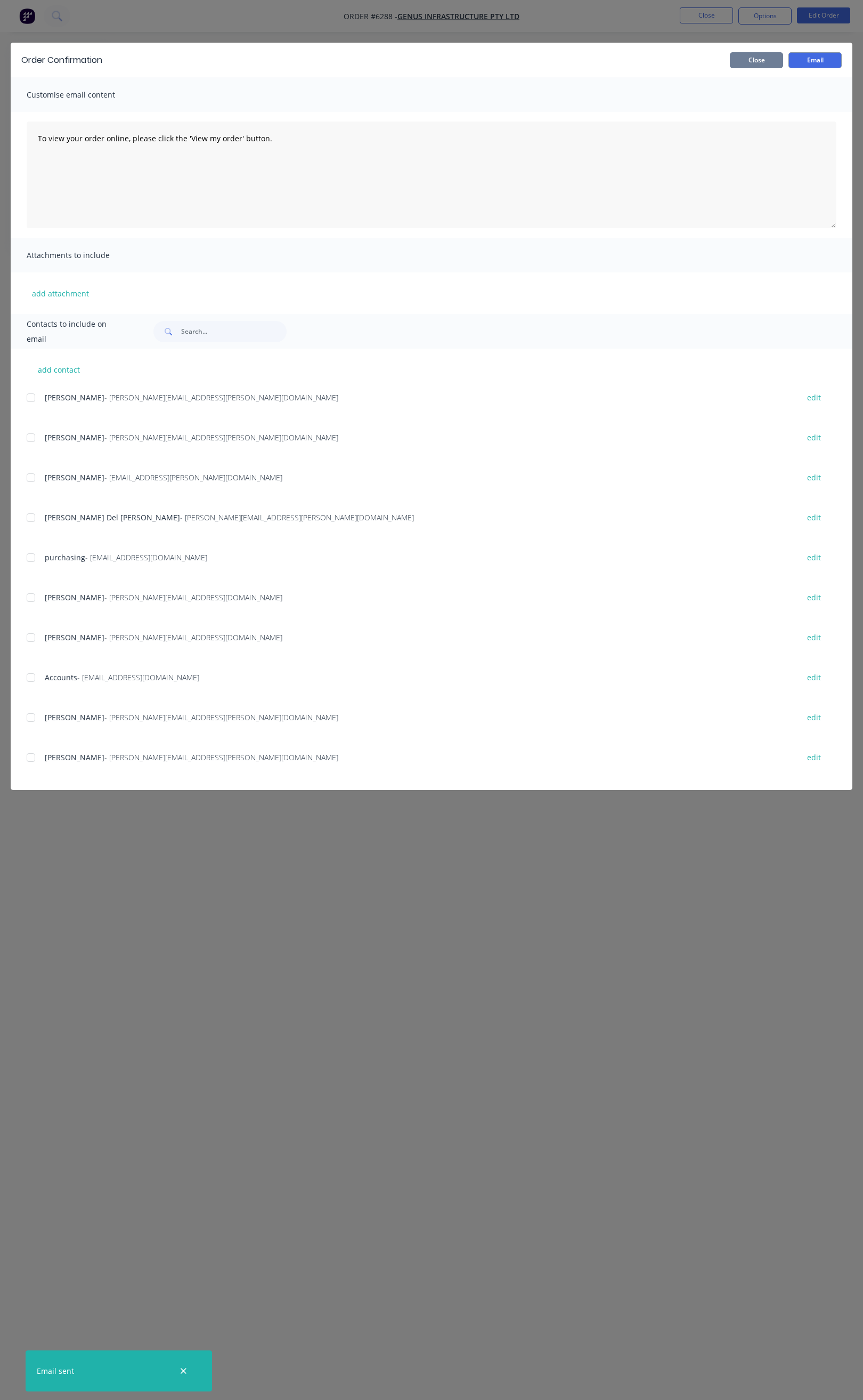
click at [758, 53] on button "Close" at bounding box center [756, 60] width 53 height 16
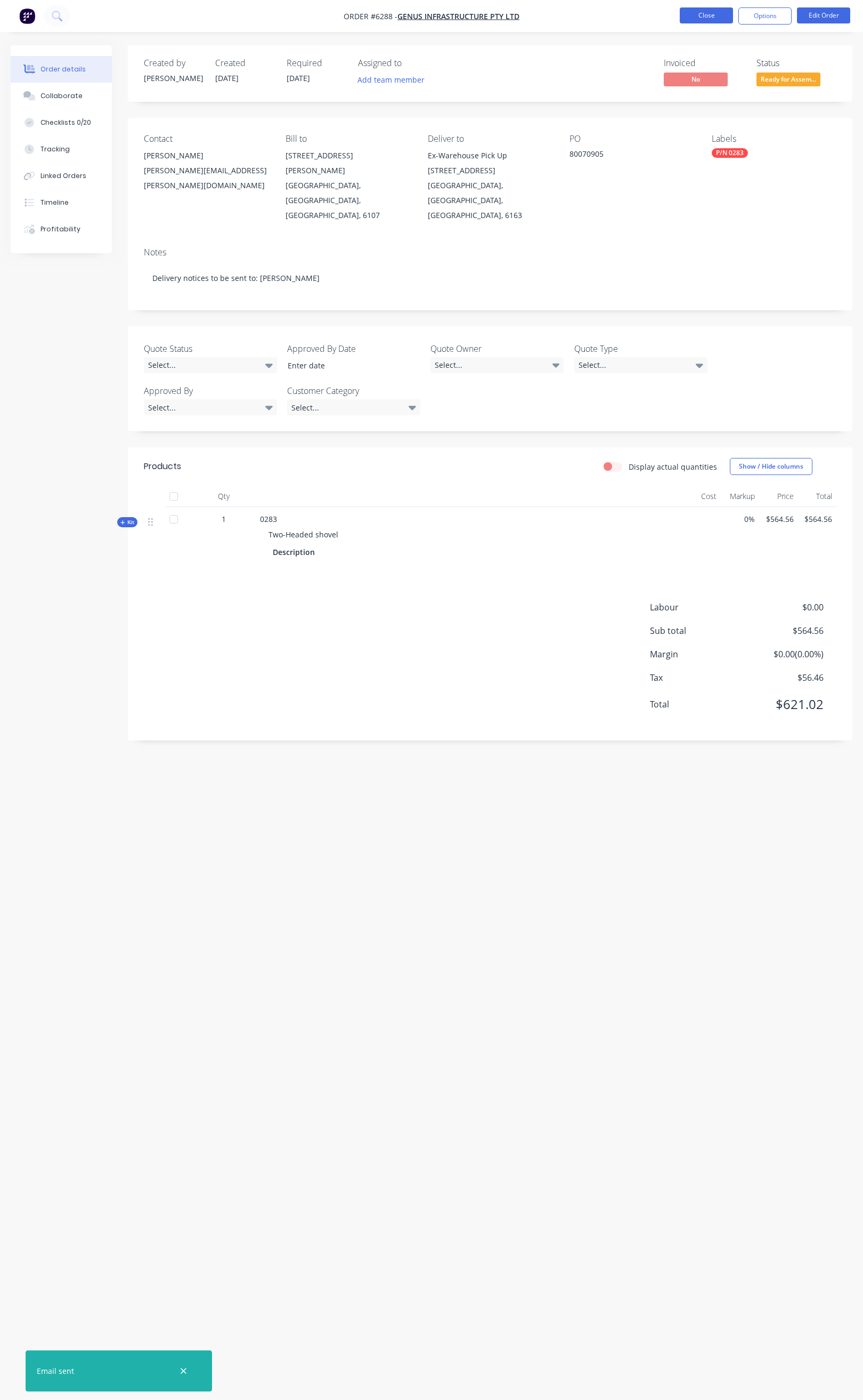
click at [697, 16] on button "Close" at bounding box center [706, 15] width 53 height 16
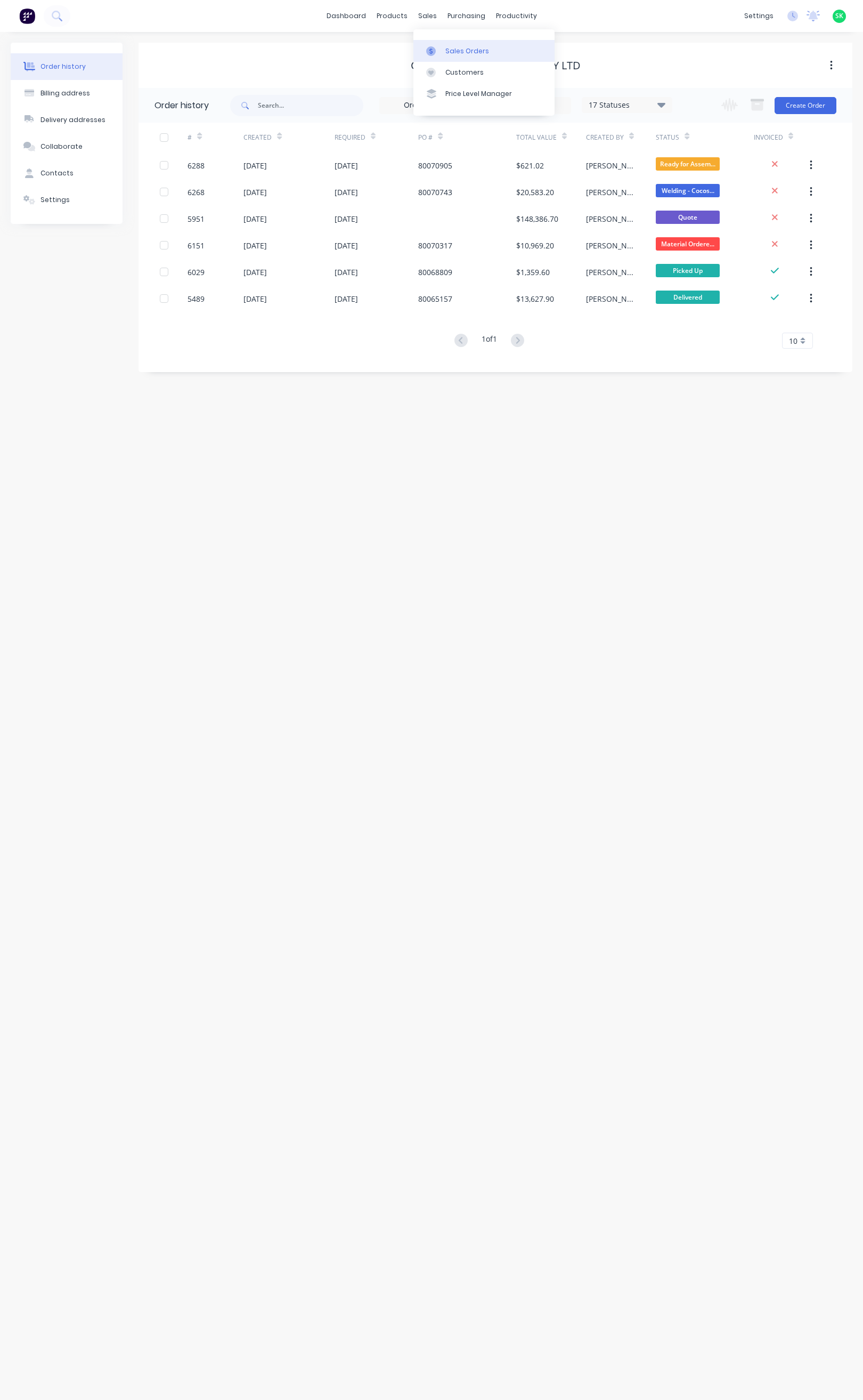
click at [462, 45] on link "Sales Orders" at bounding box center [484, 51] width 141 height 21
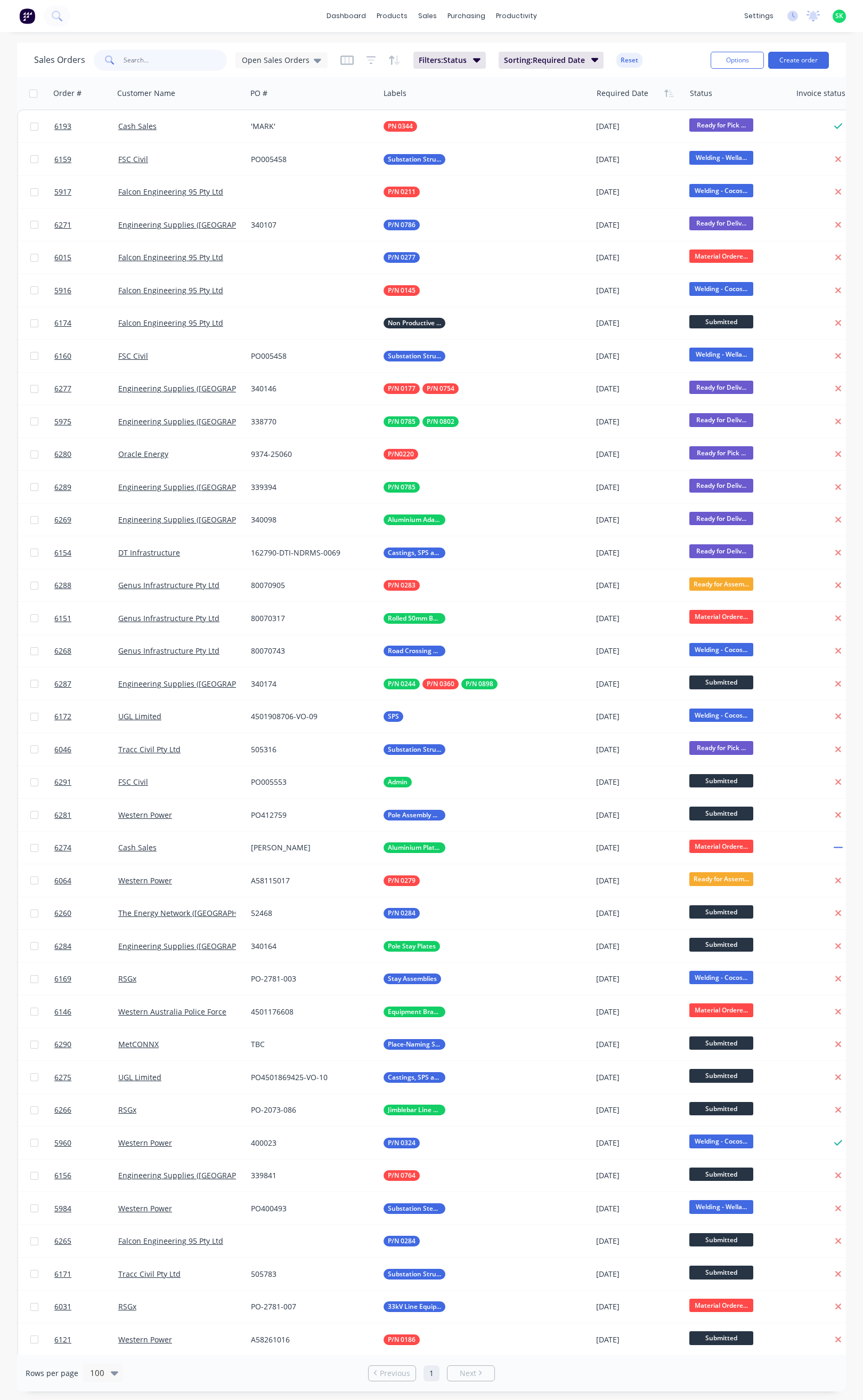
click at [146, 62] on input "text" at bounding box center [176, 60] width 104 height 21
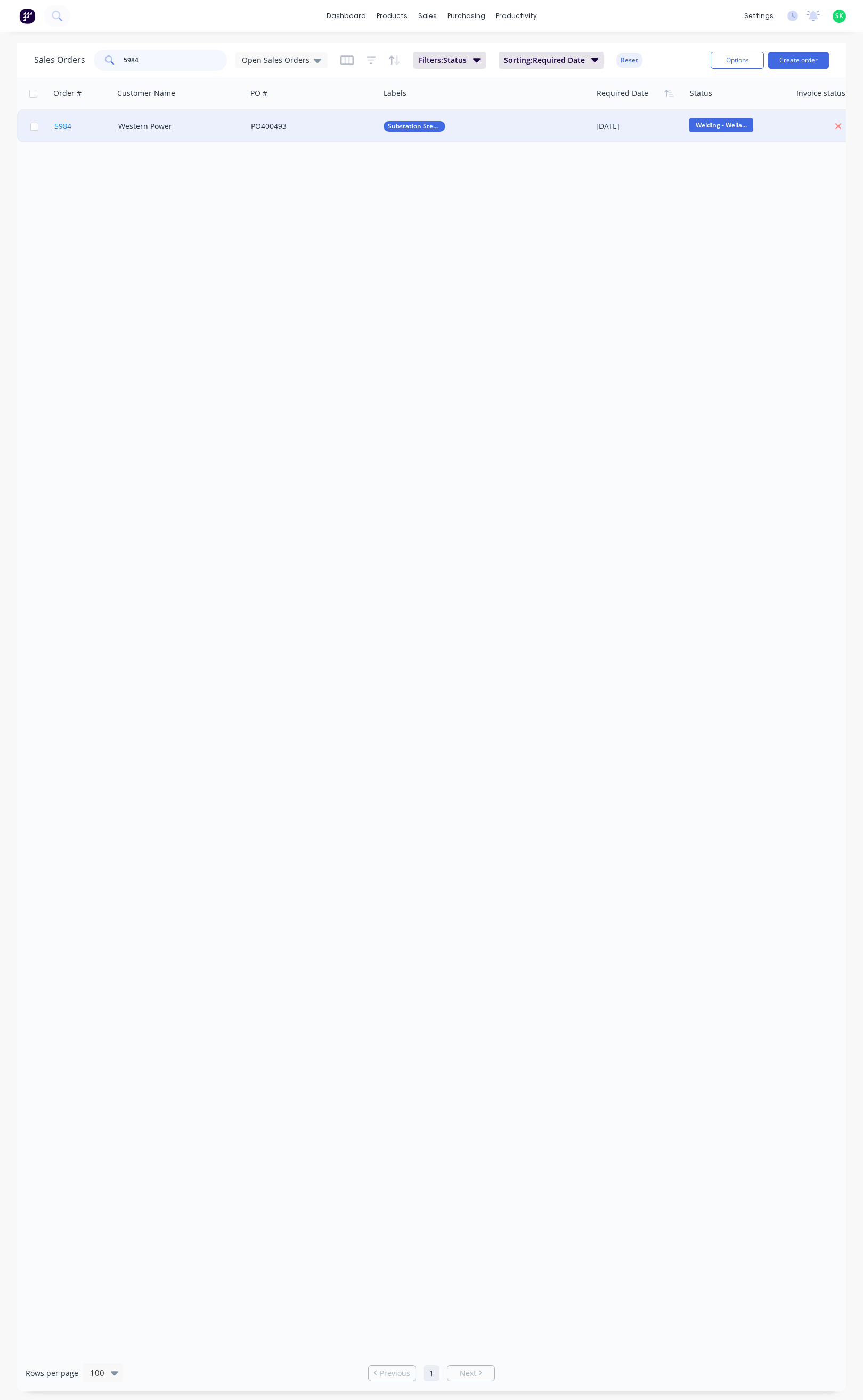
type input "5984"
click at [60, 128] on span "5984" at bounding box center [62, 126] width 17 height 11
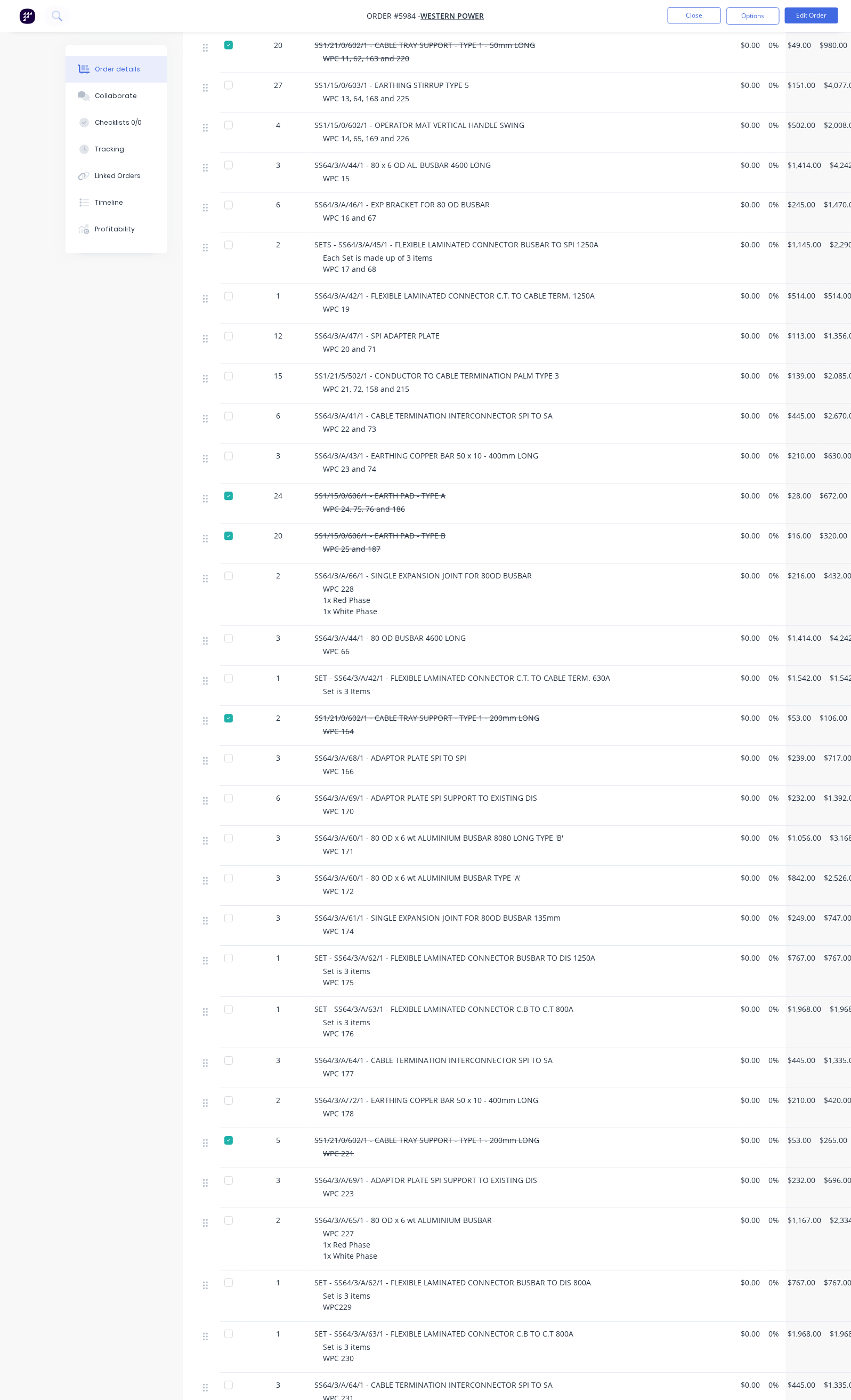
scroll to position [560, 0]
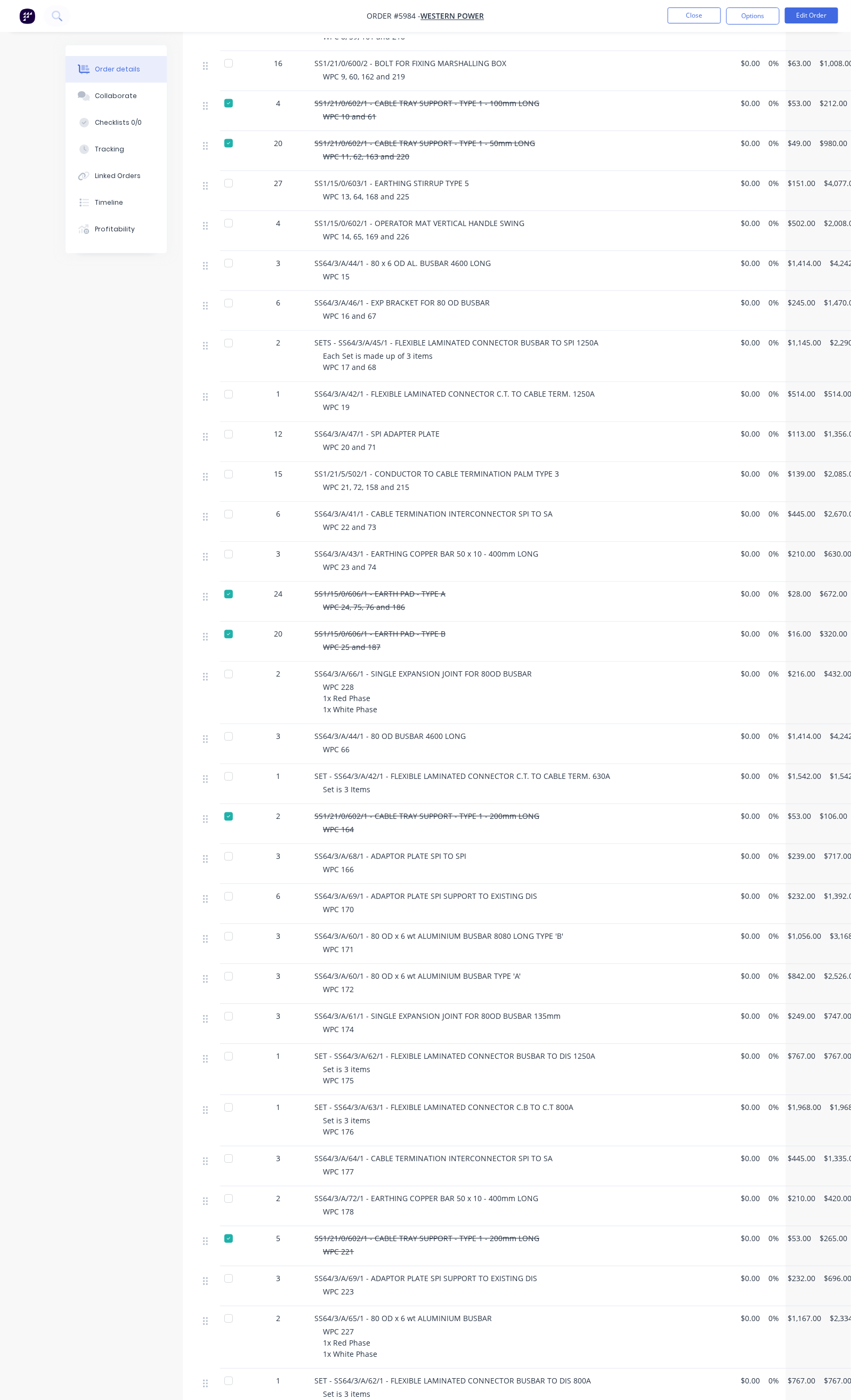
click at [218, 583] on div at bounding box center [229, 594] width 21 height 21
drag, startPoint x: 325, startPoint y: 553, endPoint x: 392, endPoint y: 565, distance: 68.1
click at [392, 582] on div "SS1/15/0/606/1 - EARTH PAD - TYPE A WPC 24, 75, 76 and 186" at bounding box center [524, 602] width 427 height 40
click at [218, 583] on div at bounding box center [229, 594] width 21 height 21
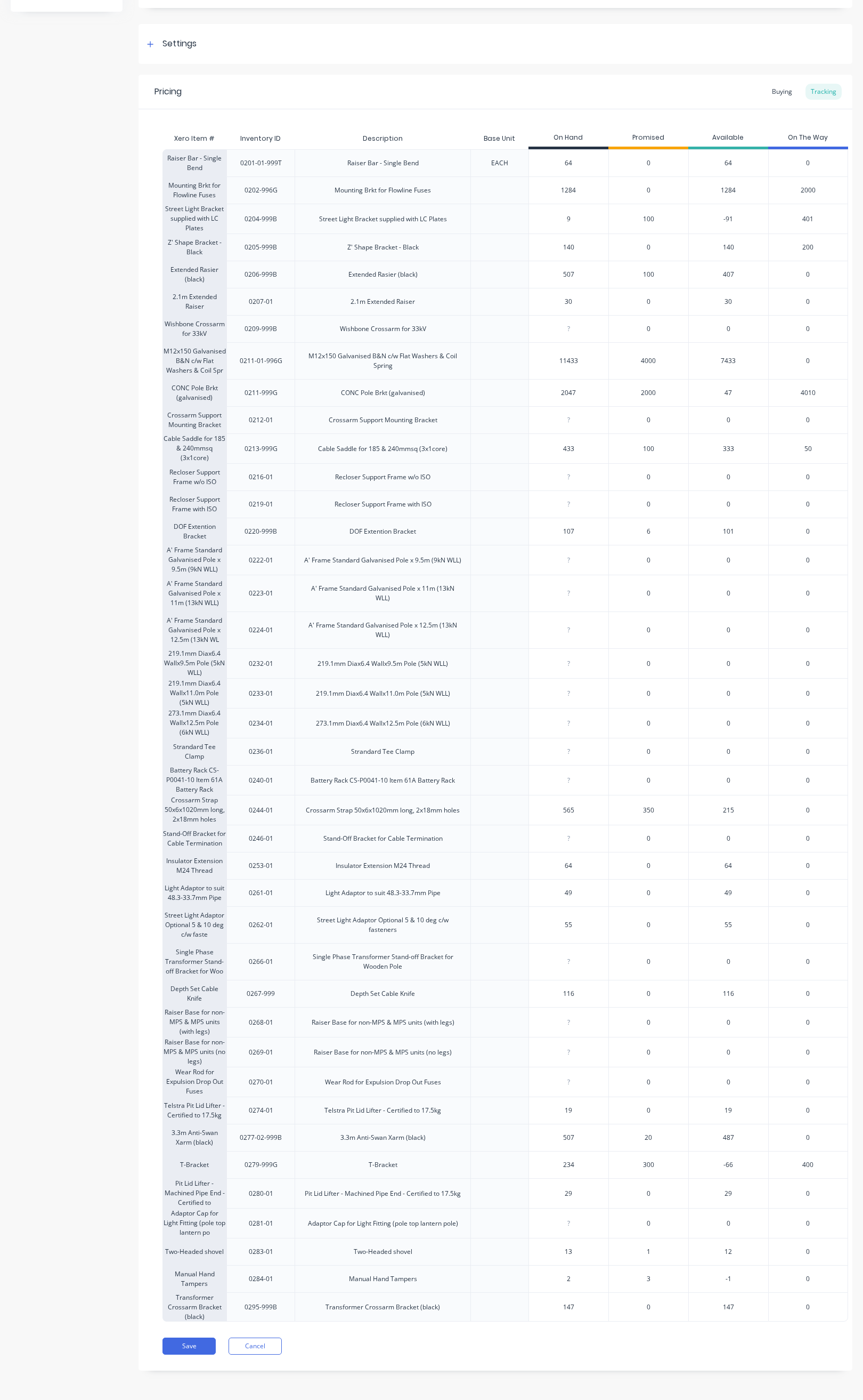
scroll to position [162, 0]
click at [205, 1342] on button "Save" at bounding box center [189, 1346] width 53 height 17
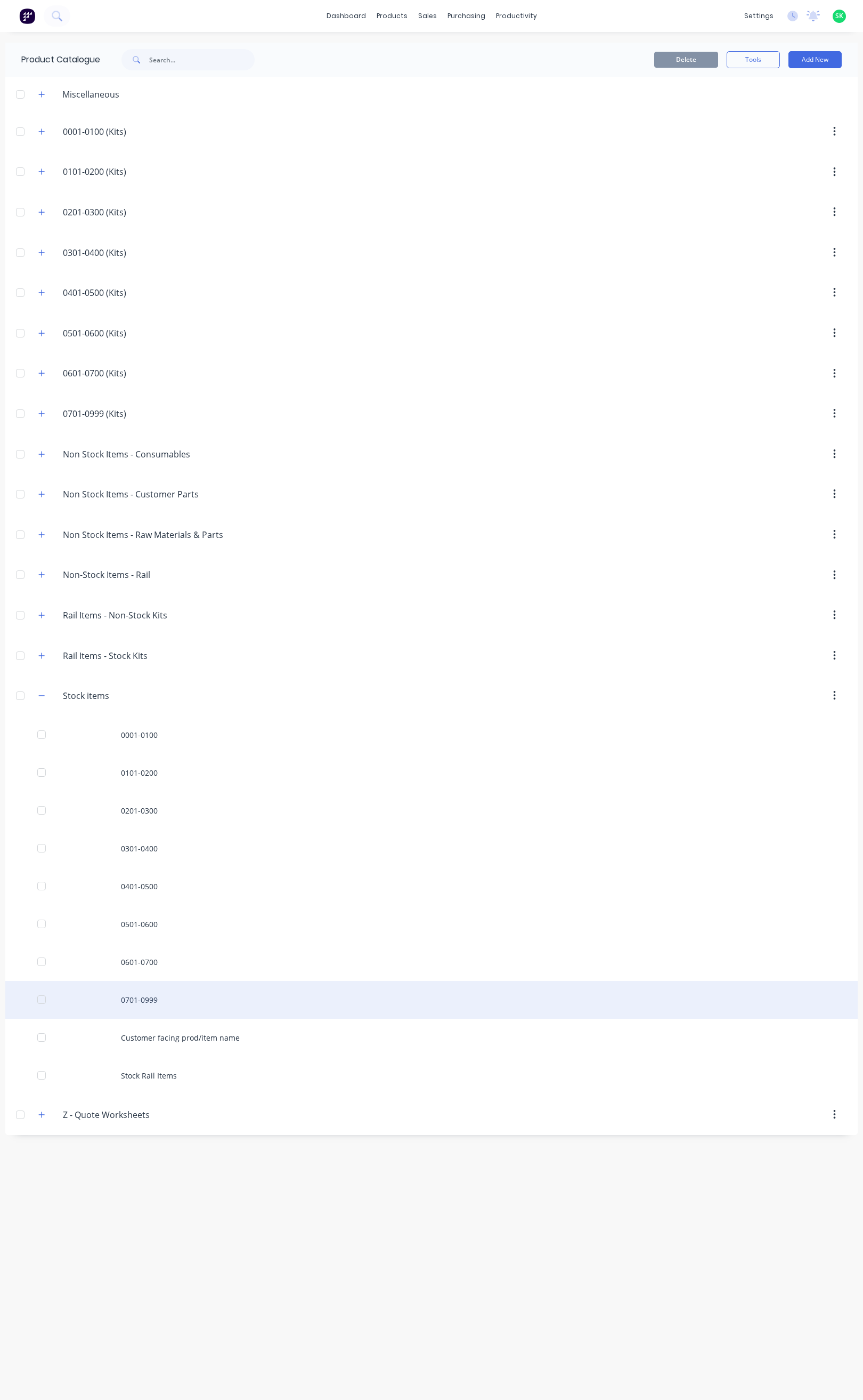
click at [148, 1006] on div "0701-0999" at bounding box center [431, 1000] width 852 height 38
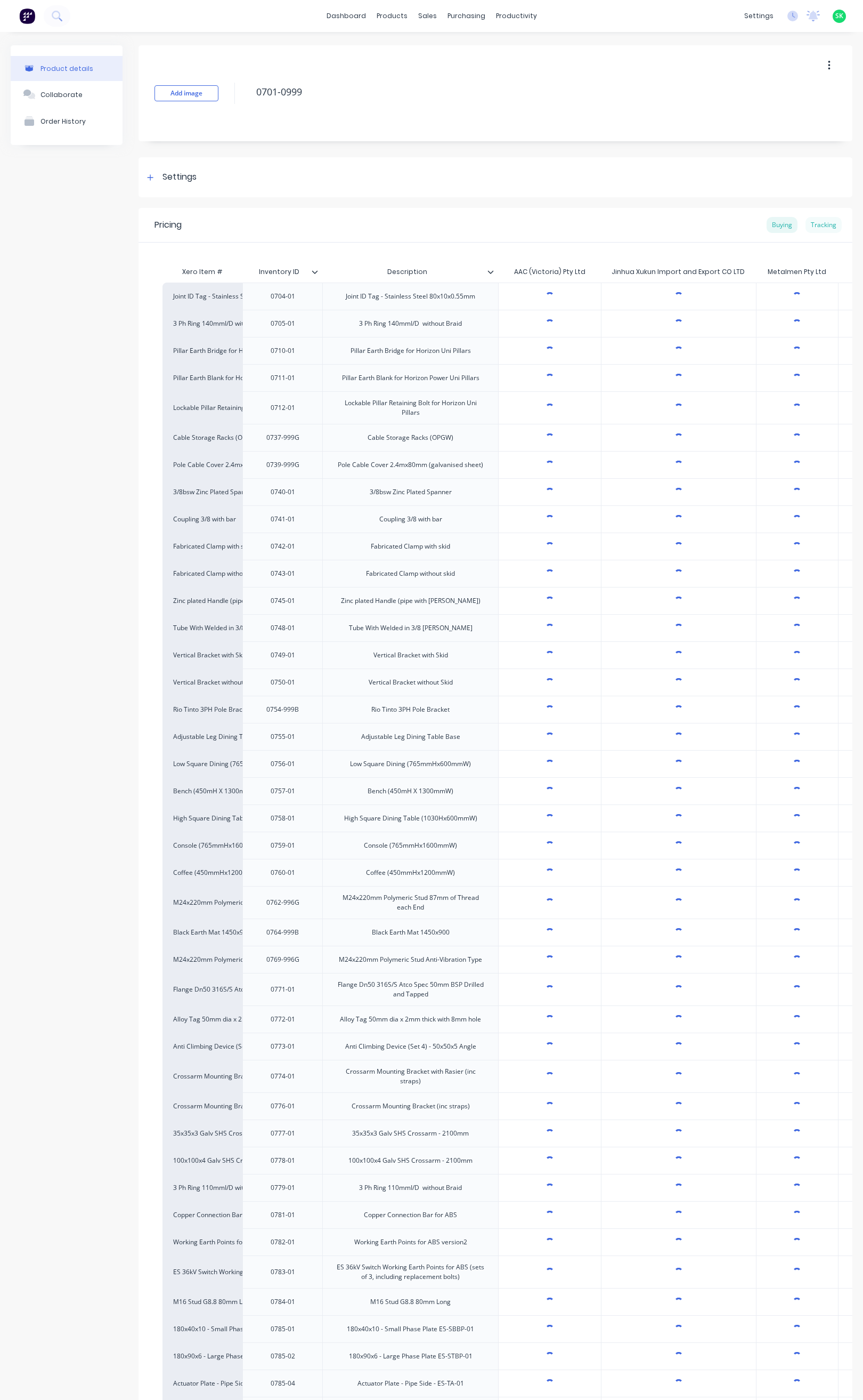
click at [810, 222] on div "Tracking" at bounding box center [824, 224] width 36 height 16
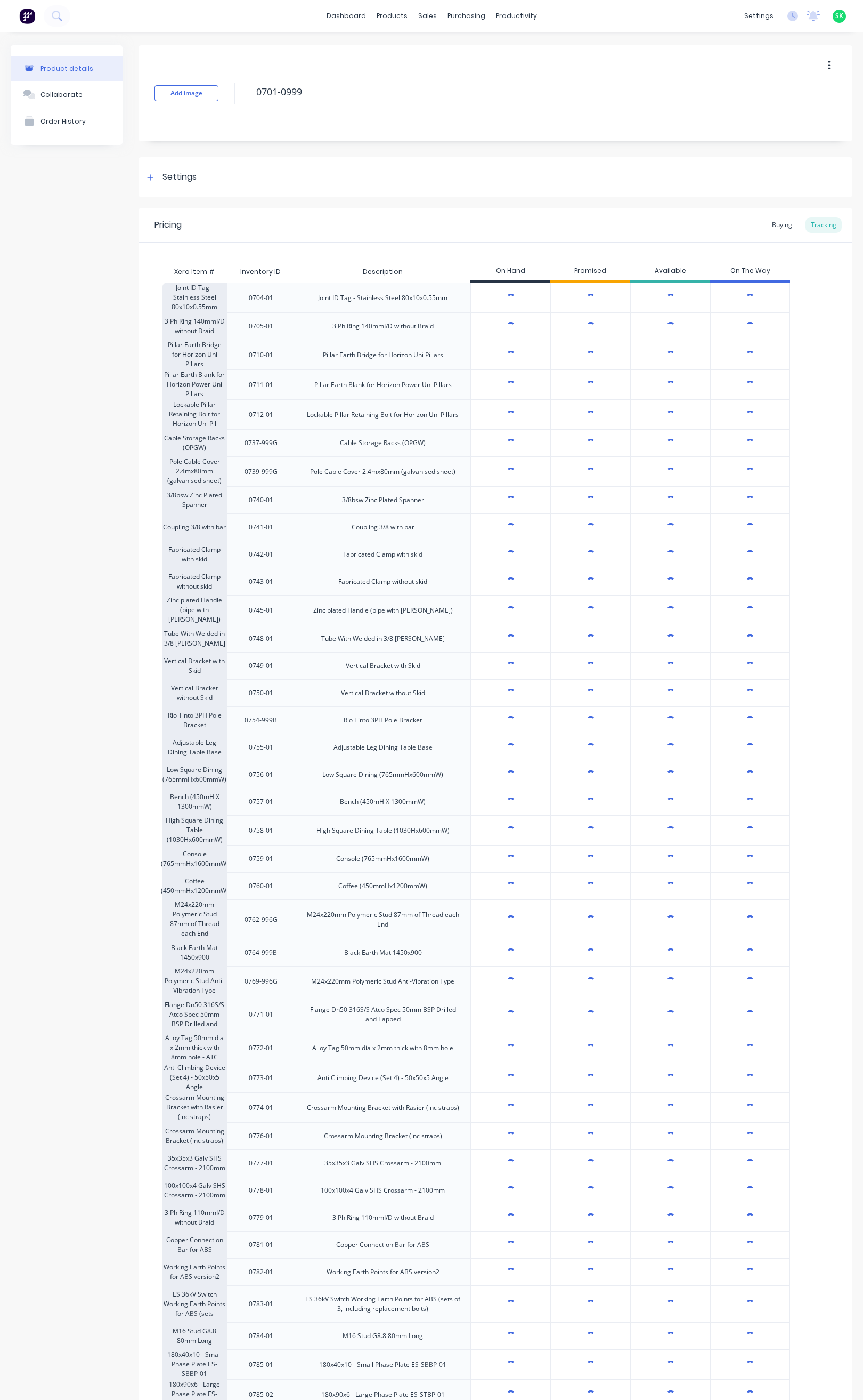
type textarea "x"
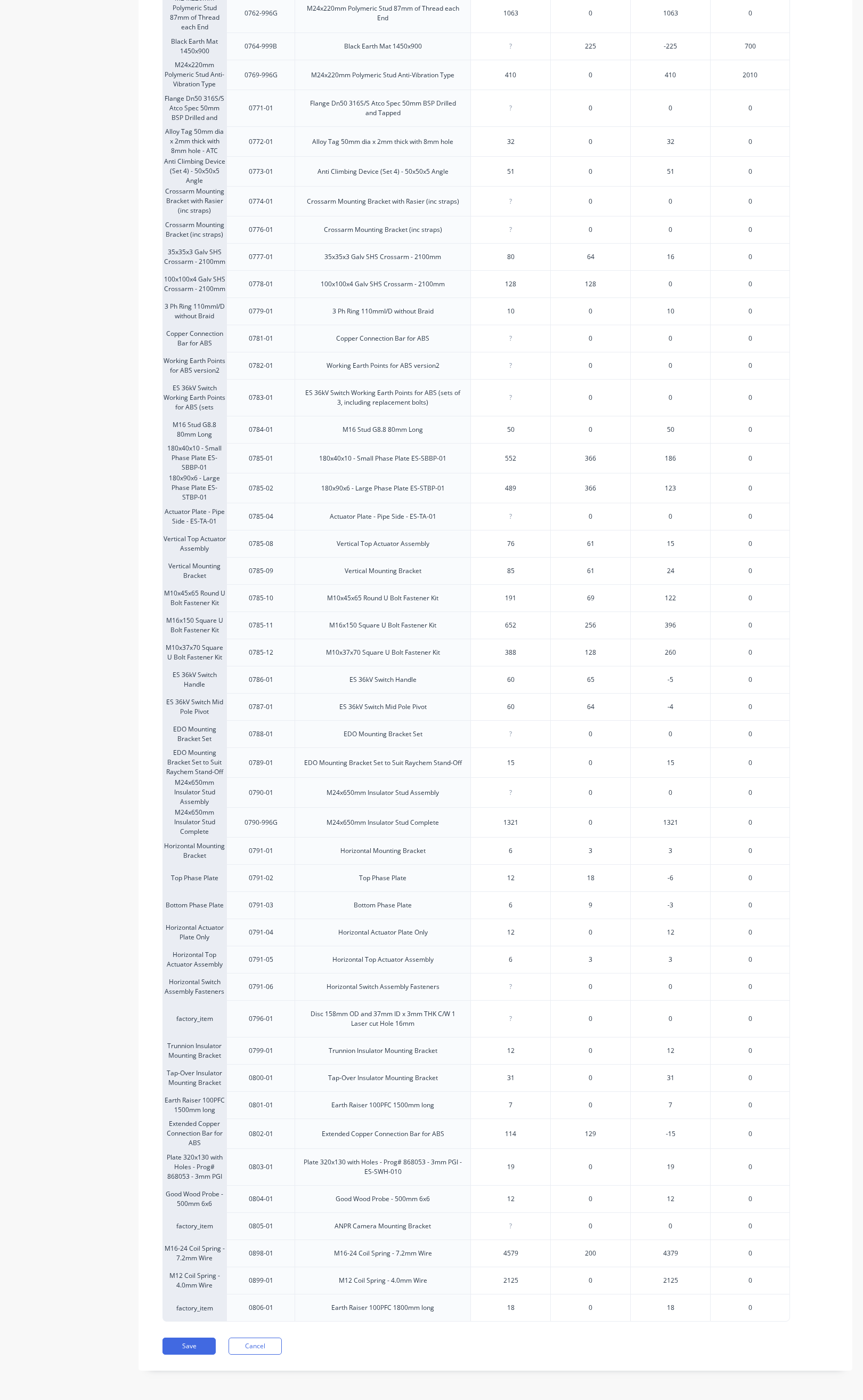
scroll to position [936, 0]
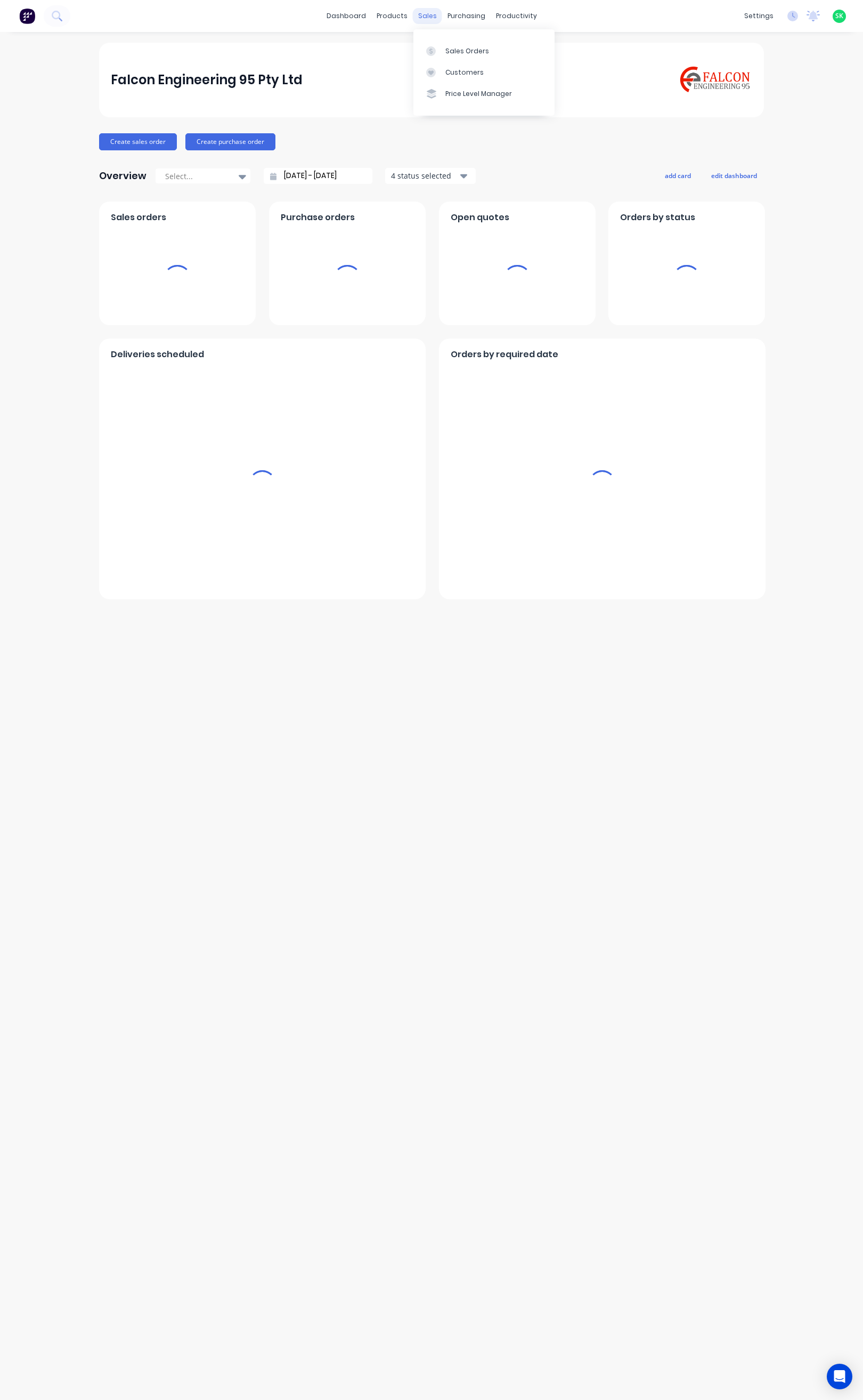
click at [428, 11] on div "sales" at bounding box center [427, 16] width 30 height 16
click at [450, 47] on div "Sales Orders" at bounding box center [467, 52] width 43 height 10
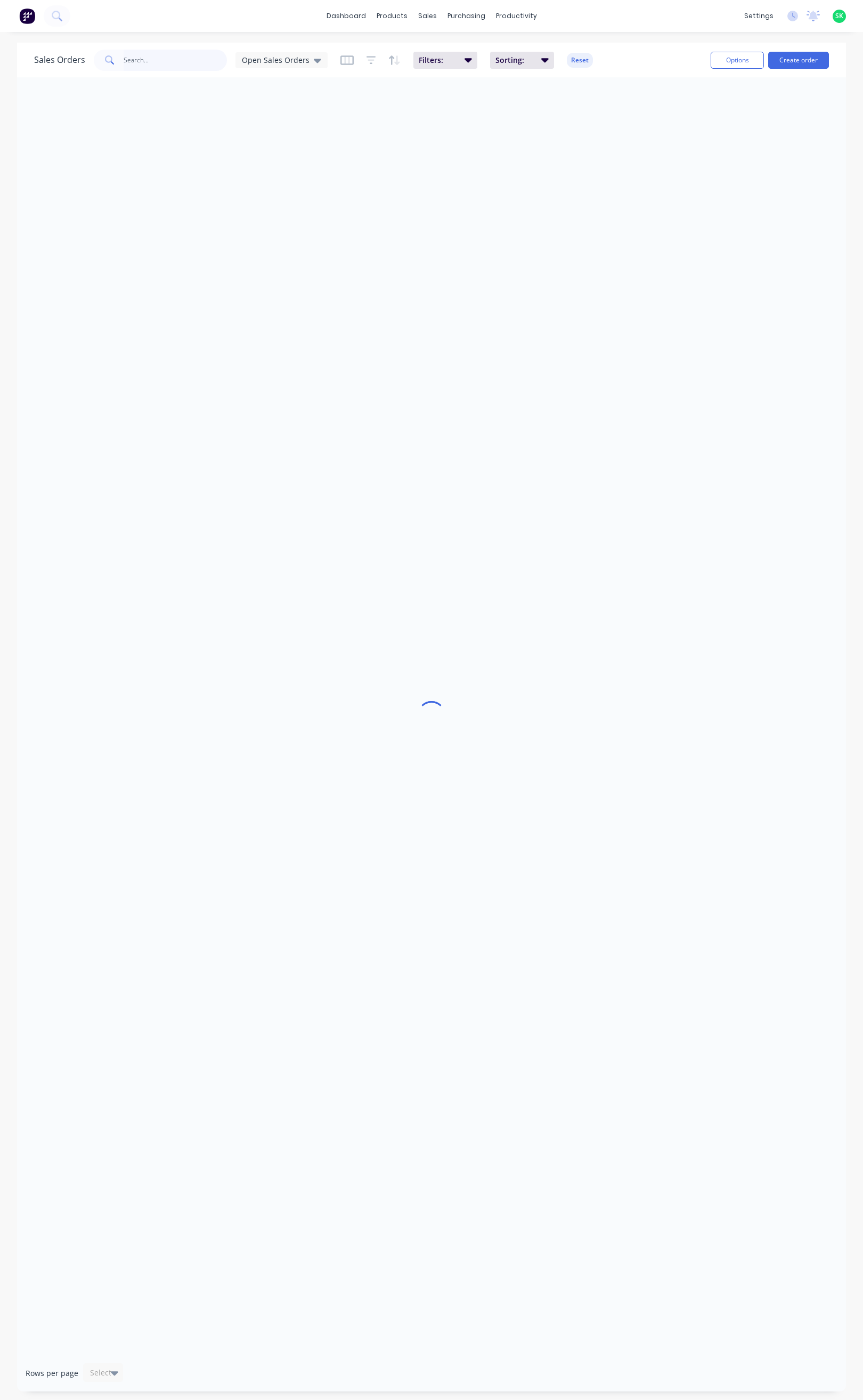
click at [144, 57] on input "text" at bounding box center [176, 60] width 104 height 21
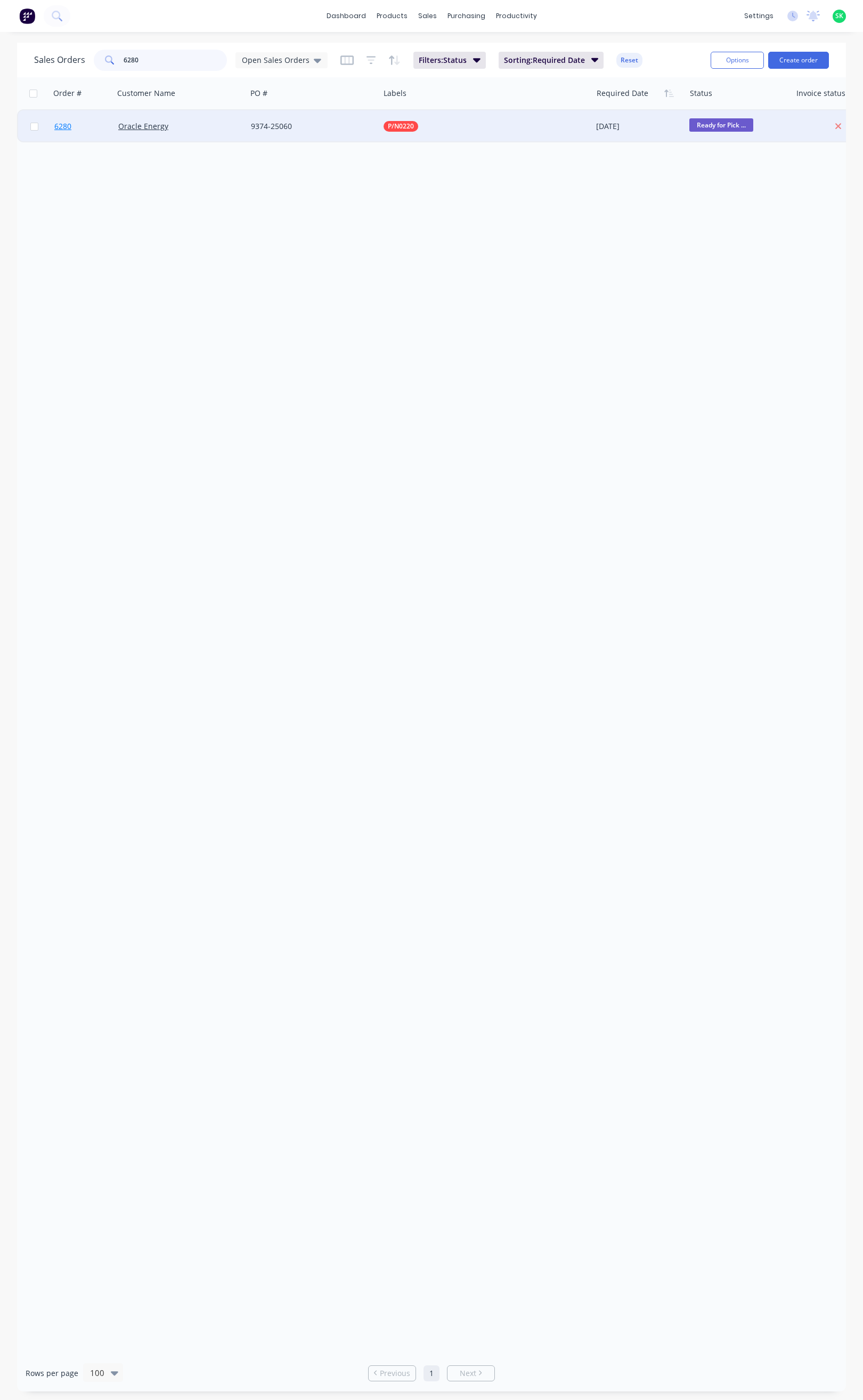
type input "6280"
click at [55, 126] on span "6280" at bounding box center [62, 126] width 17 height 11
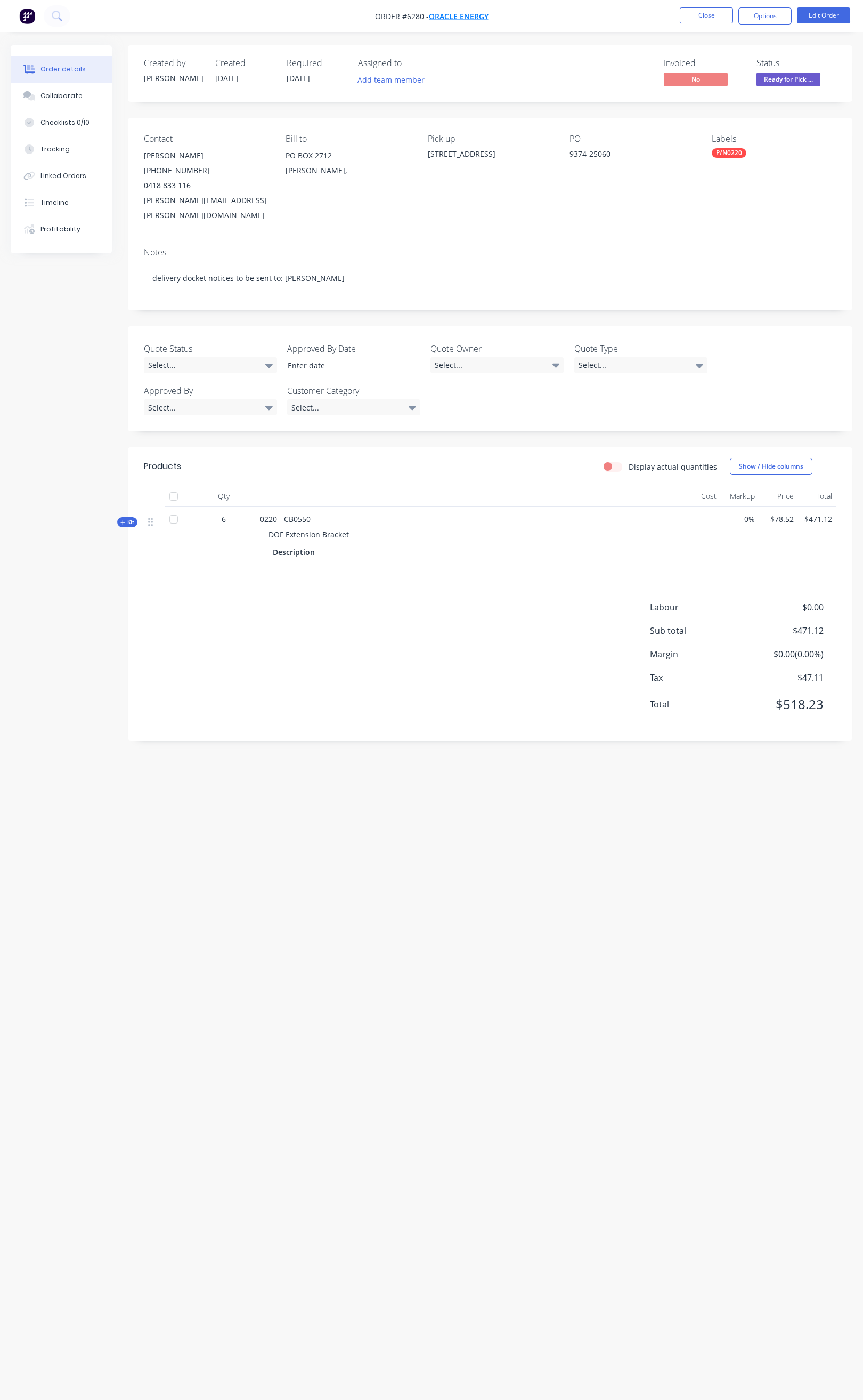
drag, startPoint x: 499, startPoint y: 11, endPoint x: 453, endPoint y: 16, distance: 46.3
click at [453, 16] on nav "Order #6280 - Oracle Energy Close Options Edit Order" at bounding box center [432, 16] width 863 height 32
copy div "Oracle Energy Close Options Edit Order"
drag, startPoint x: 571, startPoint y: 153, endPoint x: 614, endPoint y: 155, distance: 43.0
click at [614, 155] on div "9374-25060" at bounding box center [632, 156] width 125 height 15
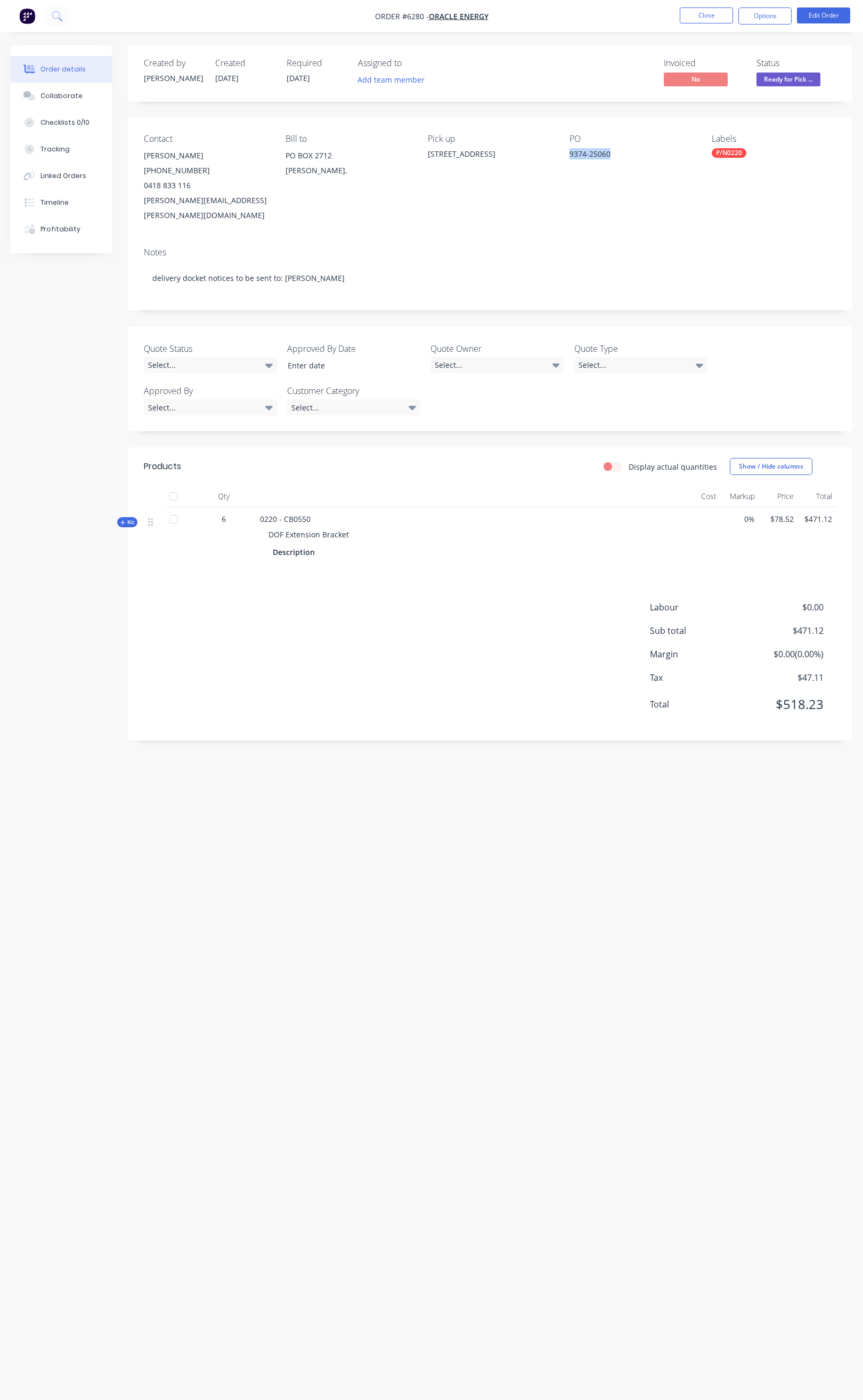
copy div "9374-25060"
drag, startPoint x: 258, startPoint y: 504, endPoint x: 357, endPoint y: 526, distance: 101.4
click at [357, 526] on div "0220 - CB0550 DOF Extension Bracket Description" at bounding box center [469, 537] width 427 height 60
copy div "0220 - CB0550 DOF Extension Bracket"
